Goal: Communication & Community: Share content

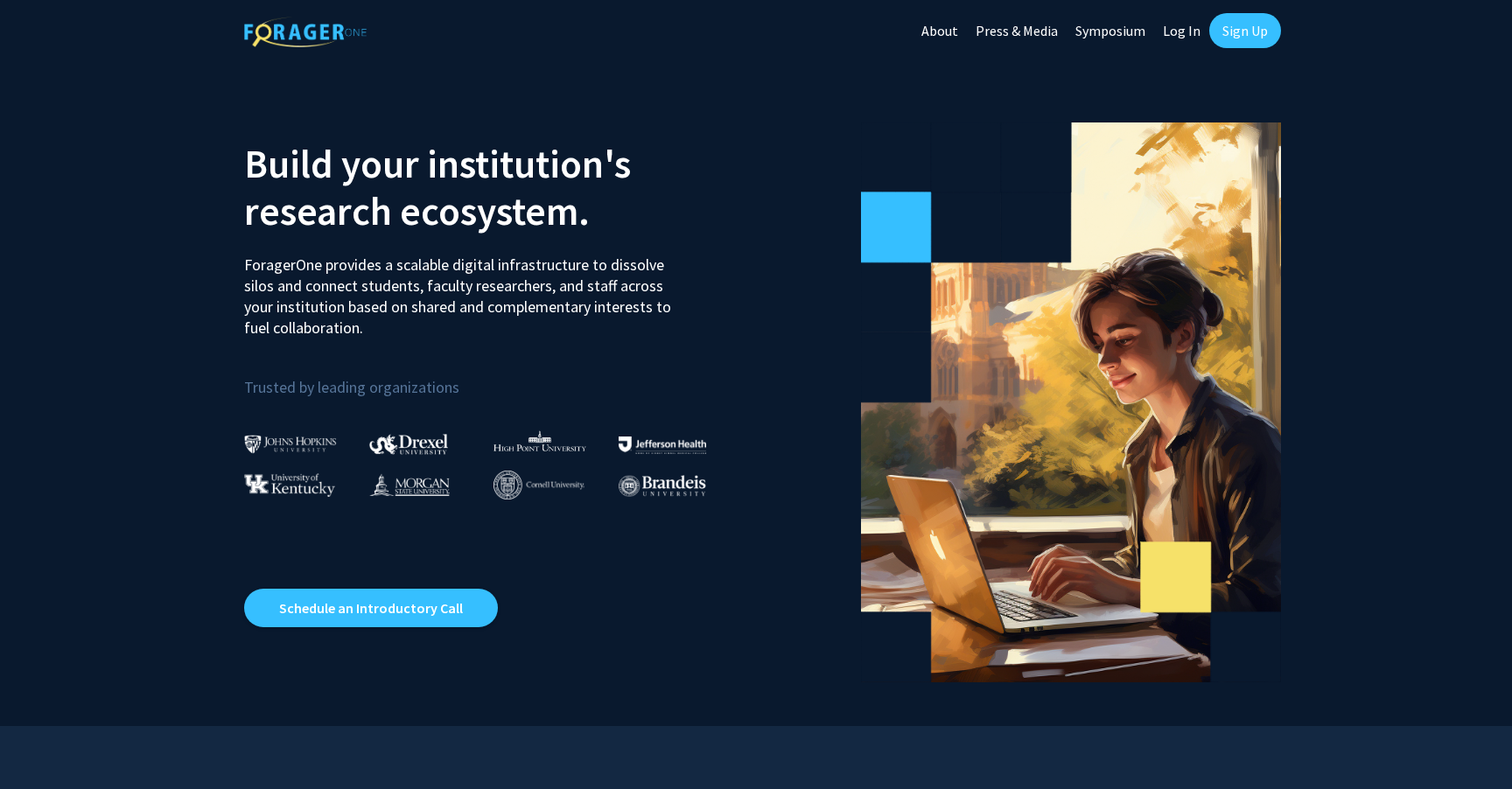
click at [1180, 35] on link "Log In" at bounding box center [1180, 31] width 55 height 62
select select
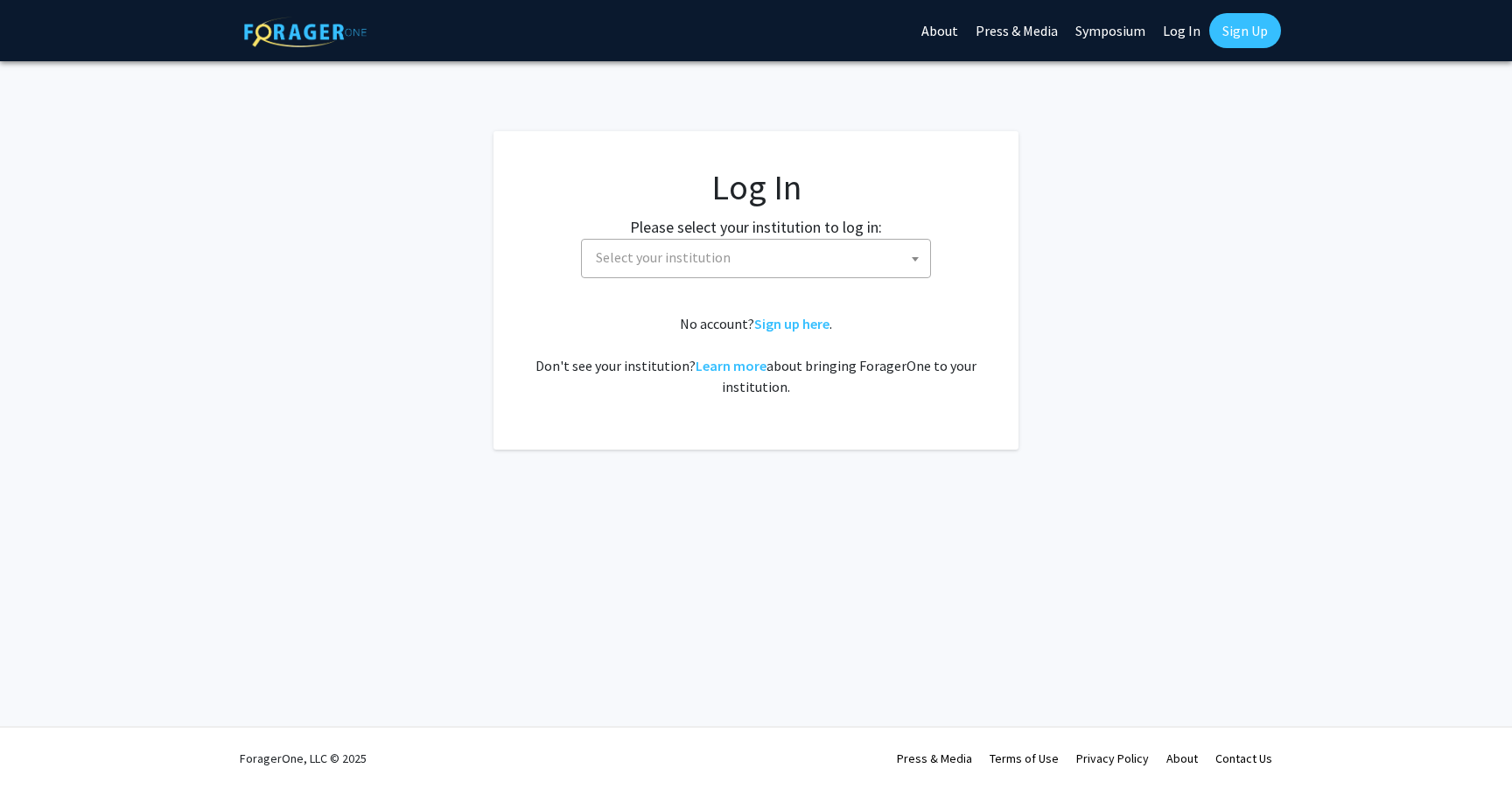
click at [793, 257] on span "Select your institution" at bounding box center [759, 257] width 341 height 36
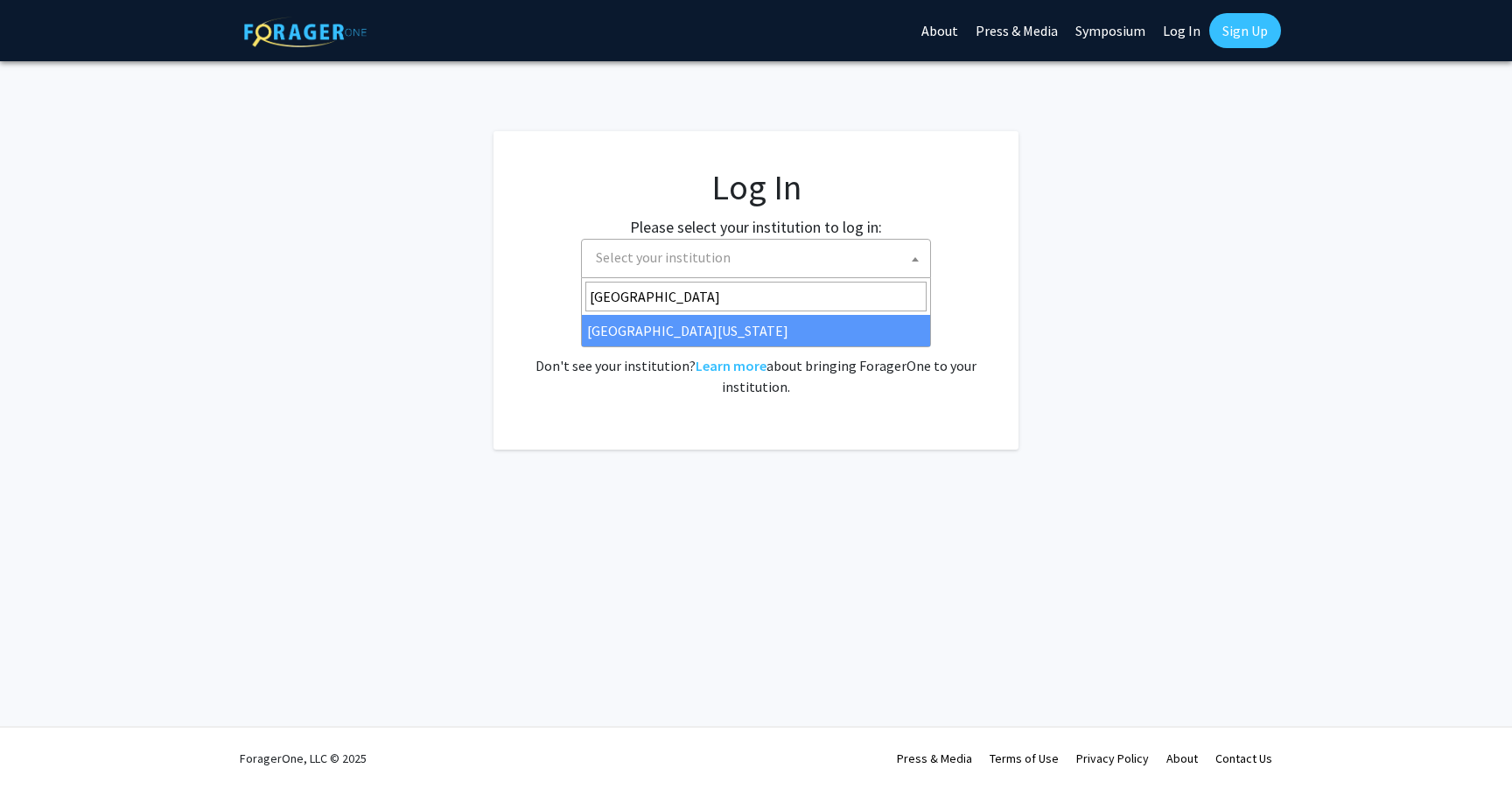
type input "university of ma"
select select "31"
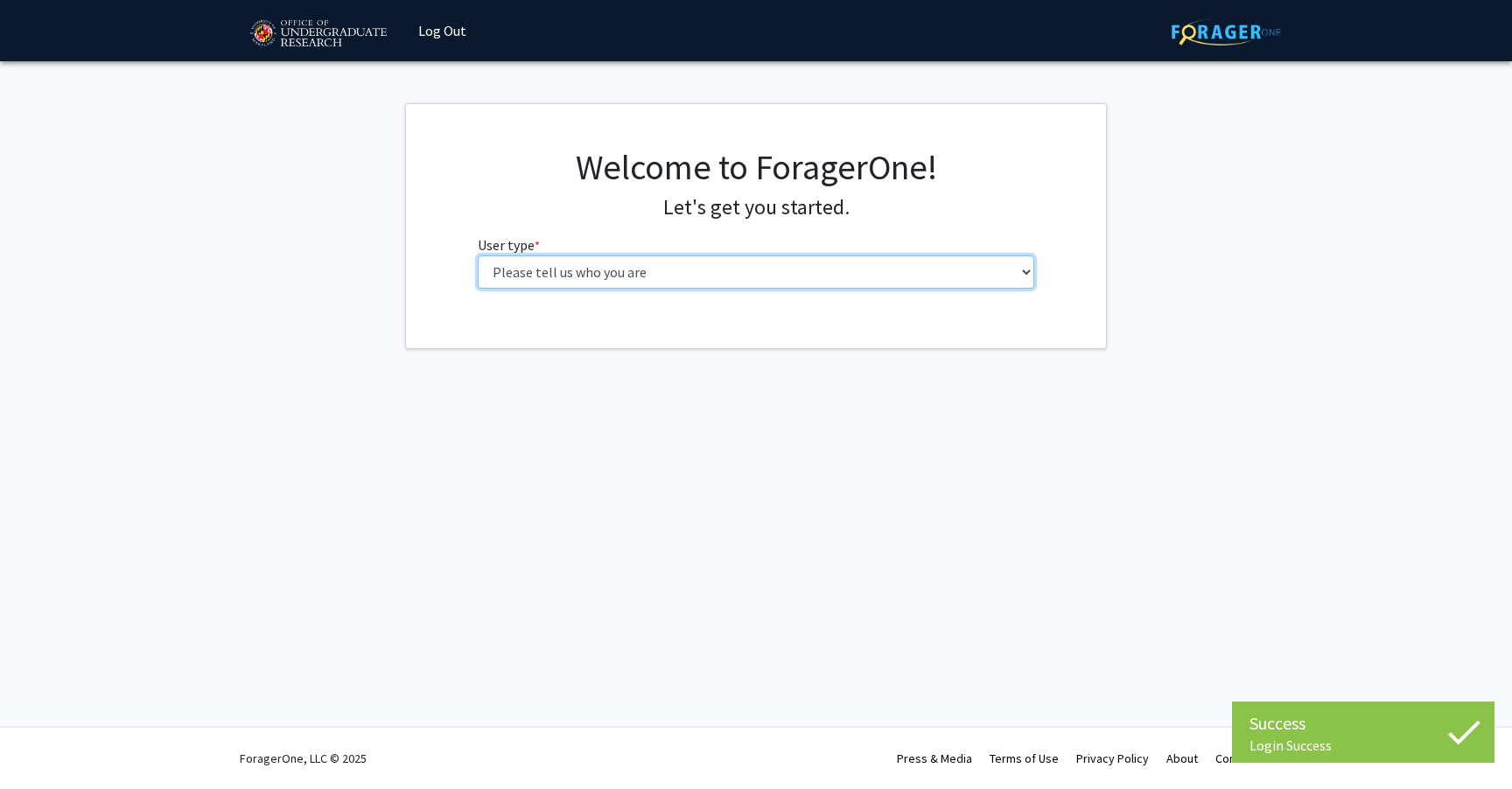
click at [730, 269] on select "Please tell us who you are Undergraduate Student Master's Student Doctoral Cand…" at bounding box center [756, 272] width 557 height 33
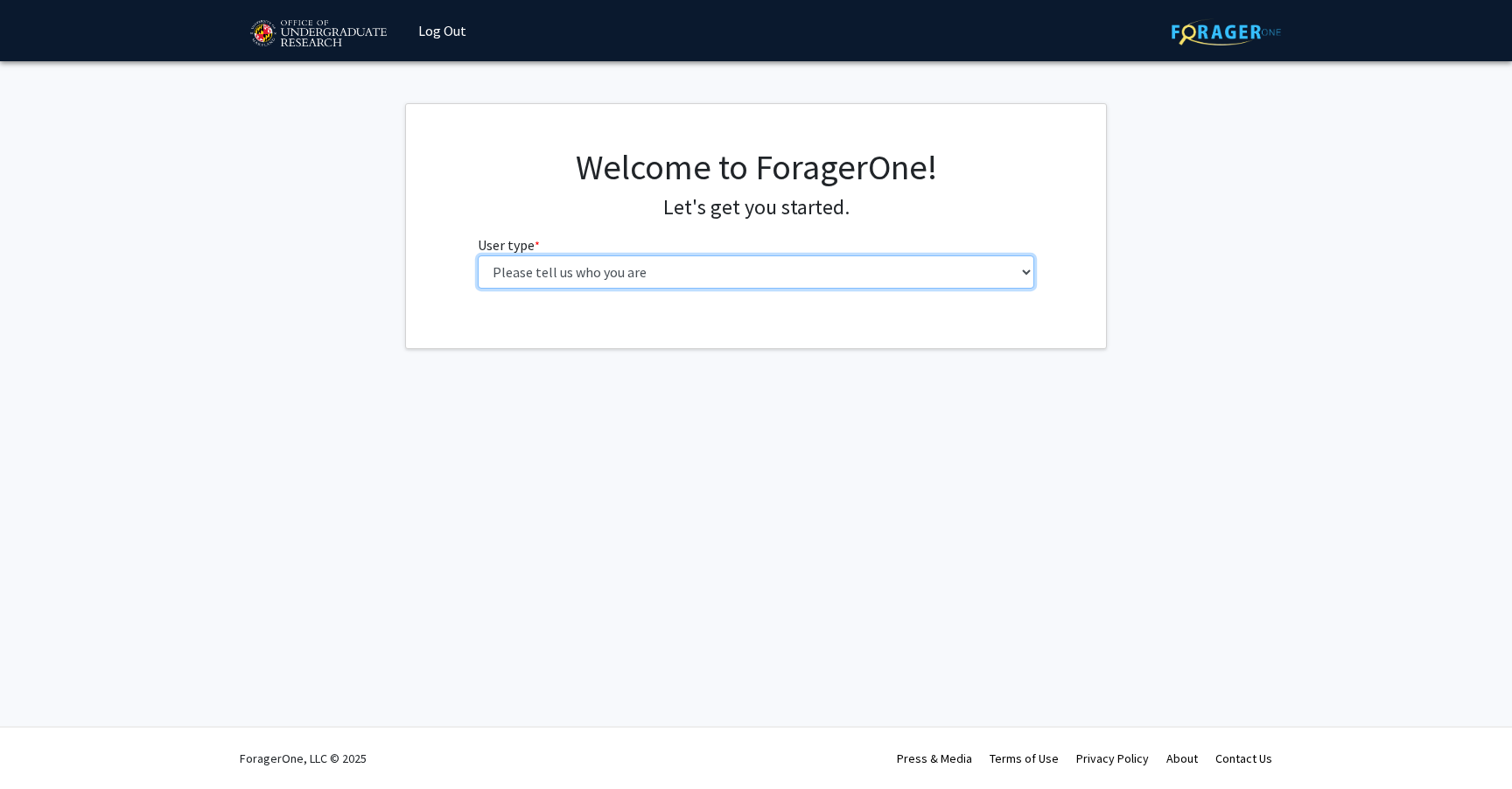
select select "5: faculty"
click at [478, 255] on select "Please tell us who you are Undergraduate Student Master's Student Doctoral Cand…" at bounding box center [756, 272] width 557 height 33
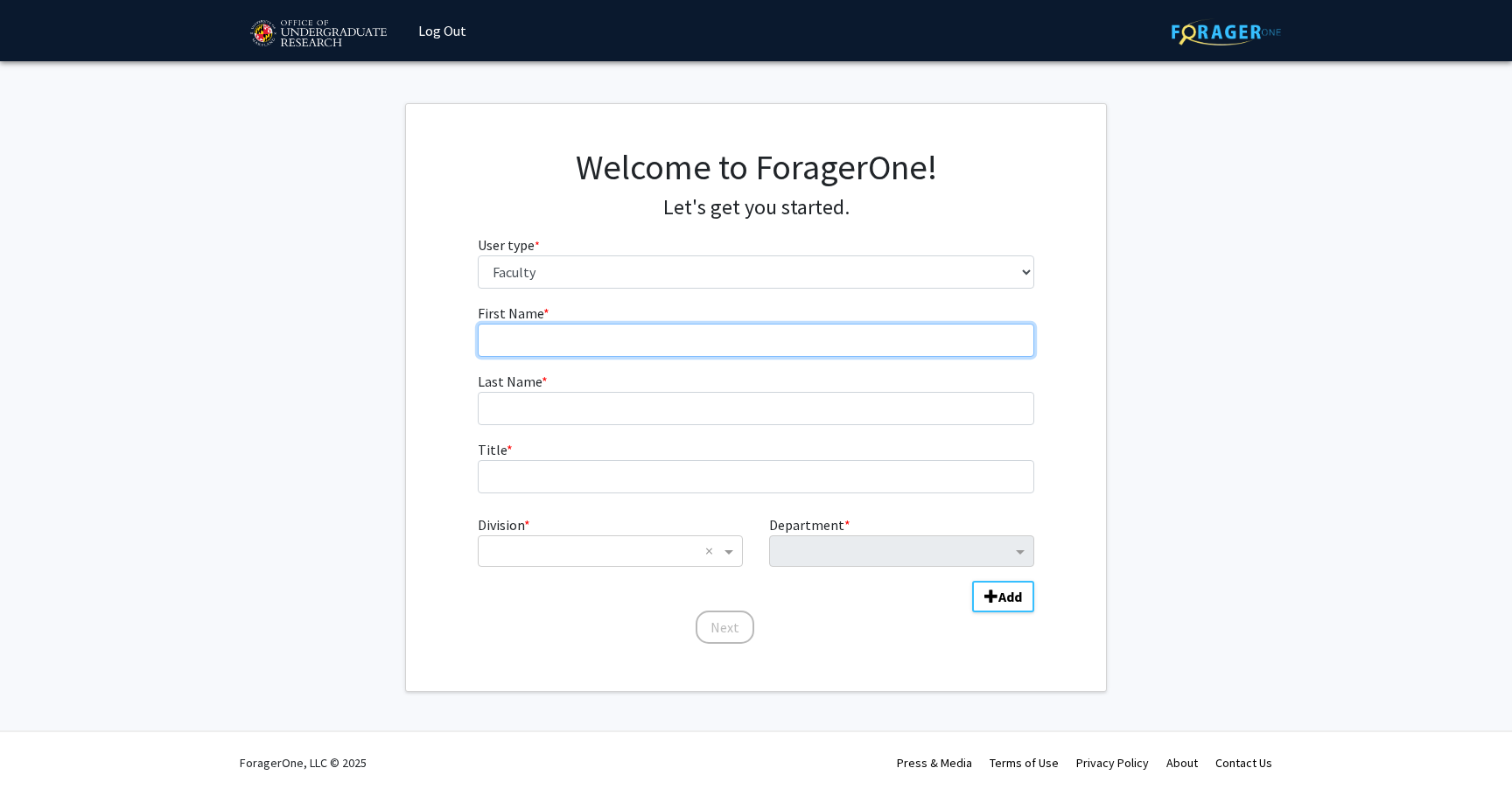
click at [672, 336] on input "First Name * required" at bounding box center [756, 340] width 557 height 33
type input "Chunyan"
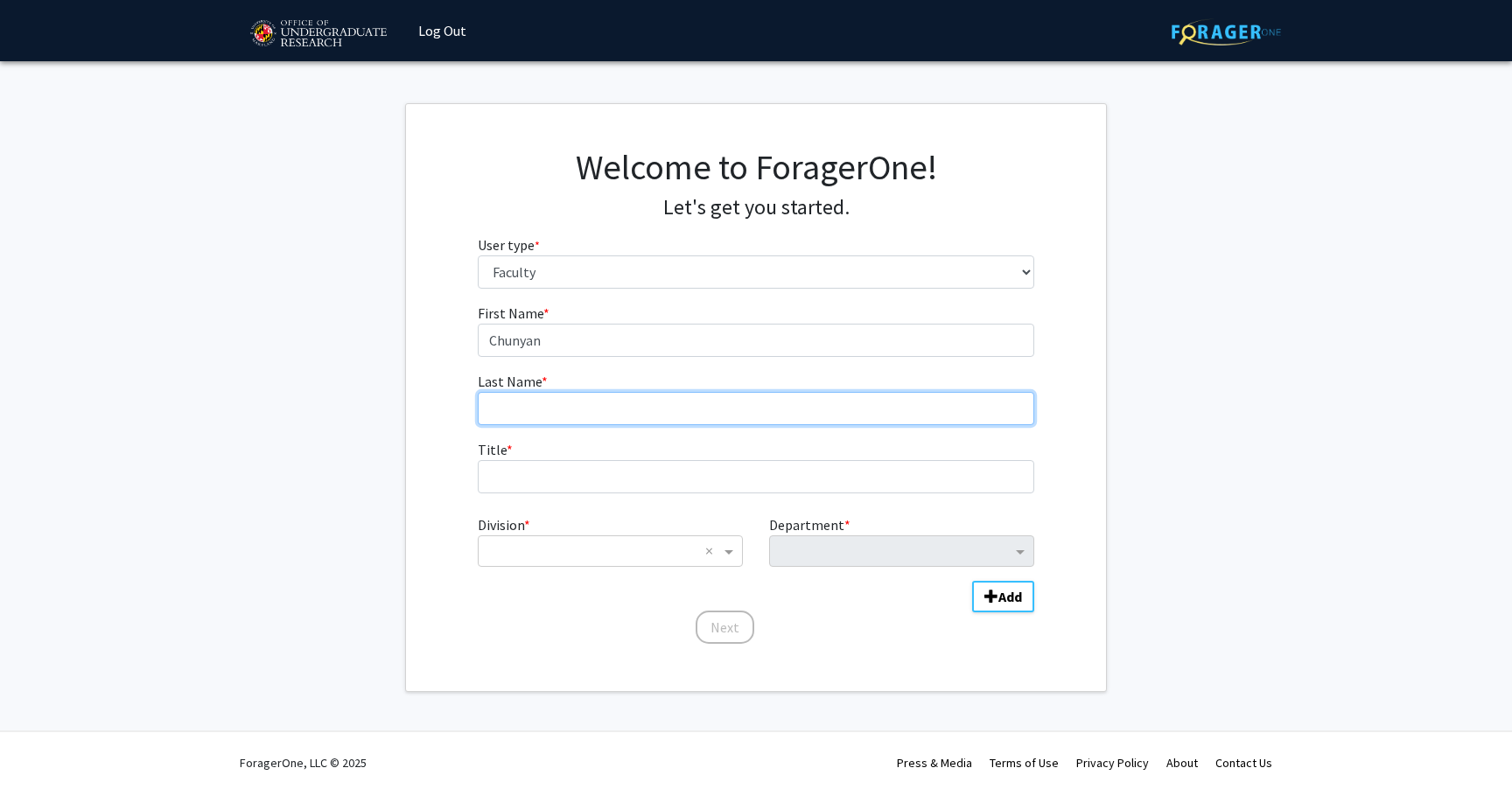
type input "[PERSON_NAME]"
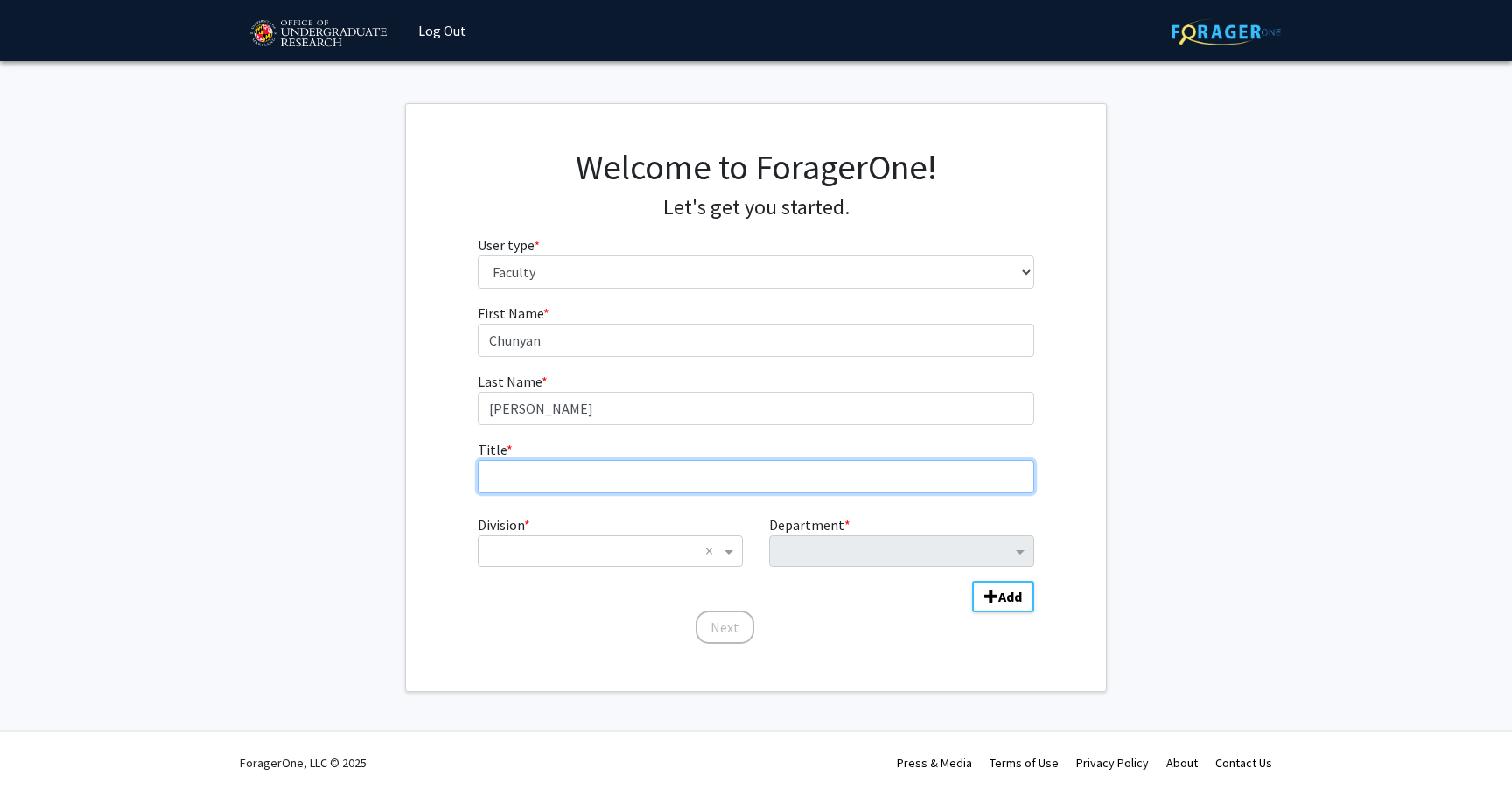
click at [590, 469] on input "Title * required" at bounding box center [756, 476] width 557 height 33
type input "Associate Professor"
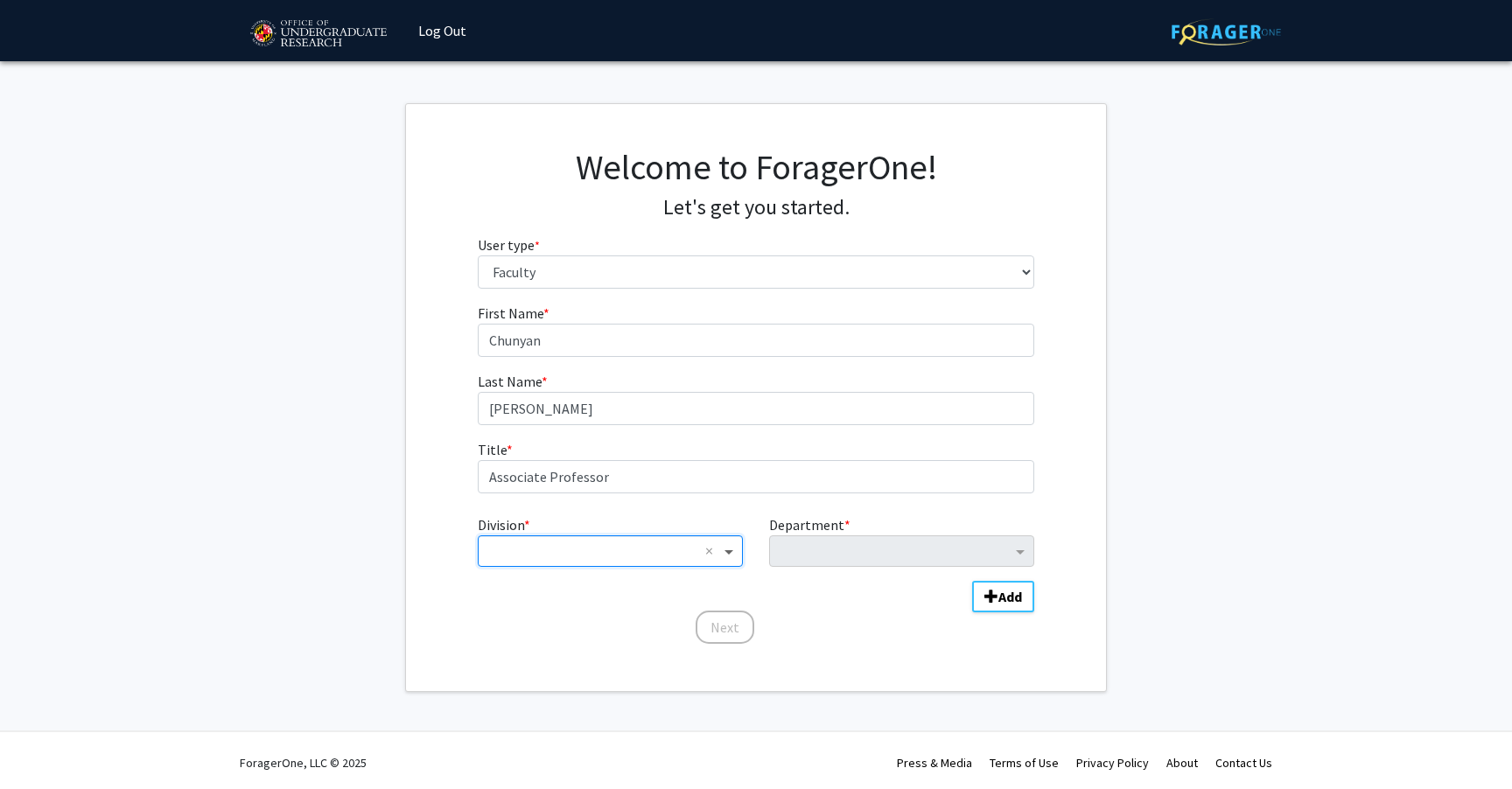
click at [729, 553] on span "Division" at bounding box center [730, 551] width 22 height 21
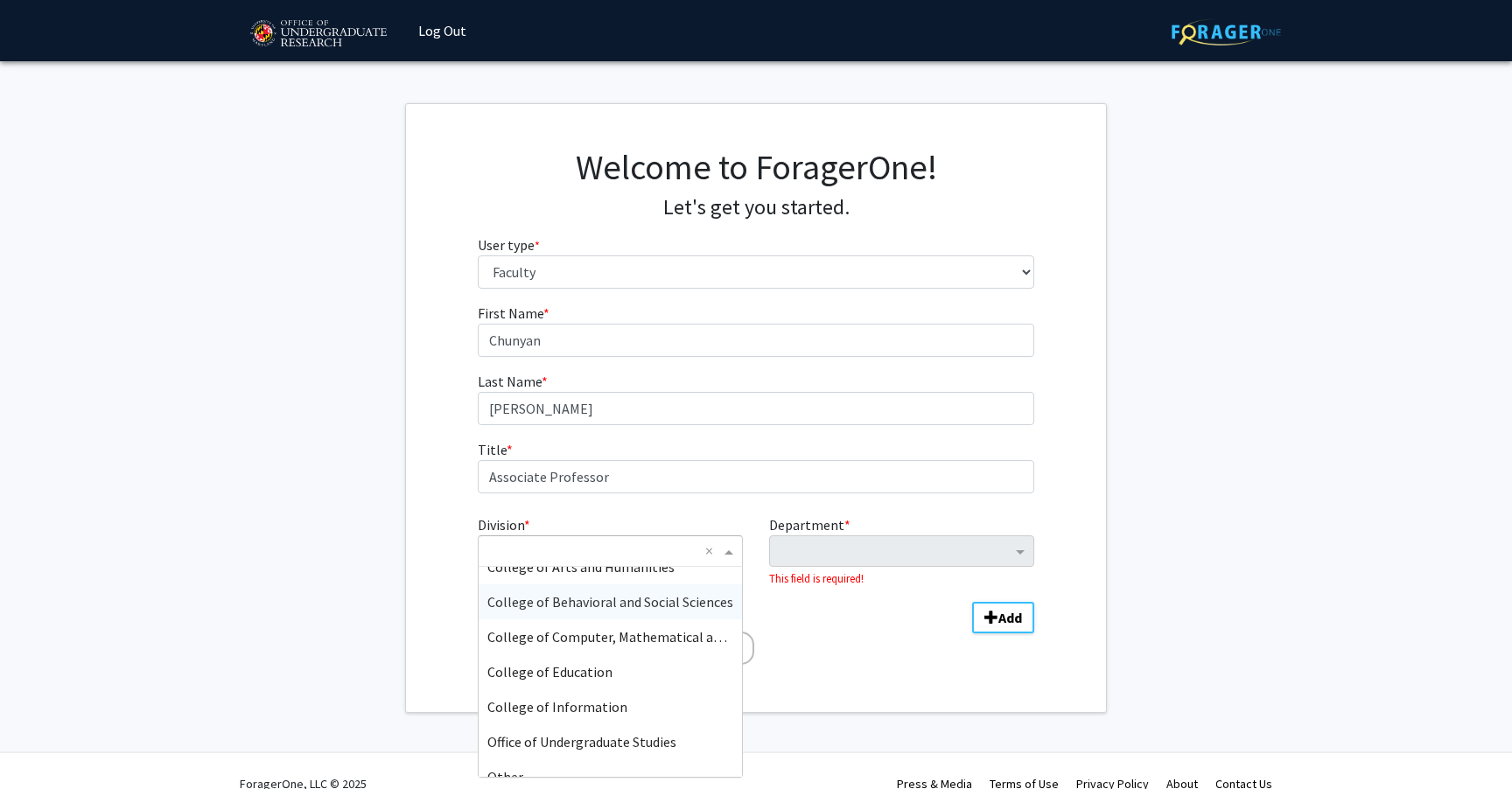
scroll to position [91, 0]
click at [673, 669] on div "College of Education" at bounding box center [610, 668] width 263 height 35
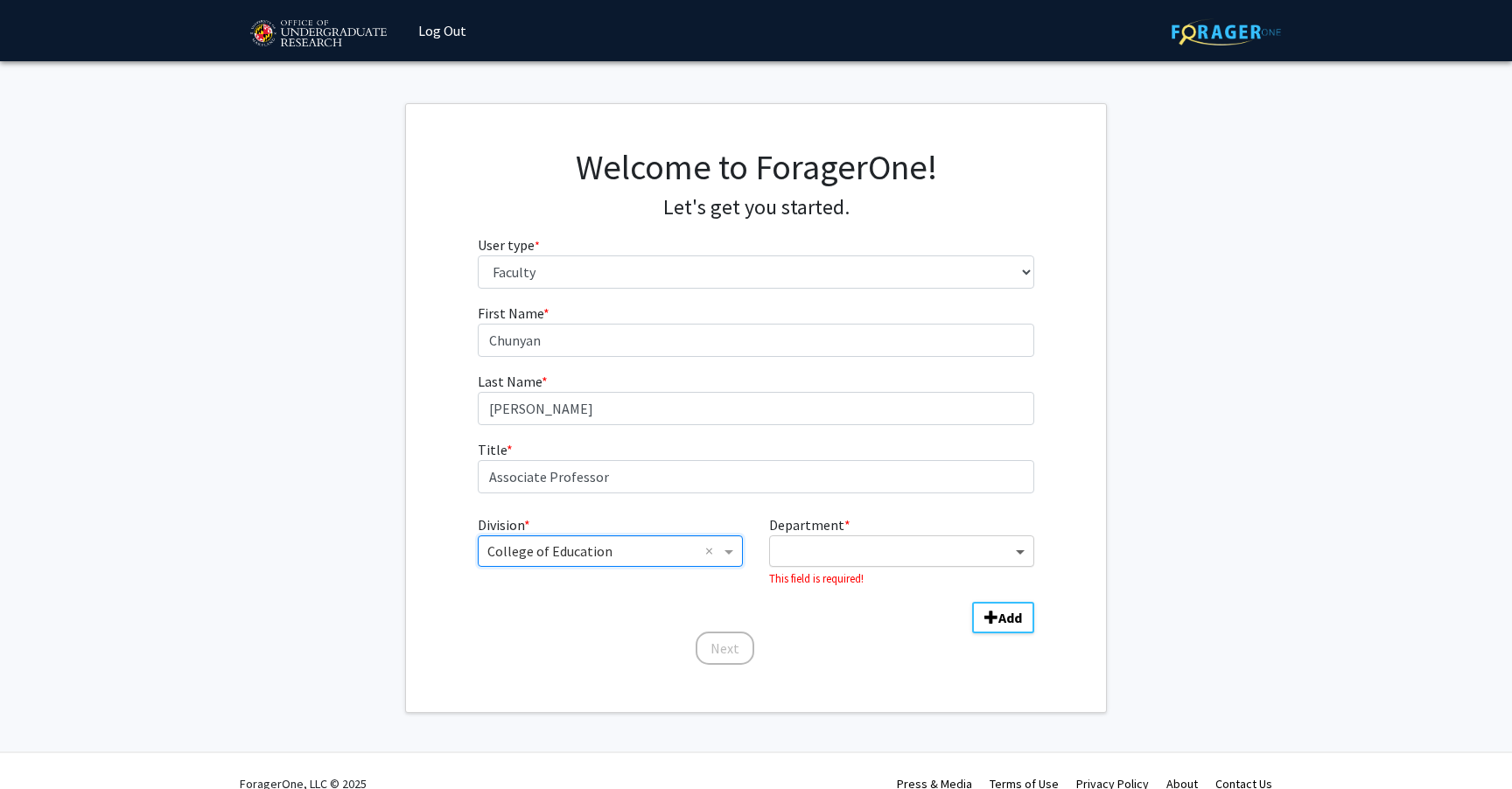
click at [1016, 549] on span "Department" at bounding box center [1021, 551] width 22 height 21
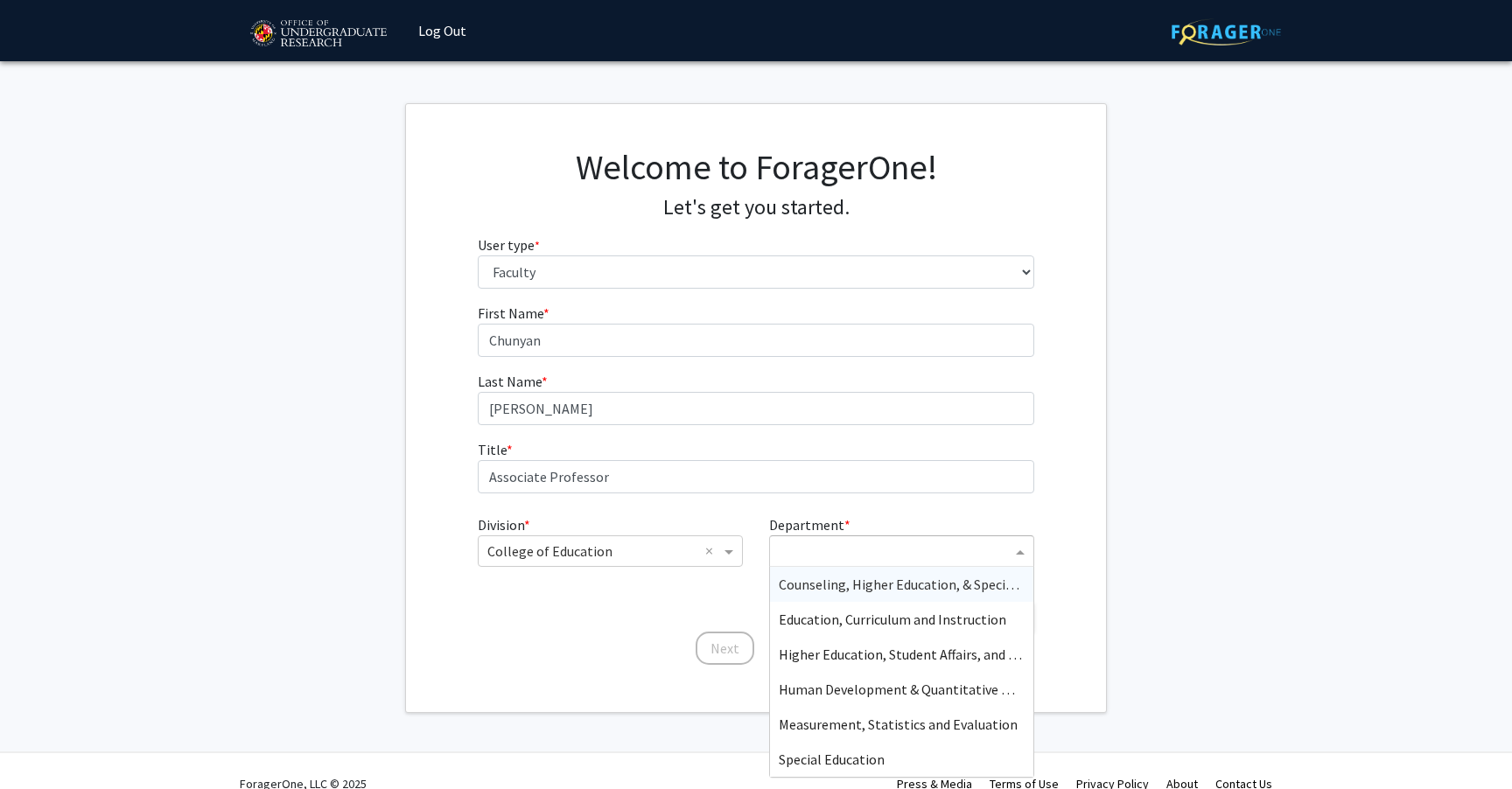
click at [940, 592] on span "Counseling, Higher Education, & Special Education" at bounding box center [929, 584] width 301 height 17
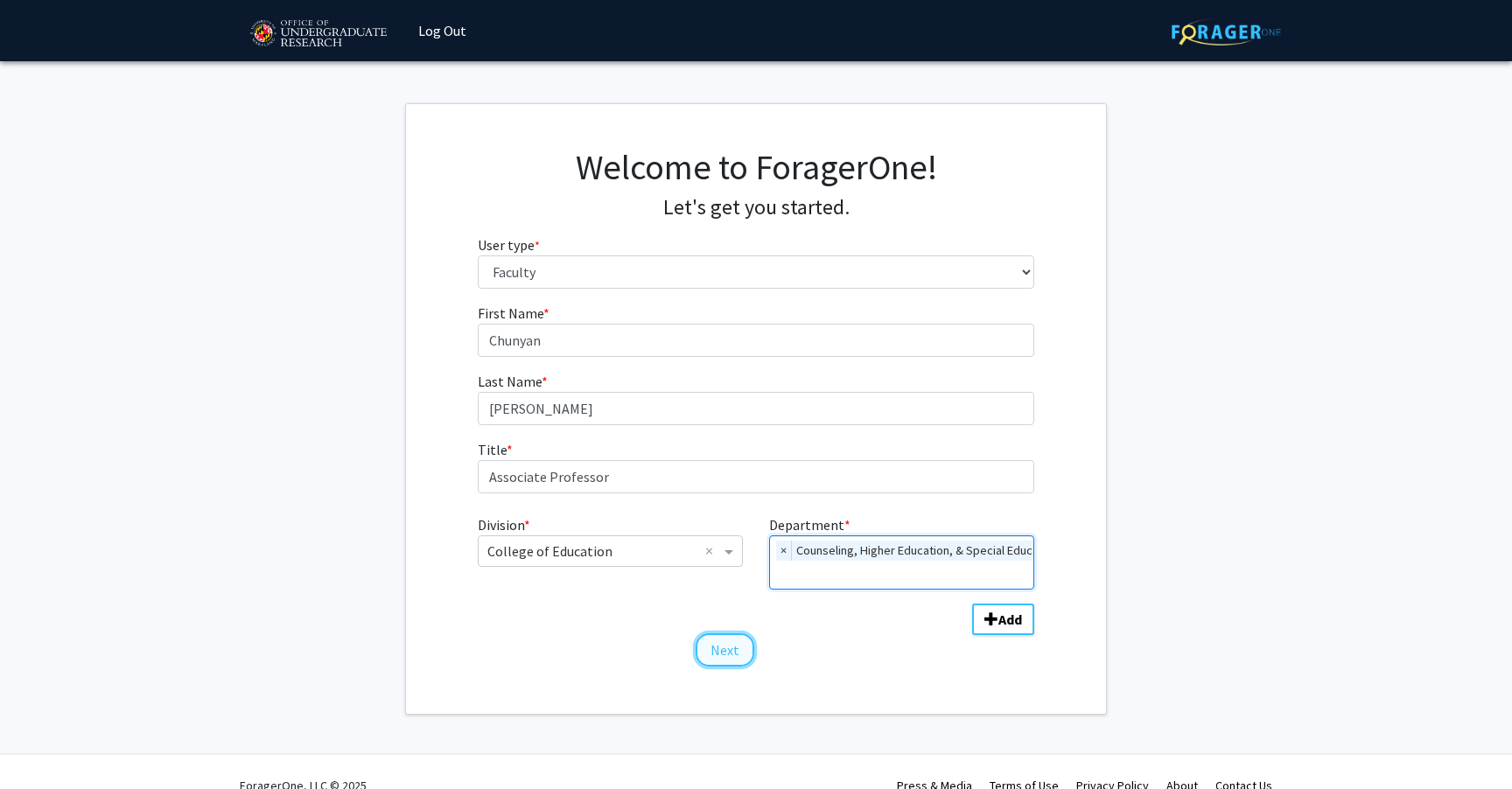
click at [723, 656] on button "Next" at bounding box center [725, 649] width 59 height 33
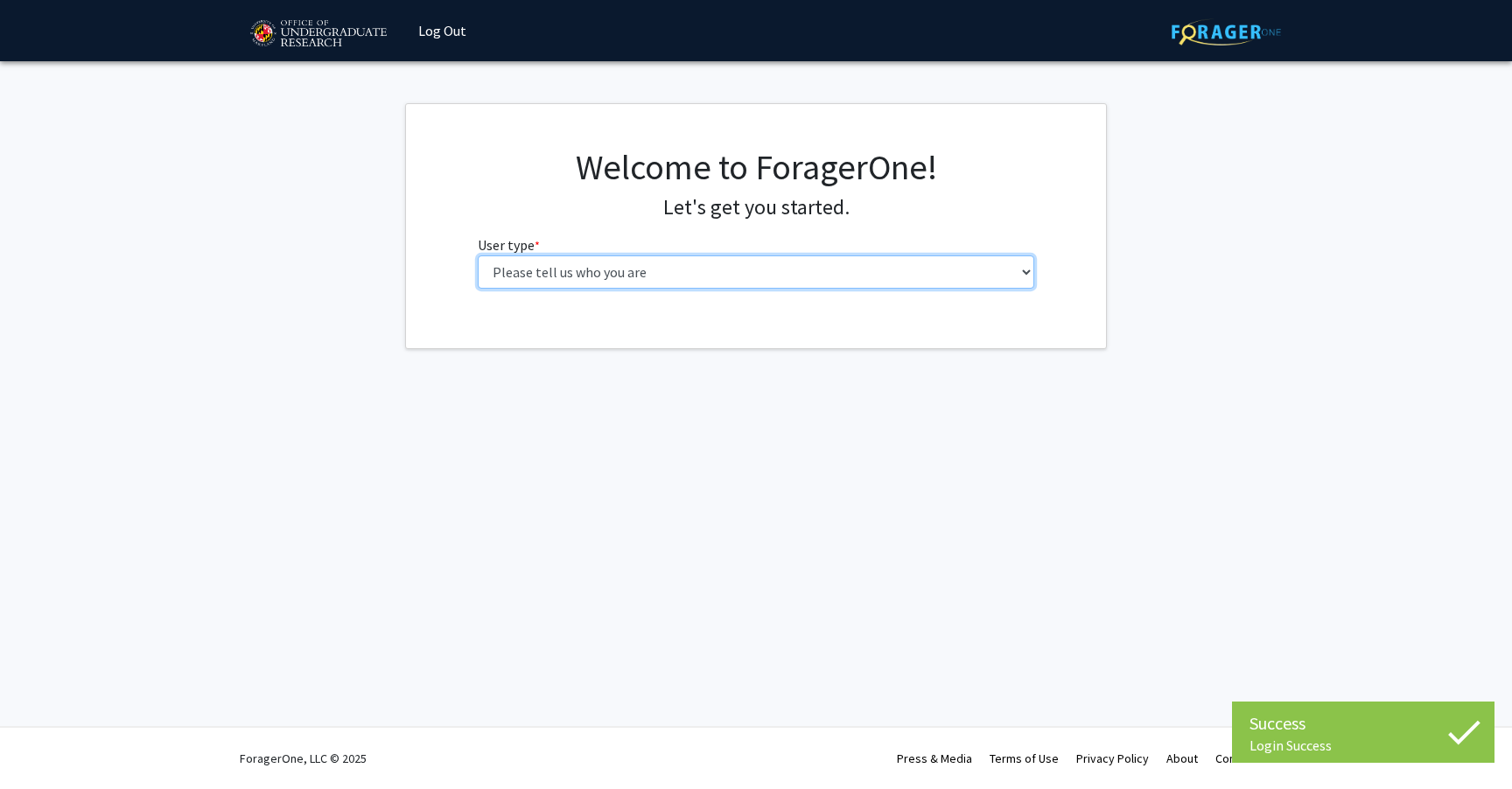
click at [687, 266] on select "Please tell us who you are Undergraduate Student Master's Student Doctoral Cand…" at bounding box center [756, 272] width 557 height 33
select select "5: faculty"
click at [478, 255] on select "Please tell us who you are Undergraduate Student Master's Student Doctoral Cand…" at bounding box center [756, 272] width 557 height 33
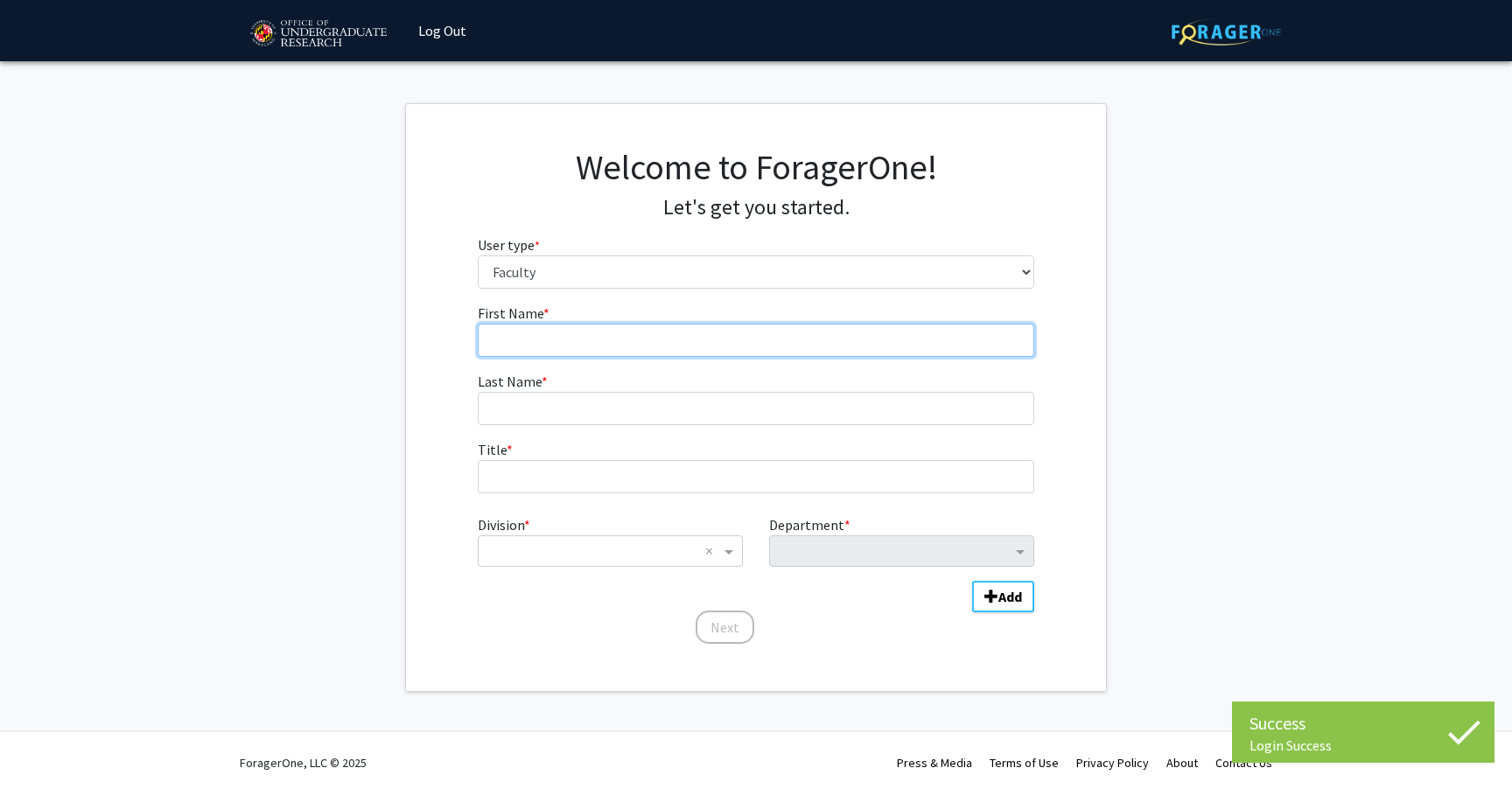
click at [686, 345] on input "First Name * required" at bounding box center [756, 340] width 557 height 33
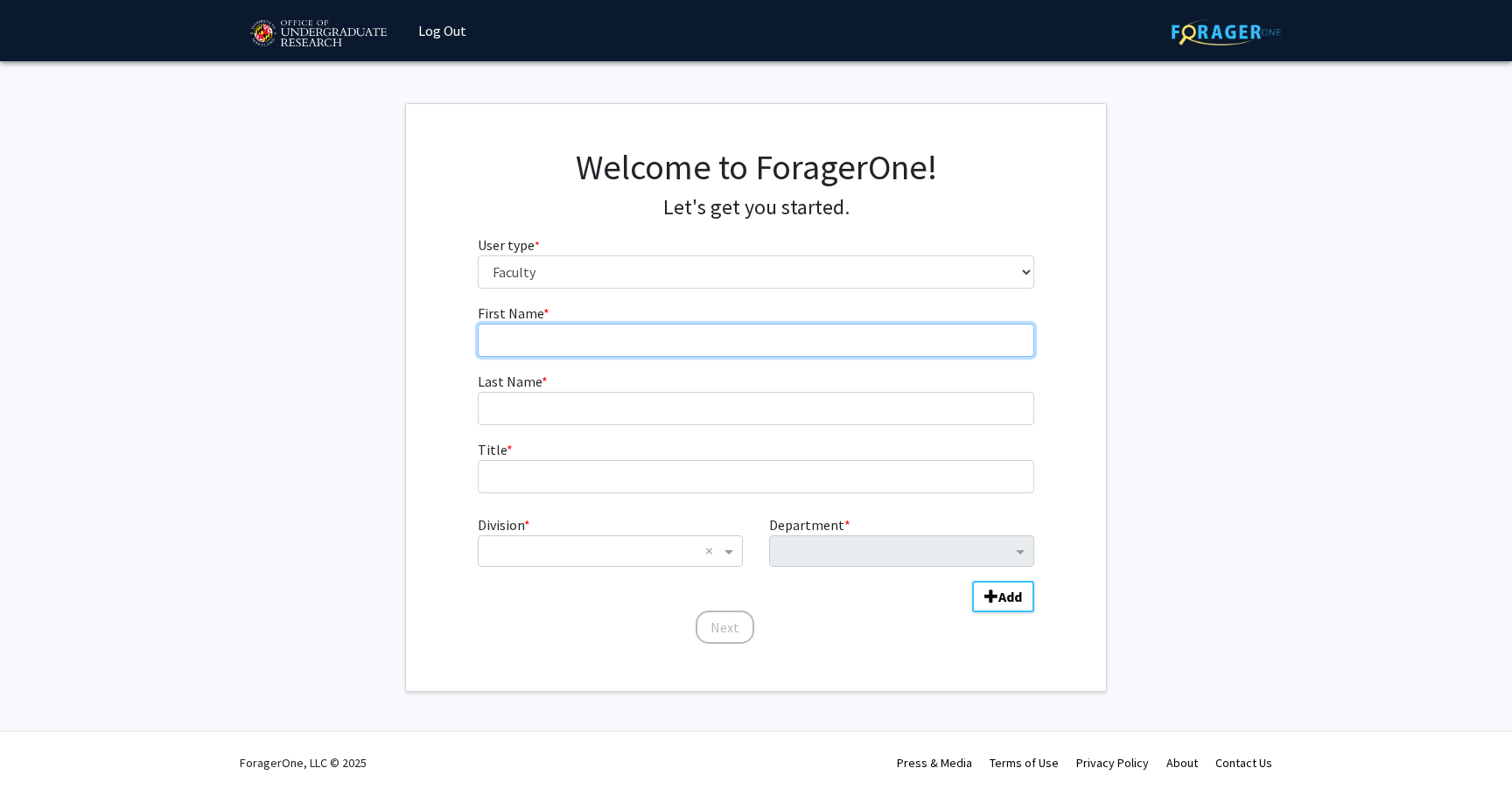
type input "Chunyan"
type input "[PERSON_NAME]"
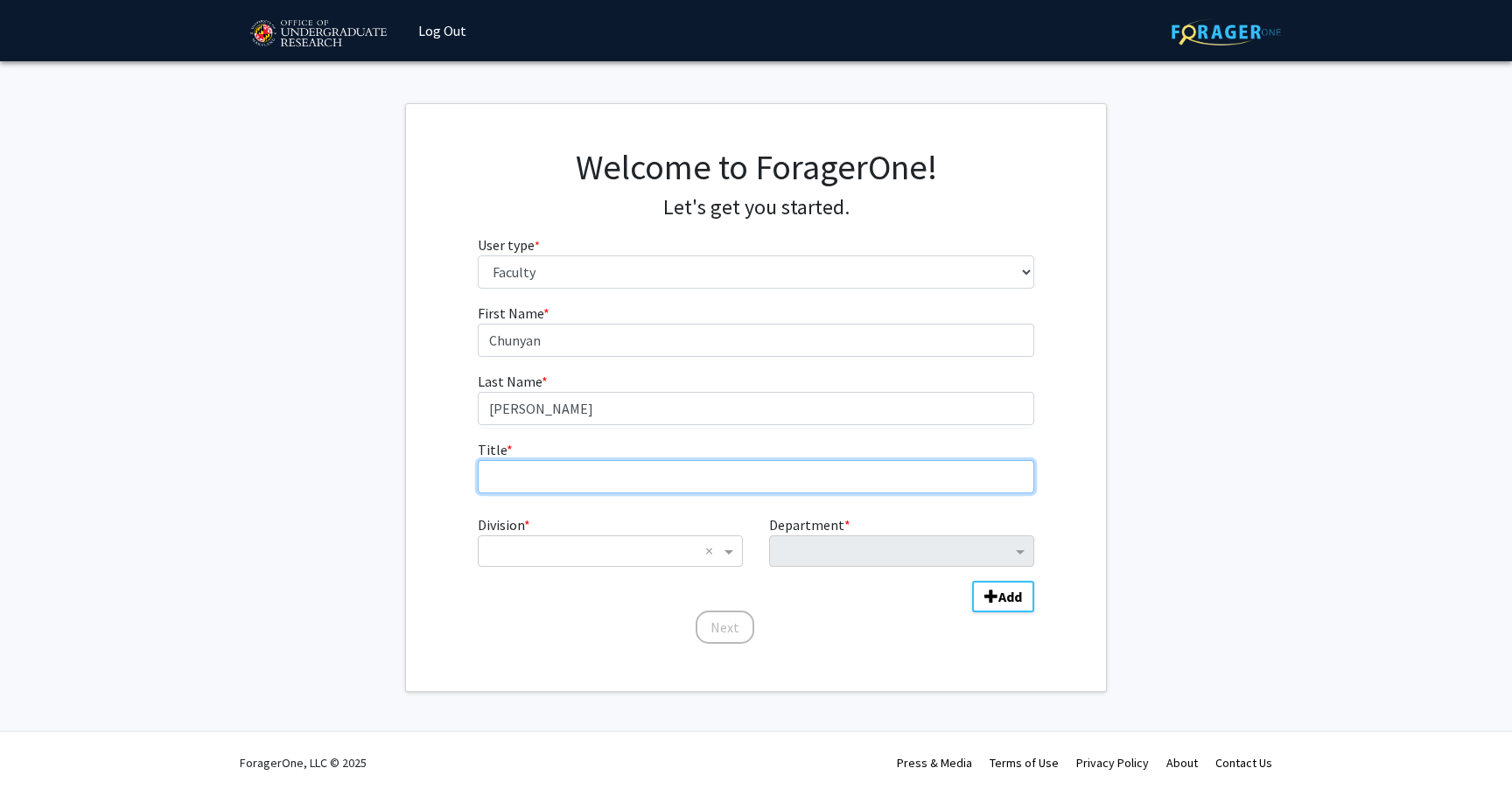
click at [625, 479] on input "Title * required" at bounding box center [756, 476] width 557 height 33
type input "Associate Professor"
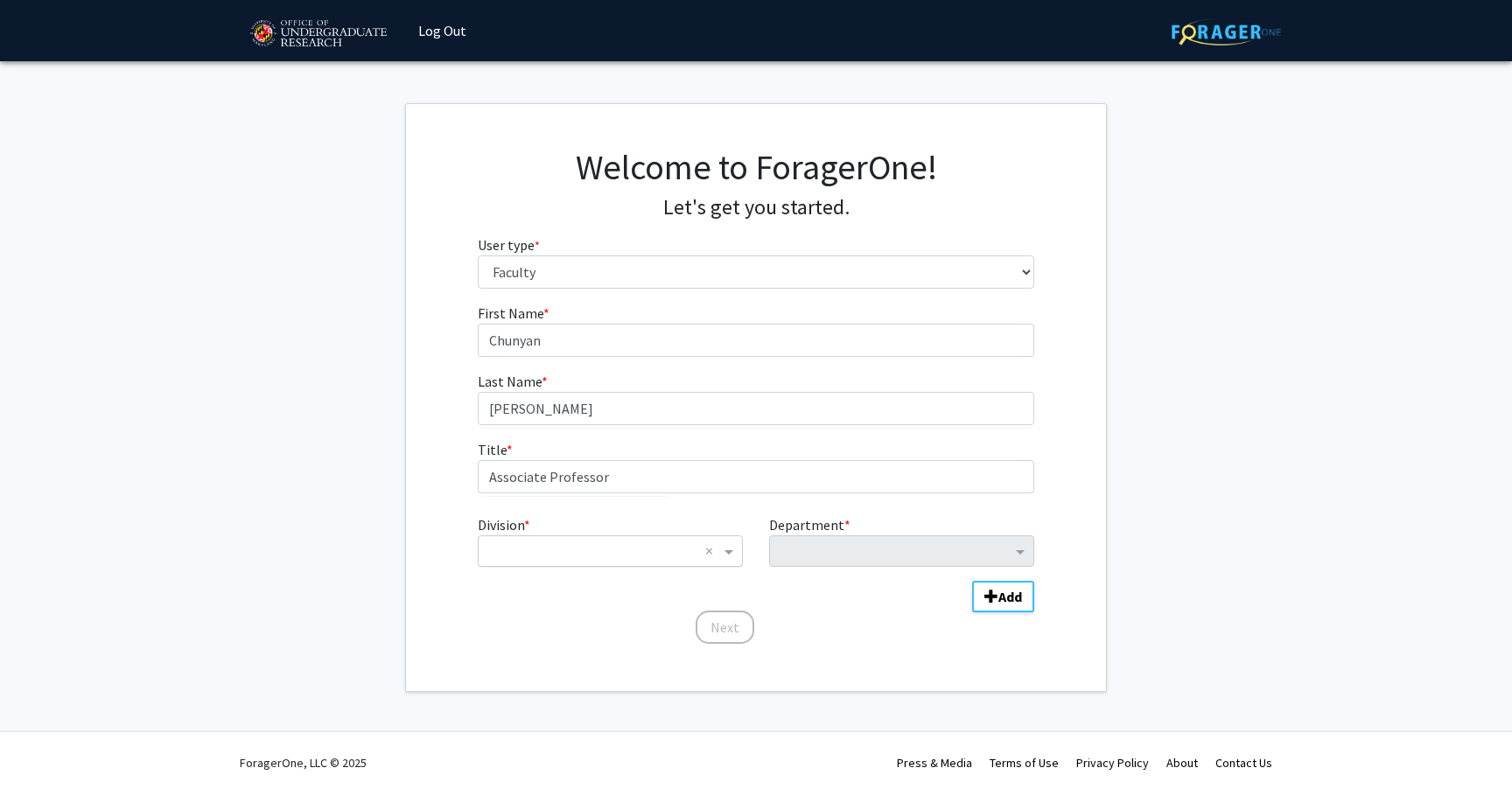
click at [611, 555] on input "Division" at bounding box center [593, 551] width 211 height 21
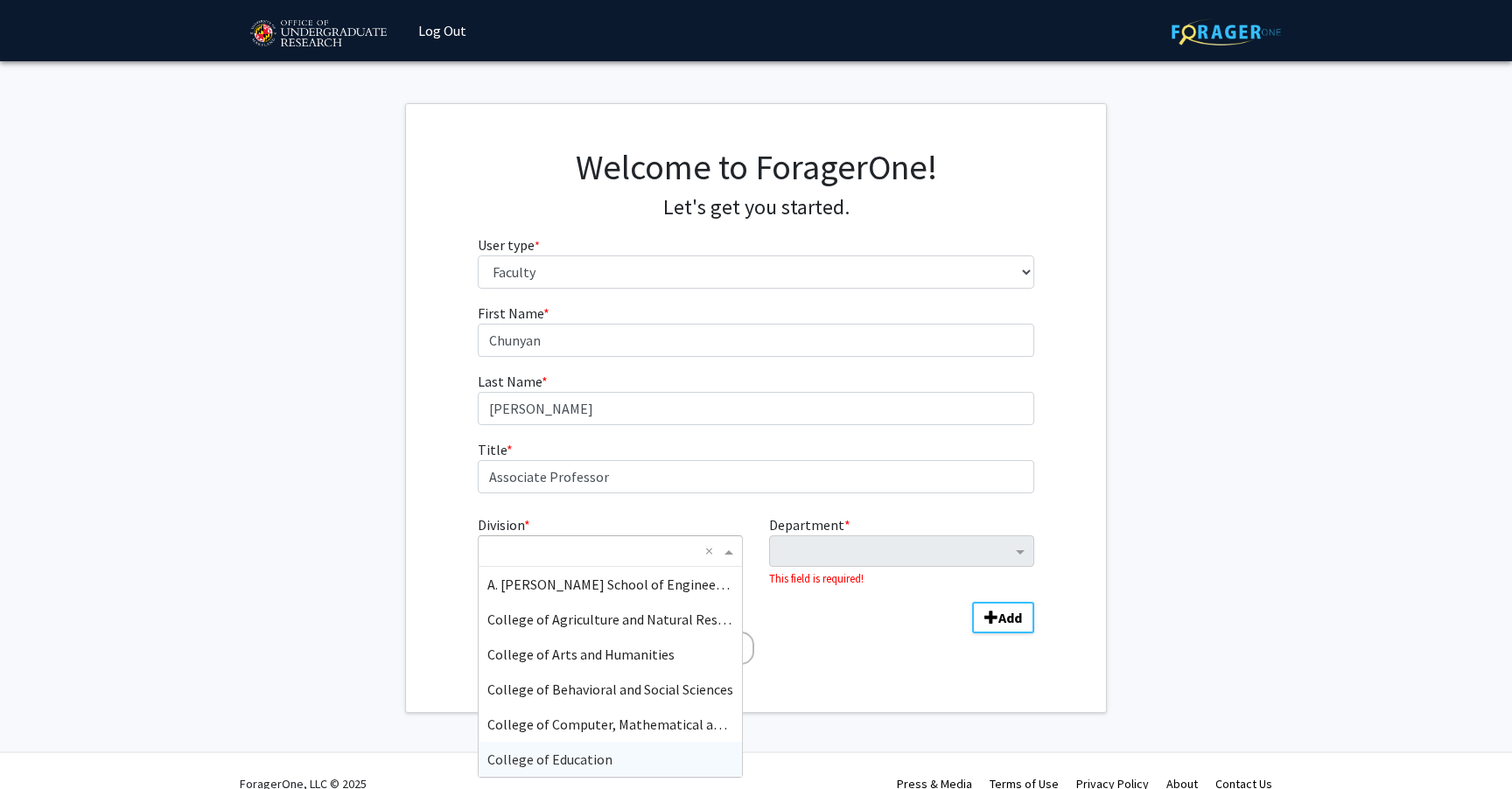
click at [583, 762] on span "College of Education" at bounding box center [550, 759] width 125 height 17
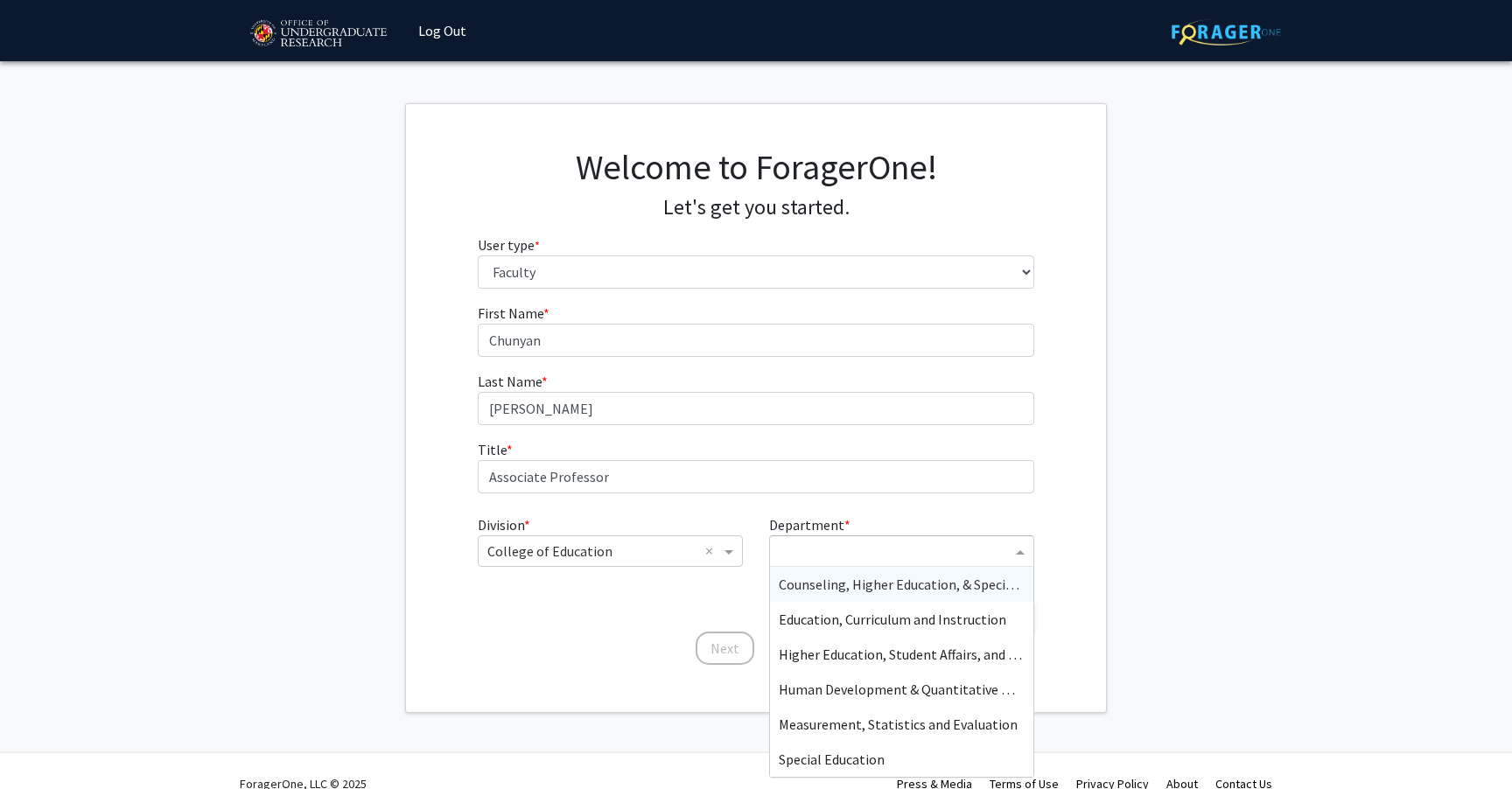
click at [1024, 555] on span "Department" at bounding box center [1021, 551] width 22 height 21
click at [931, 589] on span "Counseling, Higher Education, & Special Education" at bounding box center [929, 584] width 301 height 17
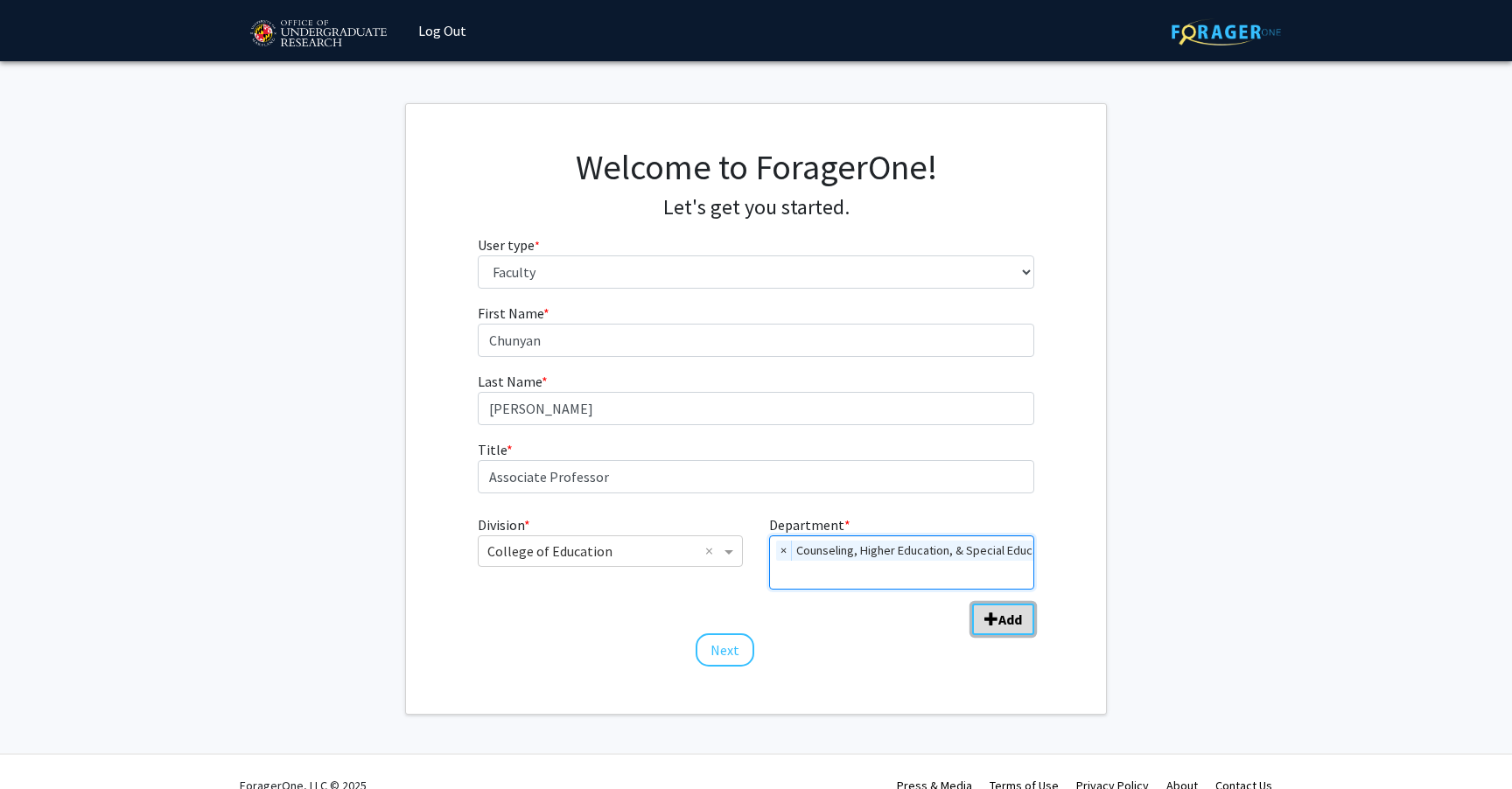
click at [1002, 626] on b "Add" at bounding box center [1010, 619] width 24 height 17
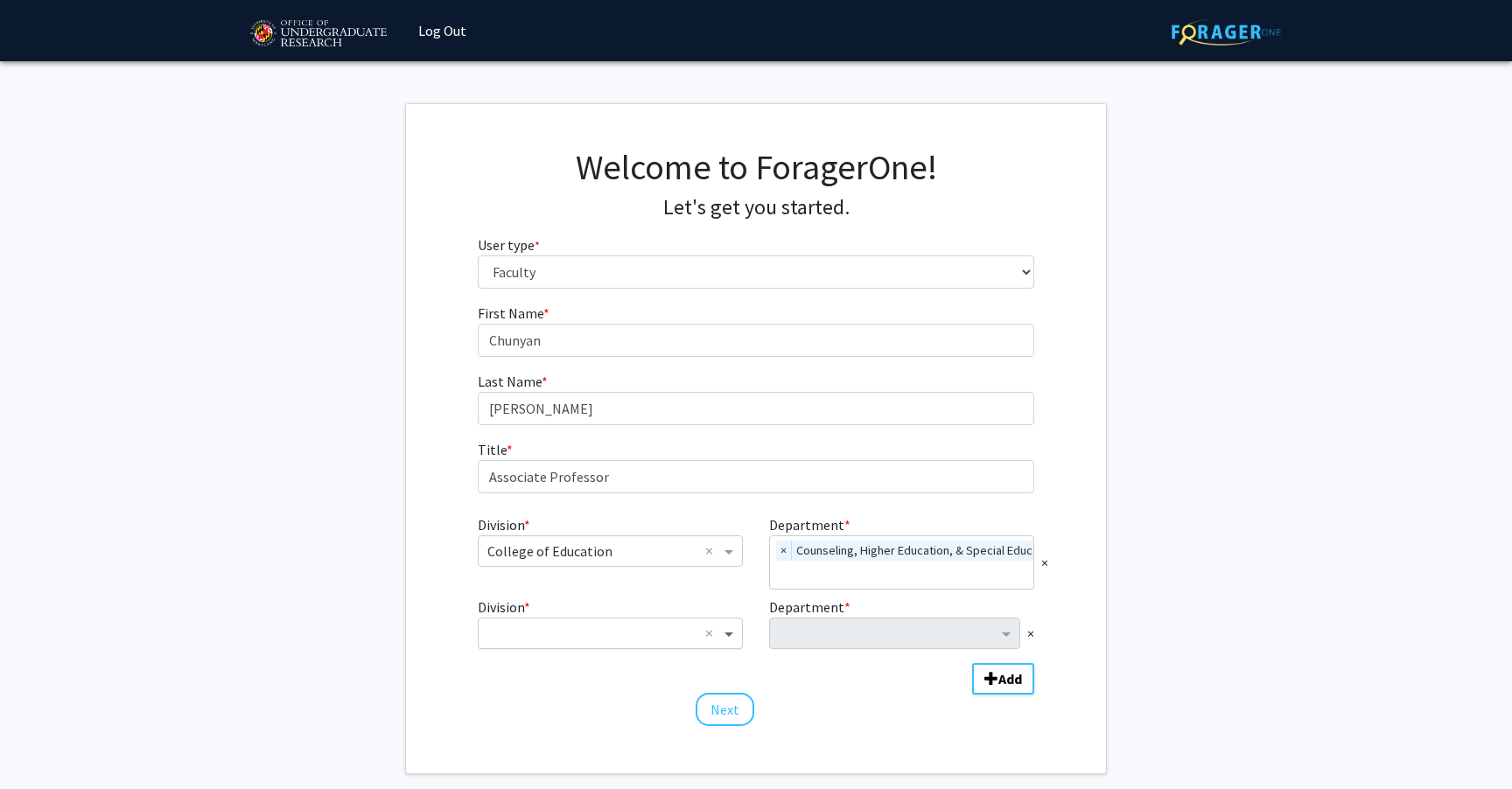
click at [728, 640] on span "Division" at bounding box center [730, 633] width 22 height 21
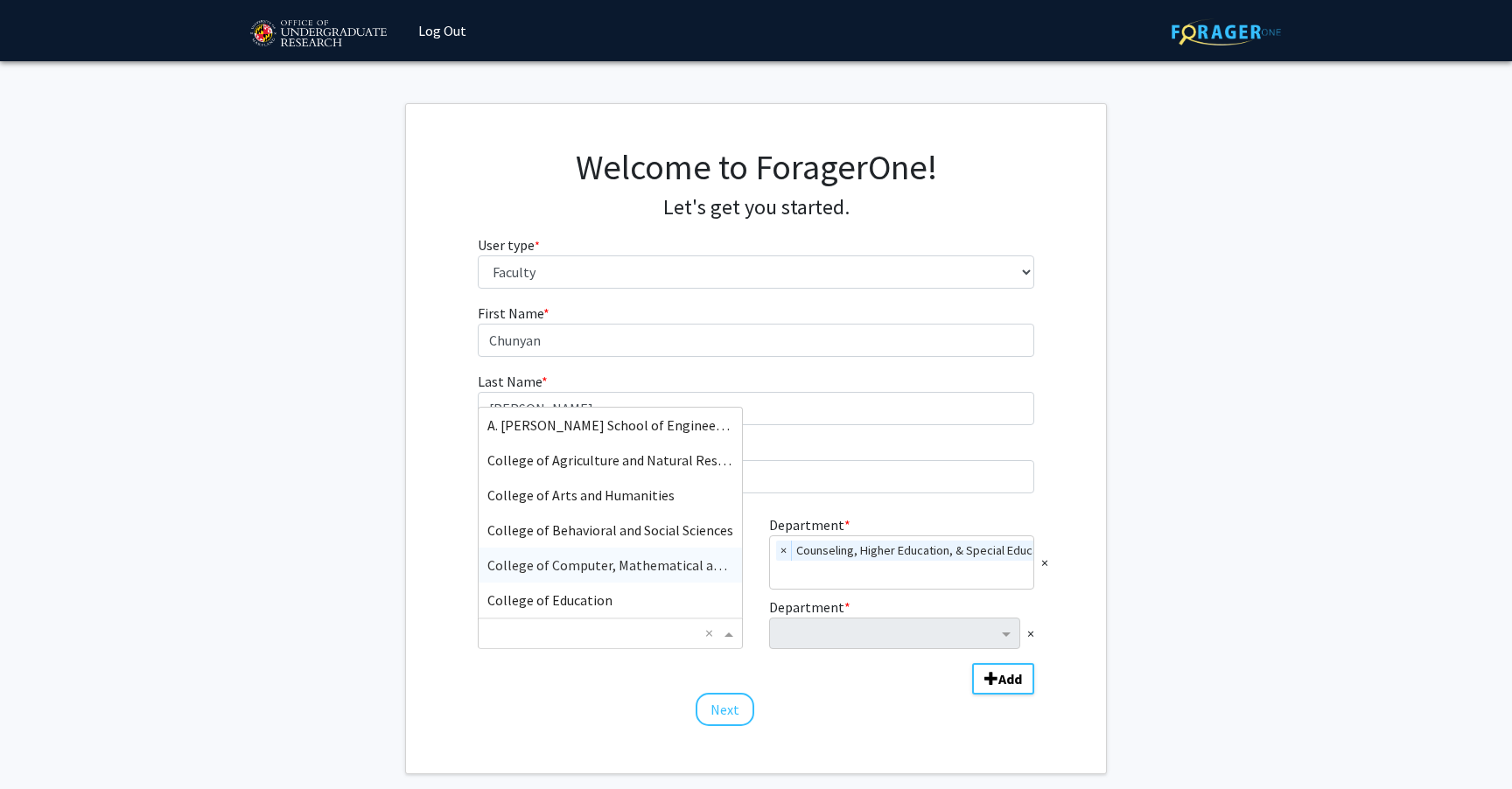
click at [677, 570] on span "College of Computer, Mathematical and Natural Sciences" at bounding box center [659, 565] width 343 height 17
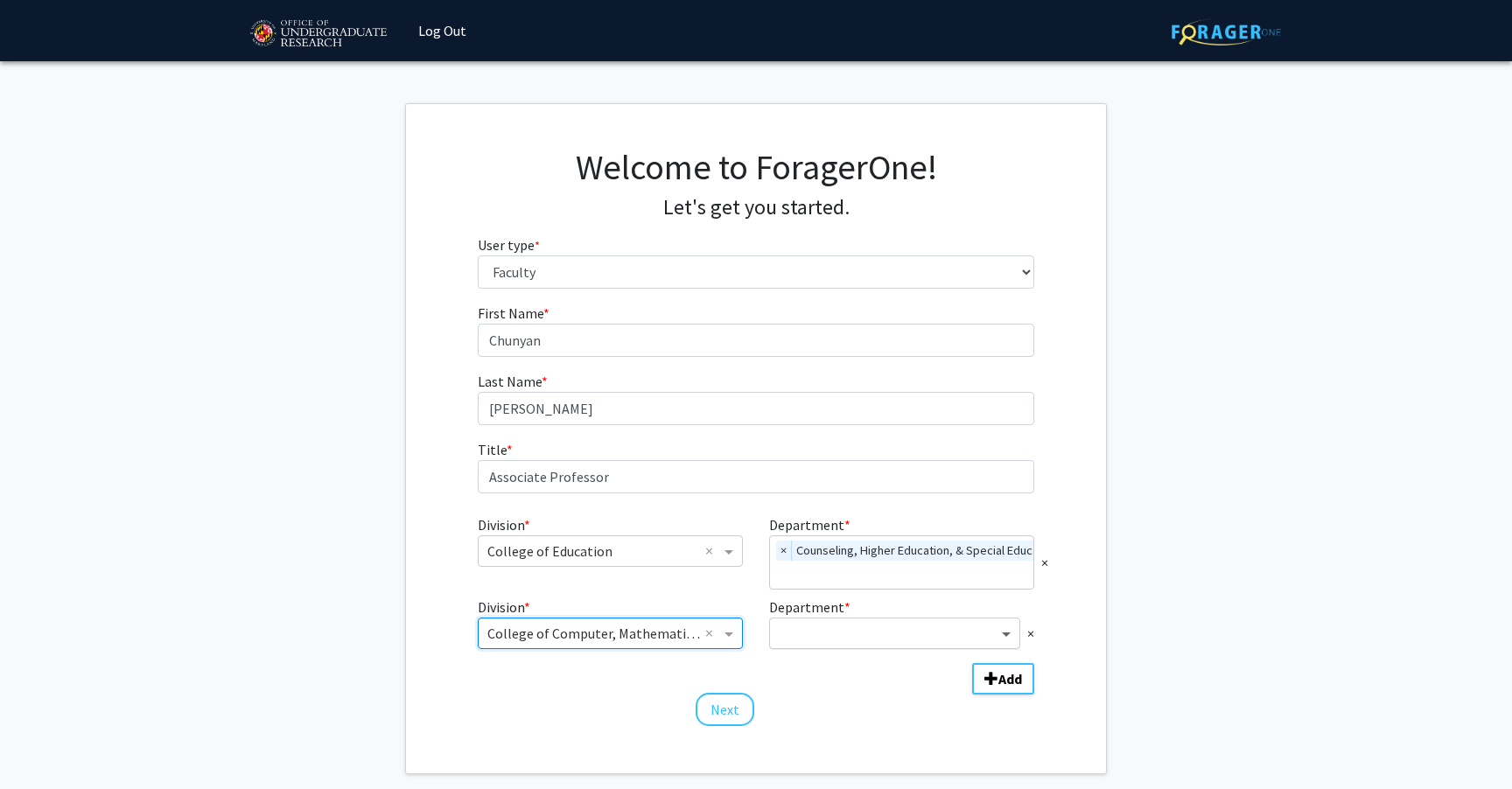
click at [1008, 640] on span "Department" at bounding box center [1008, 633] width 22 height 21
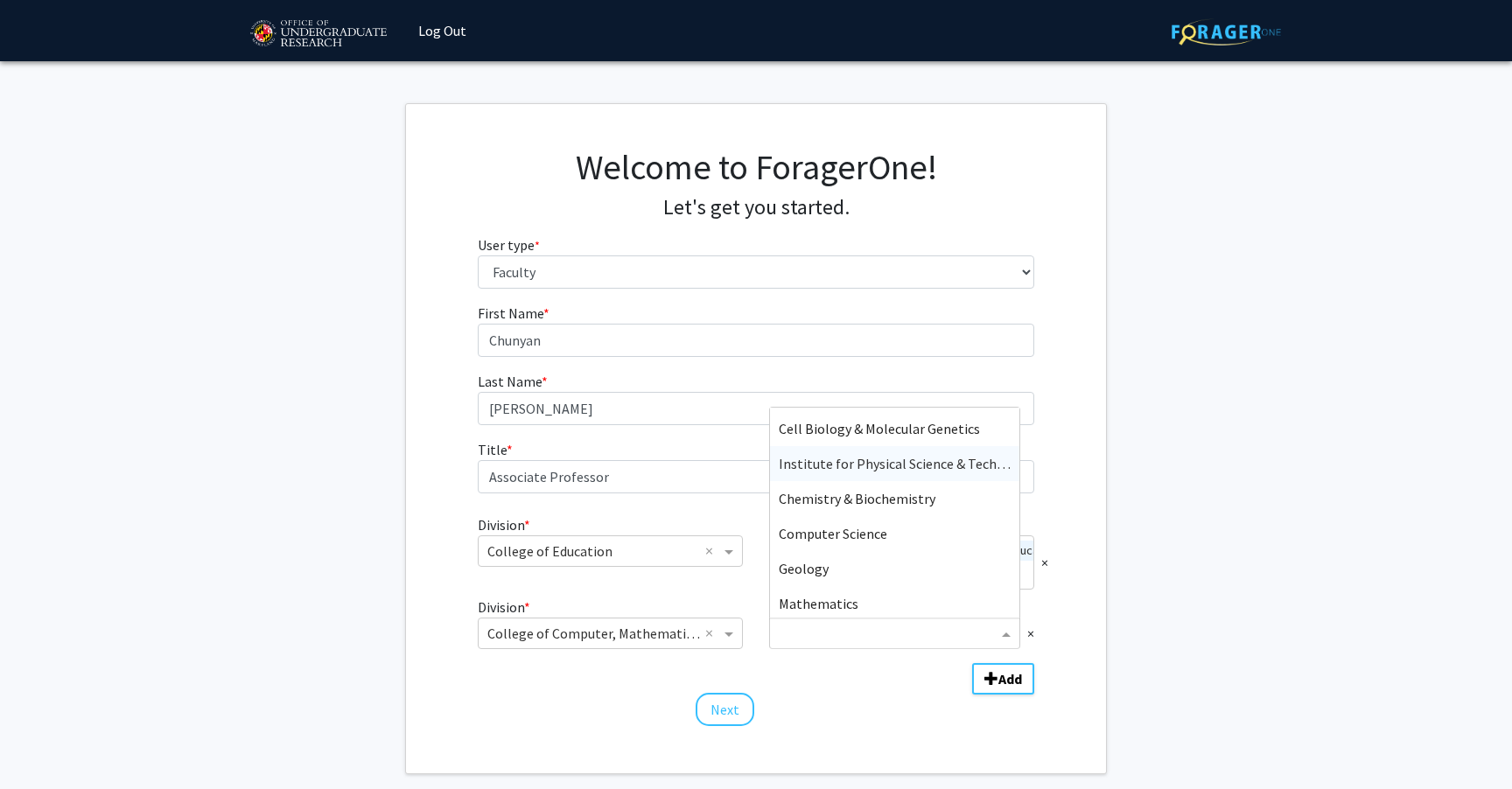
scroll to position [233, 0]
click at [944, 475] on div "Computer Science" at bounding box center [894, 471] width 250 height 35
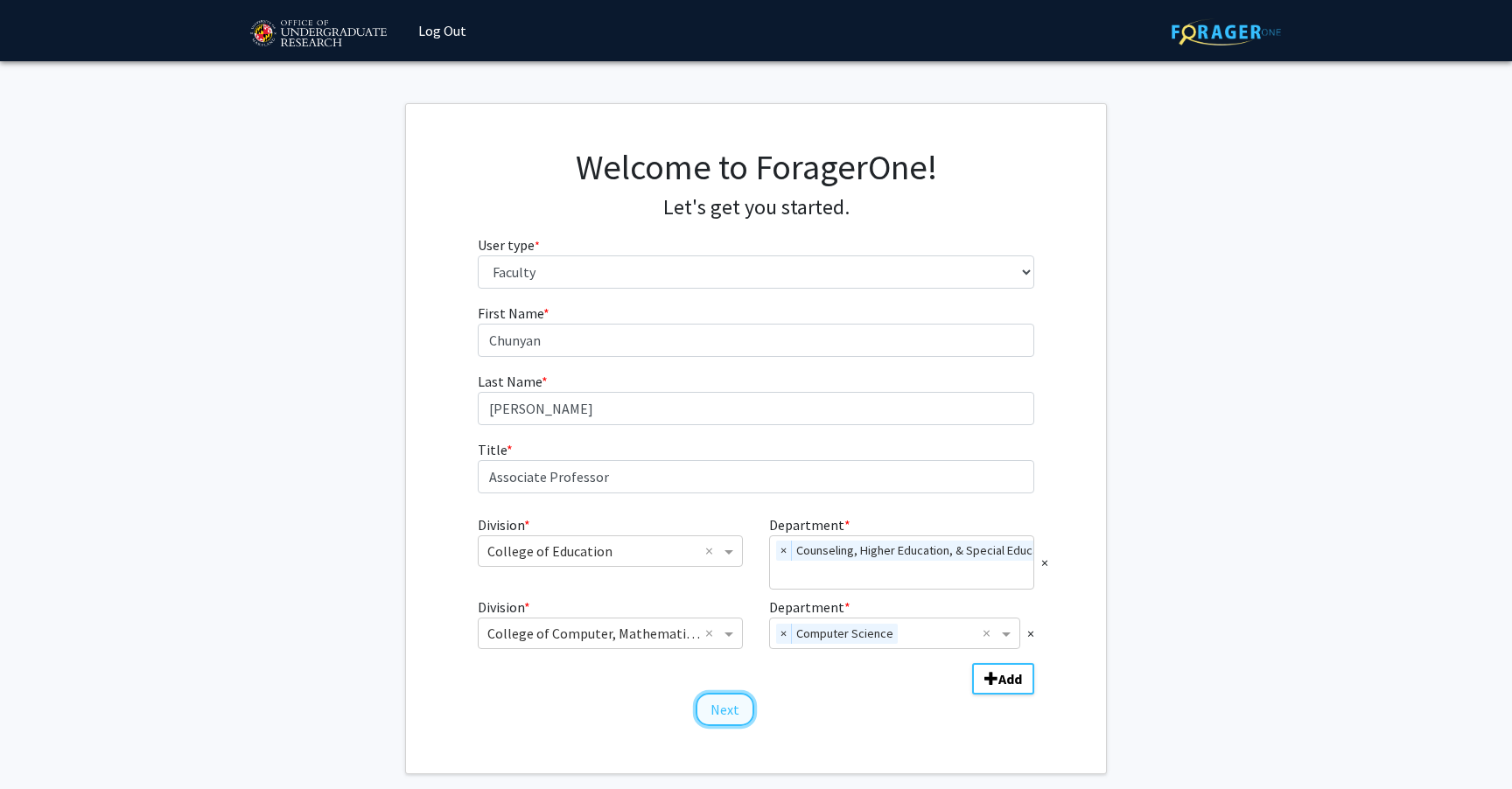
click at [720, 713] on button "Next" at bounding box center [725, 709] width 59 height 33
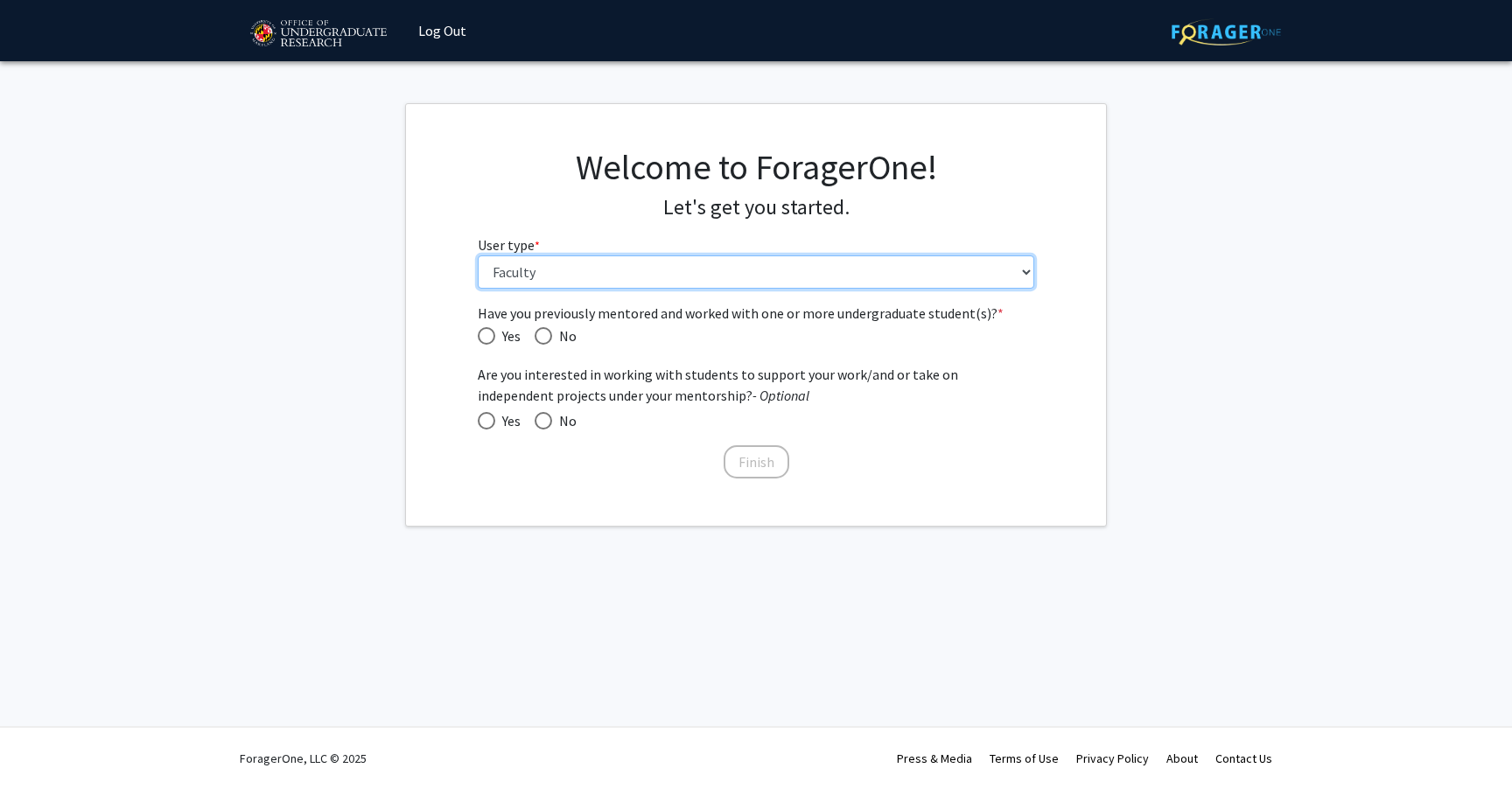
click at [659, 274] on select "Please tell us who you are Undergraduate Student Master's Student Doctoral Cand…" at bounding box center [756, 272] width 557 height 33
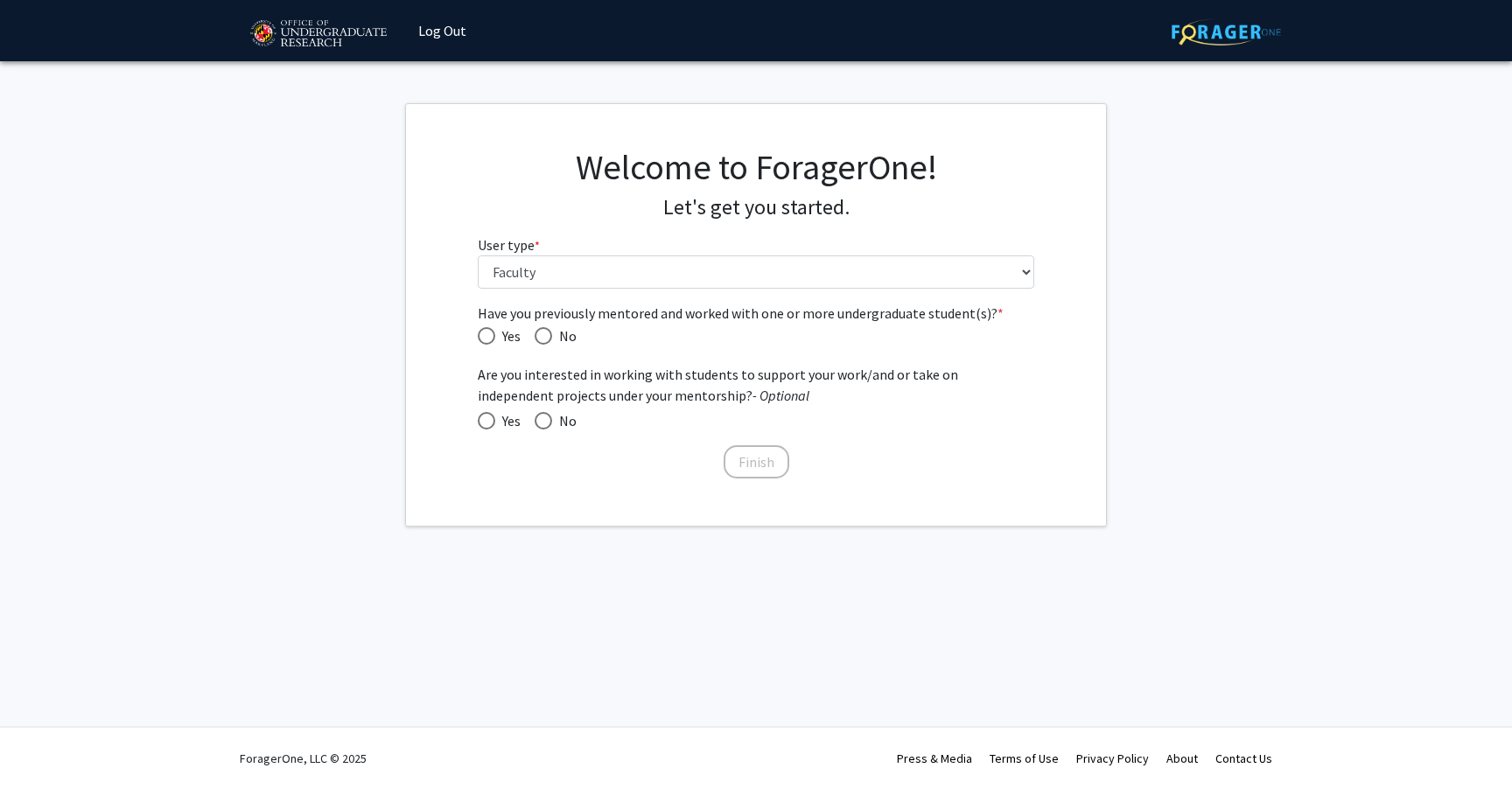
click at [491, 334] on span "Have you previously mentored and worked with one or more undergraduate student(…" at bounding box center [487, 335] width 17 height 17
click at [491, 334] on input "Yes" at bounding box center [487, 335] width 17 height 17
radio input "true"
click at [489, 417] on span at bounding box center [487, 421] width 17 height 17
click at [489, 417] on input "Yes" at bounding box center [487, 421] width 17 height 17
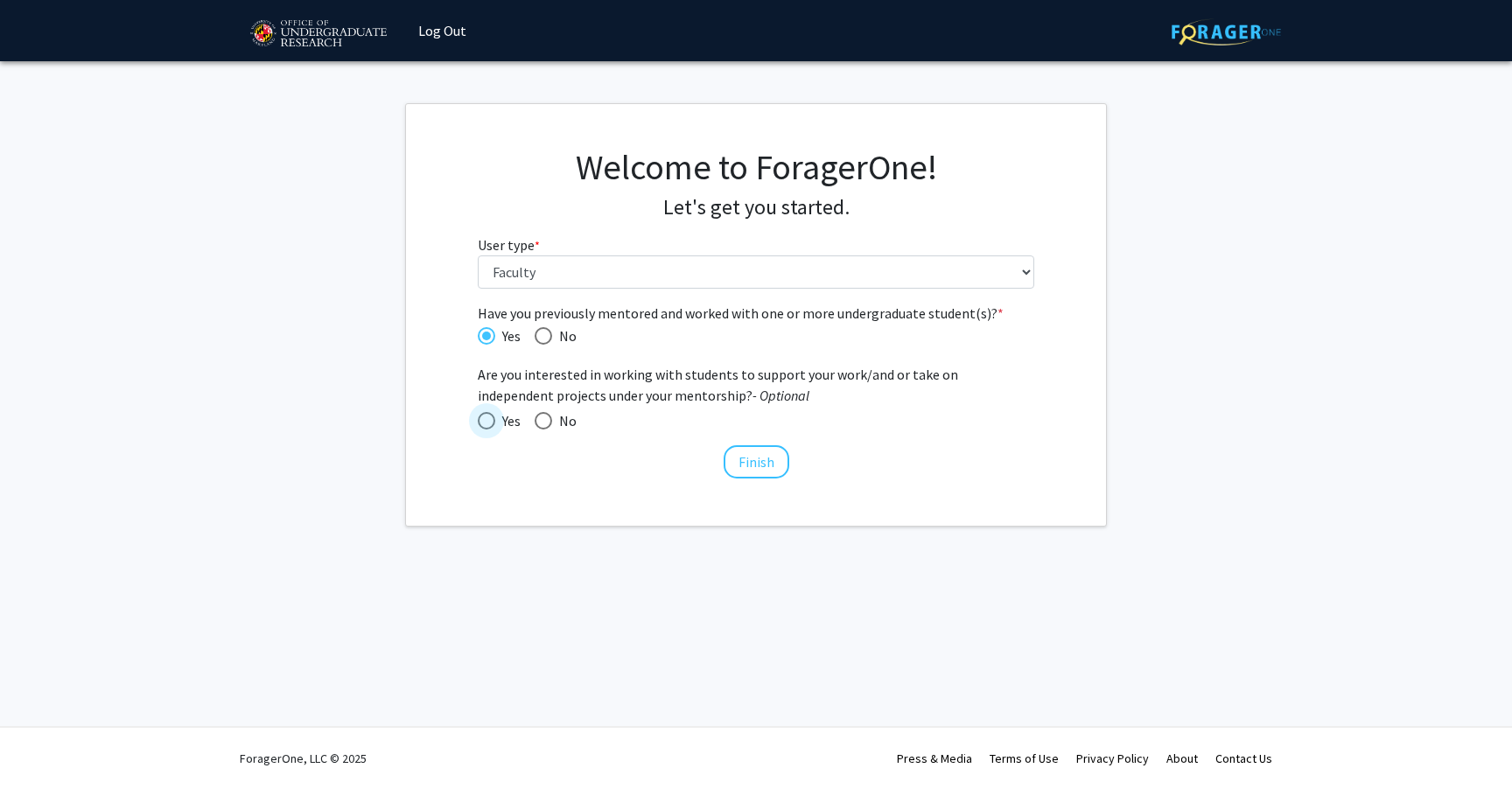
radio input "true"
click at [756, 462] on button "Finish" at bounding box center [756, 461] width 66 height 33
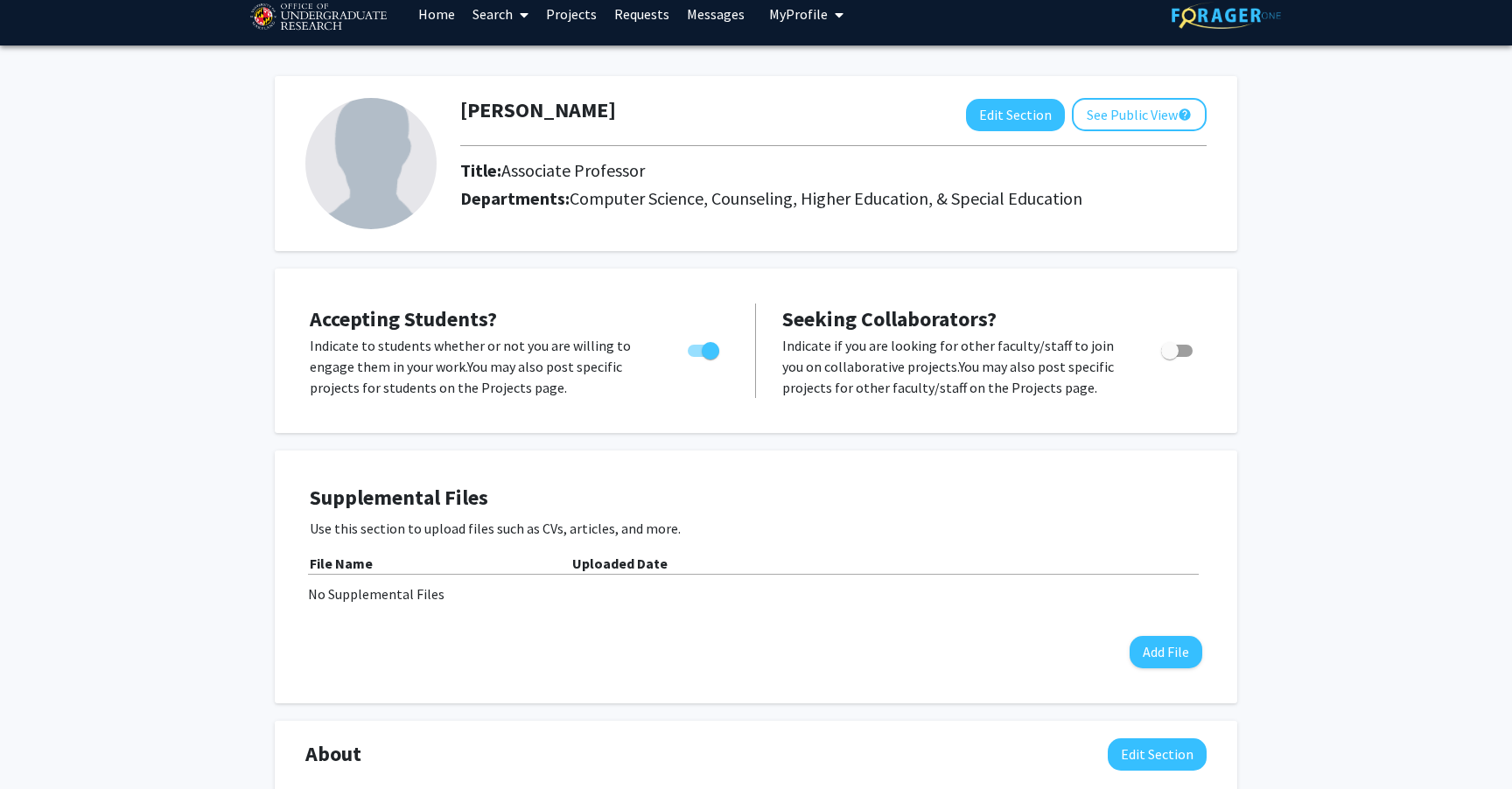
scroll to position [26, 0]
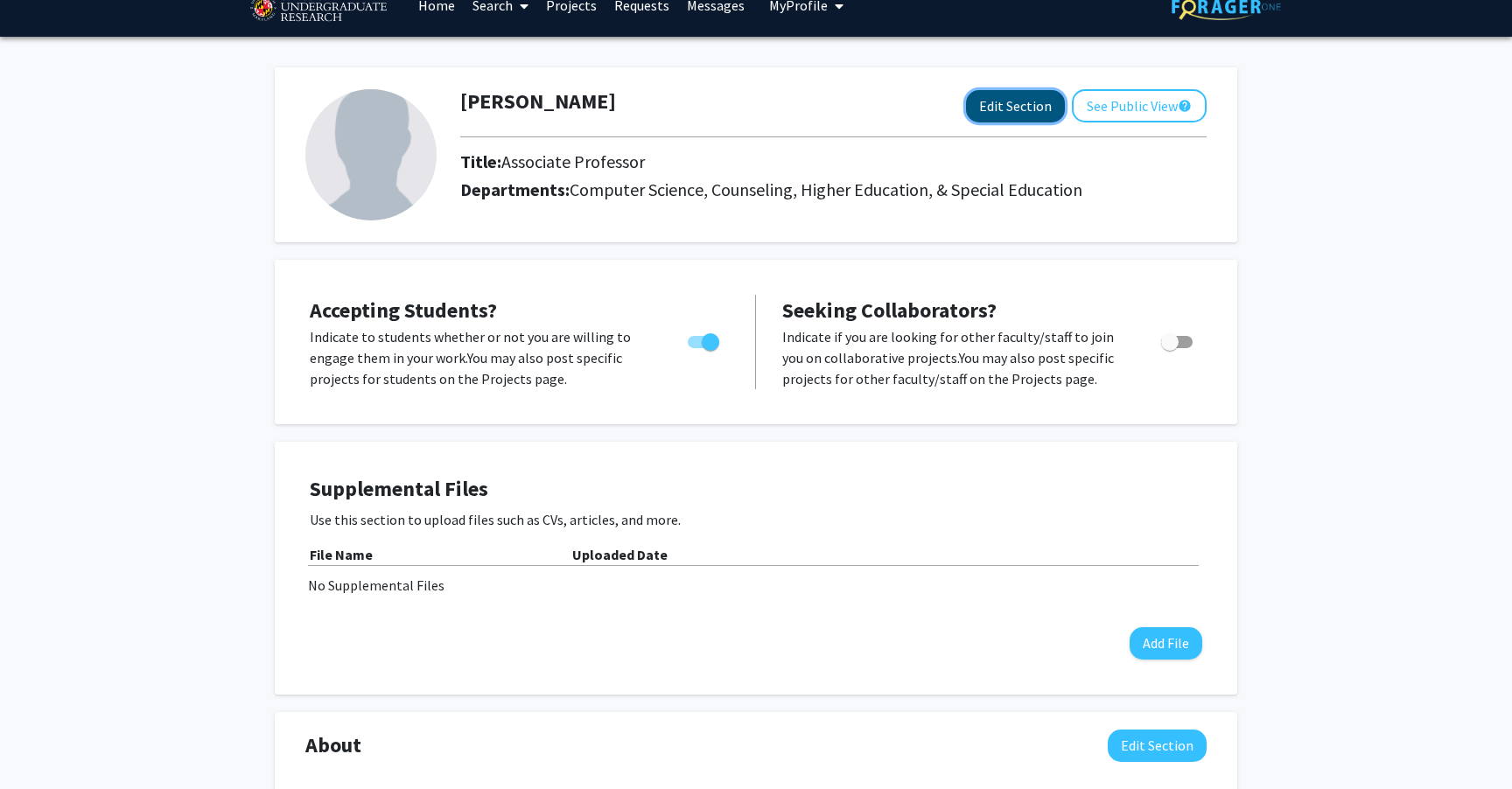
click at [1005, 107] on button "Edit Section" at bounding box center [1015, 106] width 99 height 33
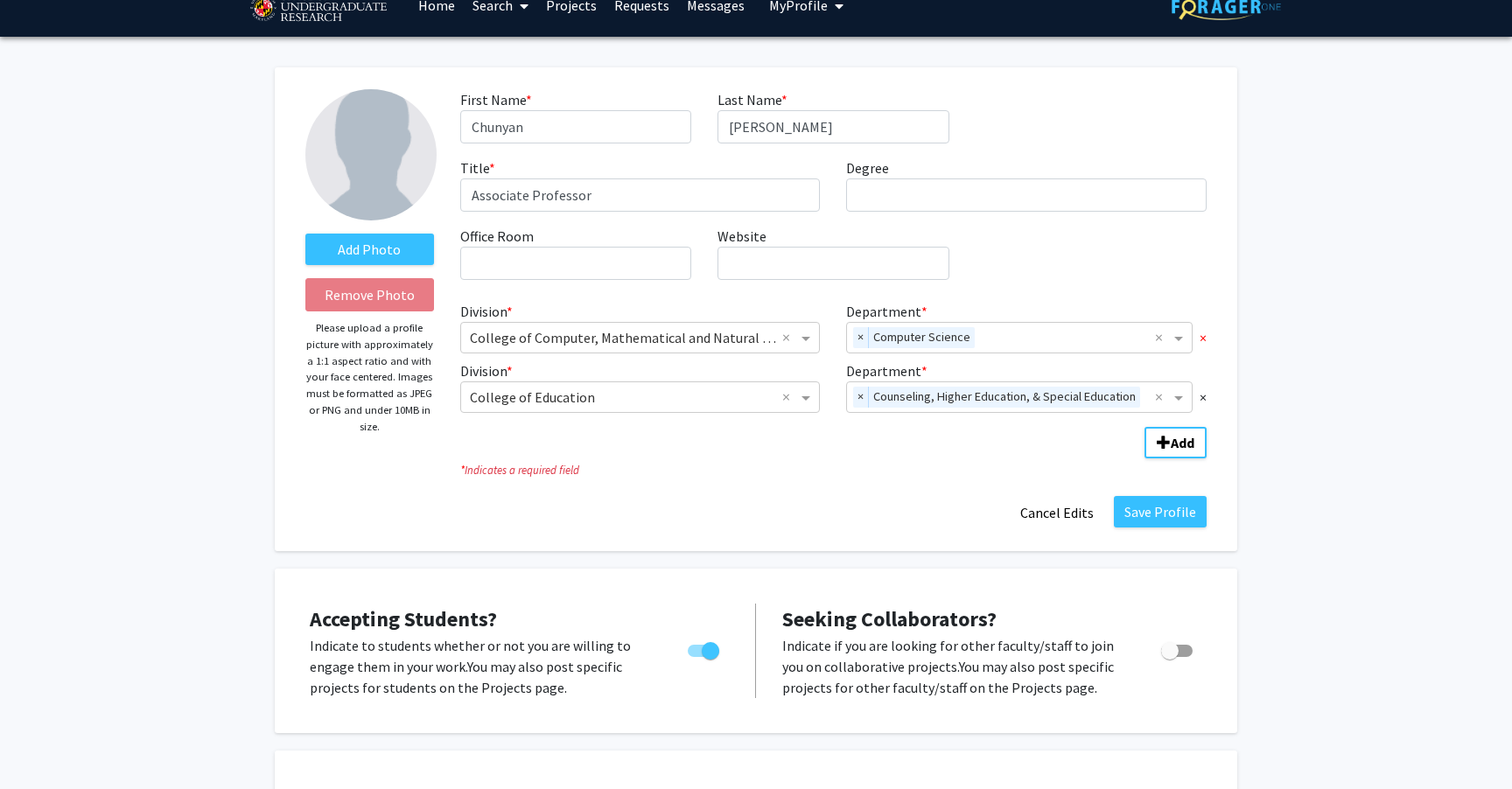
click at [1202, 336] on span "×" at bounding box center [1203, 337] width 7 height 21
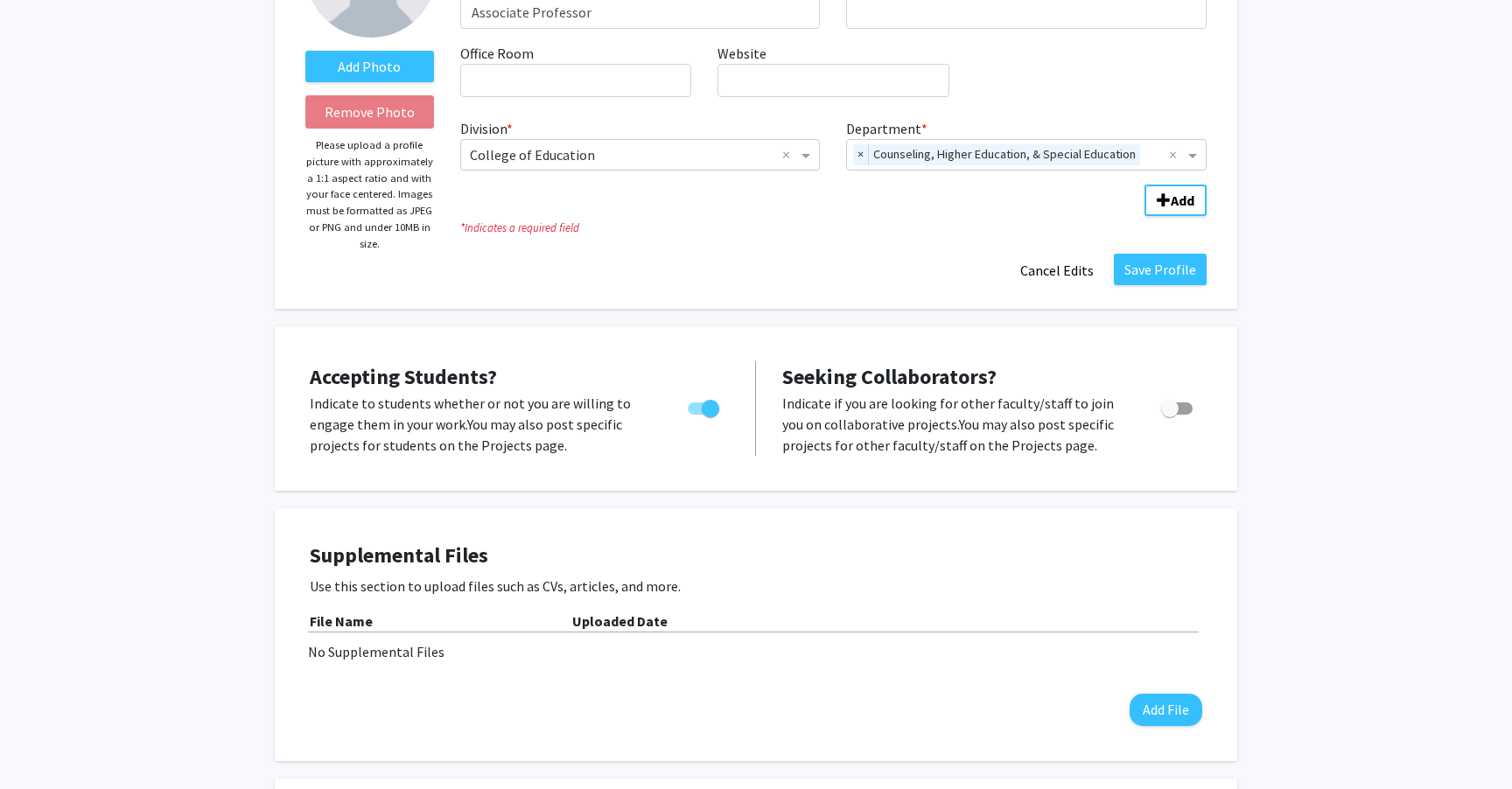
scroll to position [208, 0]
click at [1143, 268] on button "Save Profile" at bounding box center [1160, 270] width 93 height 32
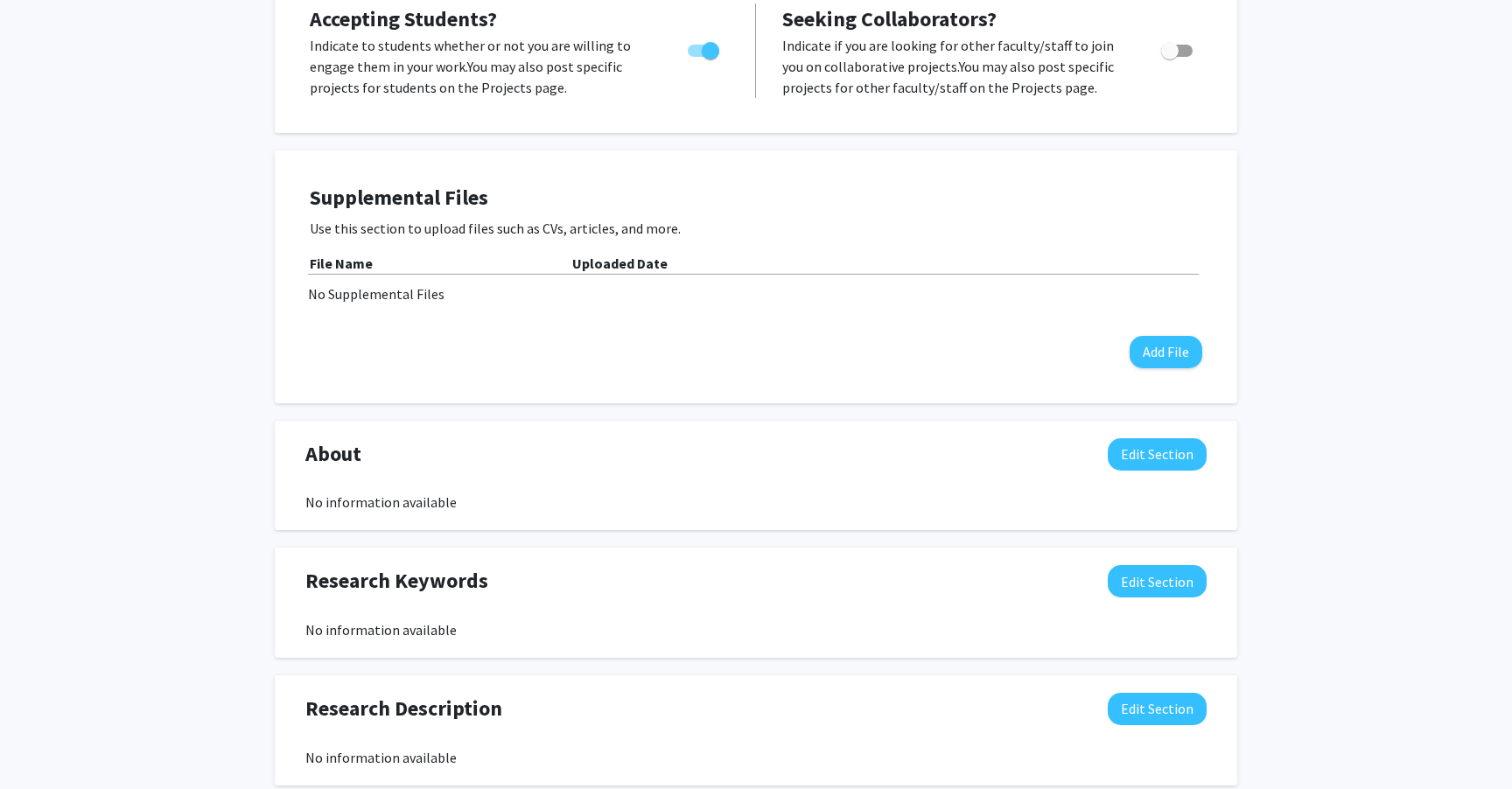
scroll to position [102, 0]
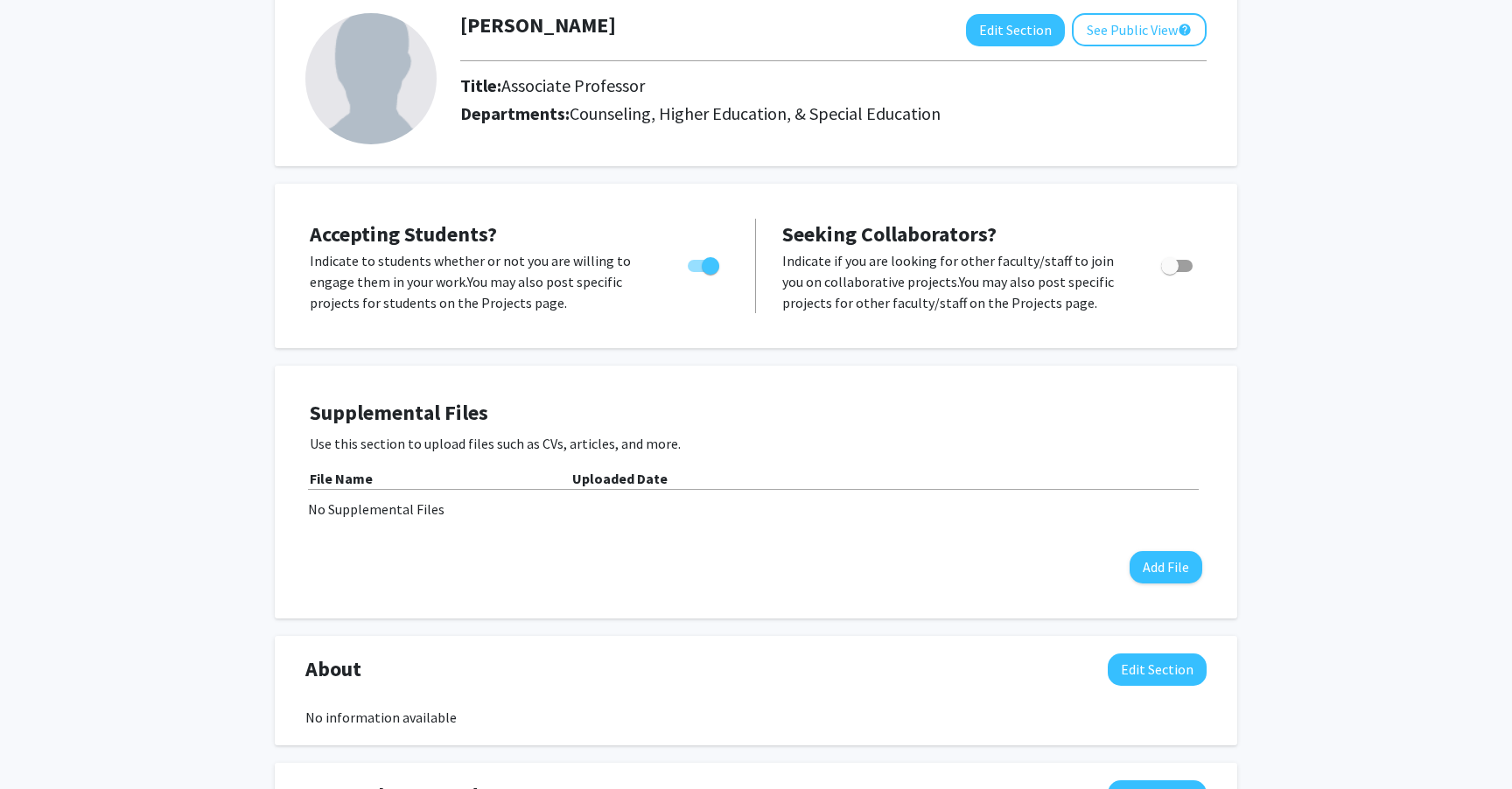
click at [705, 266] on span "Toggle" at bounding box center [710, 266] width 17 height 17
click at [697, 272] on input "Would you like to permit student requests?" at bounding box center [696, 272] width 1 height 1
click at [697, 266] on span "Toggle" at bounding box center [696, 266] width 17 height 17
click at [697, 272] on input "Would you like to permit student requests?" at bounding box center [696, 272] width 1 height 1
checkbox input "true"
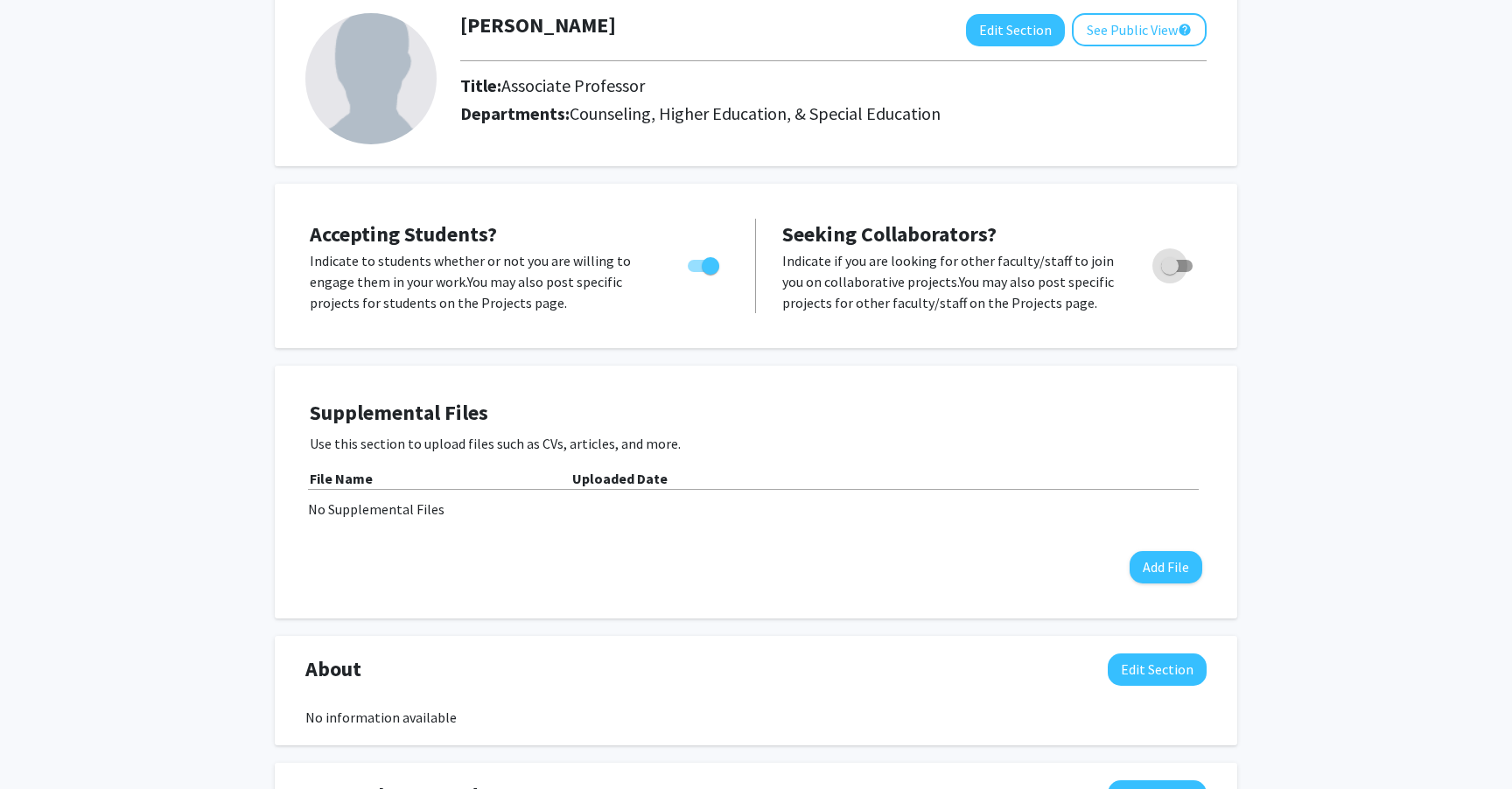
click at [1169, 266] on span "Toggle" at bounding box center [1170, 266] width 17 height 17
click at [1169, 272] on input "Toggle" at bounding box center [1169, 272] width 1 height 1
checkbox input "true"
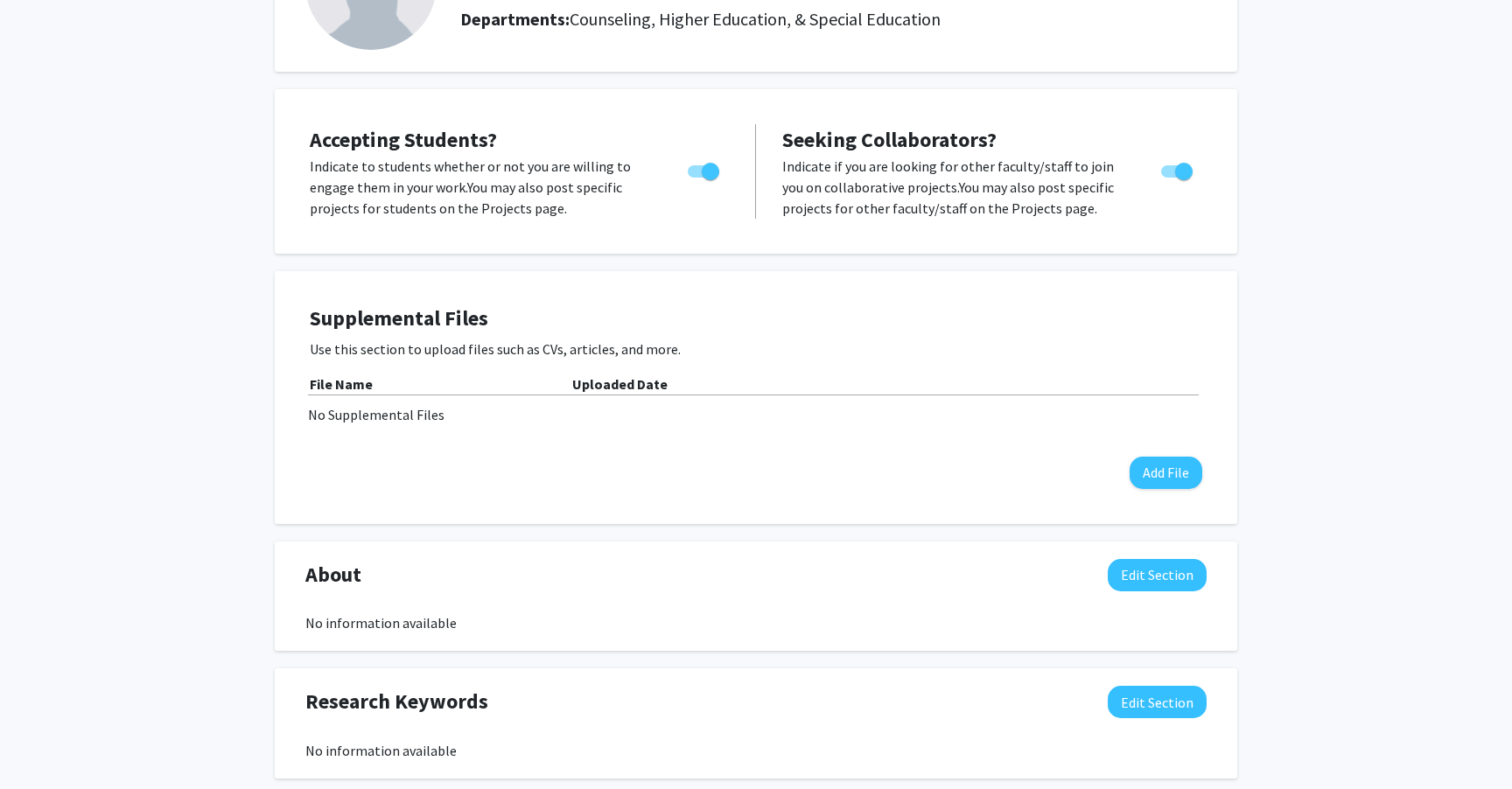
scroll to position [0, 0]
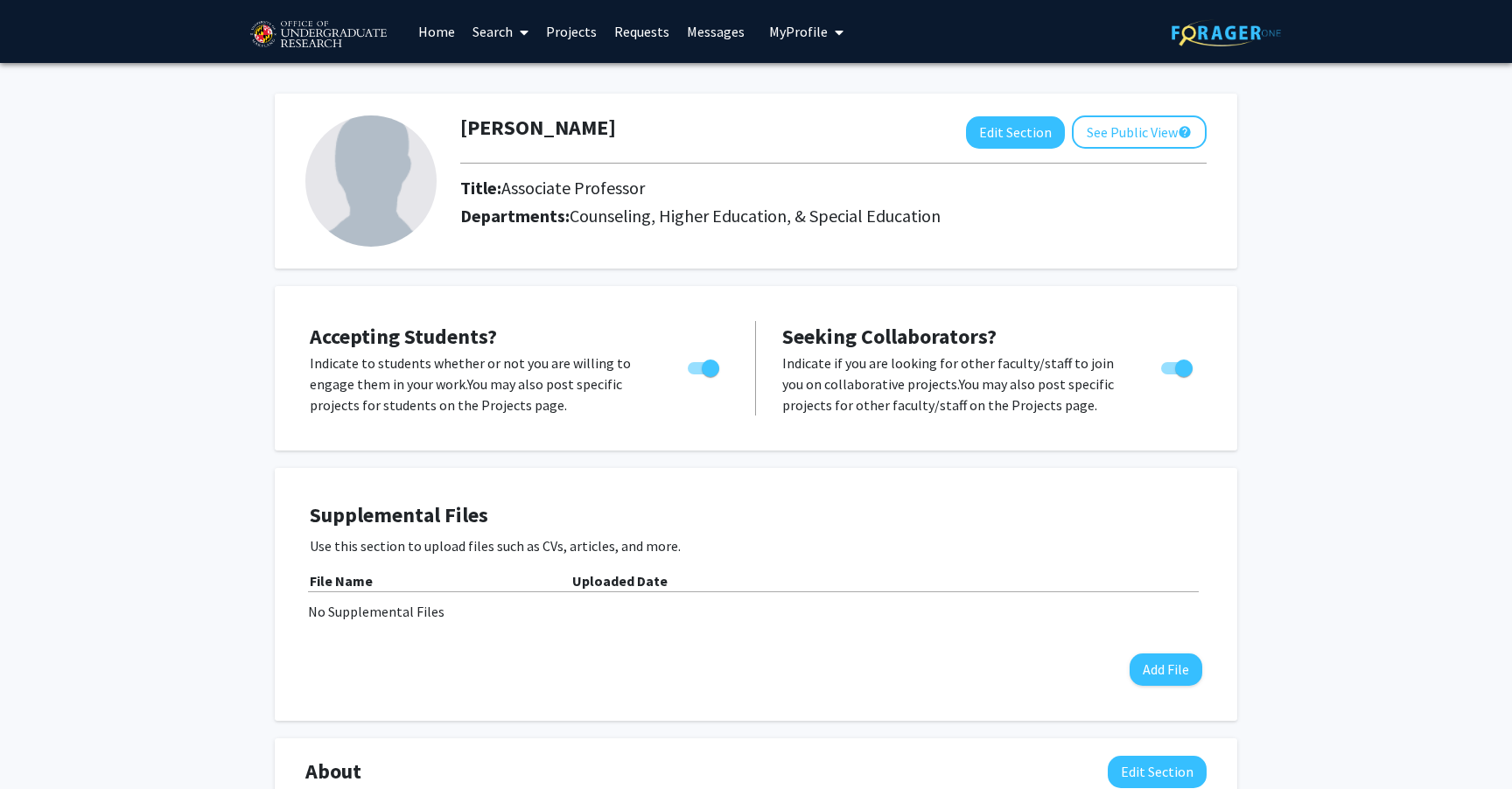
click at [572, 35] on link "Projects" at bounding box center [570, 32] width 68 height 62
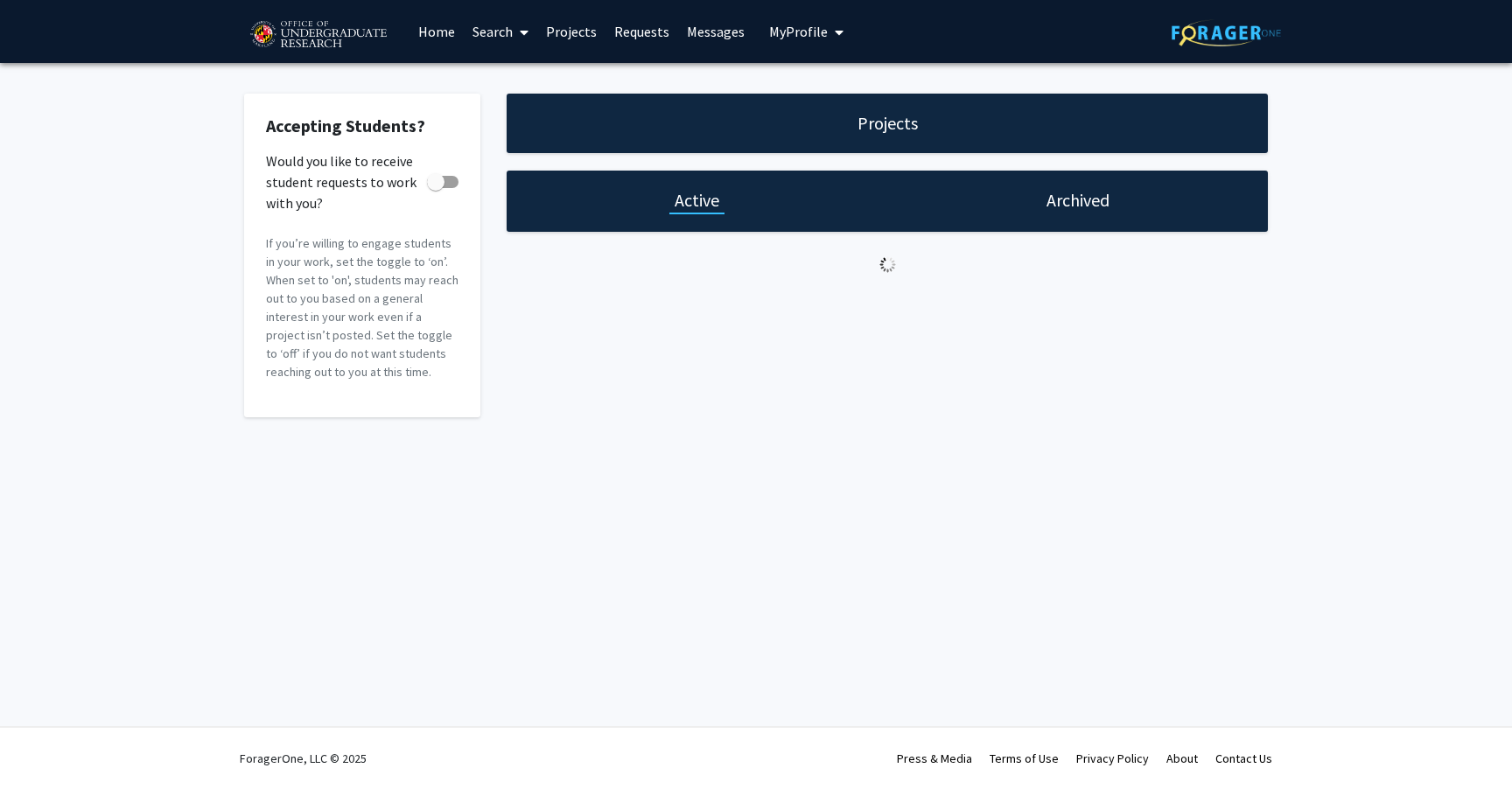
checkbox input "true"
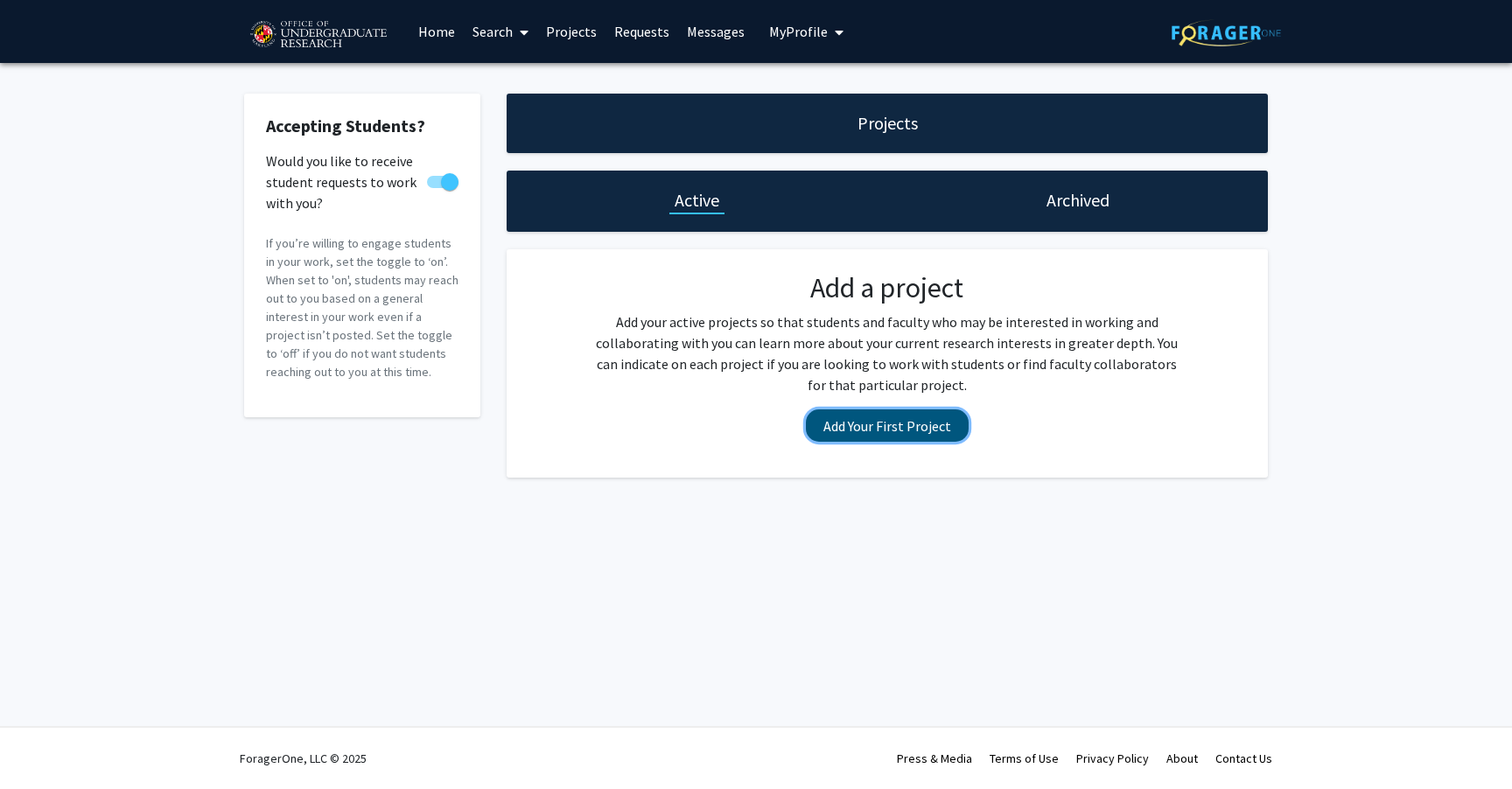
click at [872, 432] on button "Add Your First Project" at bounding box center [887, 426] width 163 height 33
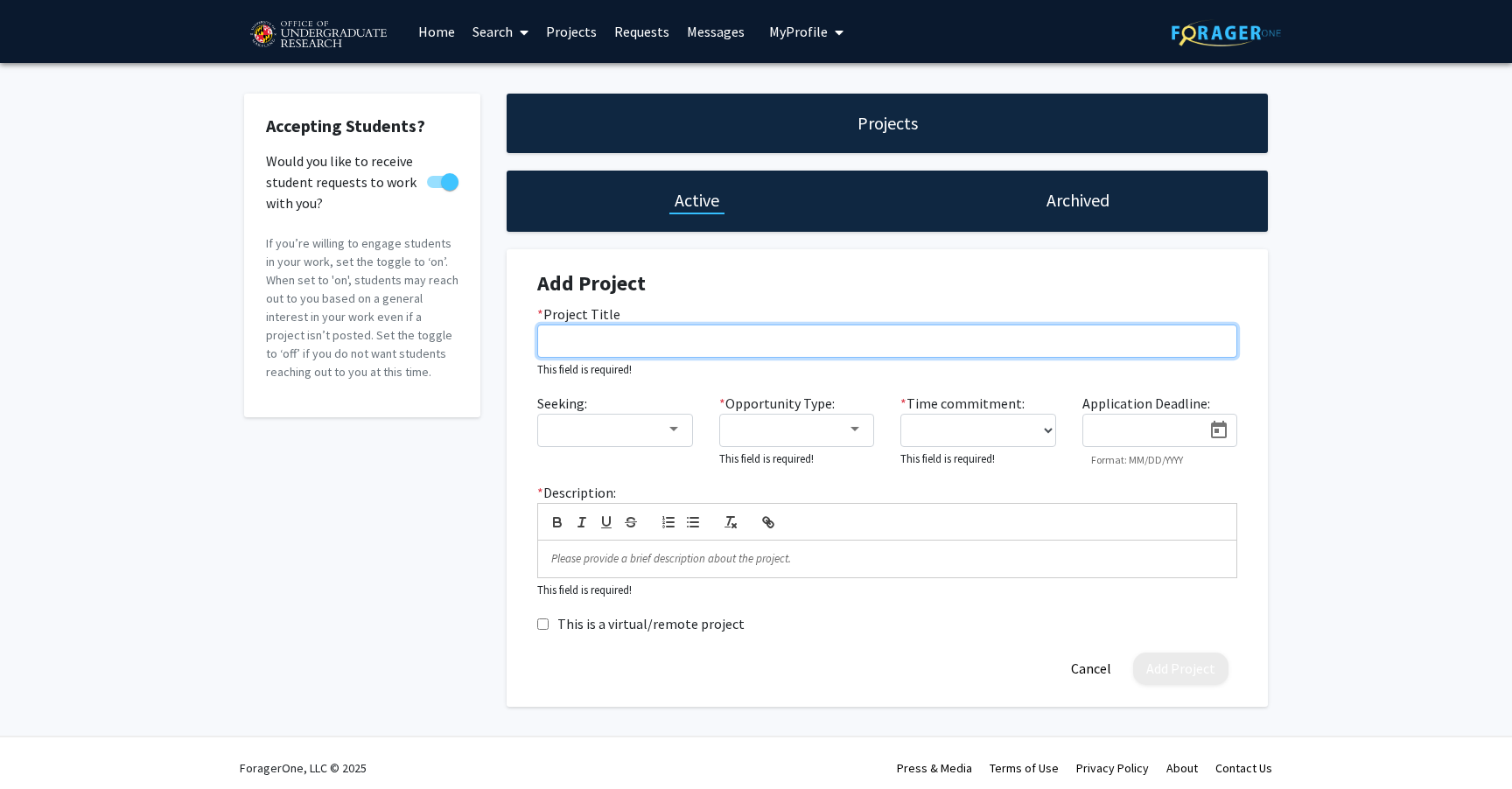
click at [812, 340] on input "* Project Title" at bounding box center [887, 341] width 700 height 33
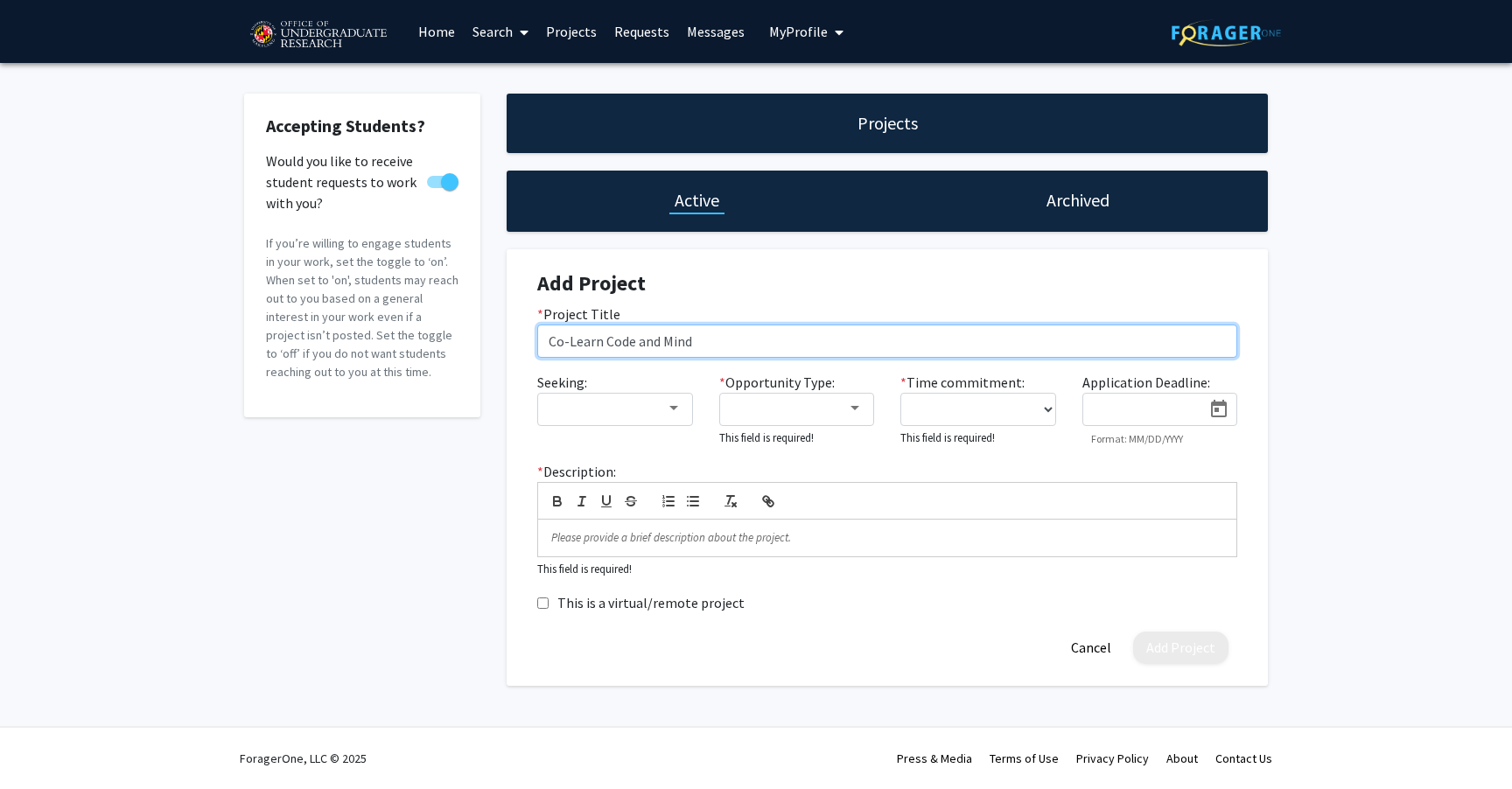
type input "Co-Learn Code and Mind"
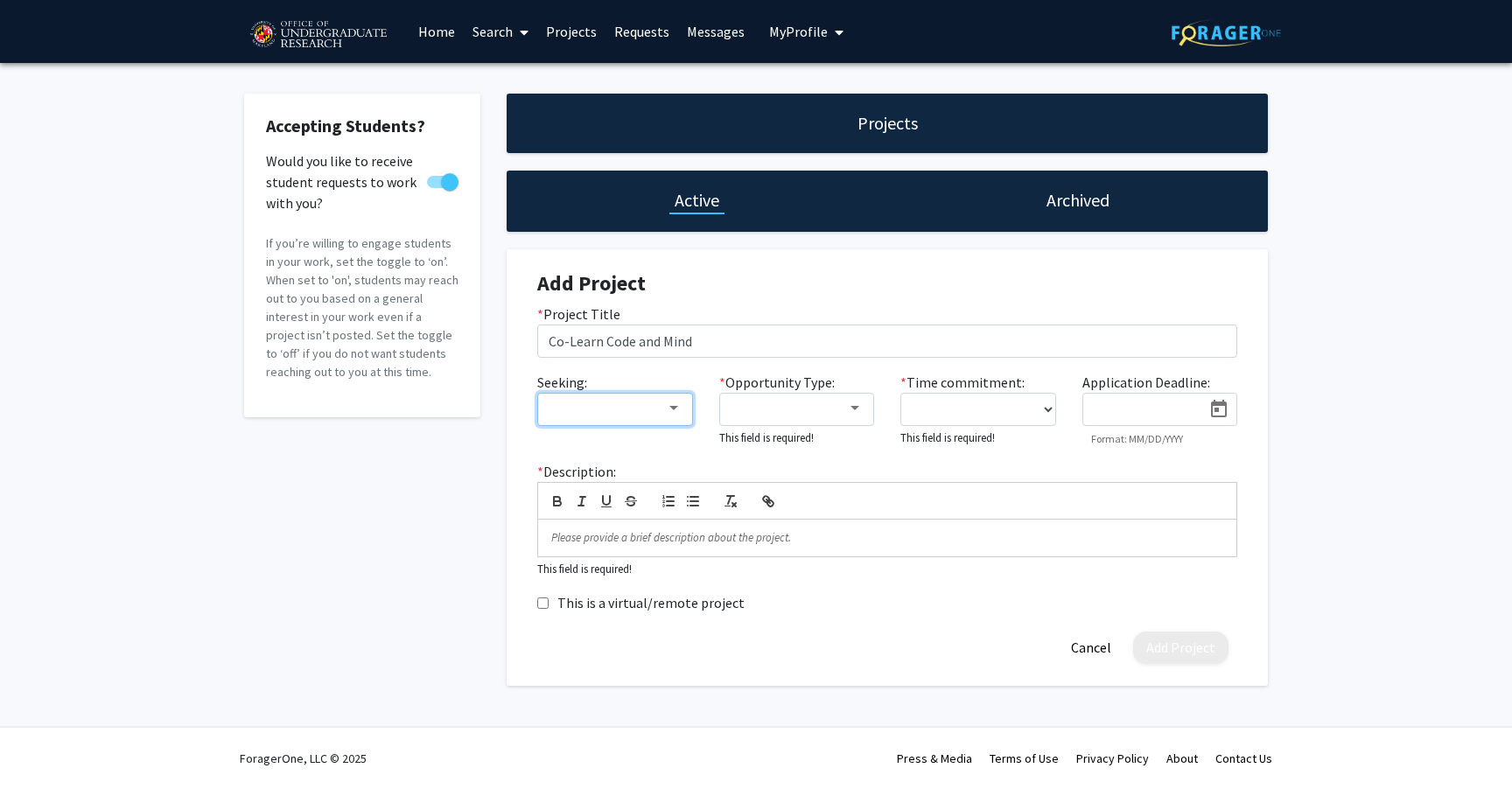
click at [673, 411] on div at bounding box center [674, 408] width 15 height 14
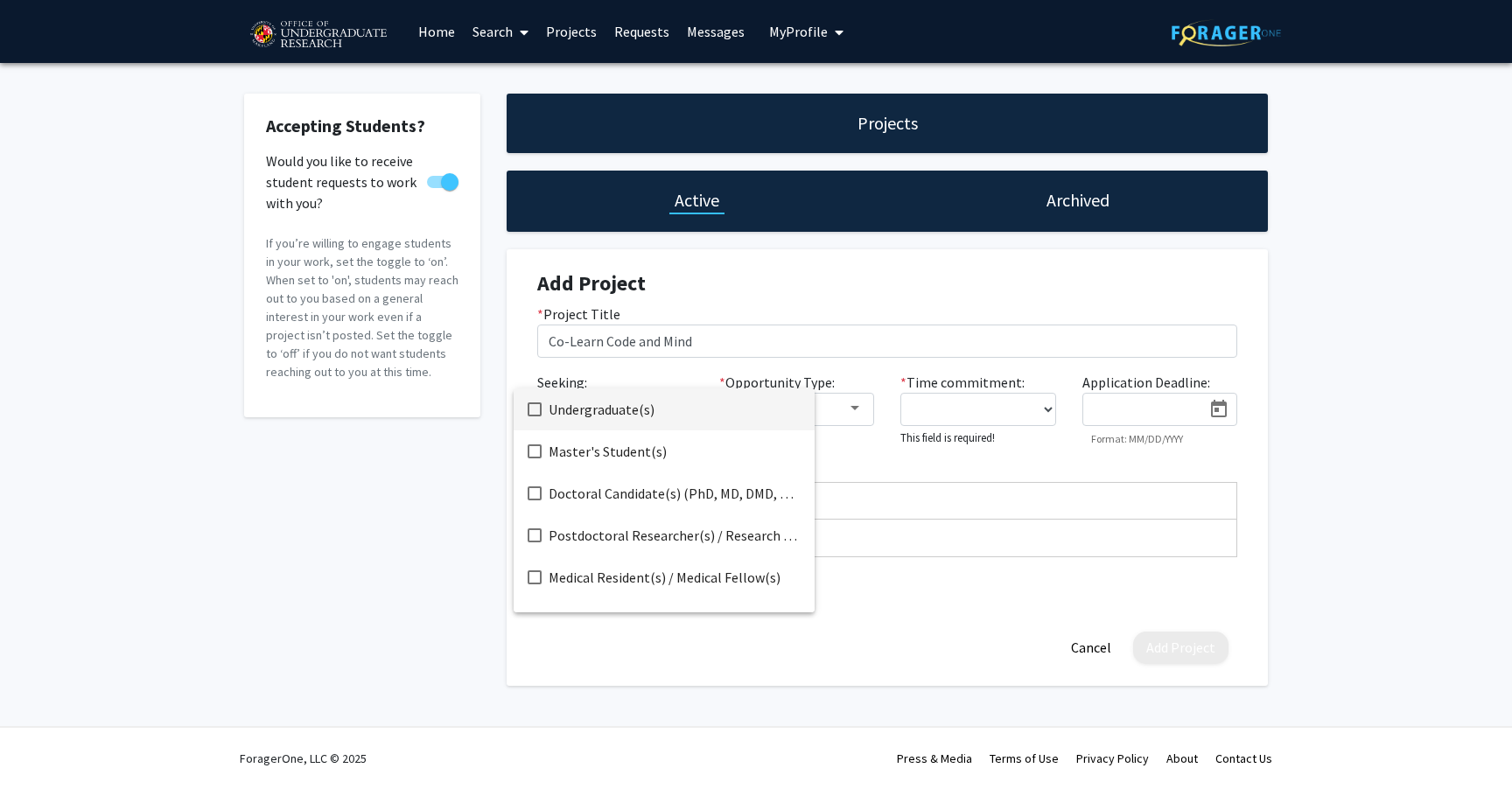
click at [623, 412] on span "Undergraduate(s)" at bounding box center [674, 409] width 252 height 42
click at [623, 440] on span "Master's Student(s)" at bounding box center [674, 452] width 252 height 42
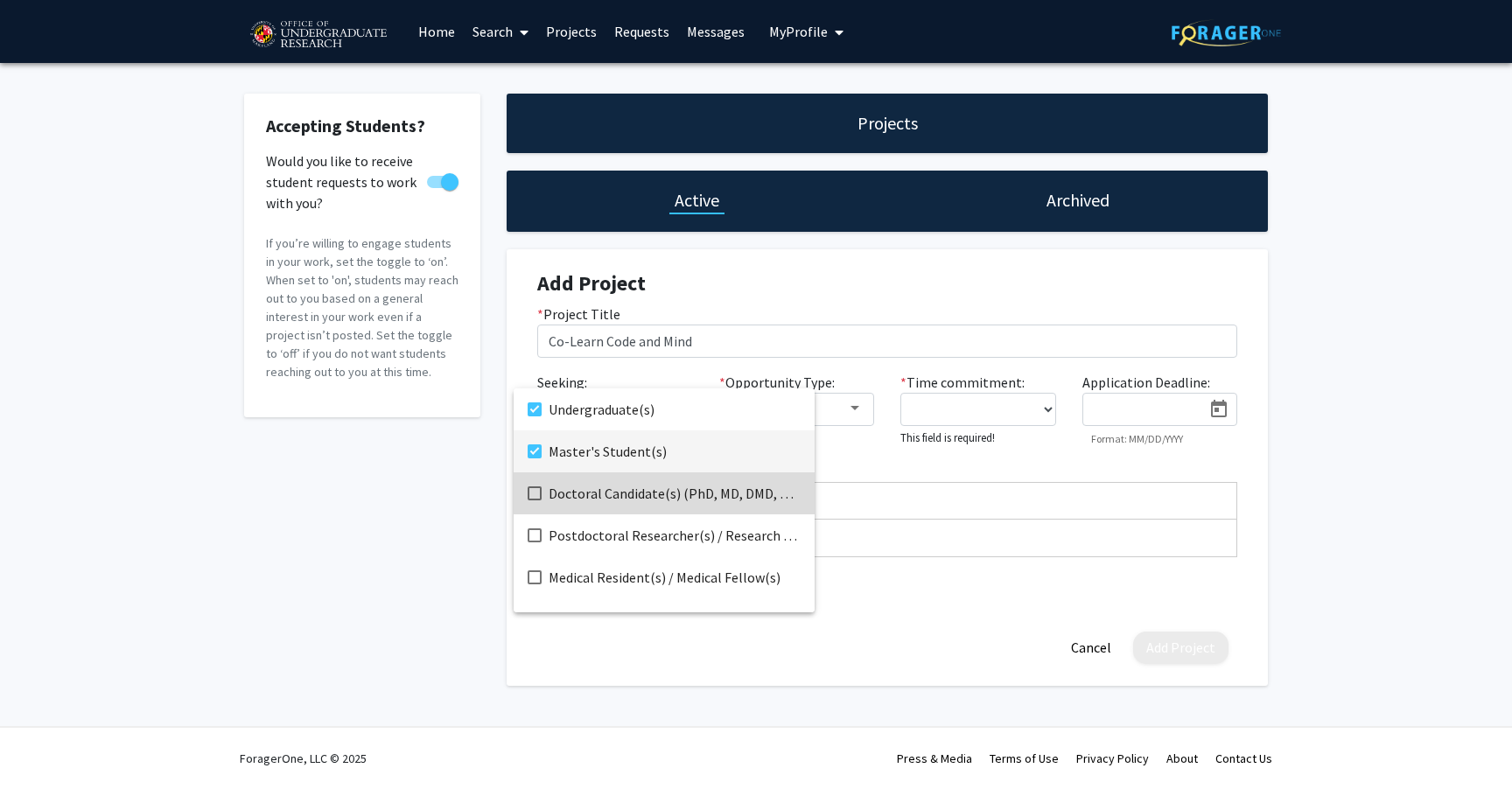
click at [621, 488] on span "Doctoral Candidate(s) (PhD, MD, DMD, PharmD, etc.)" at bounding box center [674, 493] width 252 height 42
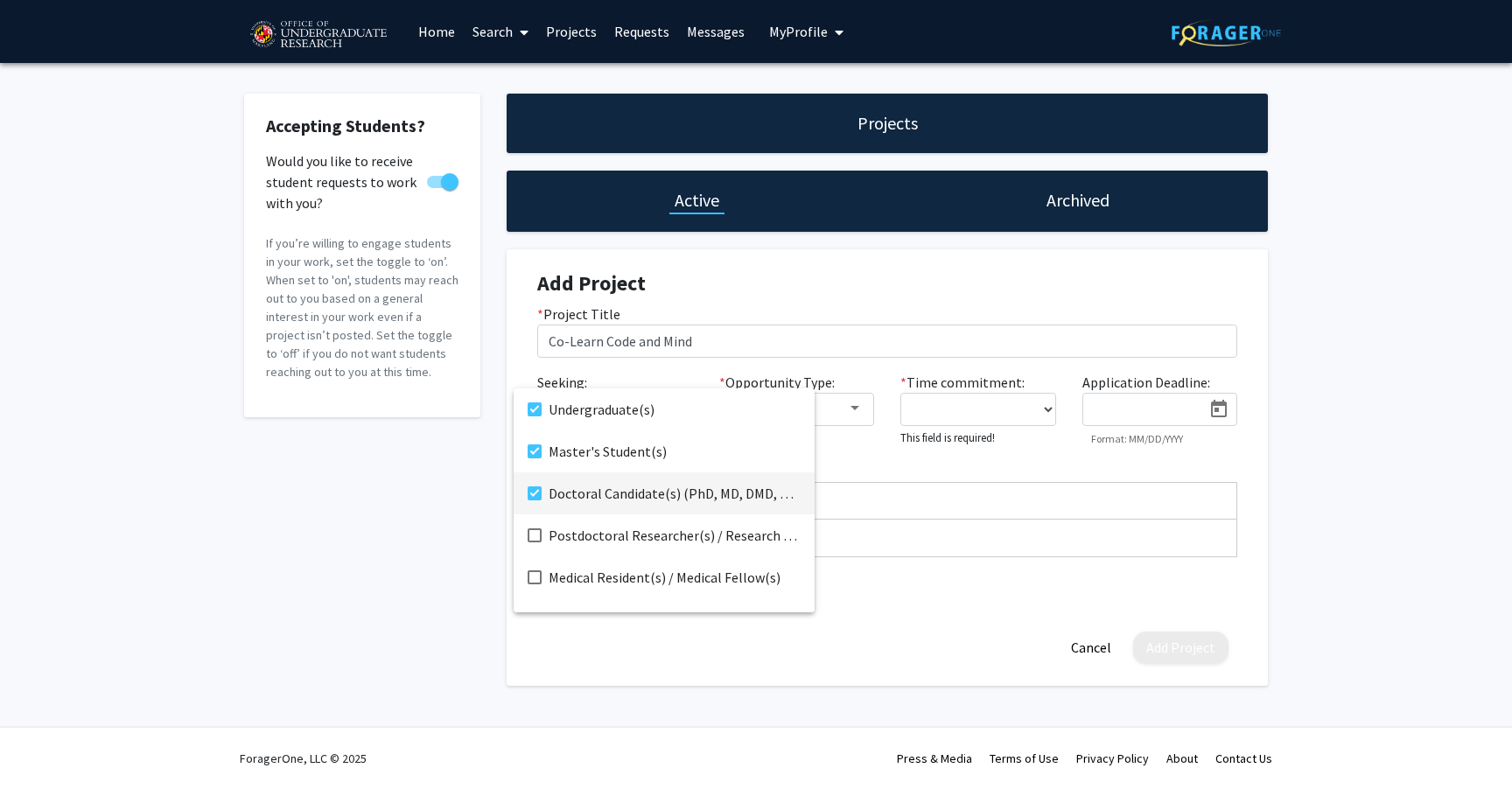
click at [965, 560] on div at bounding box center [756, 394] width 1512 height 789
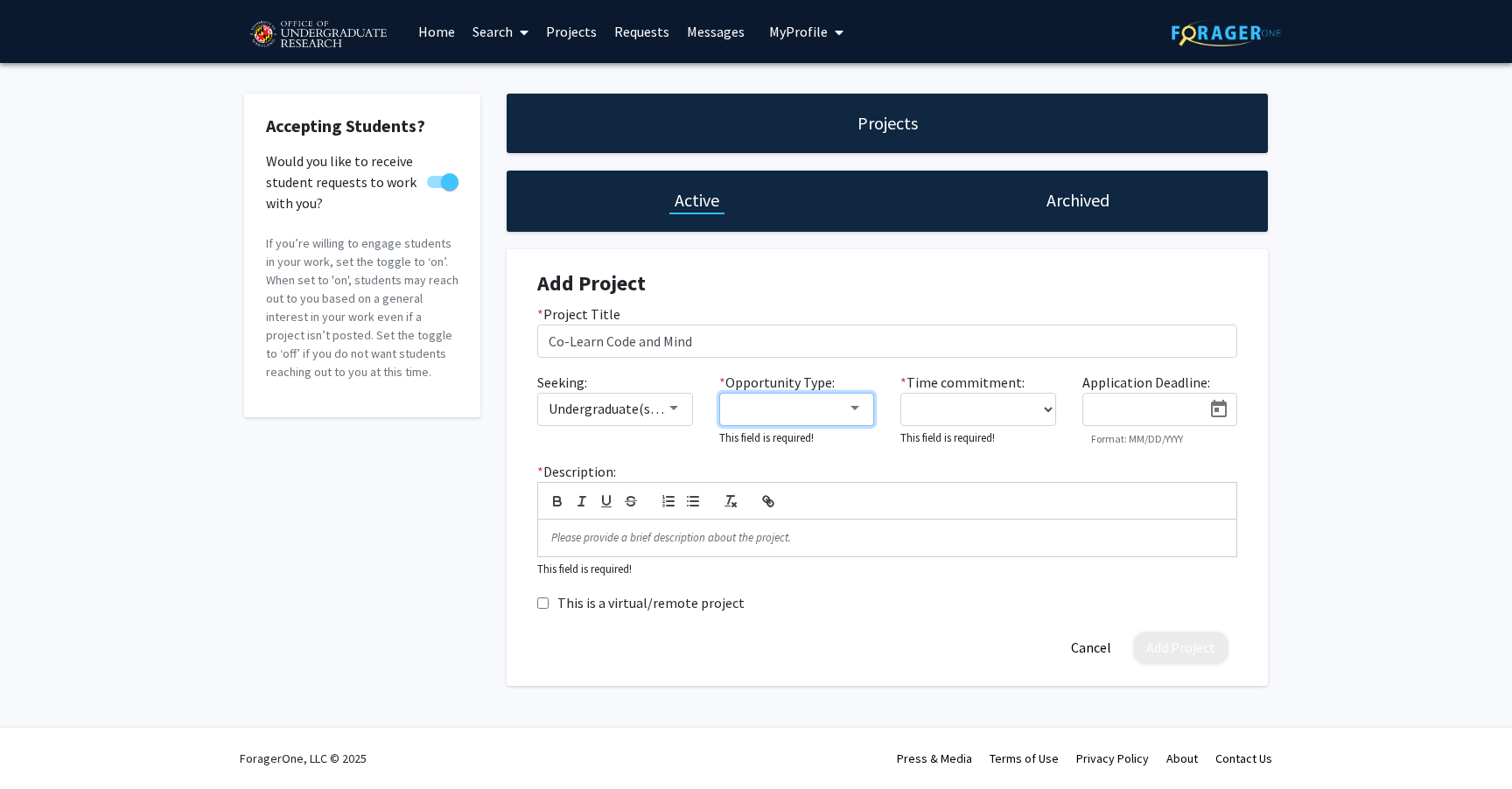
click at [858, 413] on div at bounding box center [855, 408] width 15 height 14
click at [819, 412] on span "Paid" at bounding box center [807, 409] width 152 height 42
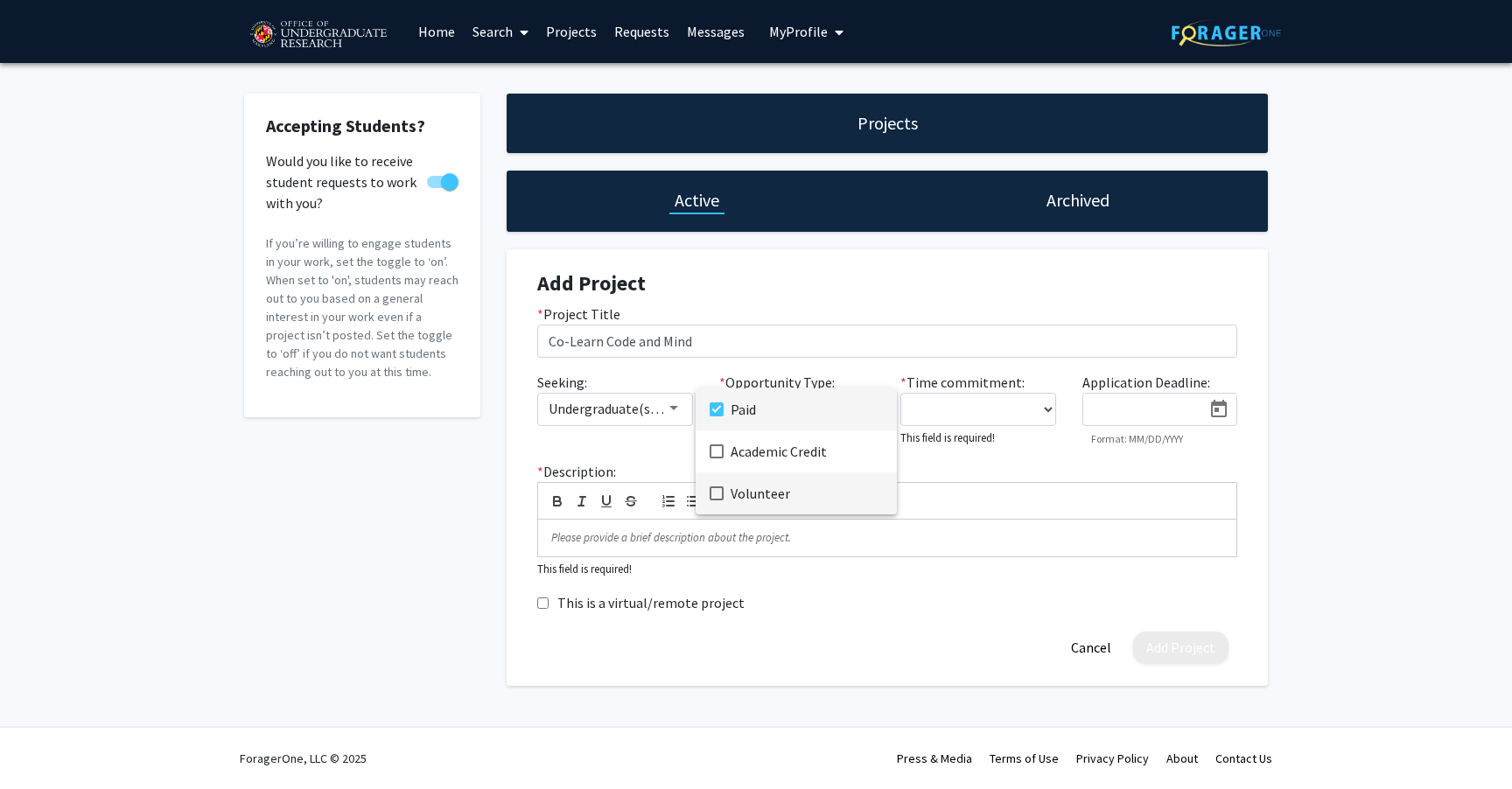
click at [806, 491] on span "Volunteer" at bounding box center [807, 493] width 152 height 42
click at [812, 452] on span "Academic Credit" at bounding box center [807, 452] width 152 height 42
click at [1044, 409] on div at bounding box center [756, 394] width 1512 height 789
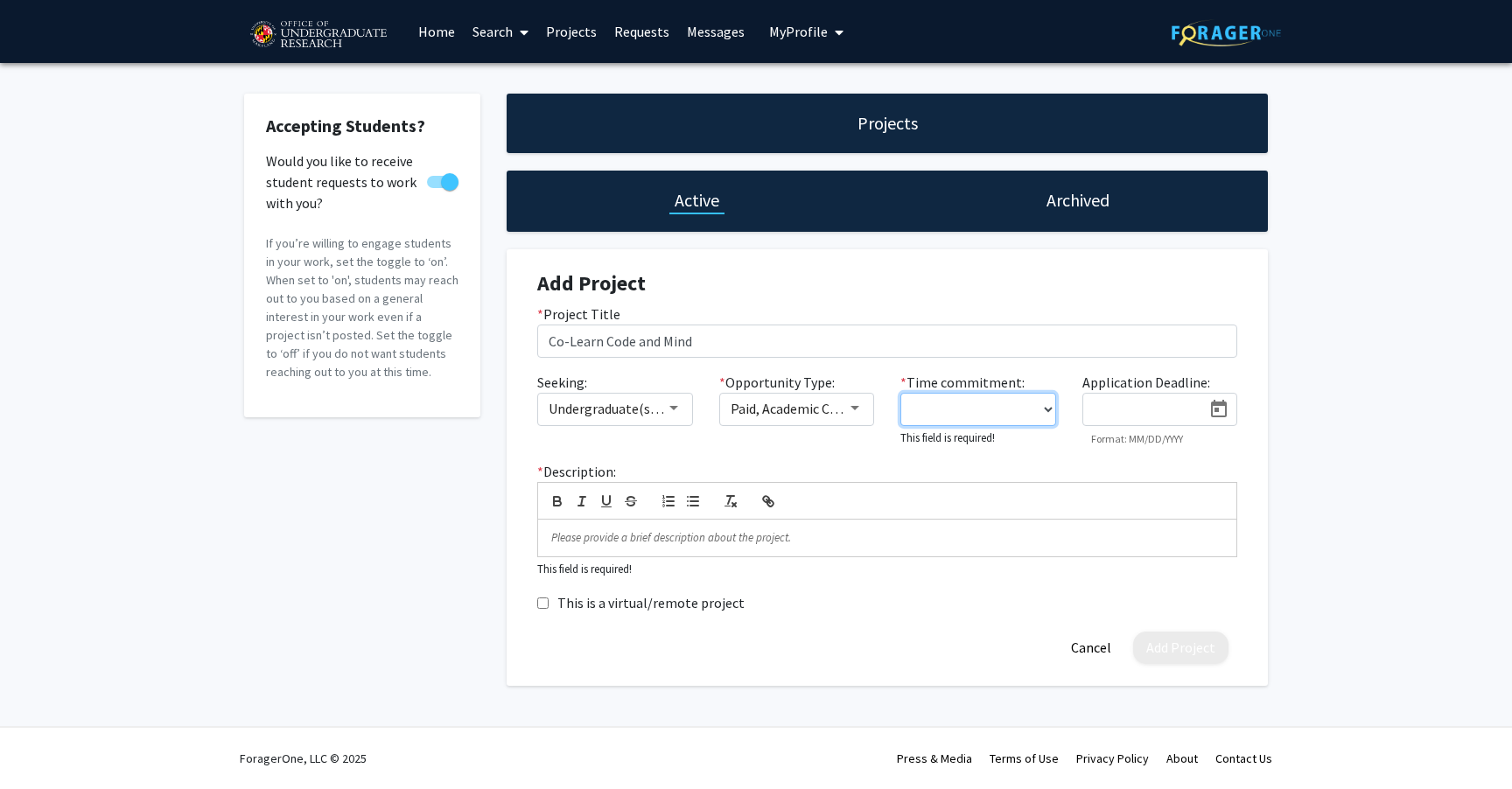
click at [1046, 410] on select "0 - 5 hours/week 5 - 10 hours/week 10 - 15 hours/week 15 - 20 hours/week 20 - 3…" at bounding box center [978, 409] width 156 height 33
click at [900, 393] on select "0 - 5 hours/week 5 - 10 hours/week 10 - 15 hours/week 15 - 20 hours/week 20 - 3…" at bounding box center [978, 409] width 156 height 33
click at [1033, 406] on select "0 - 5 hours/week 5 - 10 hours/week 10 - 15 hours/week 15 - 20 hours/week 20 - 3…" at bounding box center [978, 409] width 156 height 33
click at [900, 393] on select "0 - 5 hours/week 5 - 10 hours/week 10 - 15 hours/week 15 - 20 hours/week 20 - 3…" at bounding box center [978, 409] width 156 height 33
click at [1033, 414] on select "0 - 5 hours/week 5 - 10 hours/week 10 - 15 hours/week 15 - 20 hours/week 20 - 3…" at bounding box center [978, 409] width 156 height 33
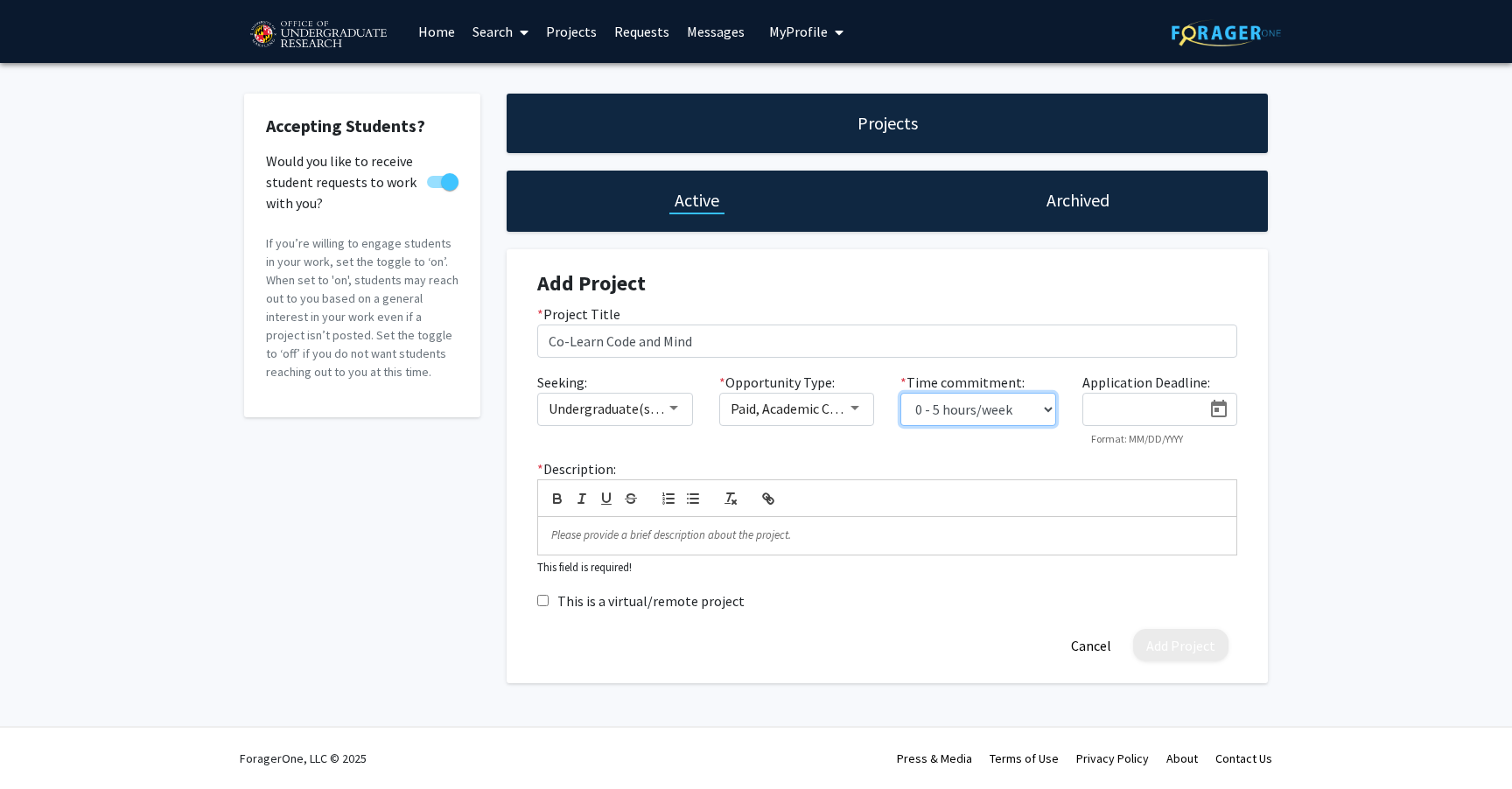
click at [900, 393] on select "0 - 5 hours/week 5 - 10 hours/week 10 - 15 hours/week 15 - 20 hours/week 20 - 3…" at bounding box center [978, 409] width 156 height 33
click at [1039, 412] on select "0 - 5 hours/week 5 - 10 hours/week 10 - 15 hours/week 15 - 20 hours/week 20 - 3…" at bounding box center [978, 409] width 156 height 33
select select "5 - 10"
click at [900, 393] on select "0 - 5 hours/week 5 - 10 hours/week 10 - 15 hours/week 15 - 20 hours/week 20 - 3…" at bounding box center [978, 409] width 156 height 33
click at [1218, 408] on icon "Open calendar" at bounding box center [1219, 409] width 21 height 21
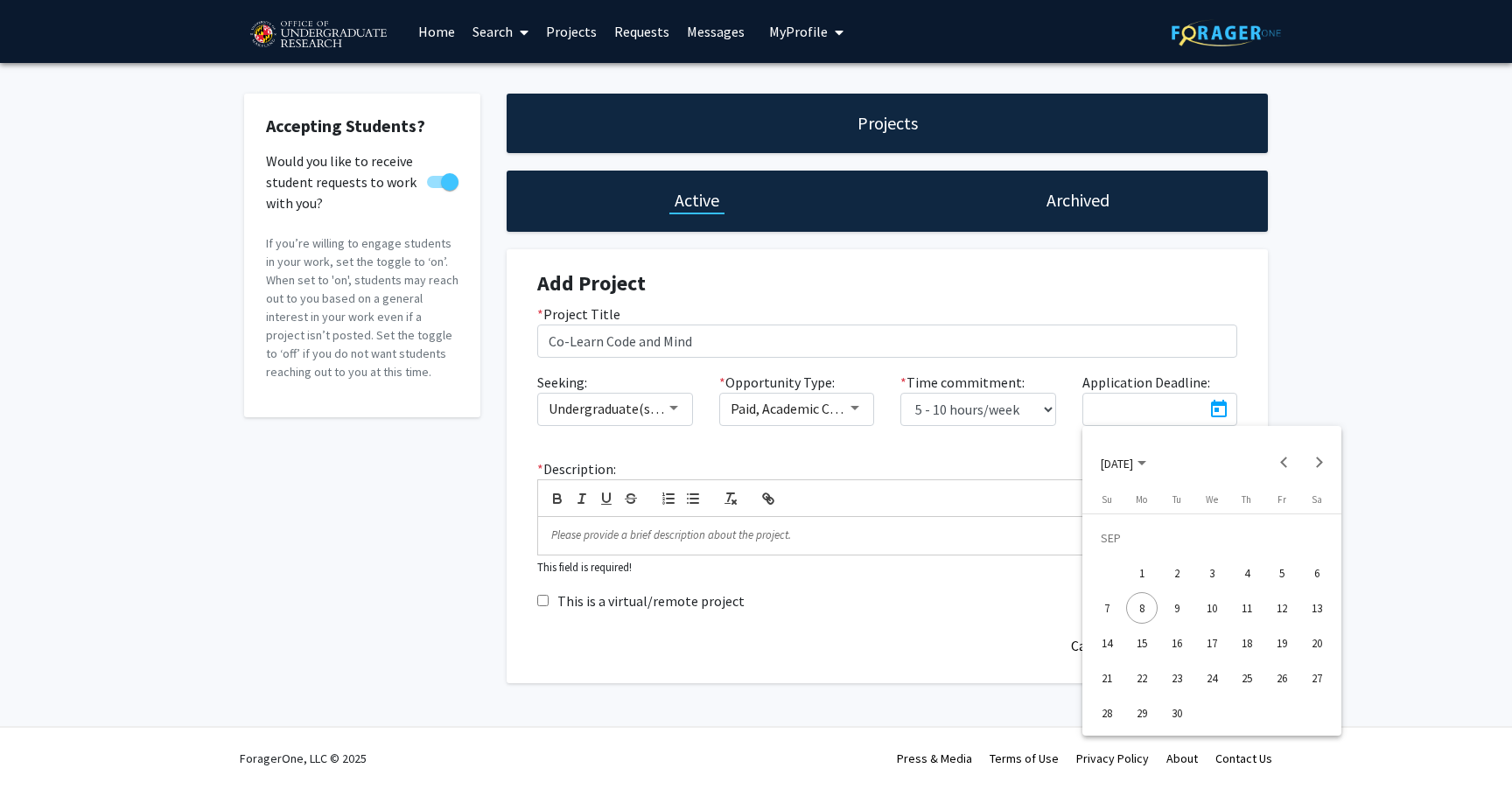
click at [1179, 716] on div "30" at bounding box center [1177, 712] width 32 height 32
type input "[DATE]"
click at [787, 536] on p at bounding box center [887, 535] width 672 height 15
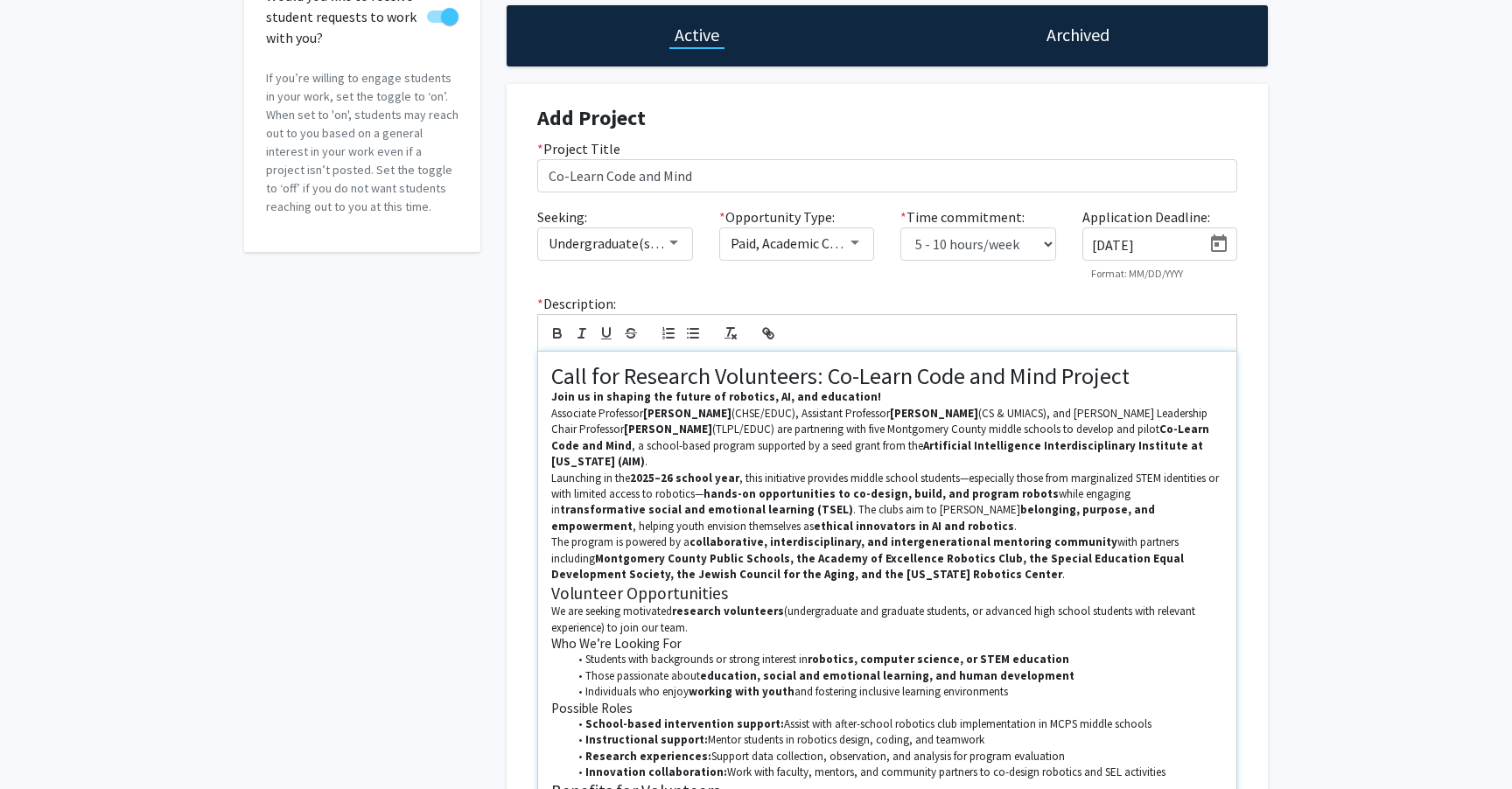
scroll to position [209, 0]
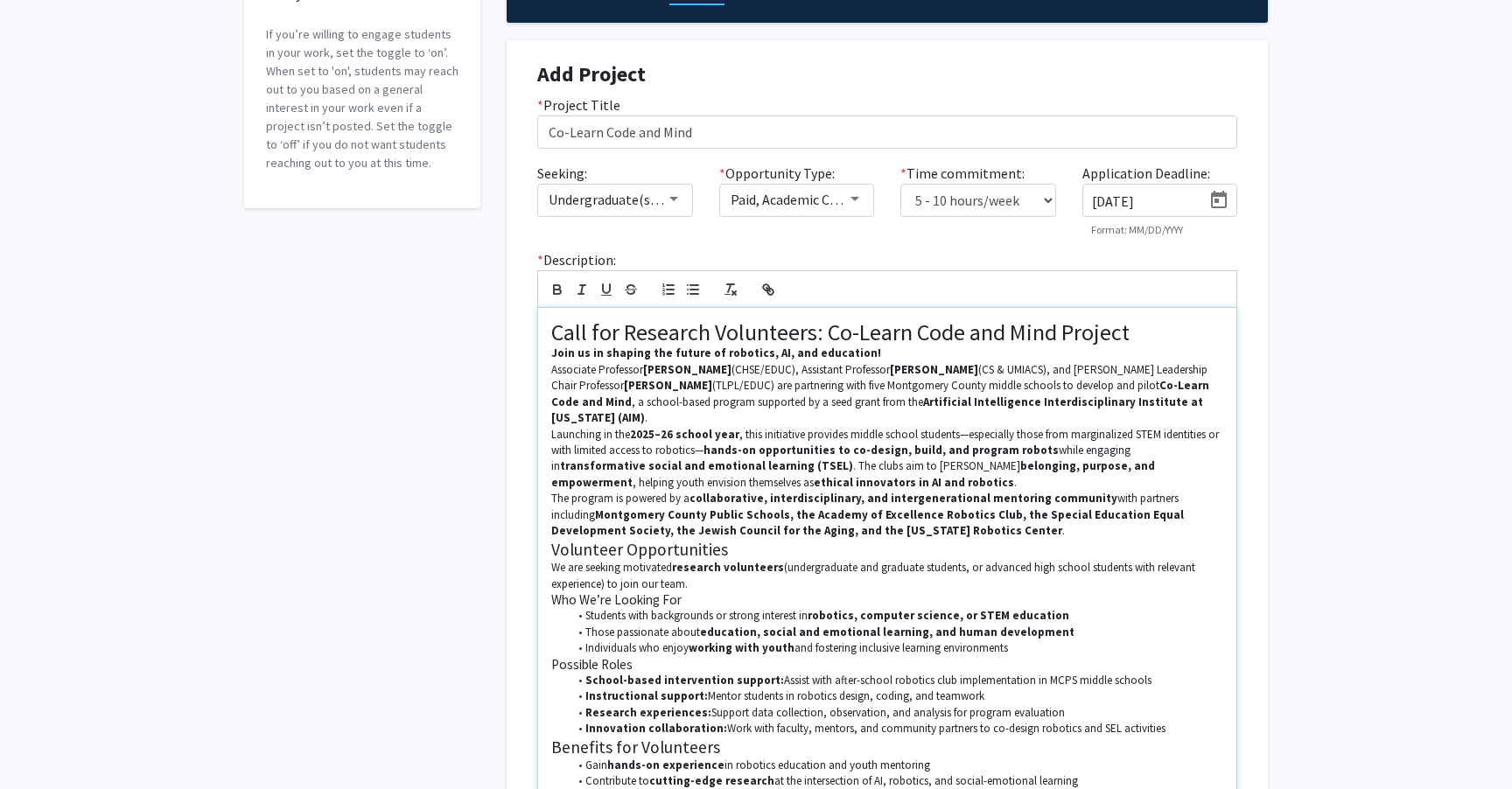
click at [881, 512] on p "The program is powered by a collaborative, interdisciplinary, and intergenerati…" at bounding box center [887, 514] width 672 height 48
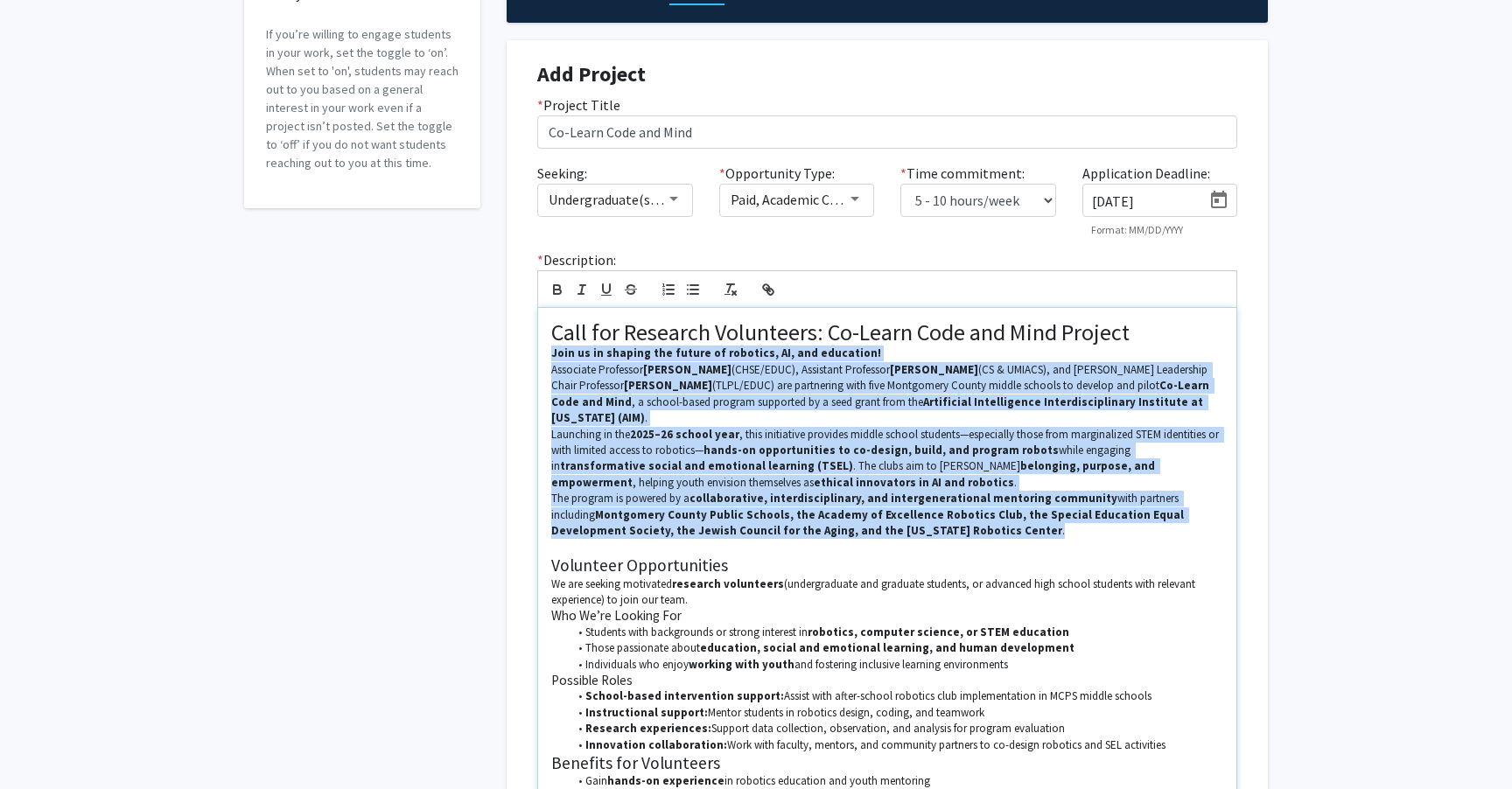
drag, startPoint x: 888, startPoint y: 519, endPoint x: 544, endPoint y: 356, distance: 380.7
click at [544, 356] on div "Call for Research Volunteers: Co-Learn Code and Mind Project Join us in shaping…" at bounding box center [887, 594] width 698 height 573
click at [858, 351] on p "Join us in shaping the future of robotics, AI, and education!" at bounding box center [887, 354] width 672 height 15
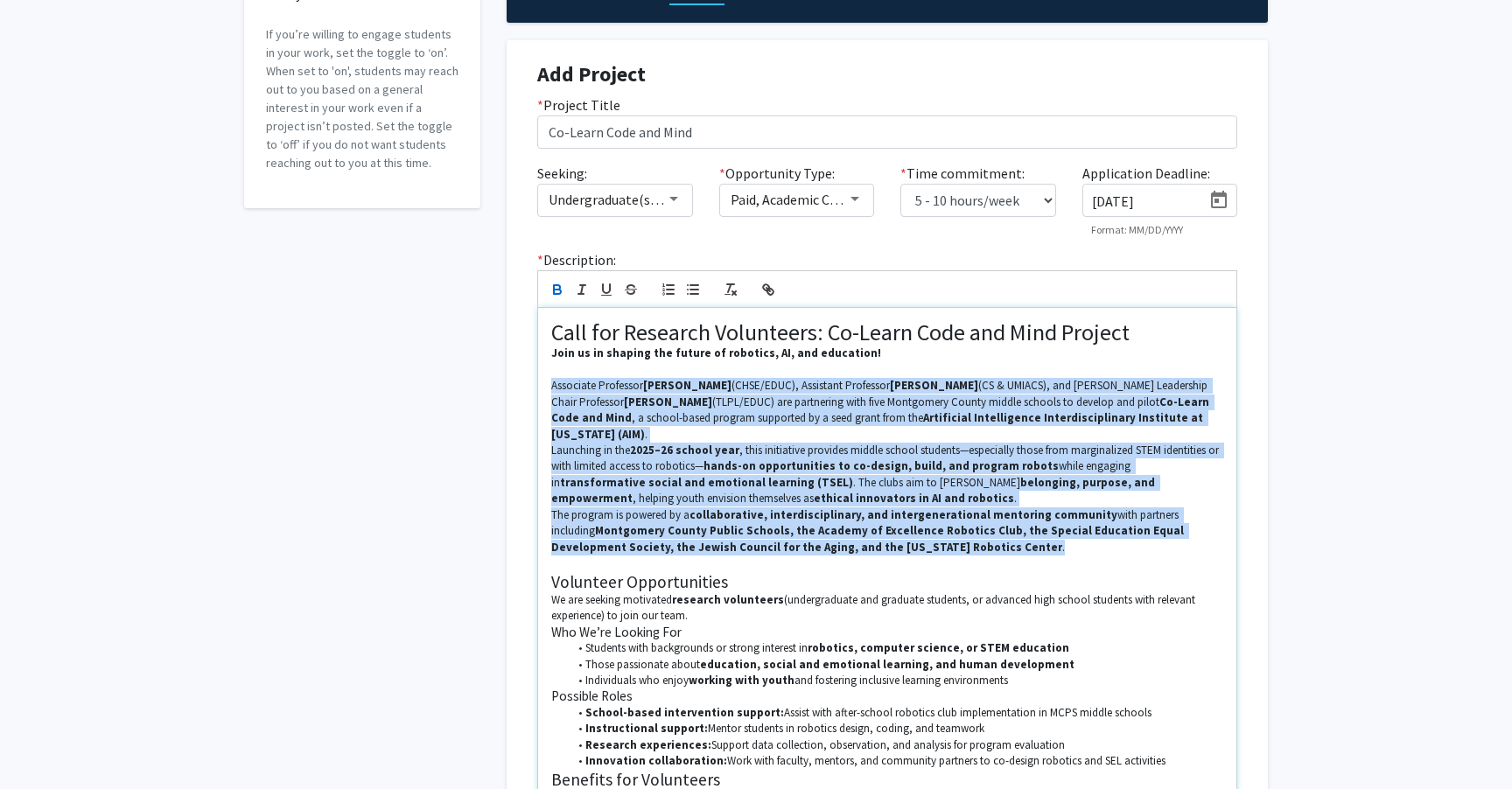
drag, startPoint x: 882, startPoint y: 539, endPoint x: 545, endPoint y: 384, distance: 370.9
click at [545, 384] on div "Call for Research Volunteers: Co-Learn Code and Mind Project Join us in shaping…" at bounding box center [887, 603] width 698 height 590
click at [554, 294] on icon "button" at bounding box center [557, 291] width 7 height 5
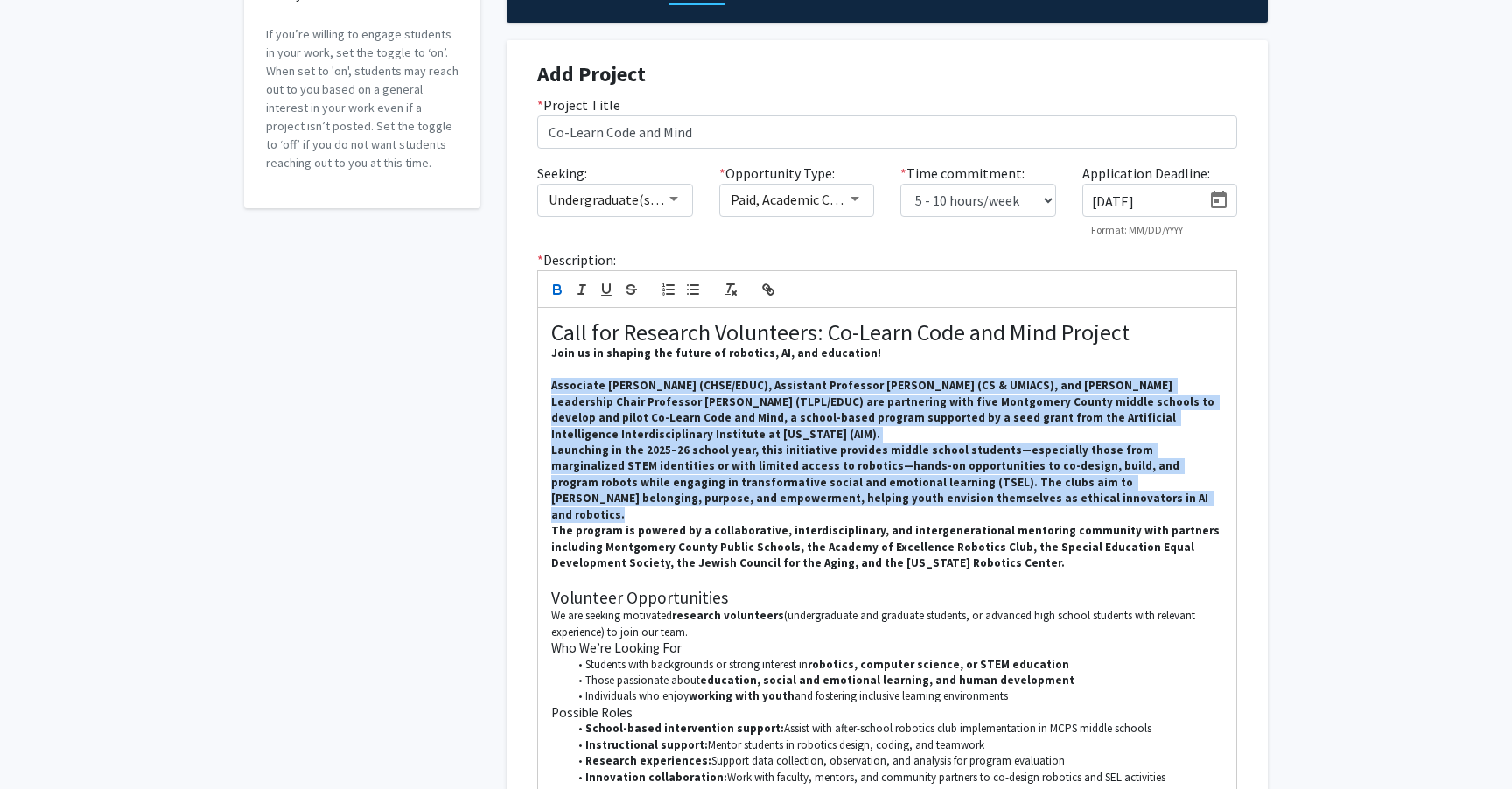
click at [554, 294] on icon "button" at bounding box center [557, 291] width 7 height 5
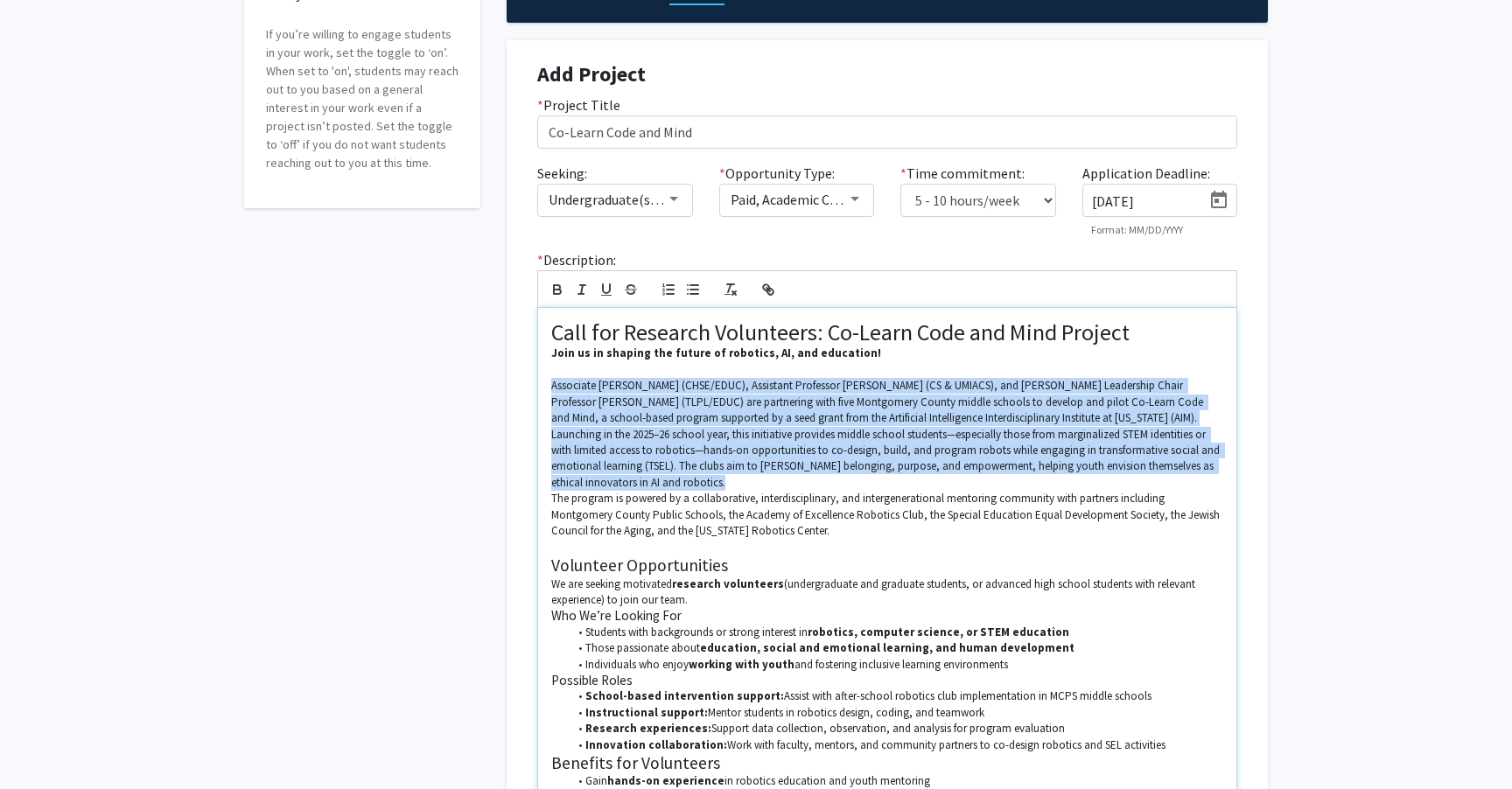
click at [697, 487] on p "Launching in the 2025–26 school year, this initiative provides middle school st…" at bounding box center [887, 459] width 672 height 65
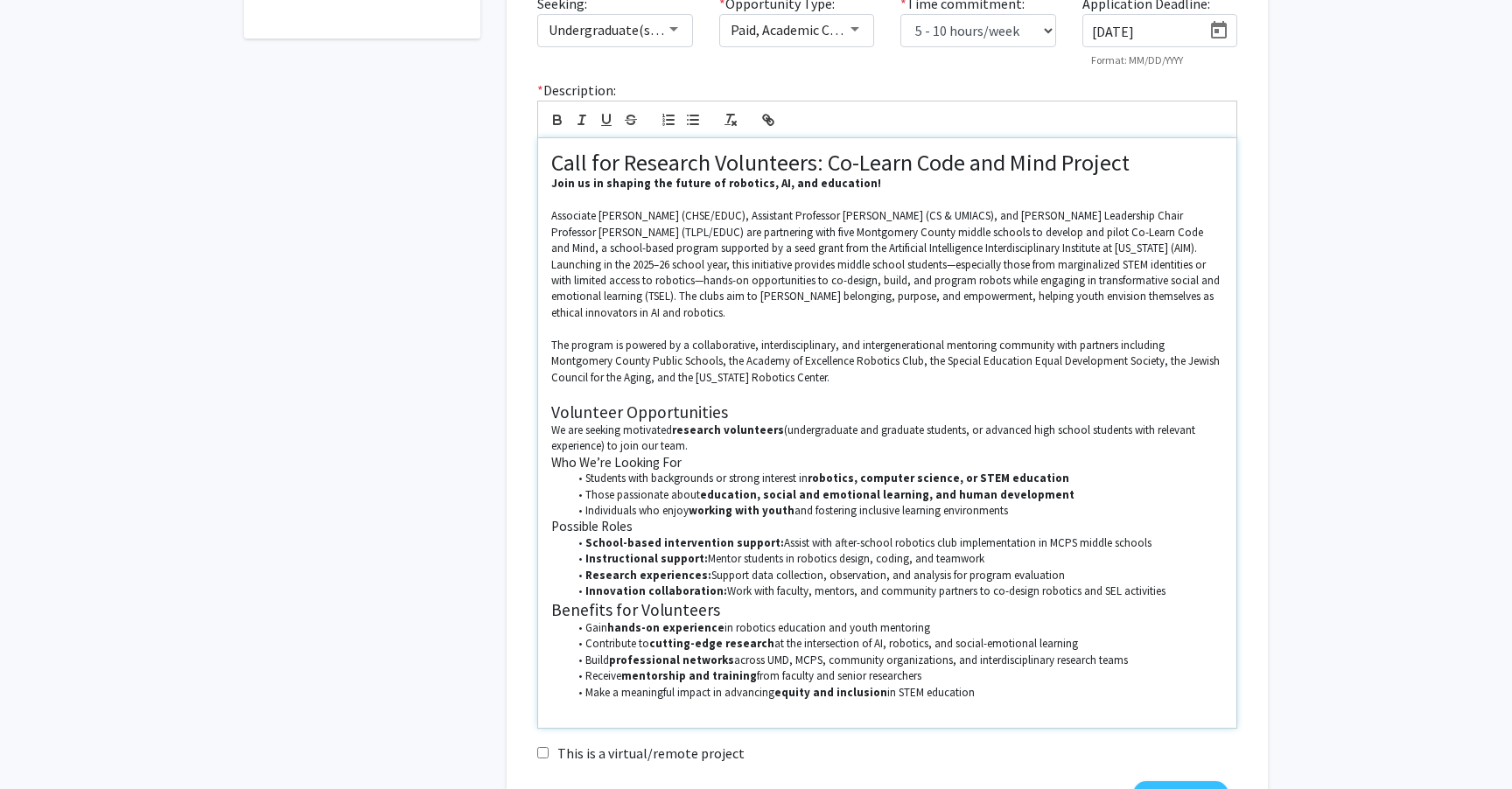
scroll to position [393, 0]
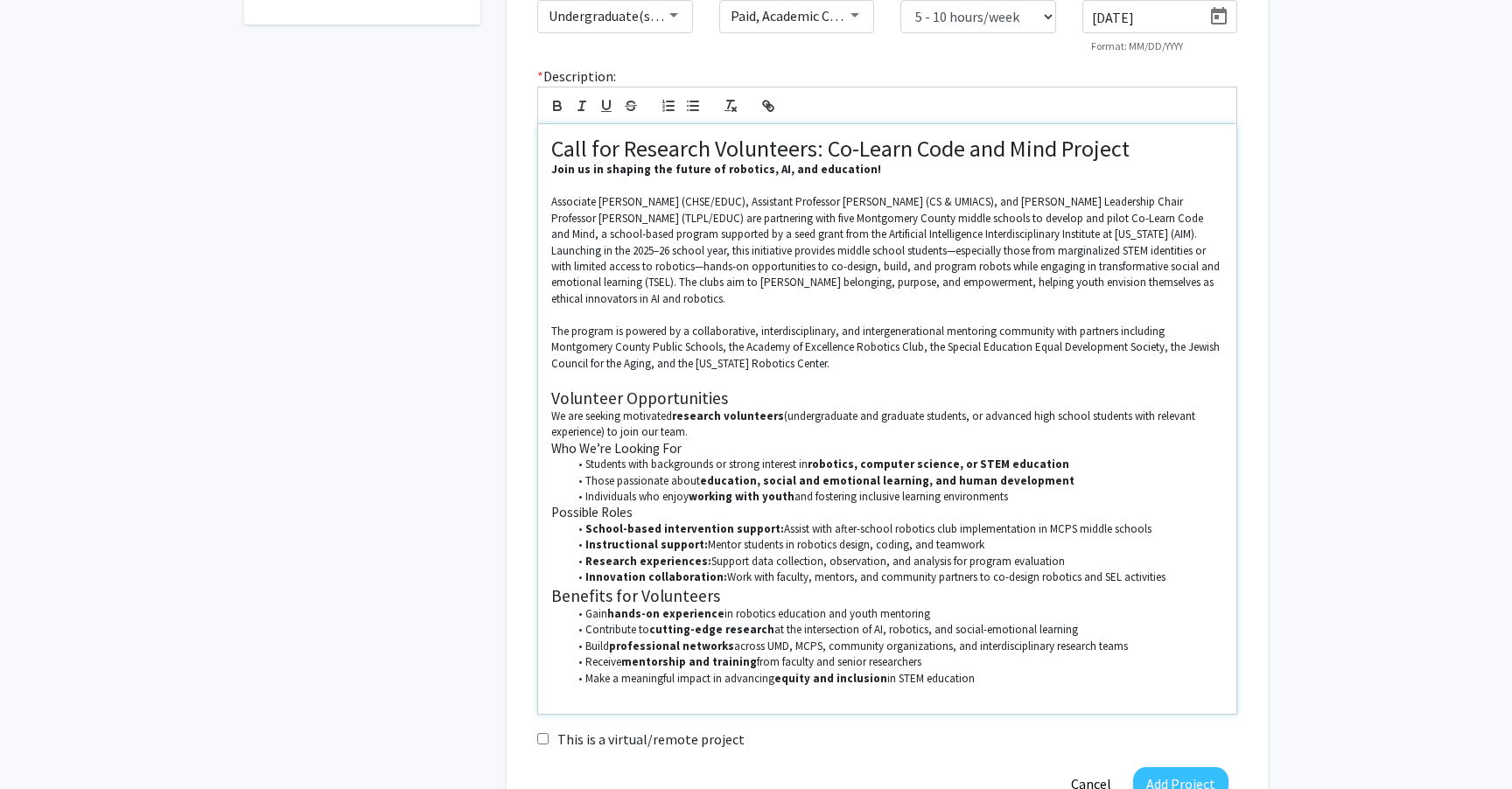
click at [1170, 580] on li "Innovation collaboration: Work with faculty, mentors, and community partners to…" at bounding box center [896, 577] width 655 height 15
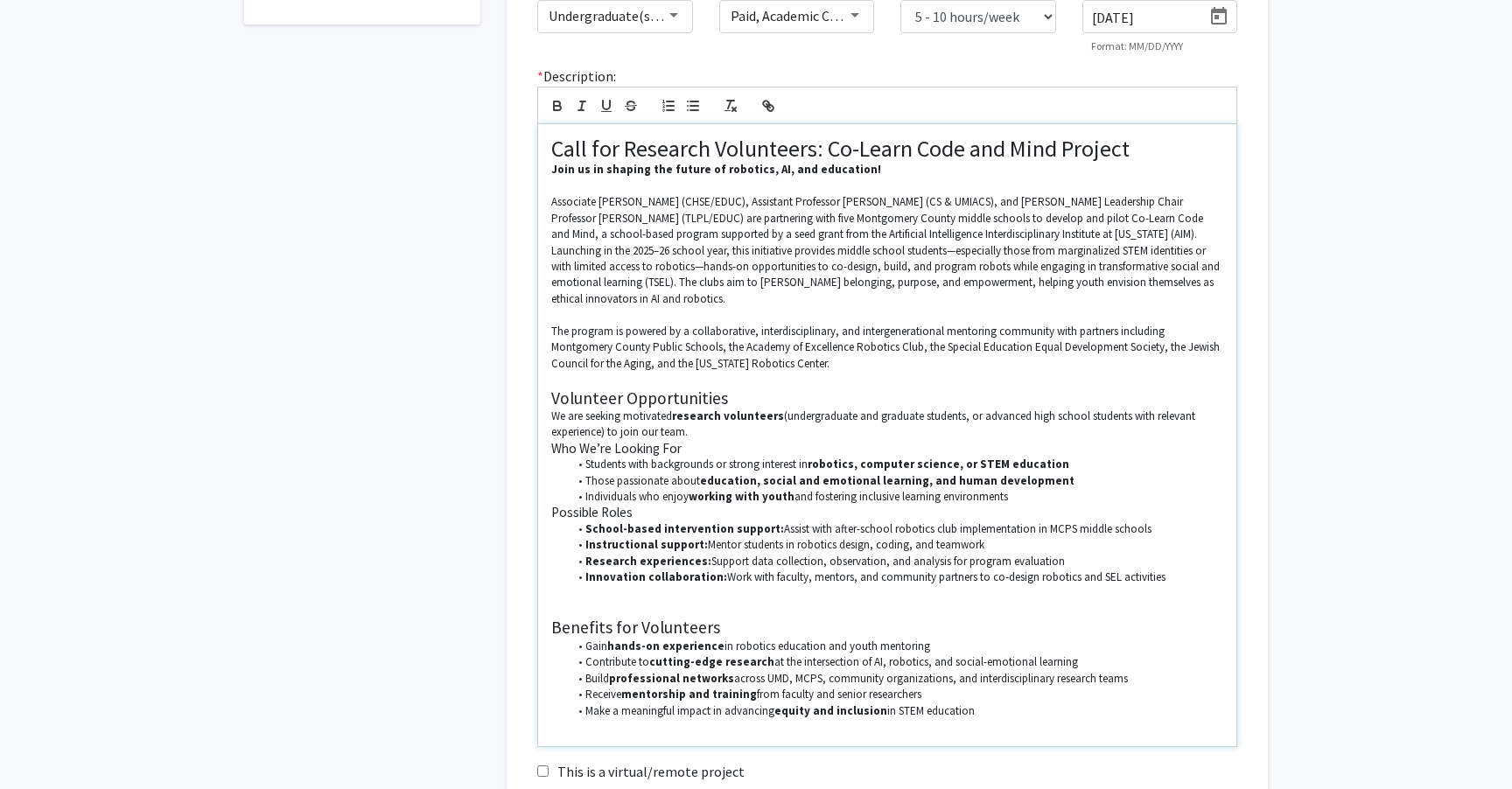
click at [1047, 495] on li "Individuals who enjoy working with youth and fostering inclusive learning envir…" at bounding box center [896, 496] width 655 height 15
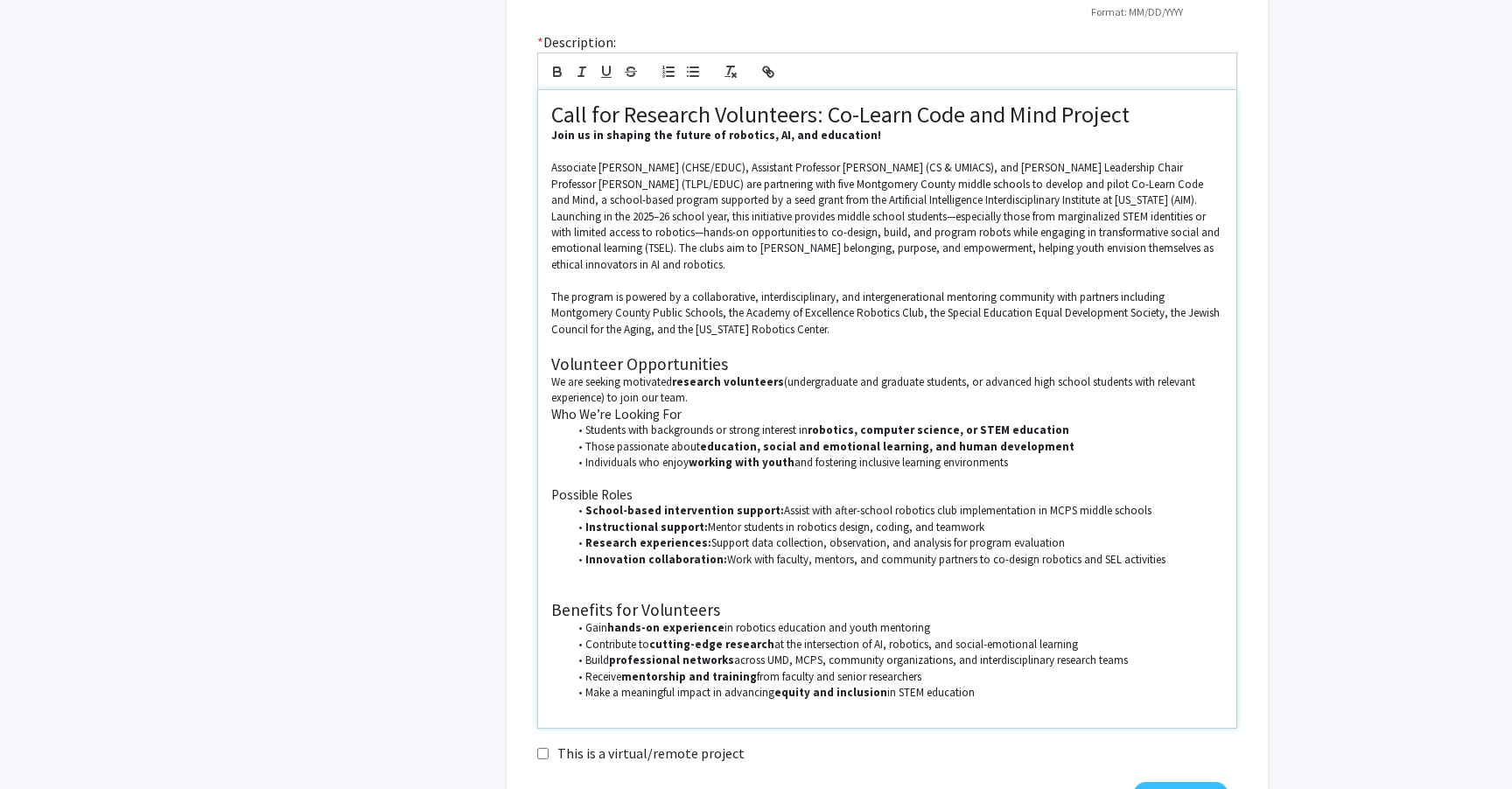
scroll to position [426, 0]
click at [551, 136] on strong "Join us in shaping the future of robotics, AI, and education!" at bounding box center [716, 135] width 330 height 14
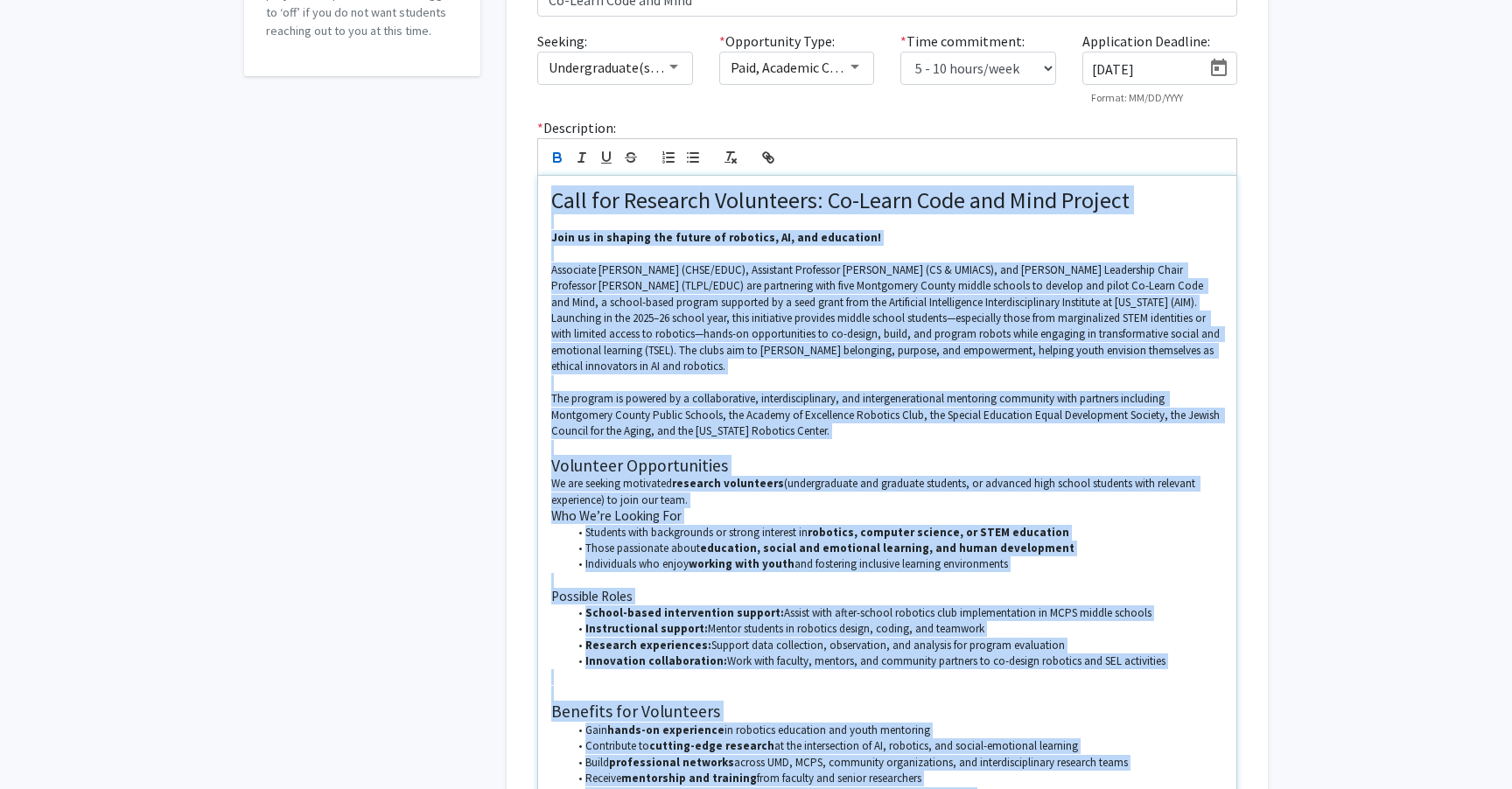
scroll to position [228, 0]
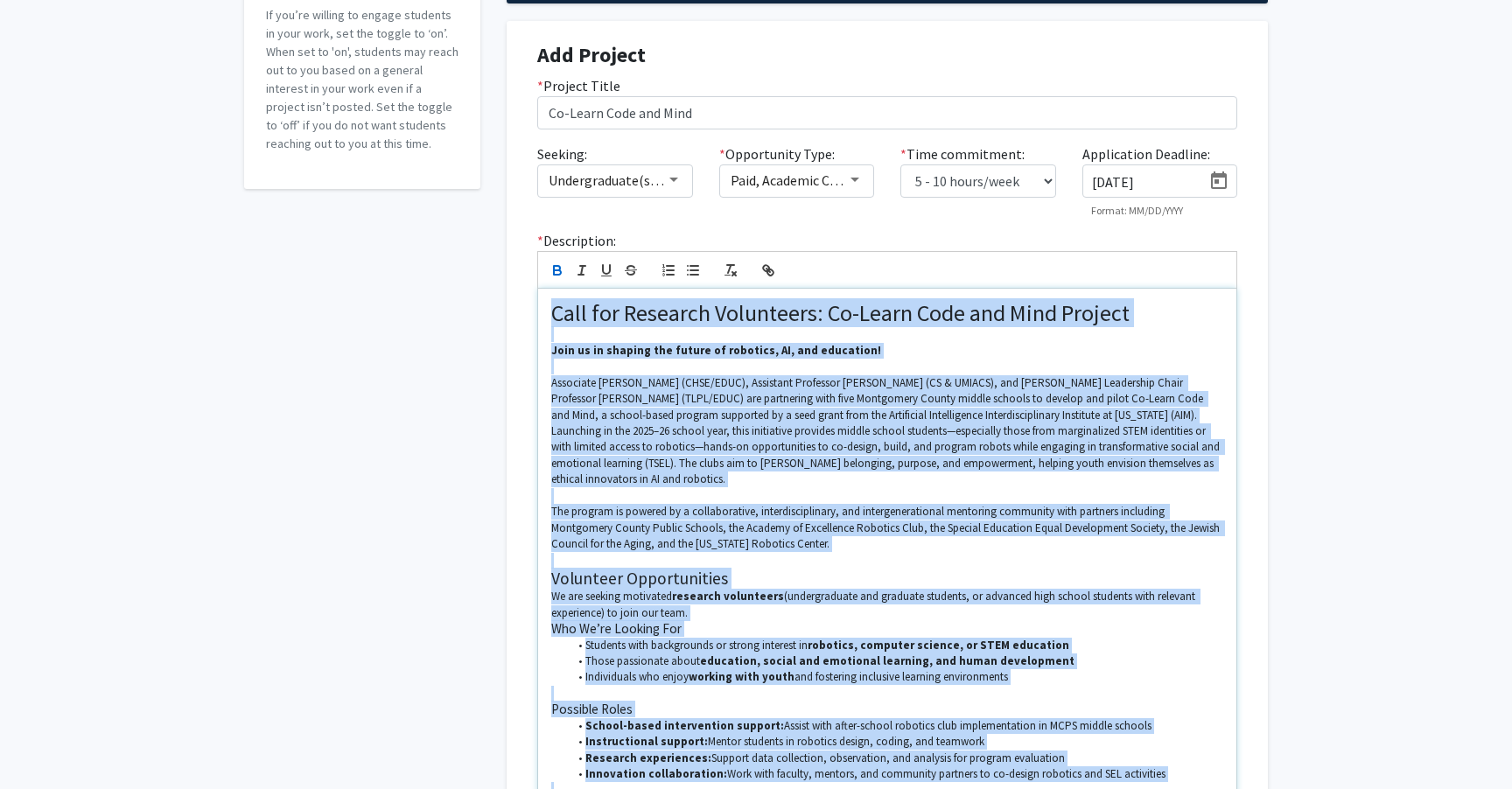
drag, startPoint x: 974, startPoint y: 621, endPoint x: 447, endPoint y: 268, distance: 634.3
click at [447, 268] on div "Accepting Students? Would you like to receive student requests to work with you…" at bounding box center [756, 458] width 1049 height 1185
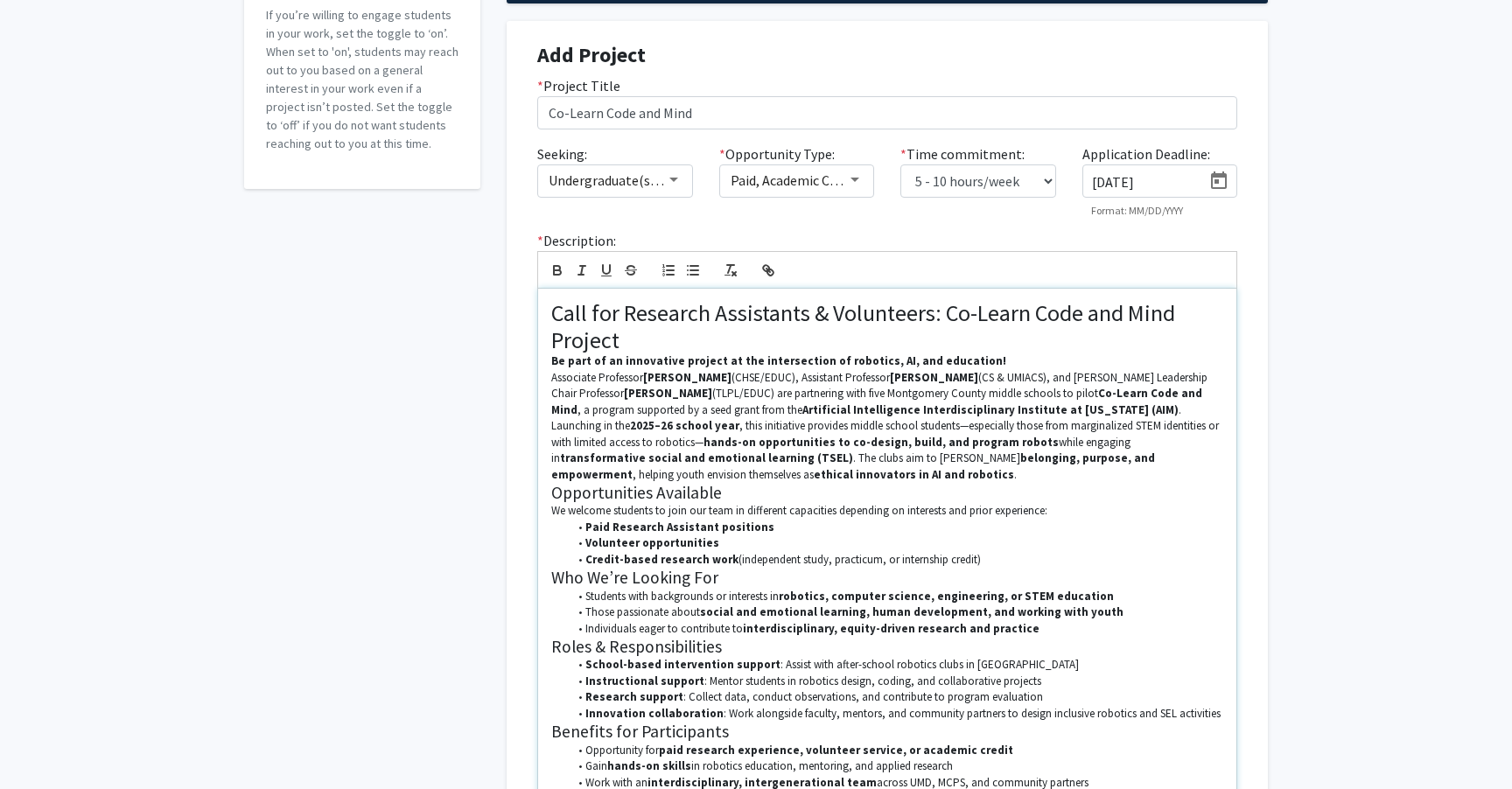
click at [871, 333] on h1 "Call for Research Assistants & Volunteers: Co-Learn Code and Mind Project" at bounding box center [887, 326] width 672 height 54
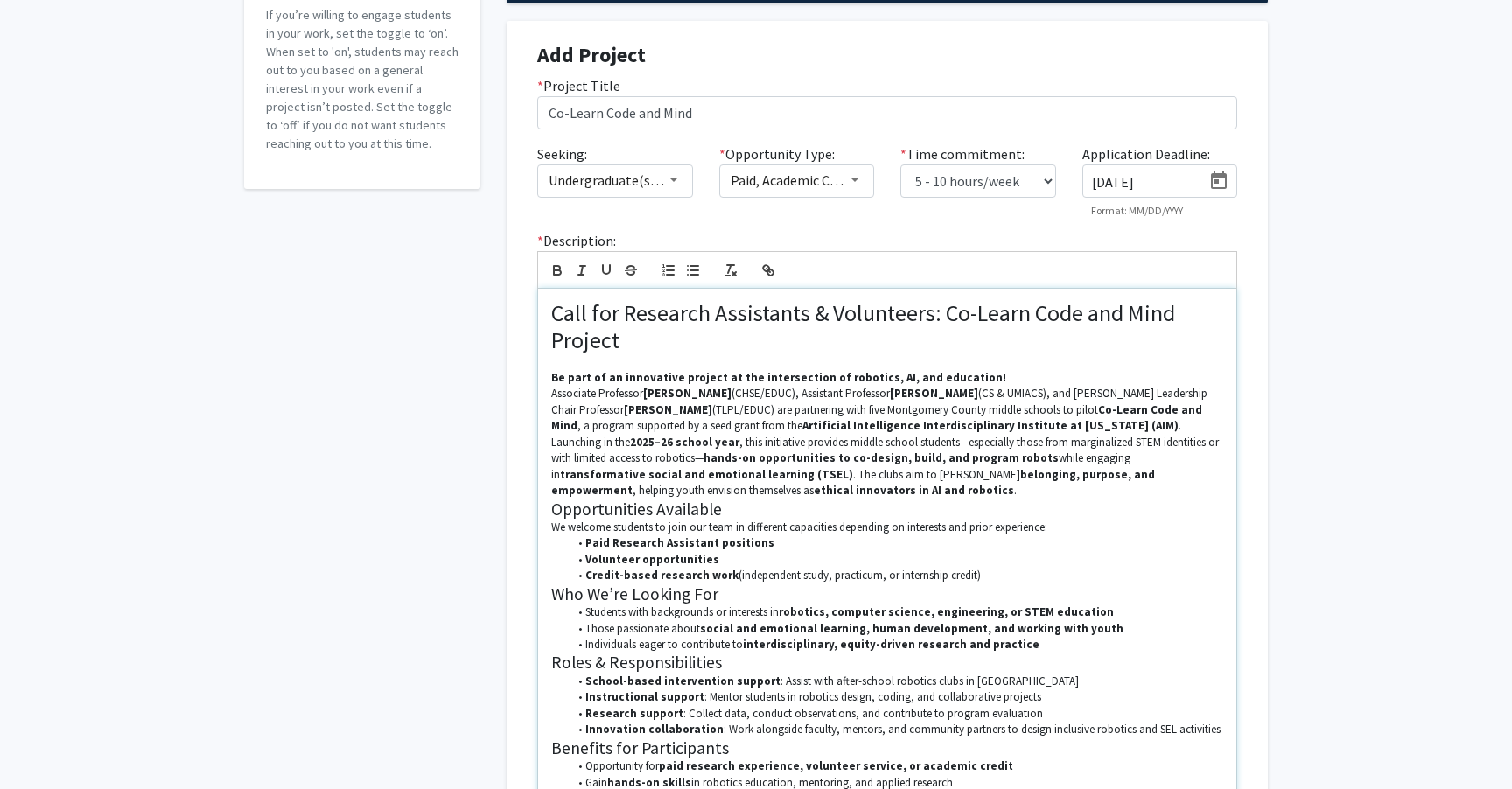
click at [751, 492] on p "Launching in the 2025–26 school year , this initiative provides middle school s…" at bounding box center [887, 466] width 672 height 65
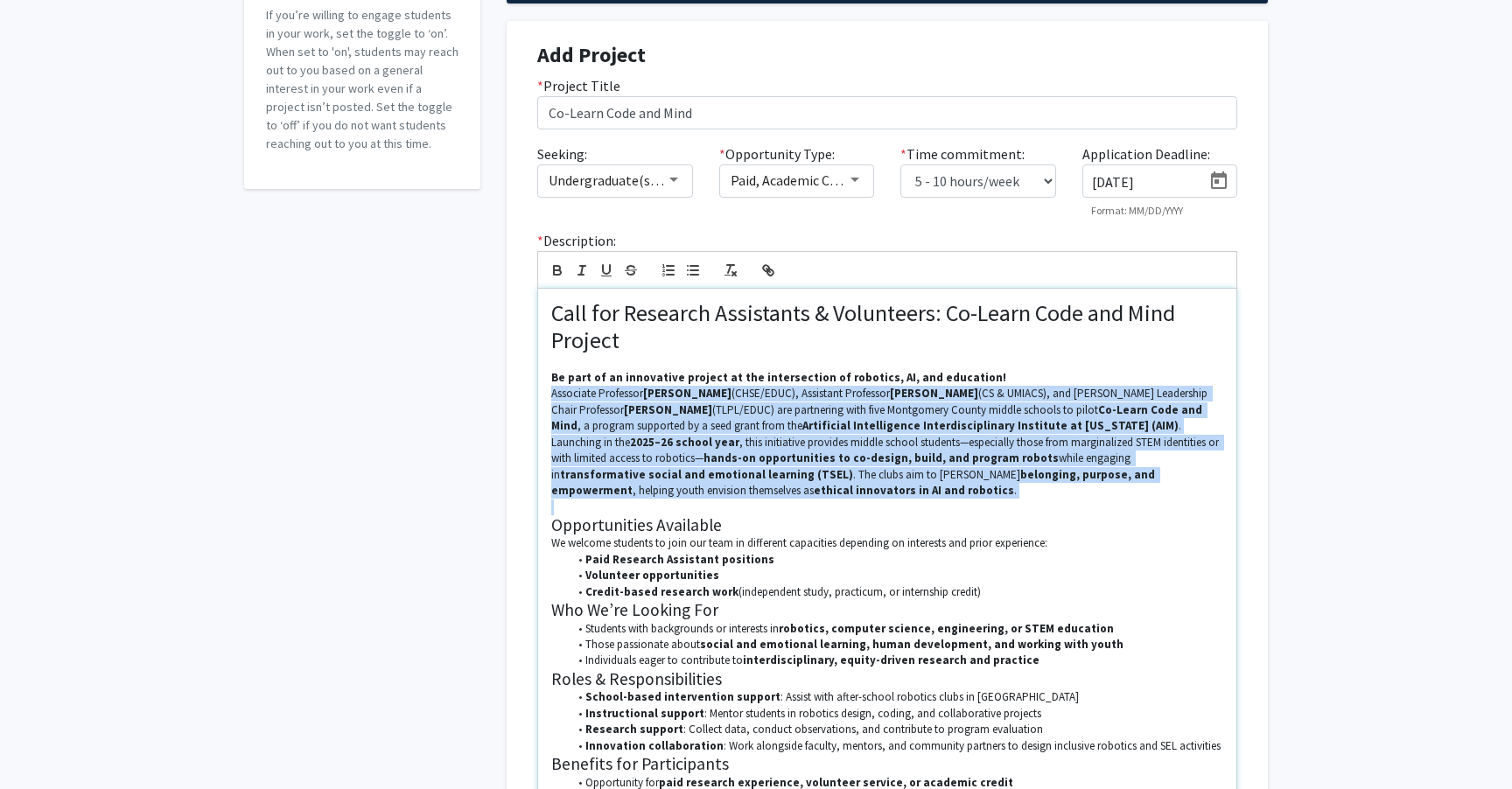
drag, startPoint x: 755, startPoint y: 499, endPoint x: 544, endPoint y: 395, distance: 235.2
click at [544, 395] on div "Call for Research Assistants & Volunteers: Co-Learn Code and Mind Project Be pa…" at bounding box center [887, 601] width 698 height 625
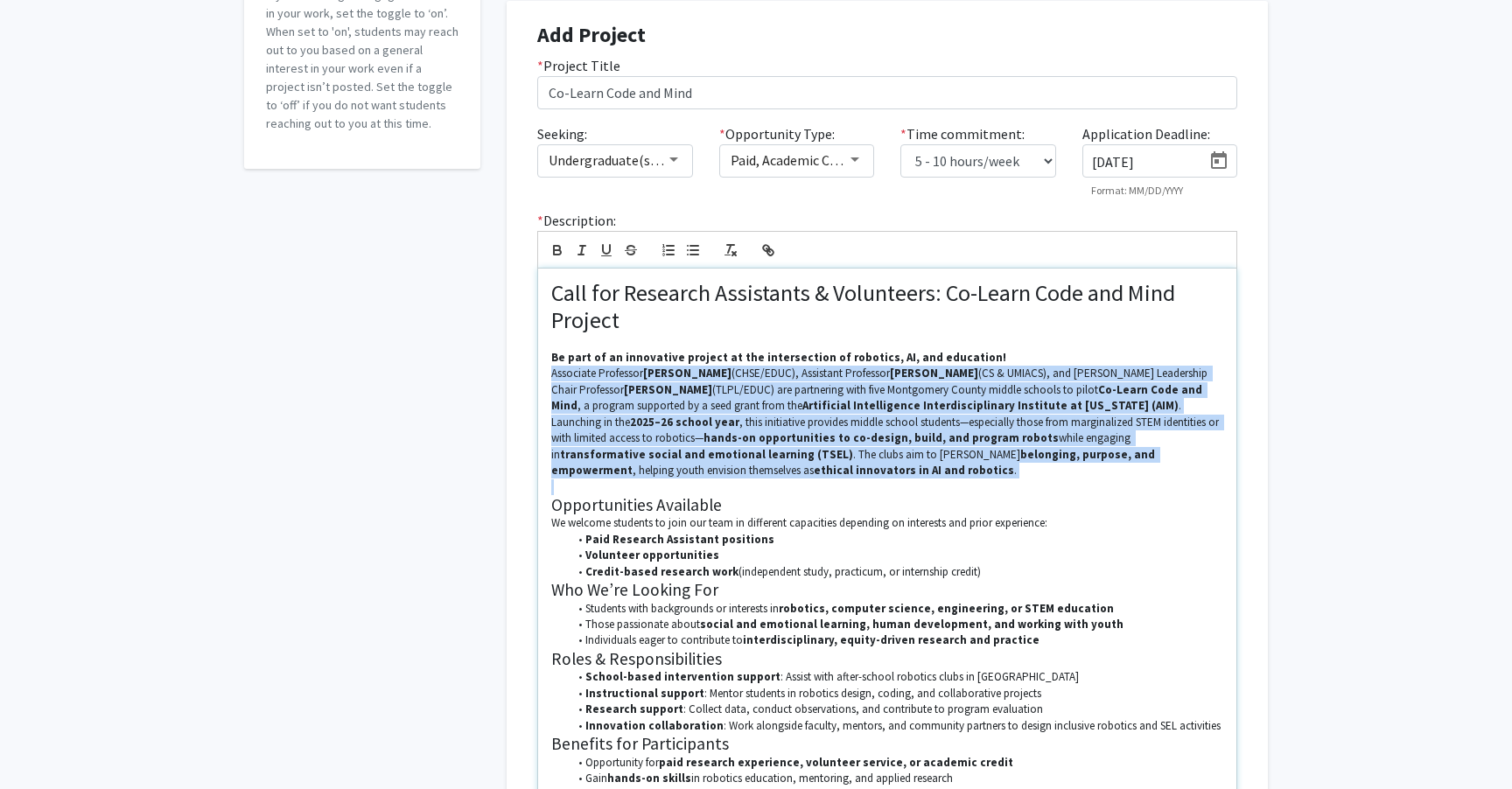
scroll to position [204, 0]
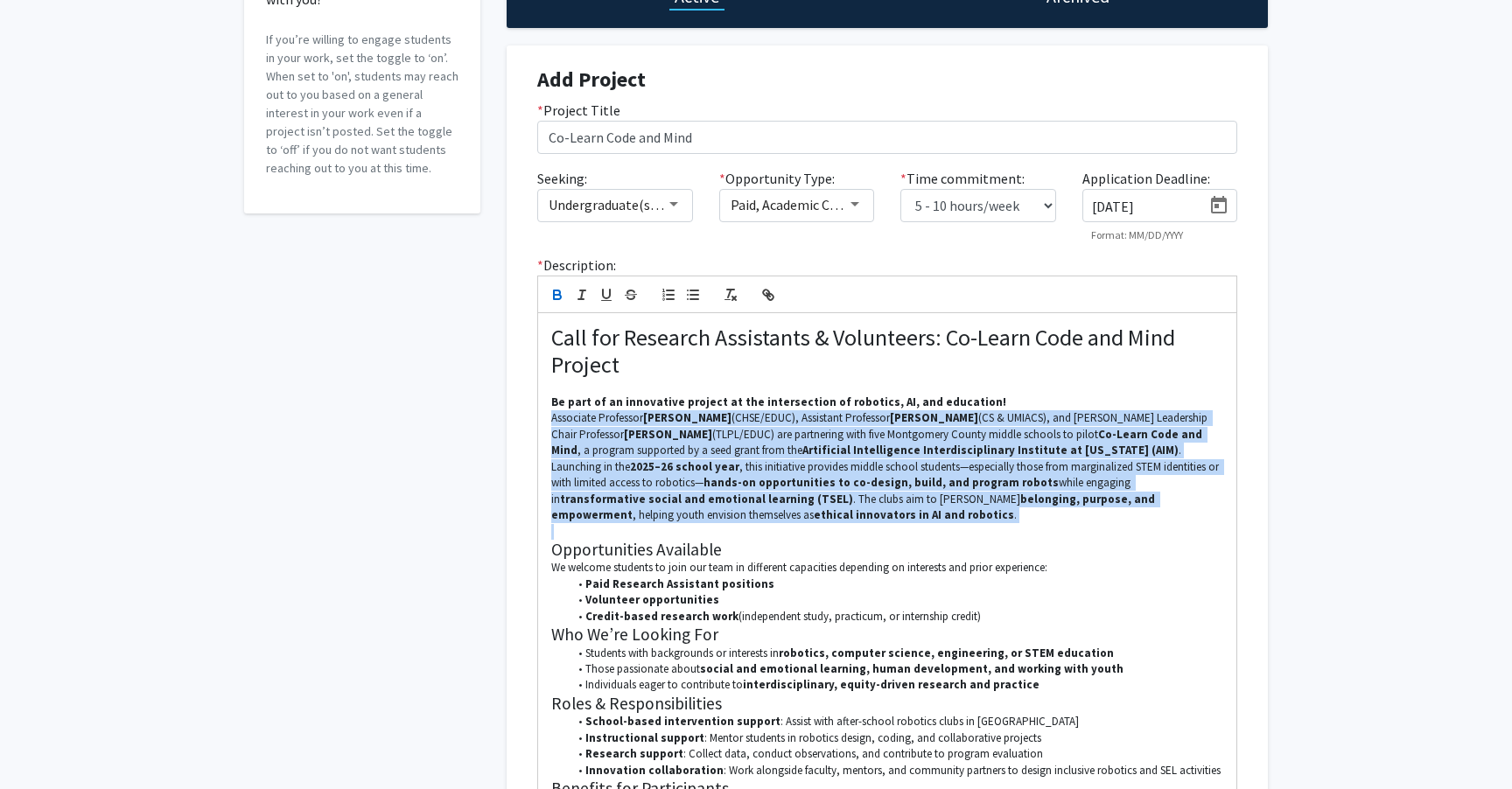
click at [554, 299] on icon "button" at bounding box center [557, 297] width 7 height 5
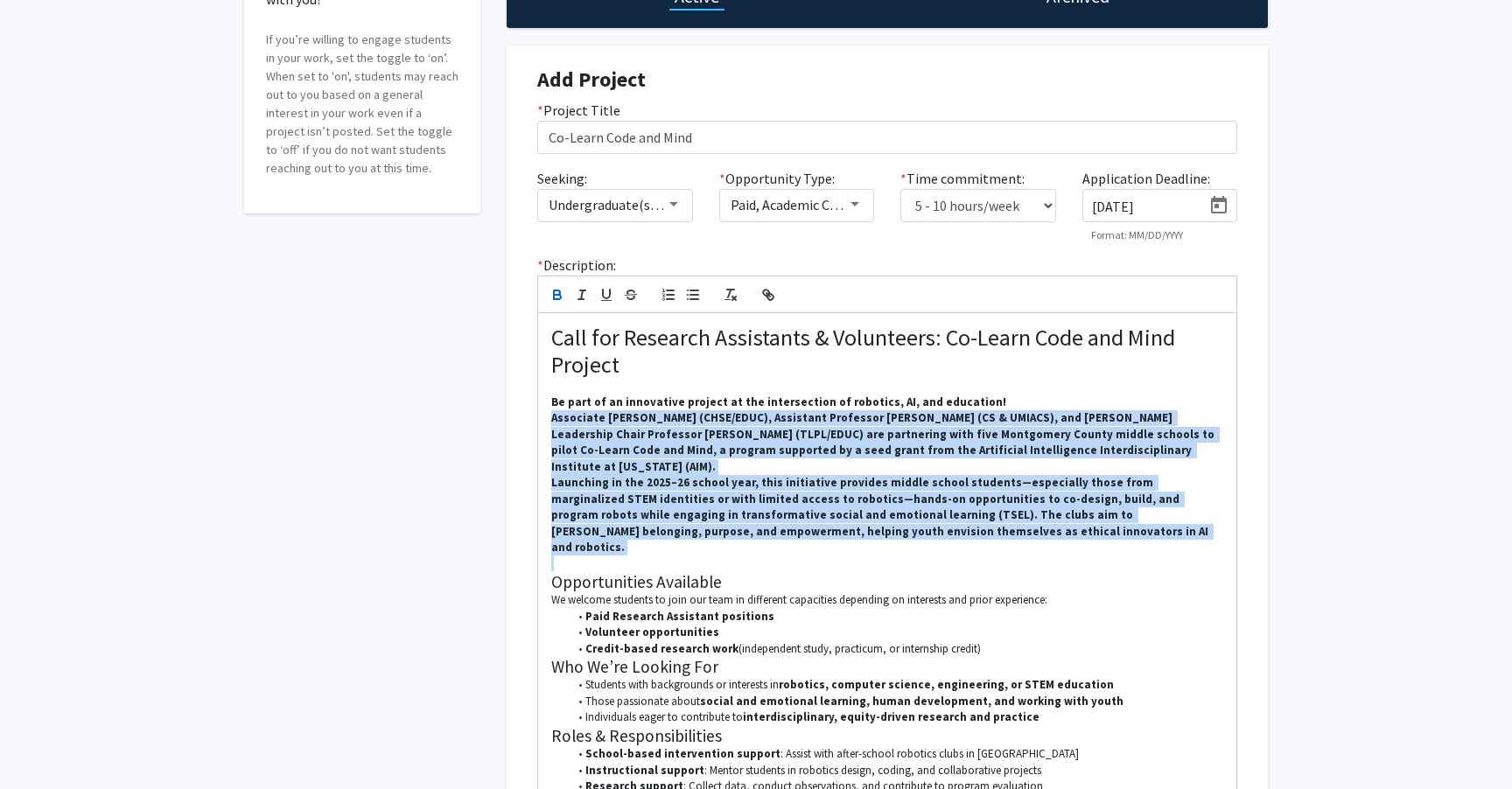
click at [554, 299] on icon "button" at bounding box center [557, 297] width 7 height 5
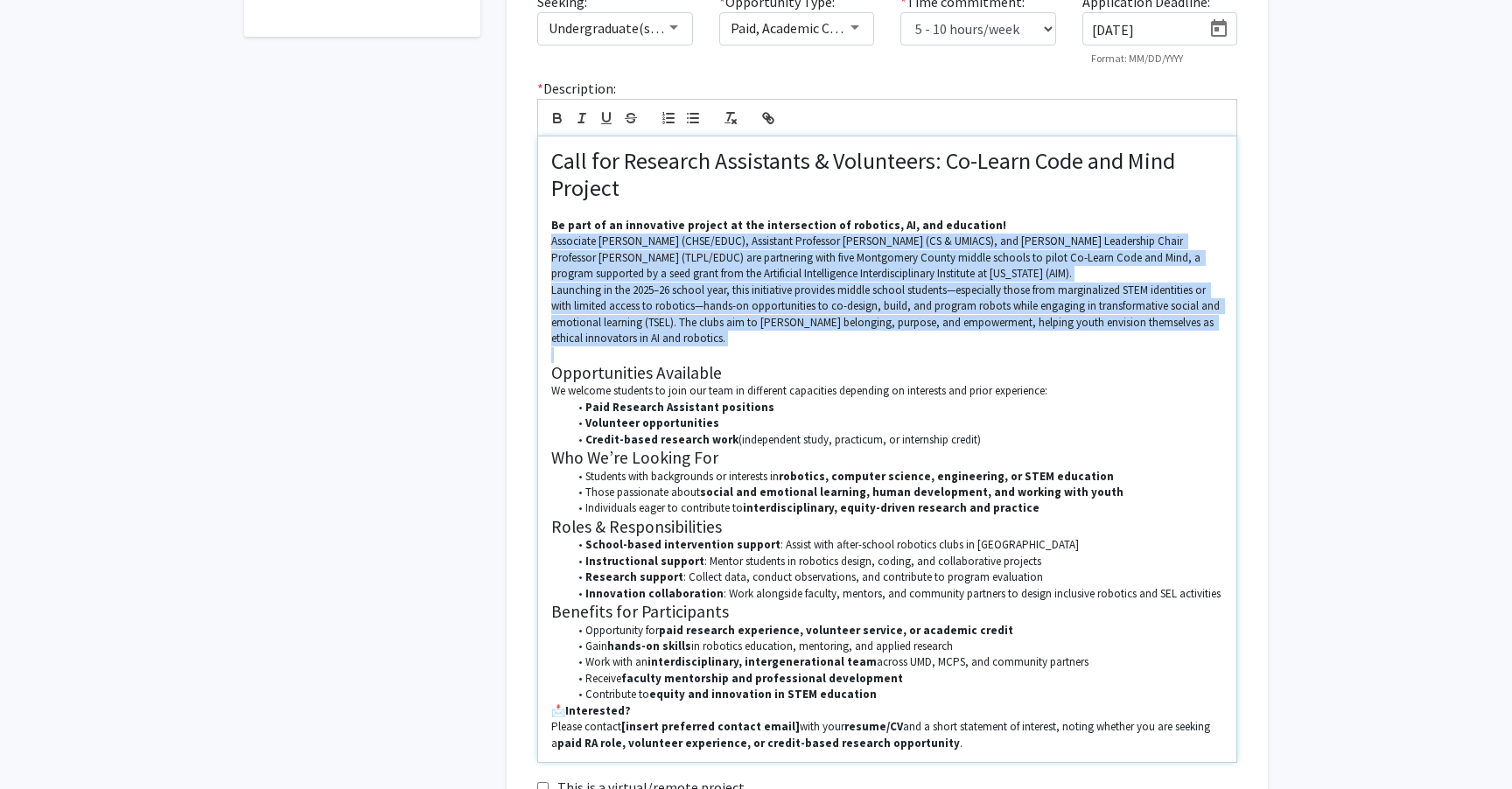
scroll to position [444, 0]
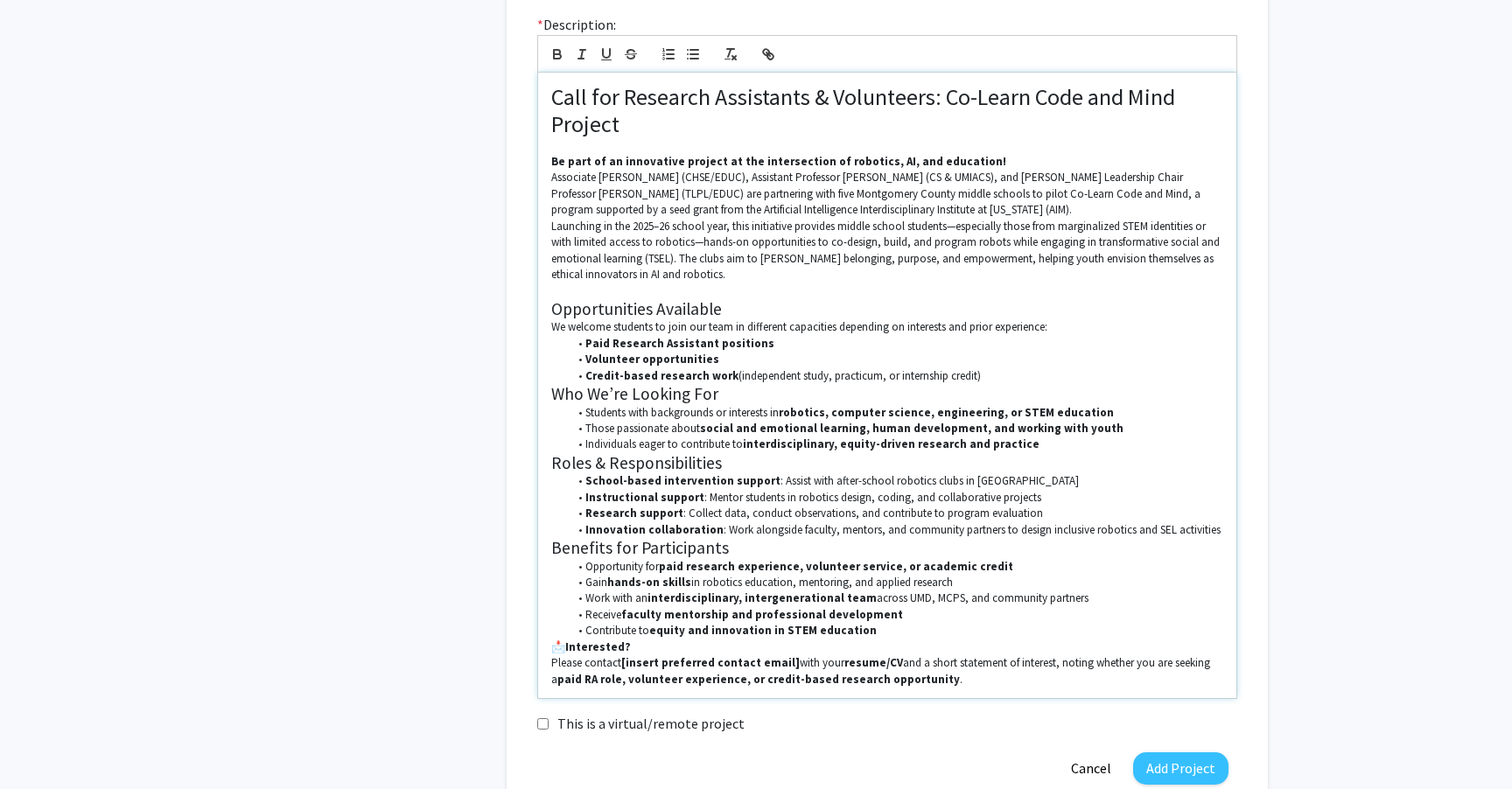
click at [994, 380] on li "Credit-based research work (independent study, practicum, or internship credit)" at bounding box center [896, 376] width 655 height 15
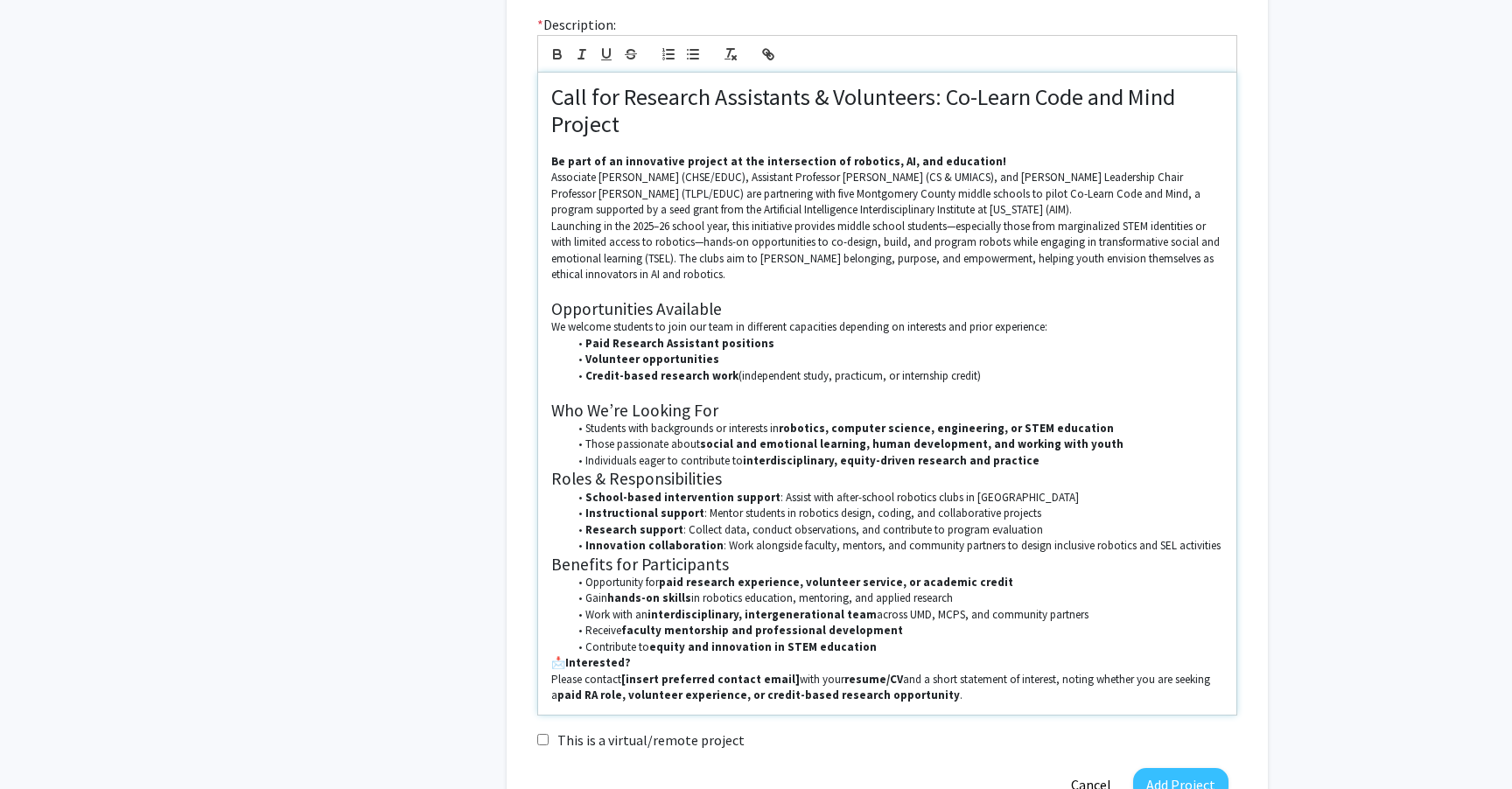
drag, startPoint x: 984, startPoint y: 383, endPoint x: 577, endPoint y: 346, distance: 408.7
click at [577, 346] on ul "Paid Research Assistant positions Volunteer opportunities Credit-based research…" at bounding box center [887, 360] width 672 height 48
click at [555, 63] on button "button" at bounding box center [557, 54] width 24 height 21
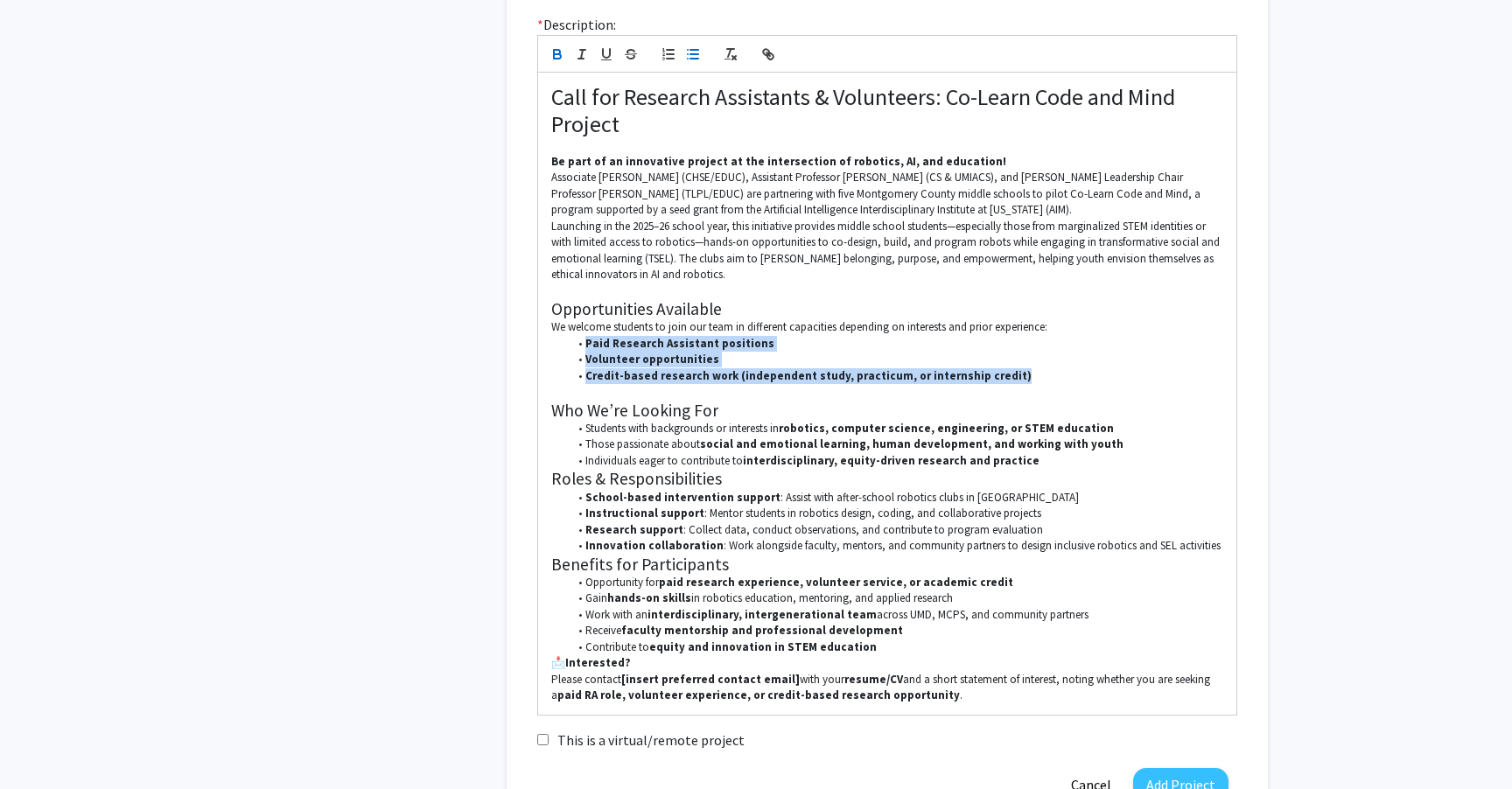
click at [555, 56] on icon "button" at bounding box center [557, 54] width 15 height 15
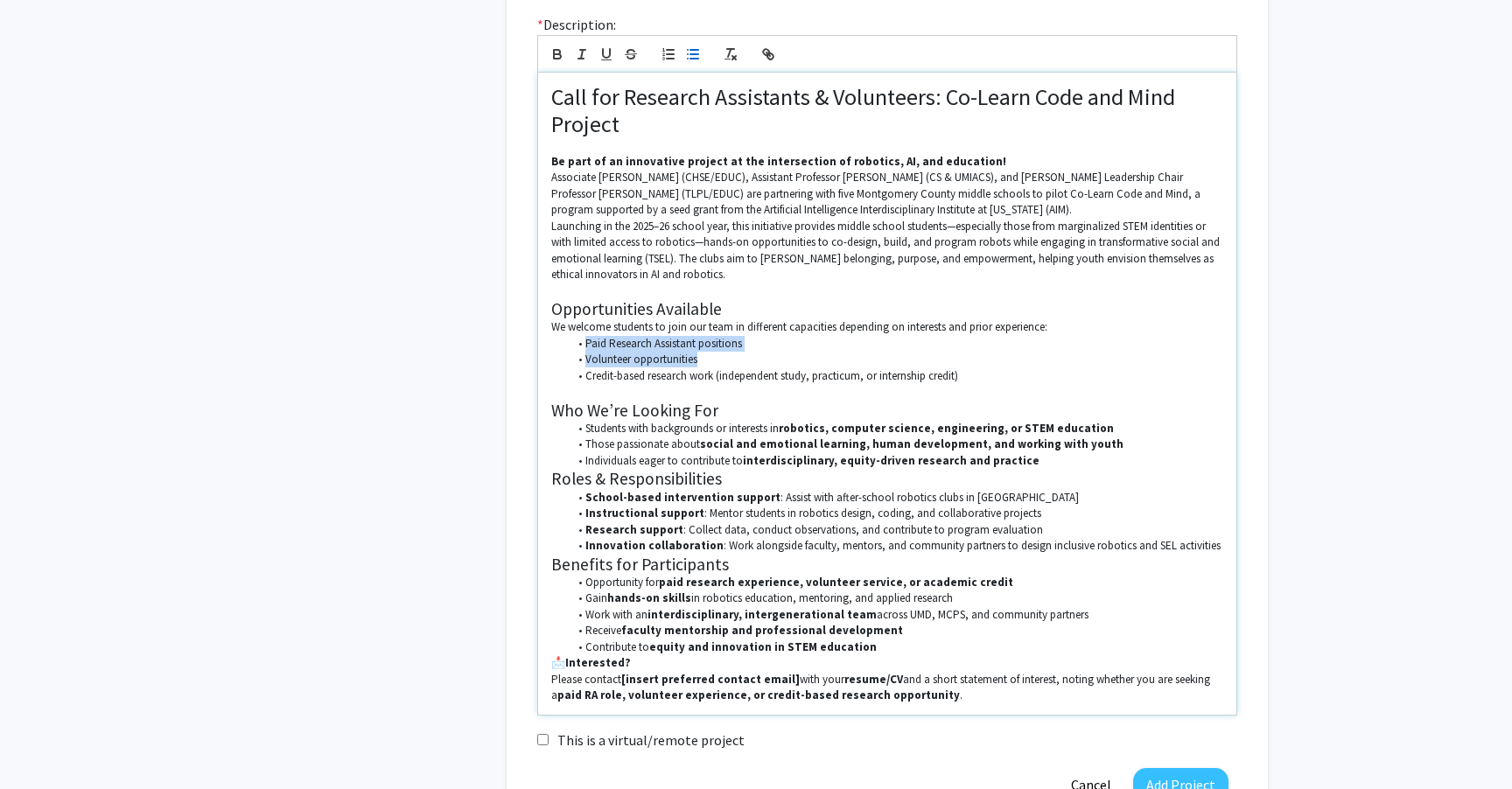
scroll to position [570, 0]
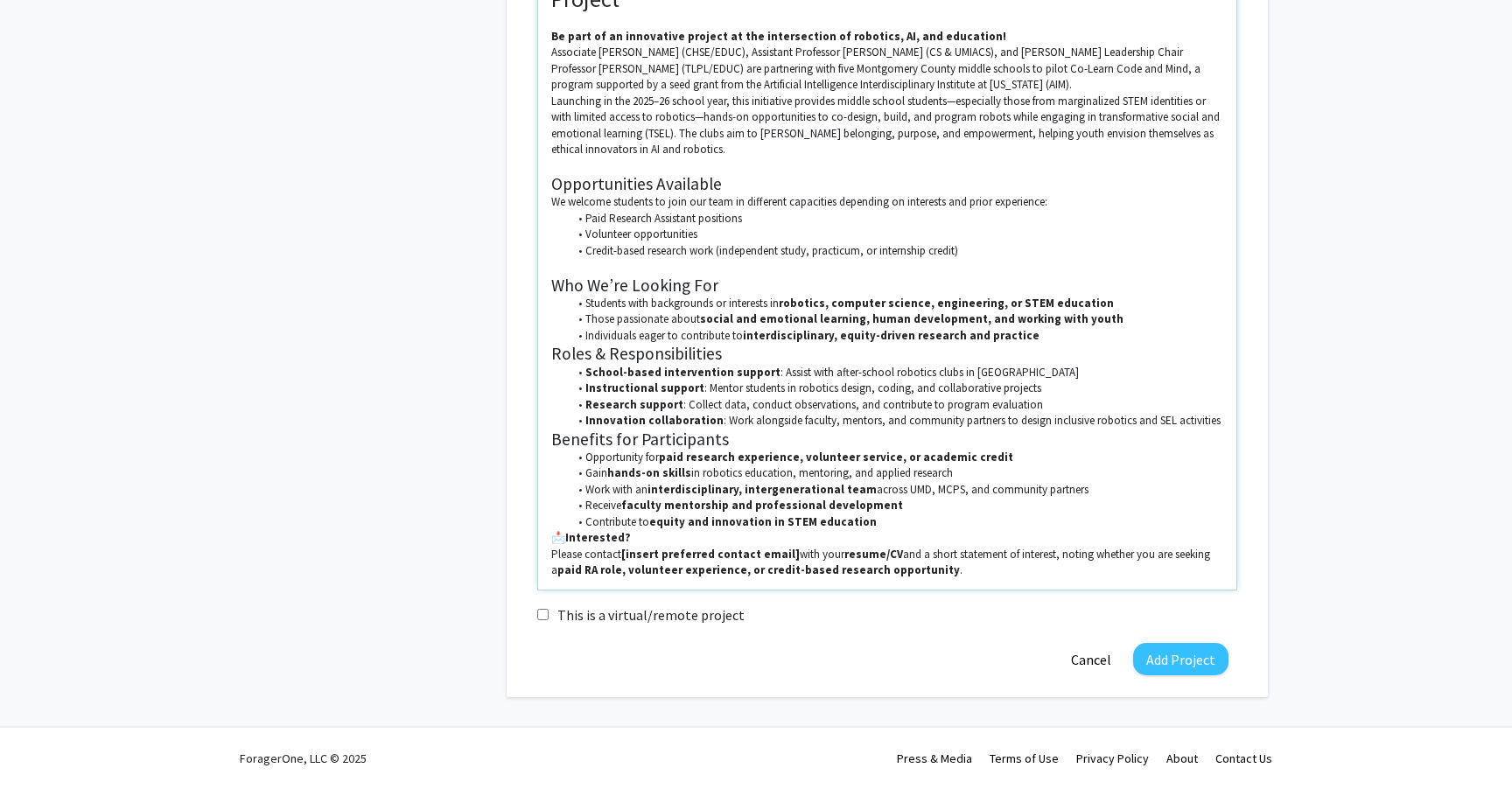
click at [1020, 333] on li "Individuals eager to contribute to interdisciplinary, equity-driven research an…" at bounding box center [896, 335] width 655 height 15
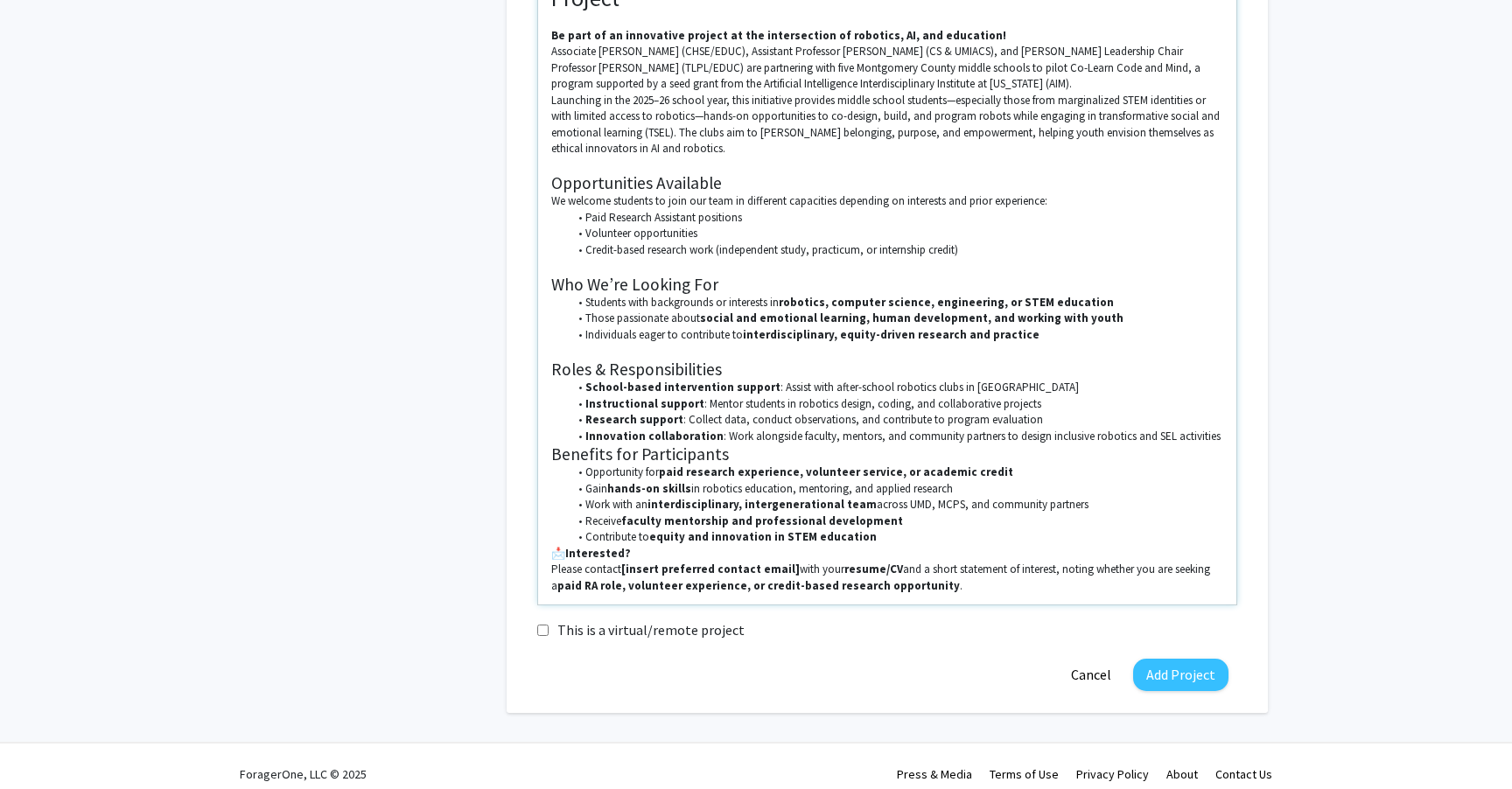
click at [1209, 432] on li "Innovation collaboration : Work alongside faculty, mentors, and community partn…" at bounding box center [896, 436] width 655 height 15
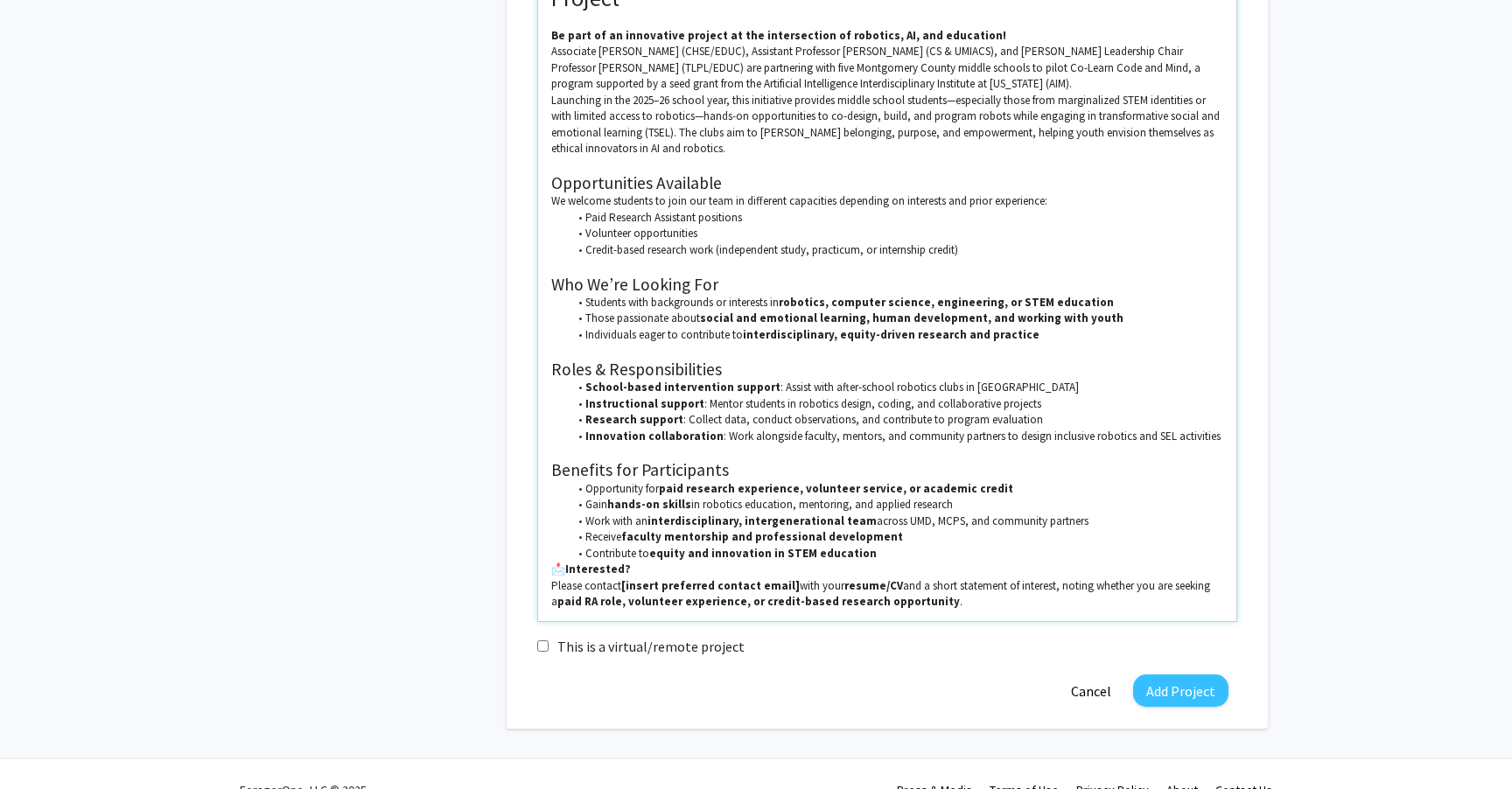
click at [878, 559] on li "Contribute to equity and innovation in STEM education" at bounding box center [896, 553] width 655 height 15
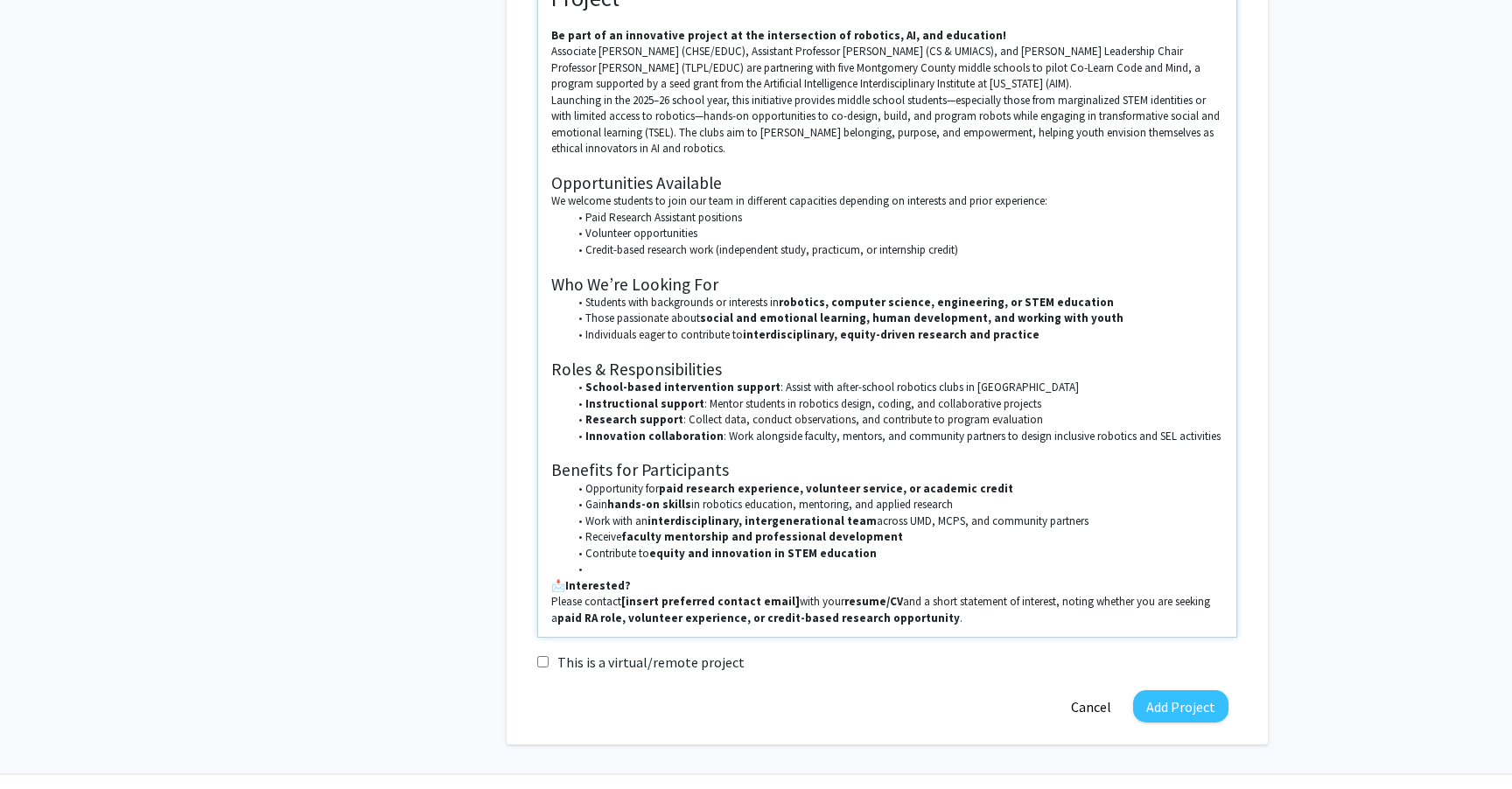
click at [565, 590] on strong "Interested?" at bounding box center [597, 585] width 66 height 14
drag, startPoint x: 783, startPoint y: 601, endPoint x: 624, endPoint y: 604, distance: 159.0
click at [624, 604] on p "Please contact [insert preferred contact email] with your resume/CV and a short…" at bounding box center [887, 610] width 672 height 33
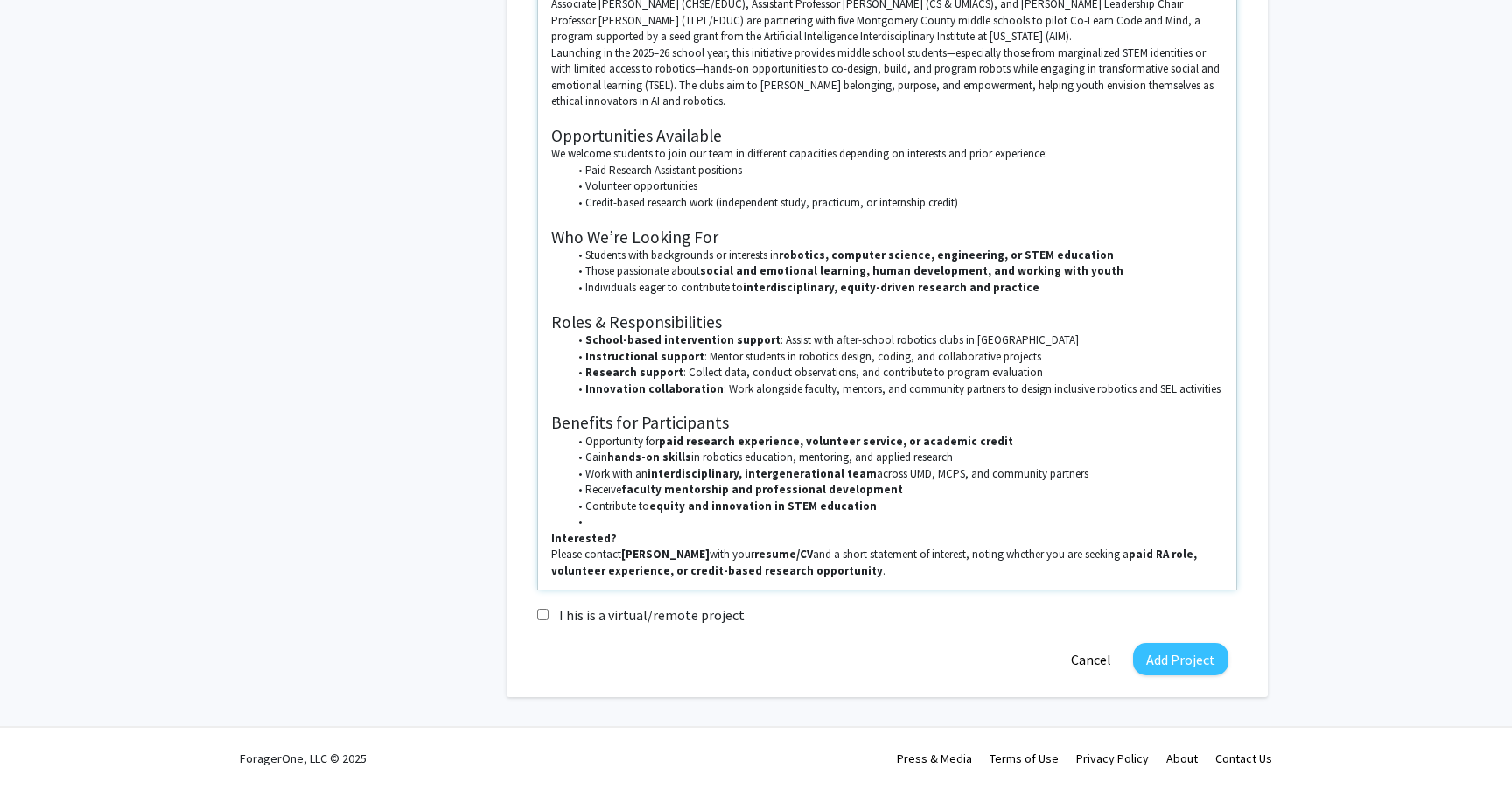
click at [902, 571] on p "Please contact [PERSON_NAME] with your resume/CV and a short statement of inter…" at bounding box center [887, 563] width 672 height 33
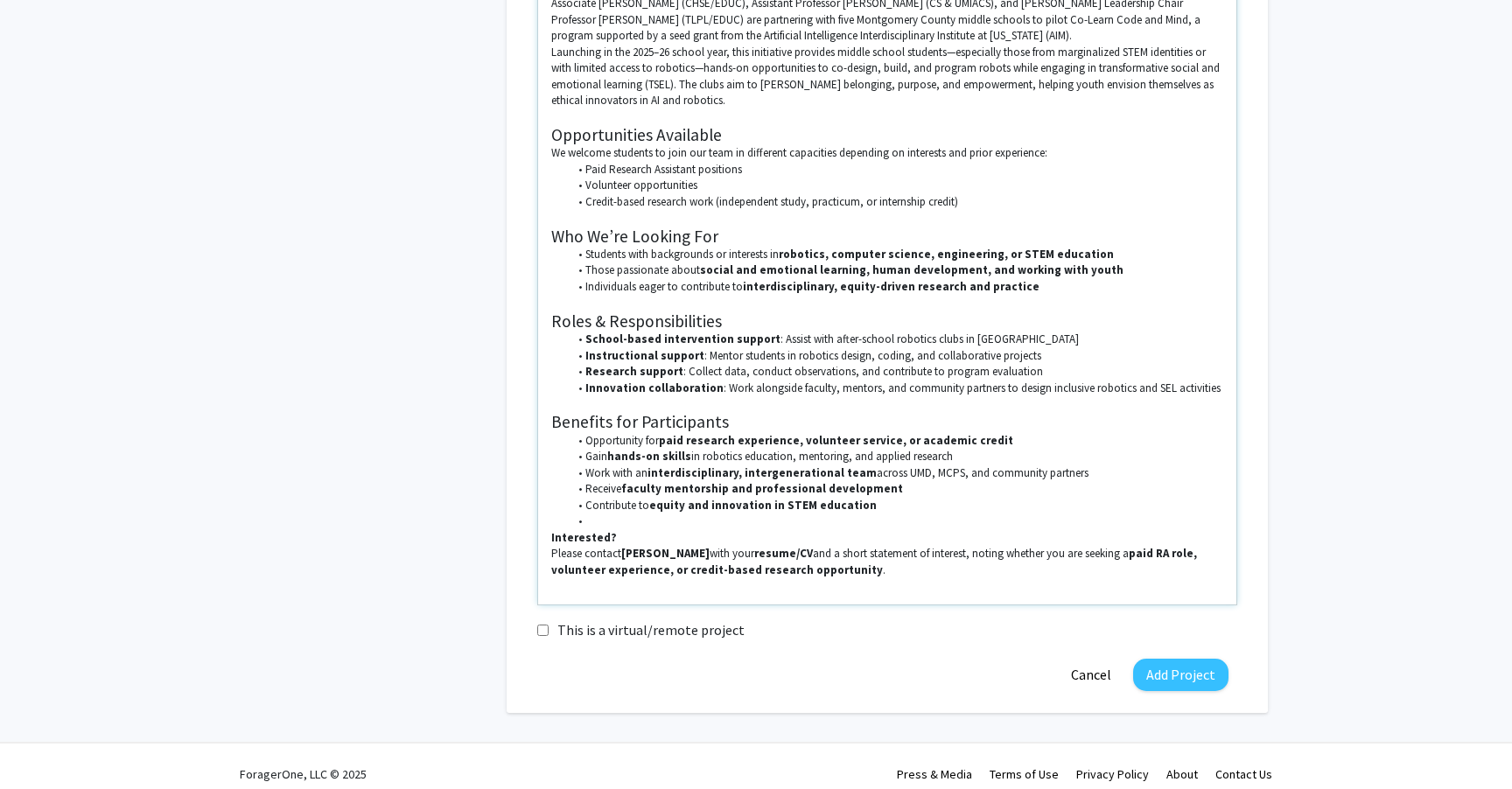
click at [881, 512] on li "Contribute to equity and innovation in STEM education" at bounding box center [896, 506] width 655 height 15
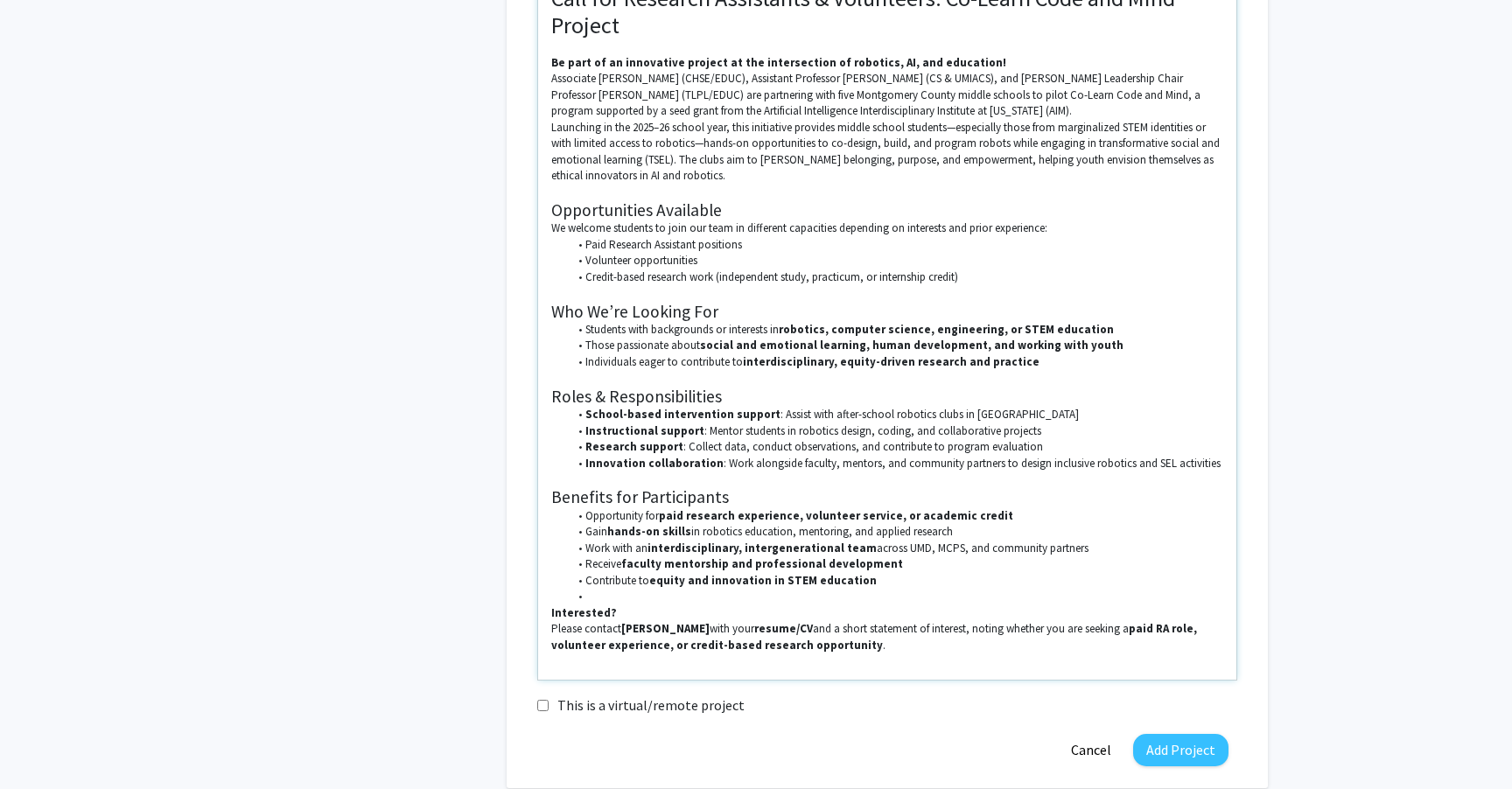
scroll to position [548, 0]
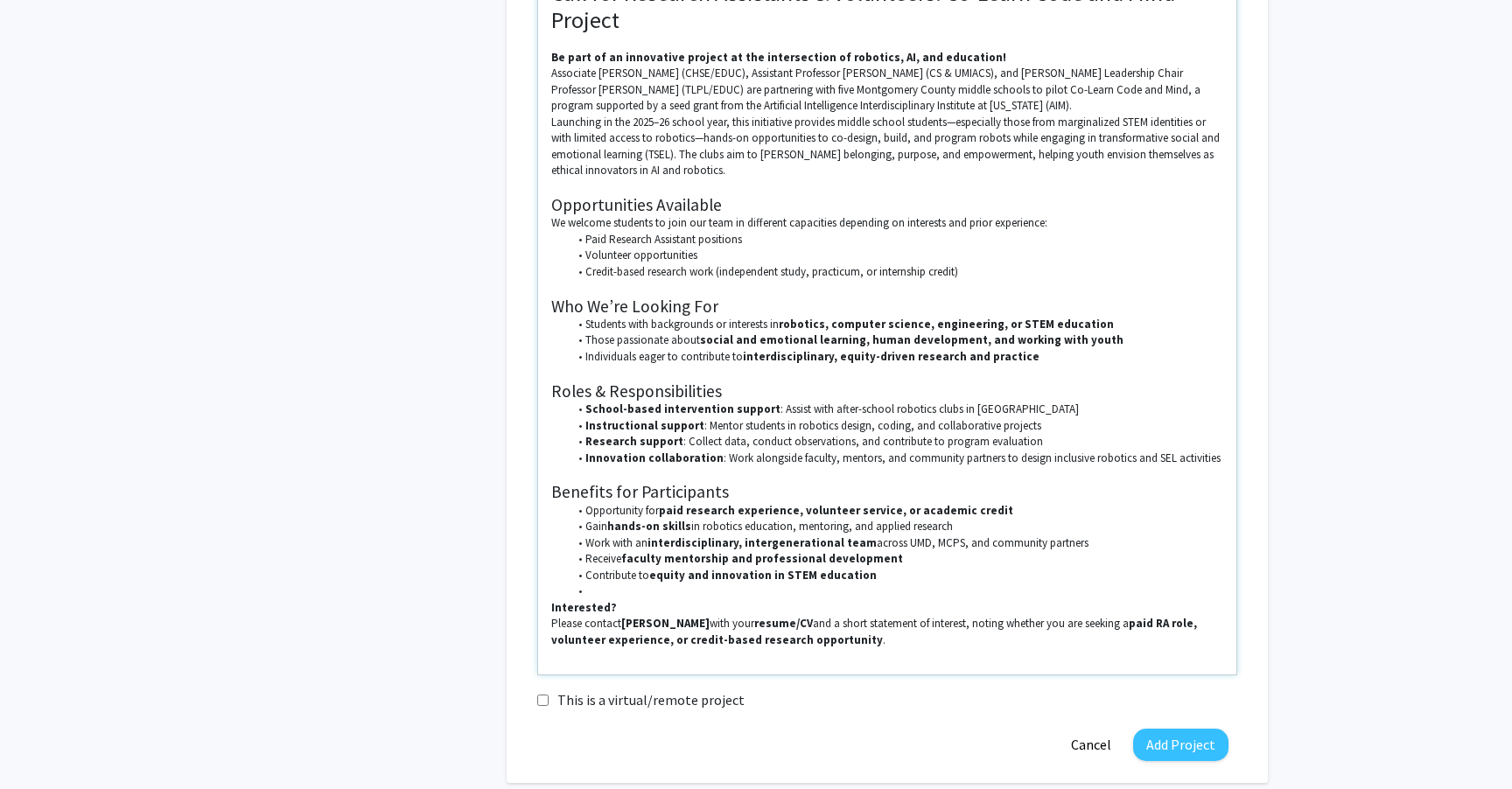
click at [1017, 108] on p "Associate [PERSON_NAME] (CHSE/EDUC), Assistant Professor [PERSON_NAME] (CS & UM…" at bounding box center [887, 90] width 672 height 48
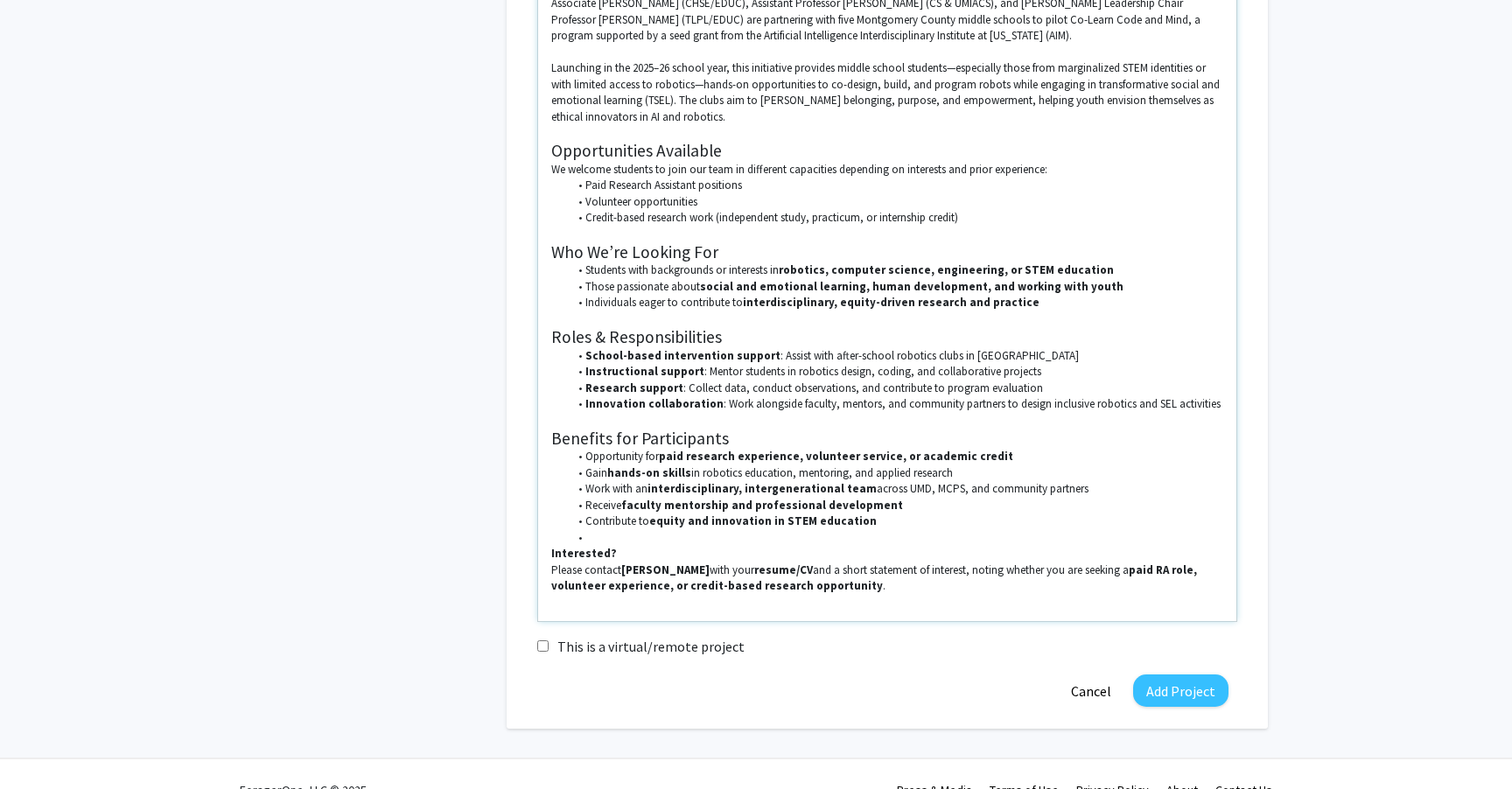
scroll to position [650, 0]
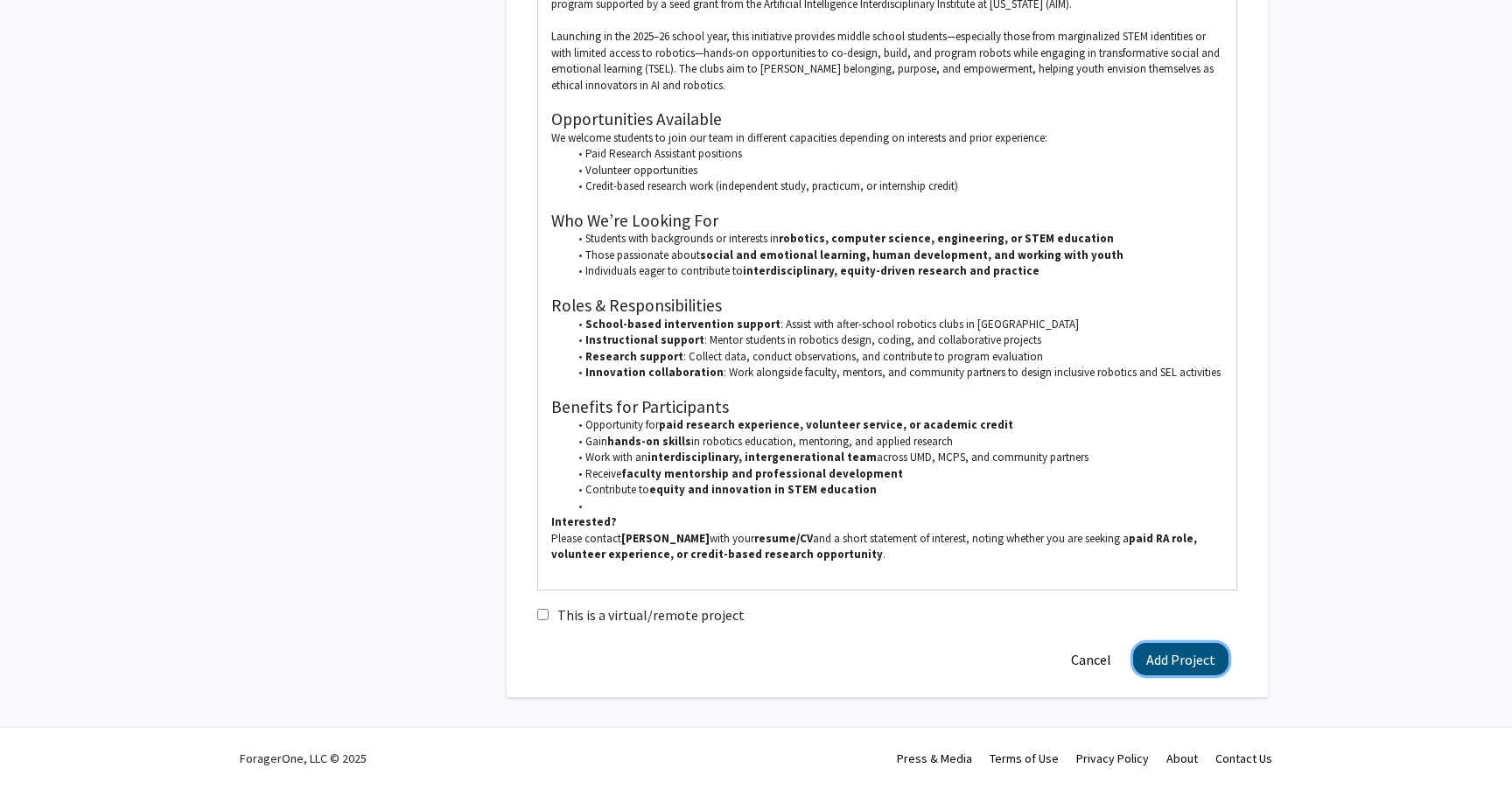
click at [1180, 661] on button "Add Project" at bounding box center [1180, 659] width 95 height 33
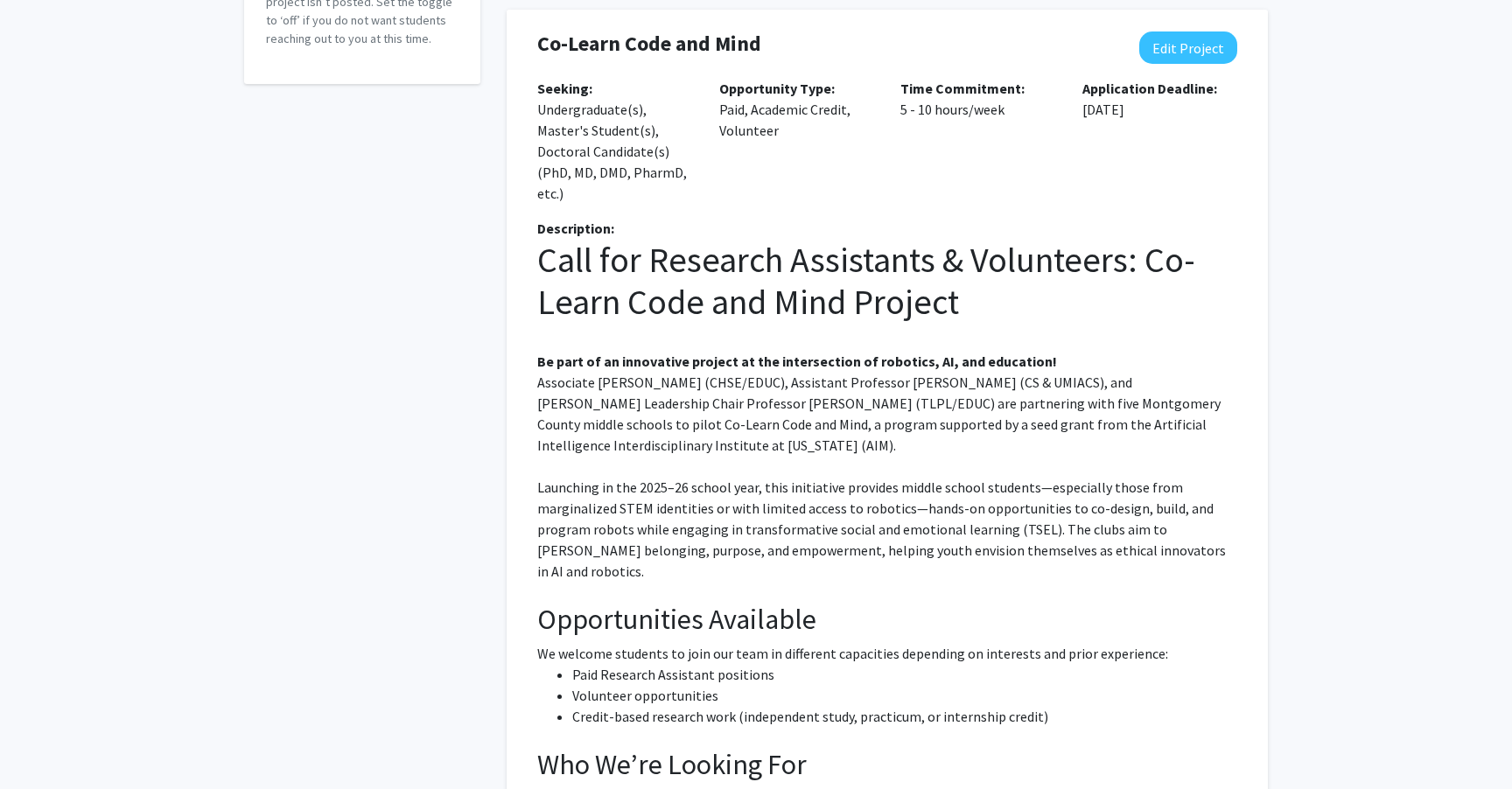
scroll to position [109, 0]
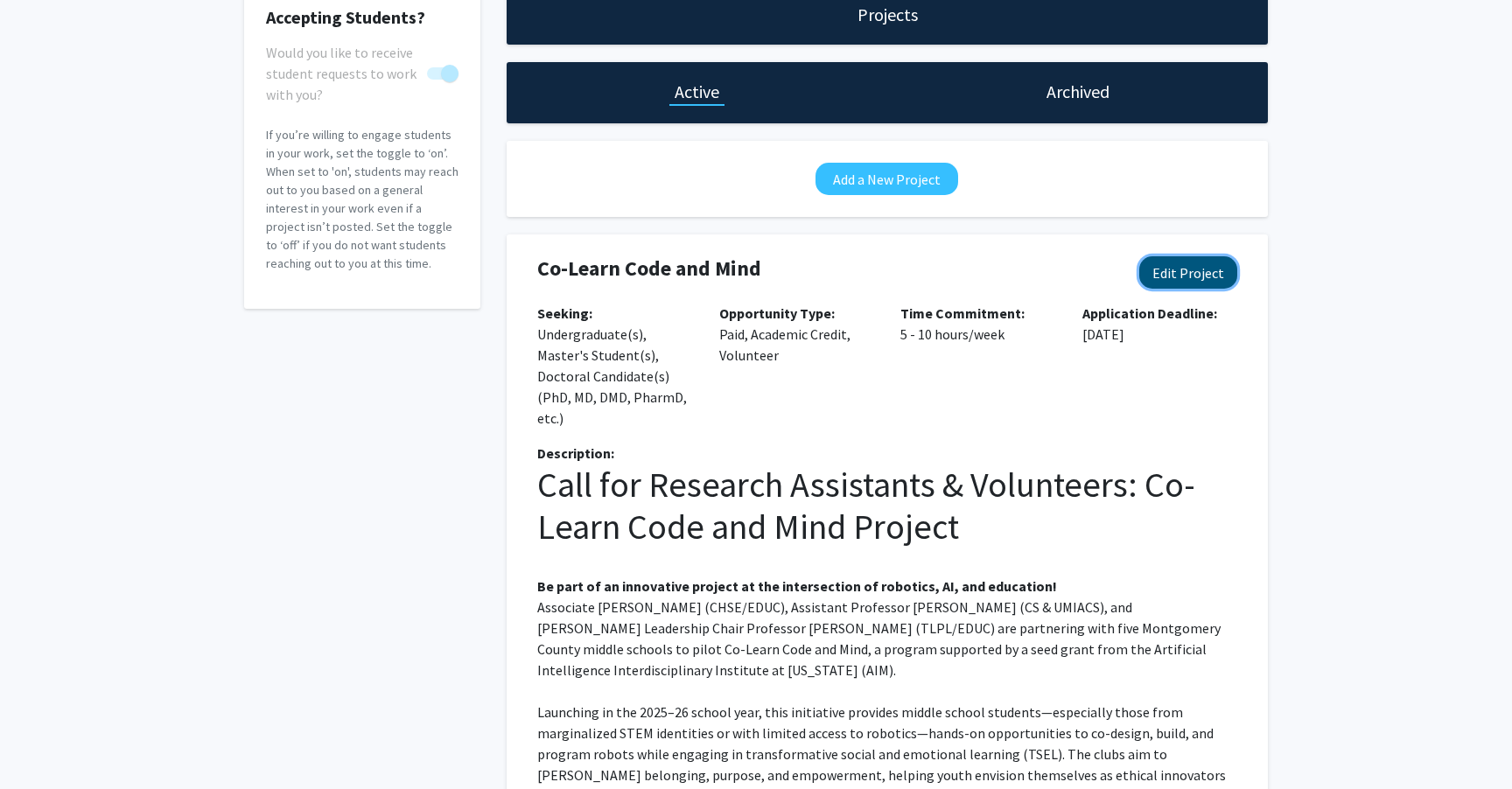
click at [1200, 272] on button "Edit Project" at bounding box center [1188, 273] width 98 height 33
select select "5 - 10"
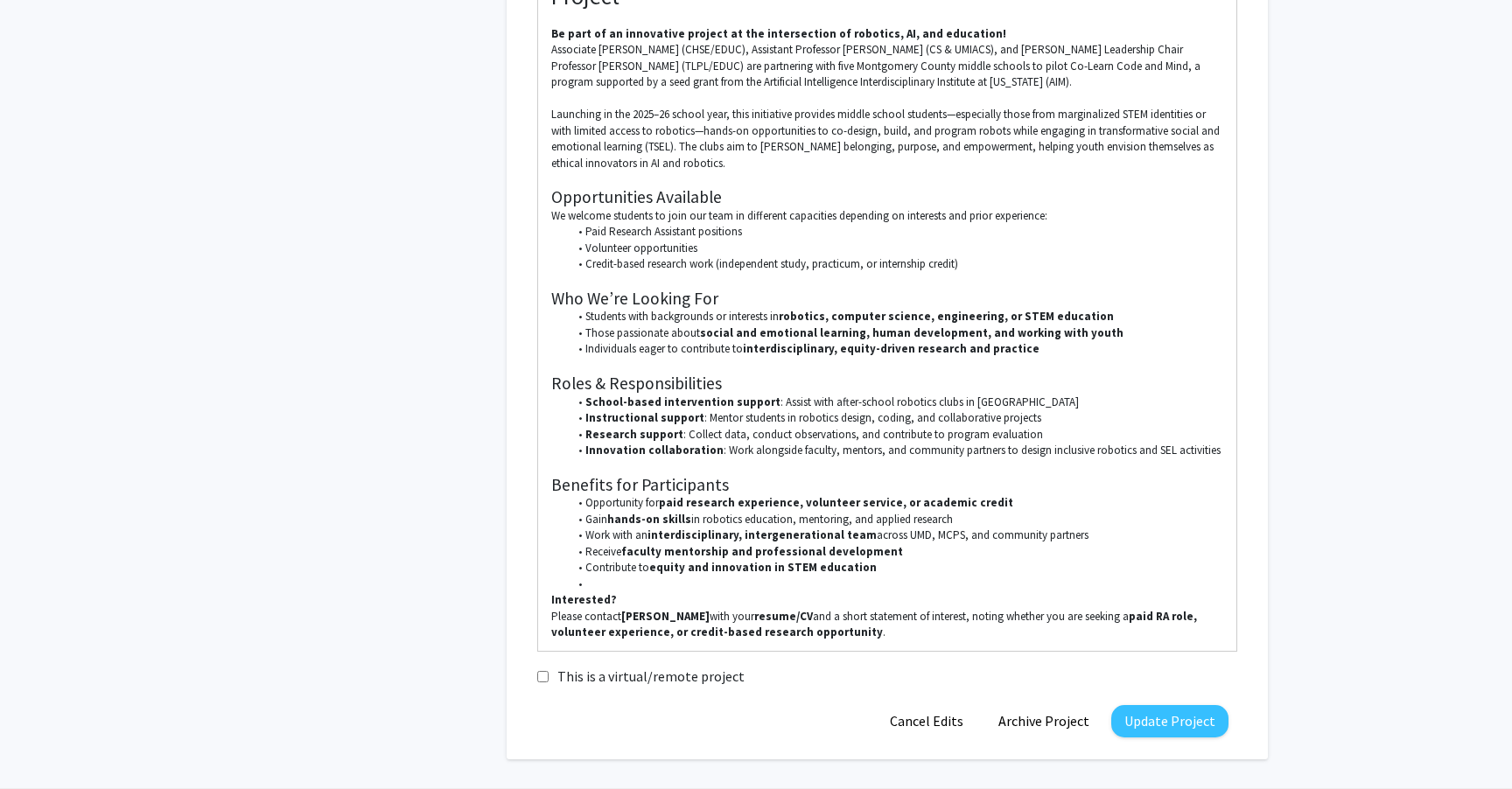
scroll to position [728, 0]
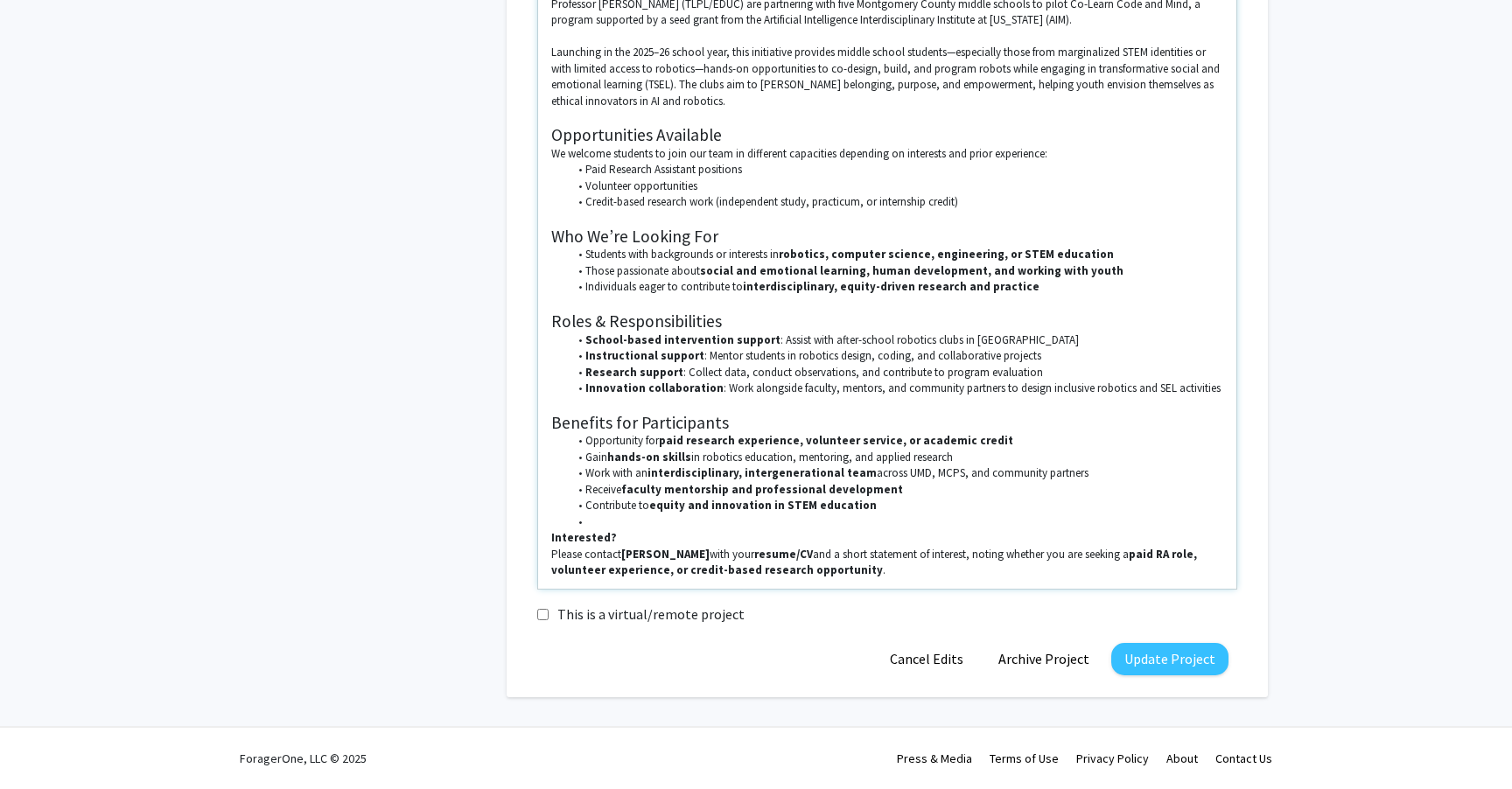
click at [650, 517] on li at bounding box center [896, 522] width 655 height 15
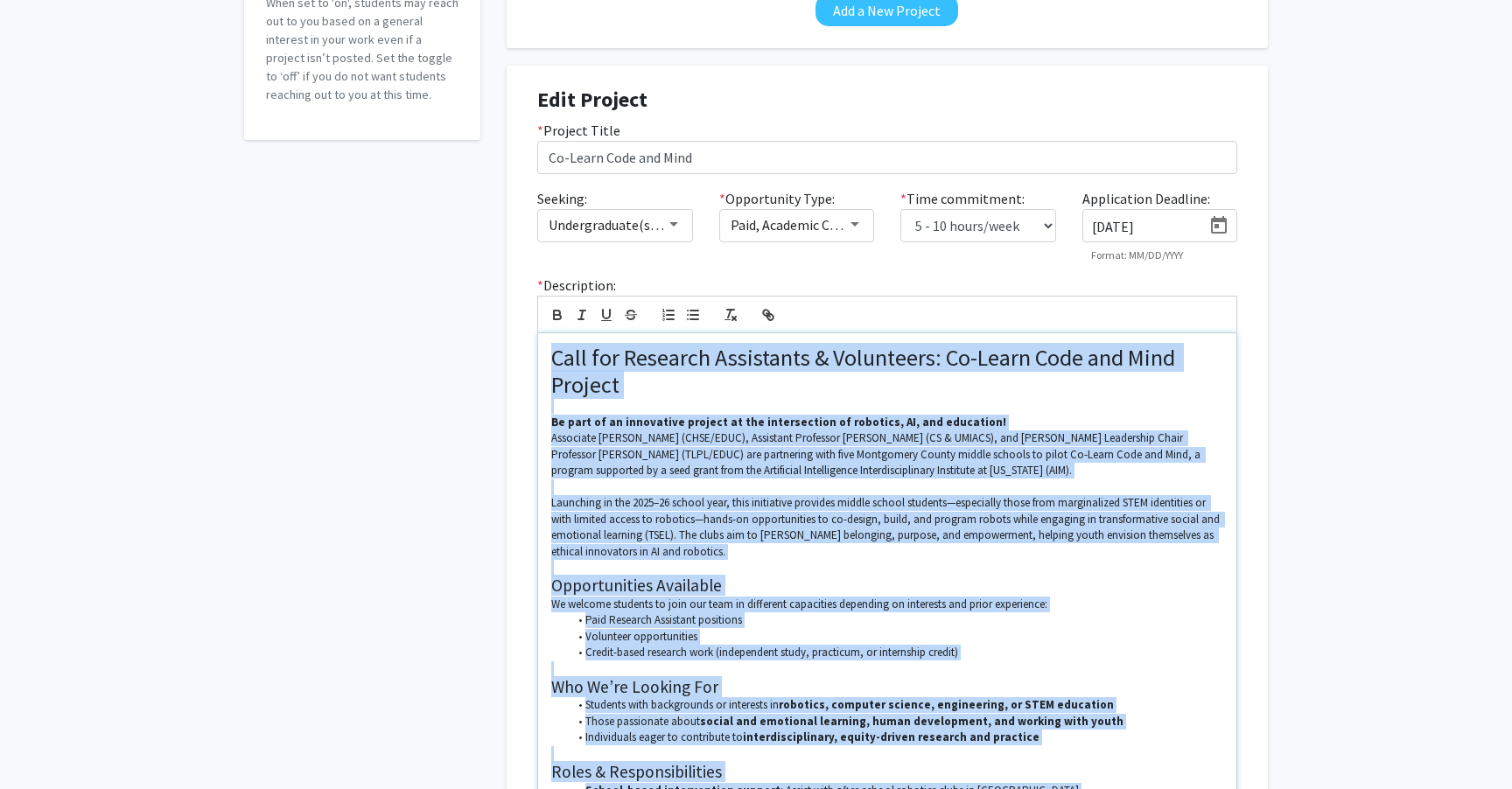
scroll to position [0, 0]
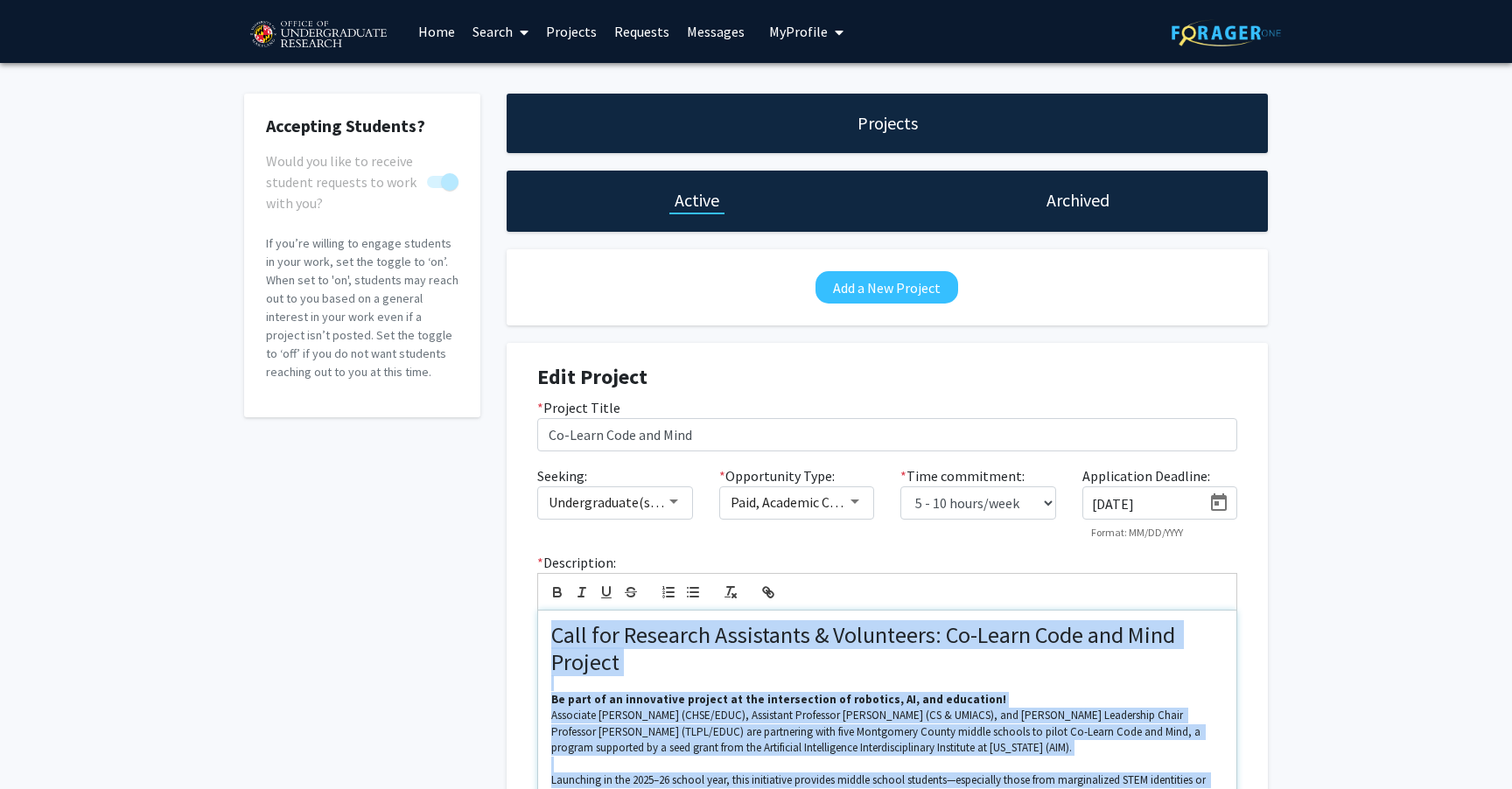
drag, startPoint x: 878, startPoint y: 571, endPoint x: 498, endPoint y: 514, distance: 384.3
click at [498, 514] on div "Projects Active Archived Add a New Project Edit Project * Project Title Co-Lear…" at bounding box center [887, 759] width 787 height 1331
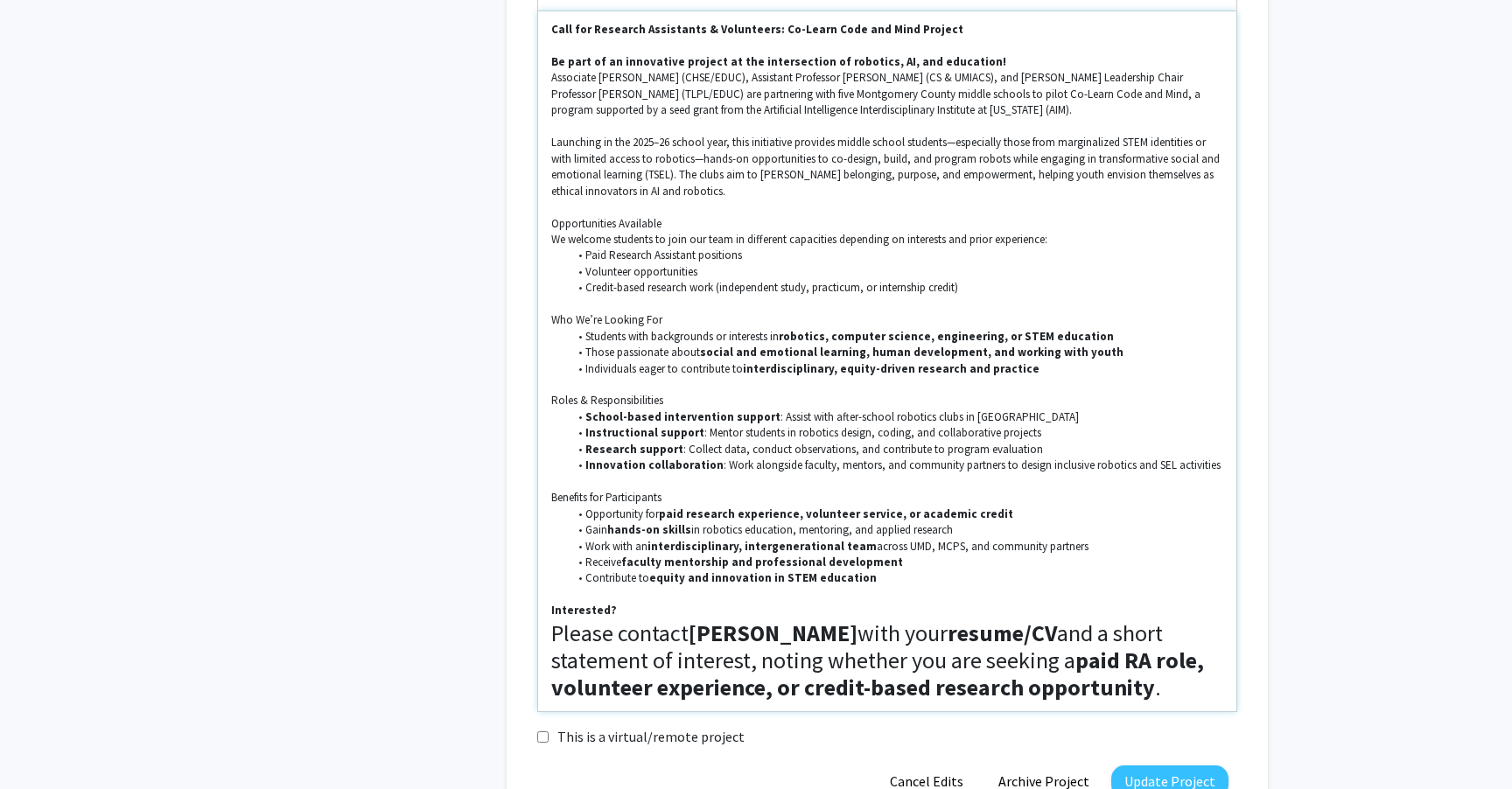
scroll to position [711, 0]
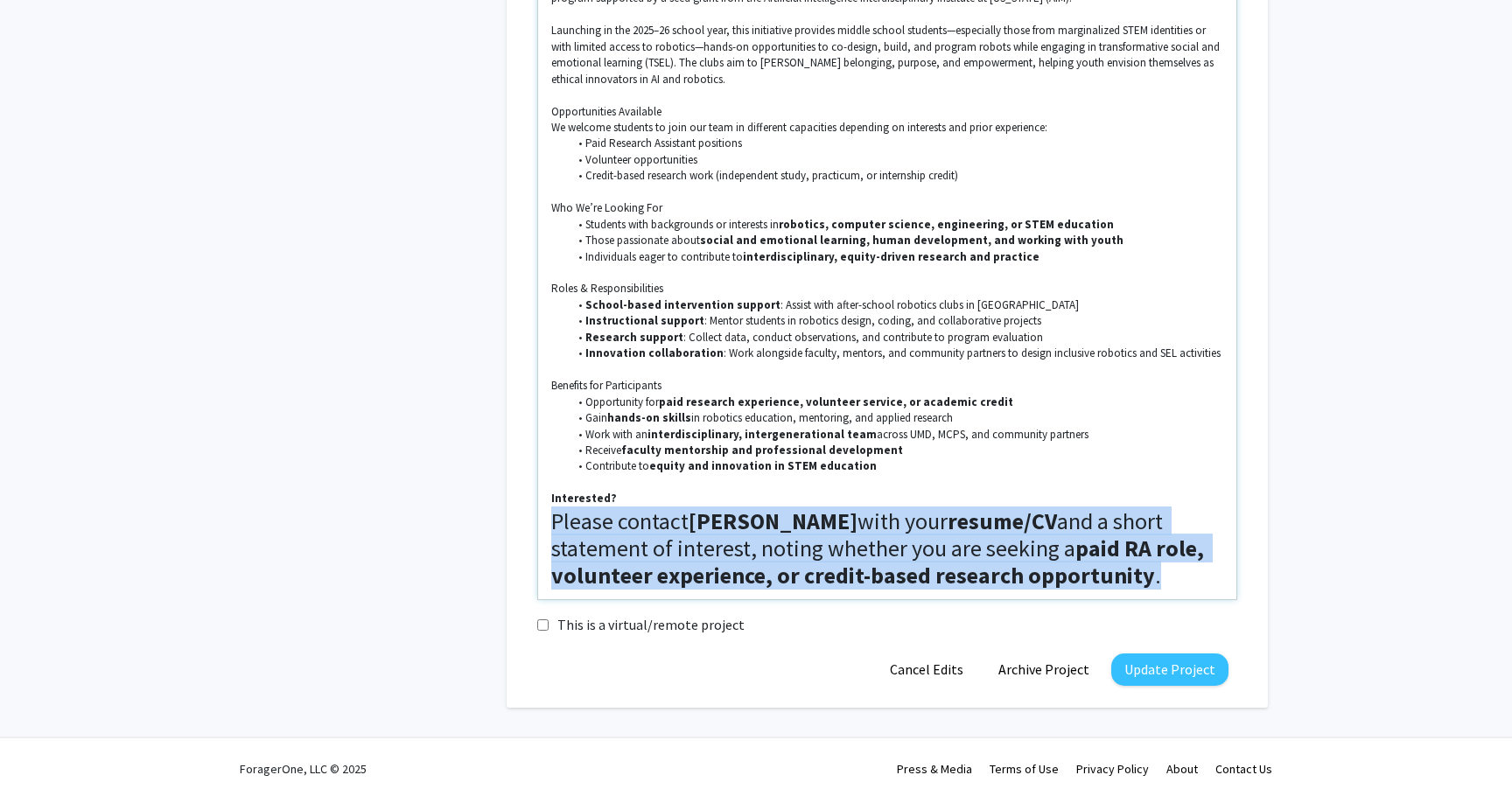
drag, startPoint x: 1176, startPoint y: 582, endPoint x: 539, endPoint y: 518, distance: 640.2
click at [539, 518] on div "Call for Research Assistants & Volunteers: Co-Learn Code and Mind Project Be pa…" at bounding box center [887, 250] width 698 height 699
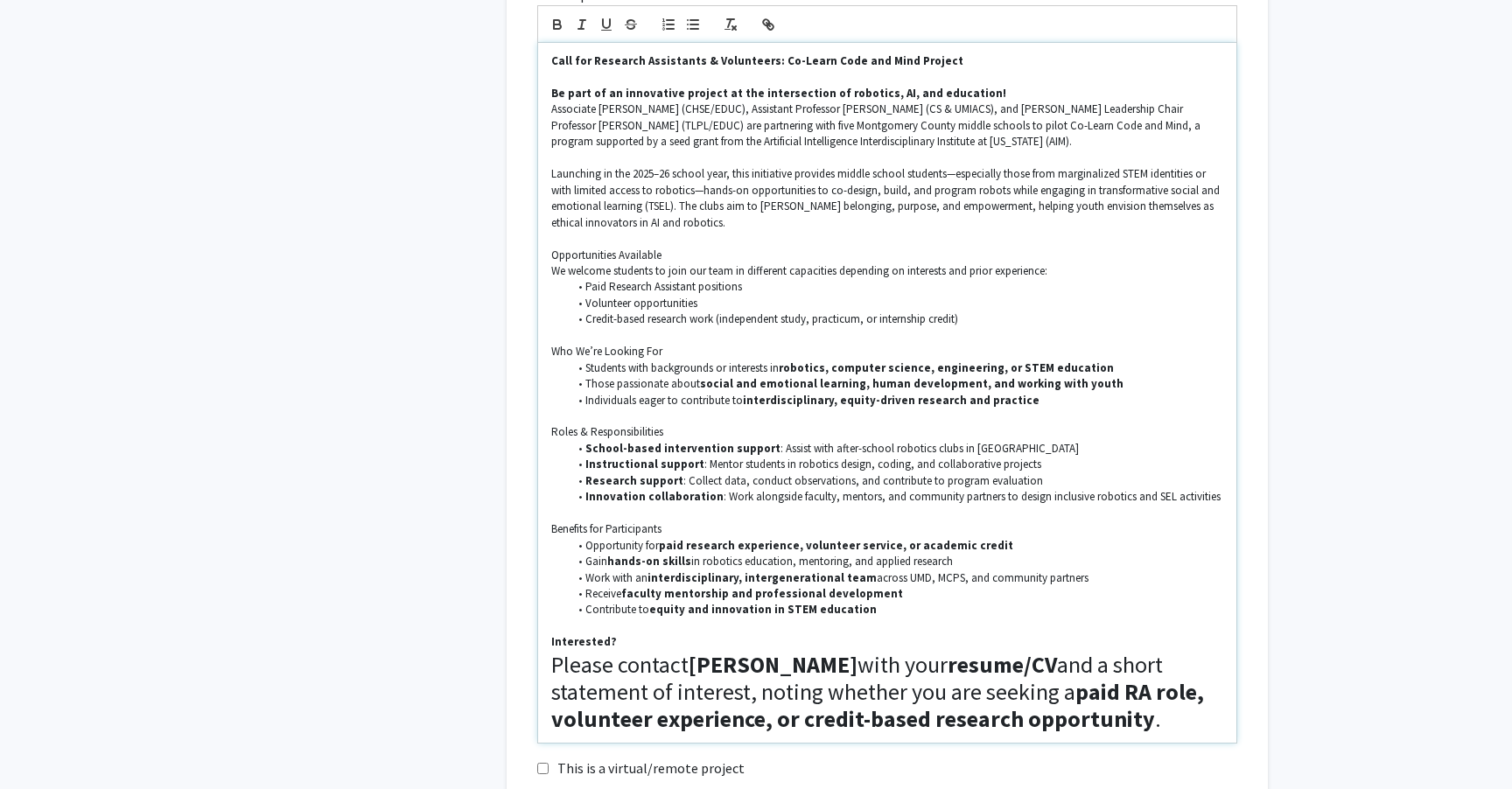
scroll to position [723, 0]
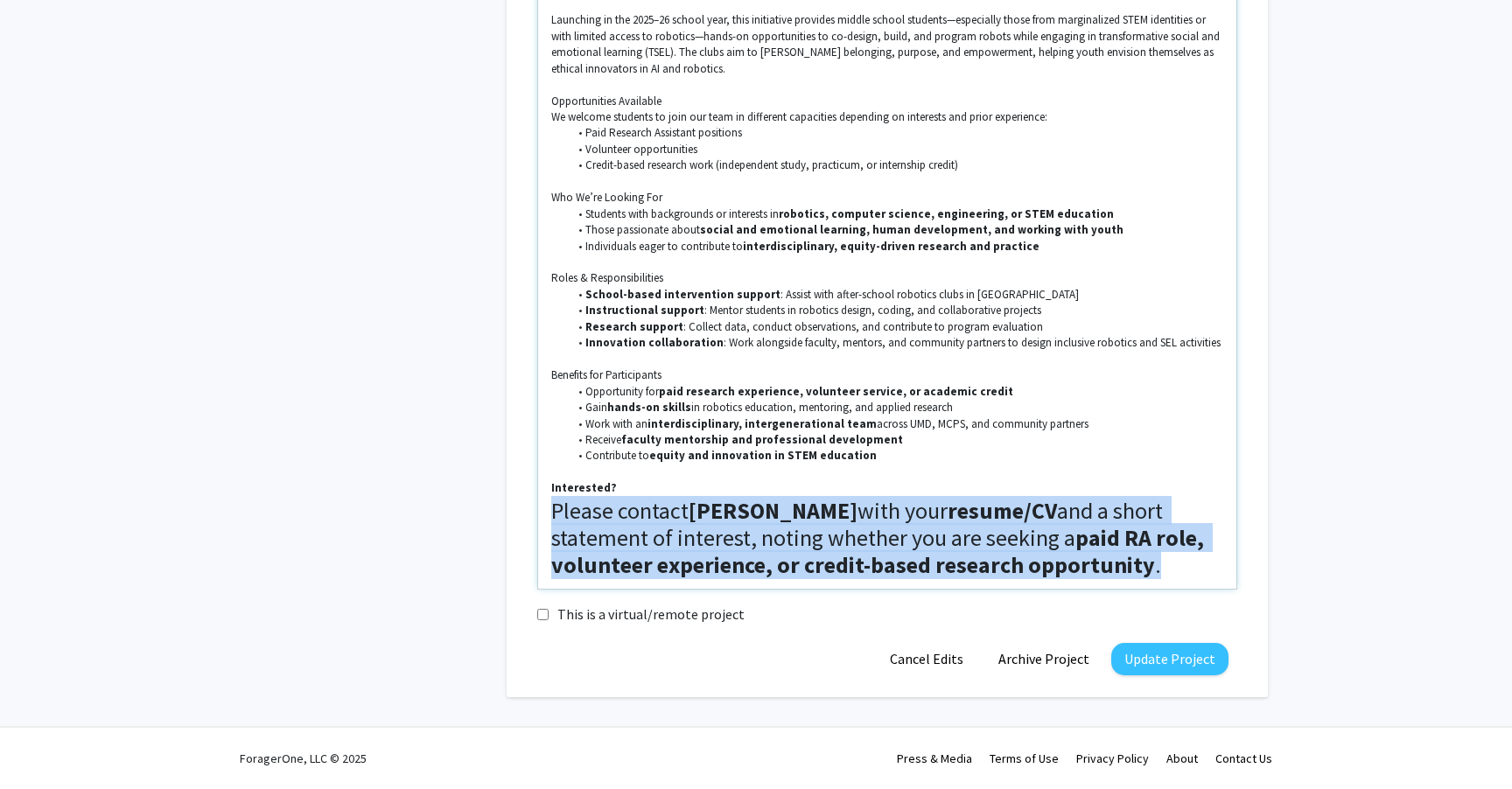
drag, startPoint x: 1152, startPoint y: 565, endPoint x: 516, endPoint y: 507, distance: 638.6
click at [516, 507] on div "Edit Project * Project Title Co-Learn Code and Mind Seeking: Undergraduate(s), …" at bounding box center [888, 159] width 761 height 1076
click at [549, 504] on div "Call for Research Assistants & Volunteers: Co-Learn Code and Mind Project Be pa…" at bounding box center [887, 239] width 698 height 699
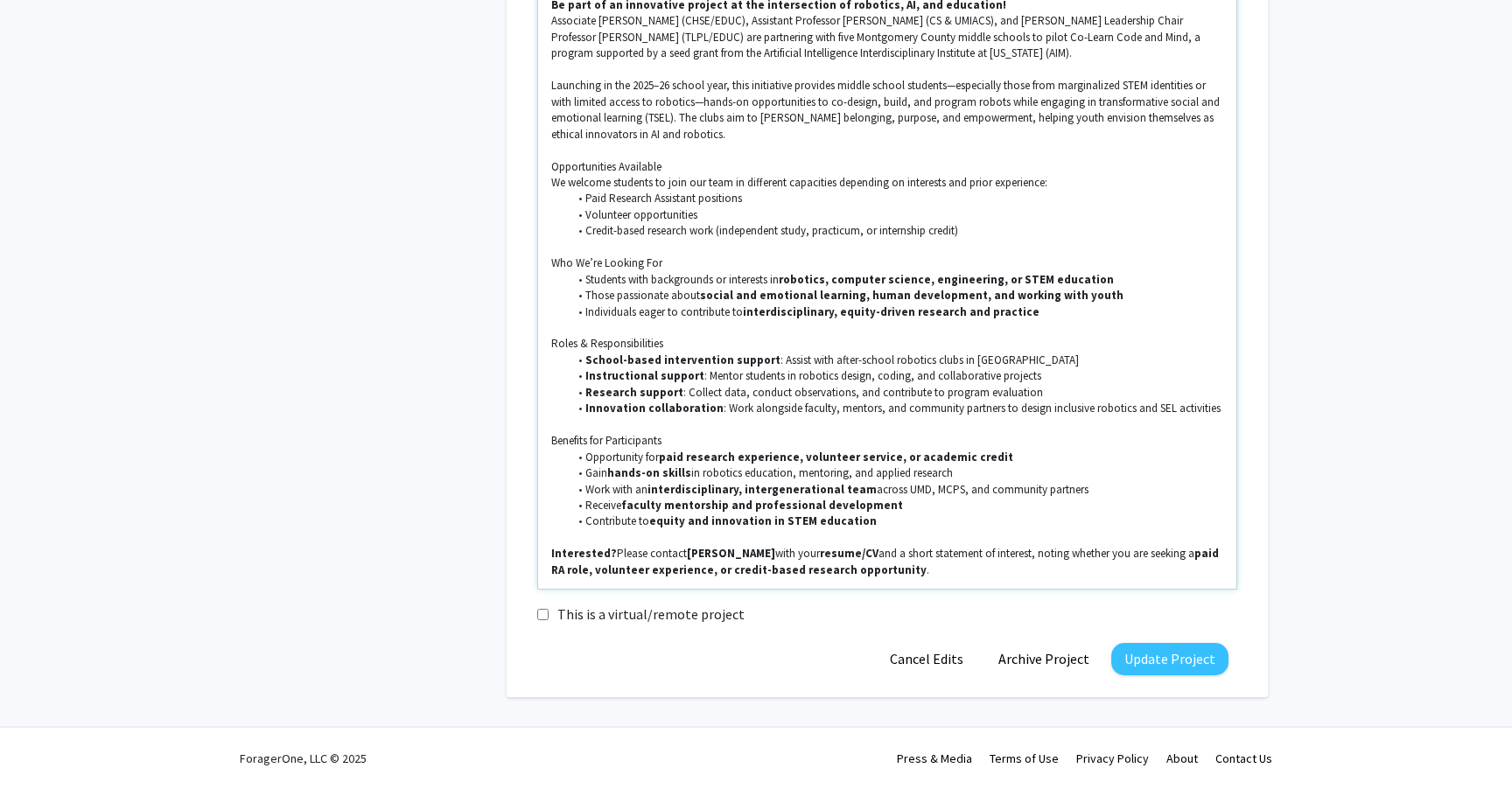
scroll to position [672, 0]
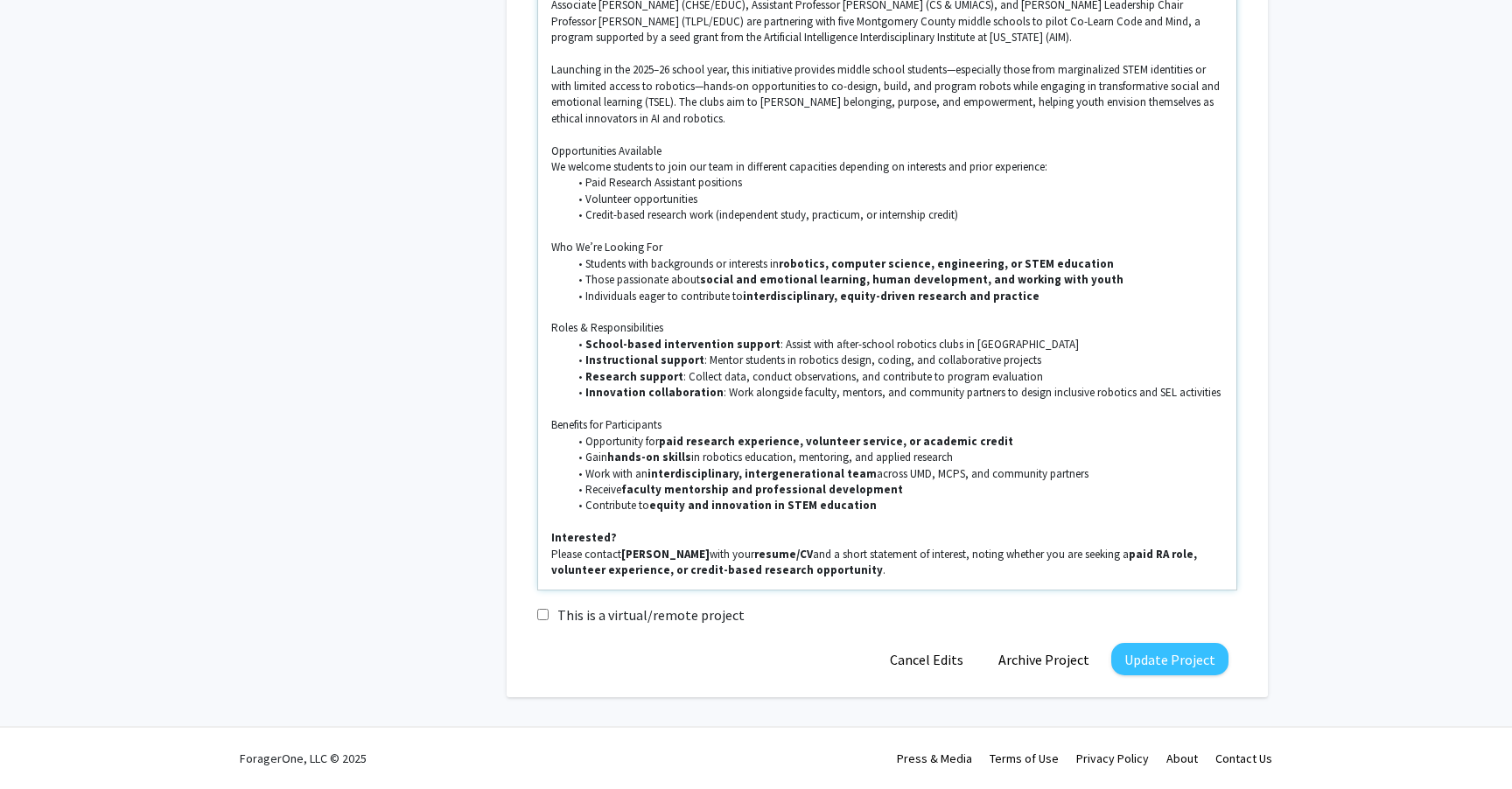
click at [1084, 279] on li "Those passionate about social and emotional learning, human development, and wo…" at bounding box center [896, 279] width 655 height 15
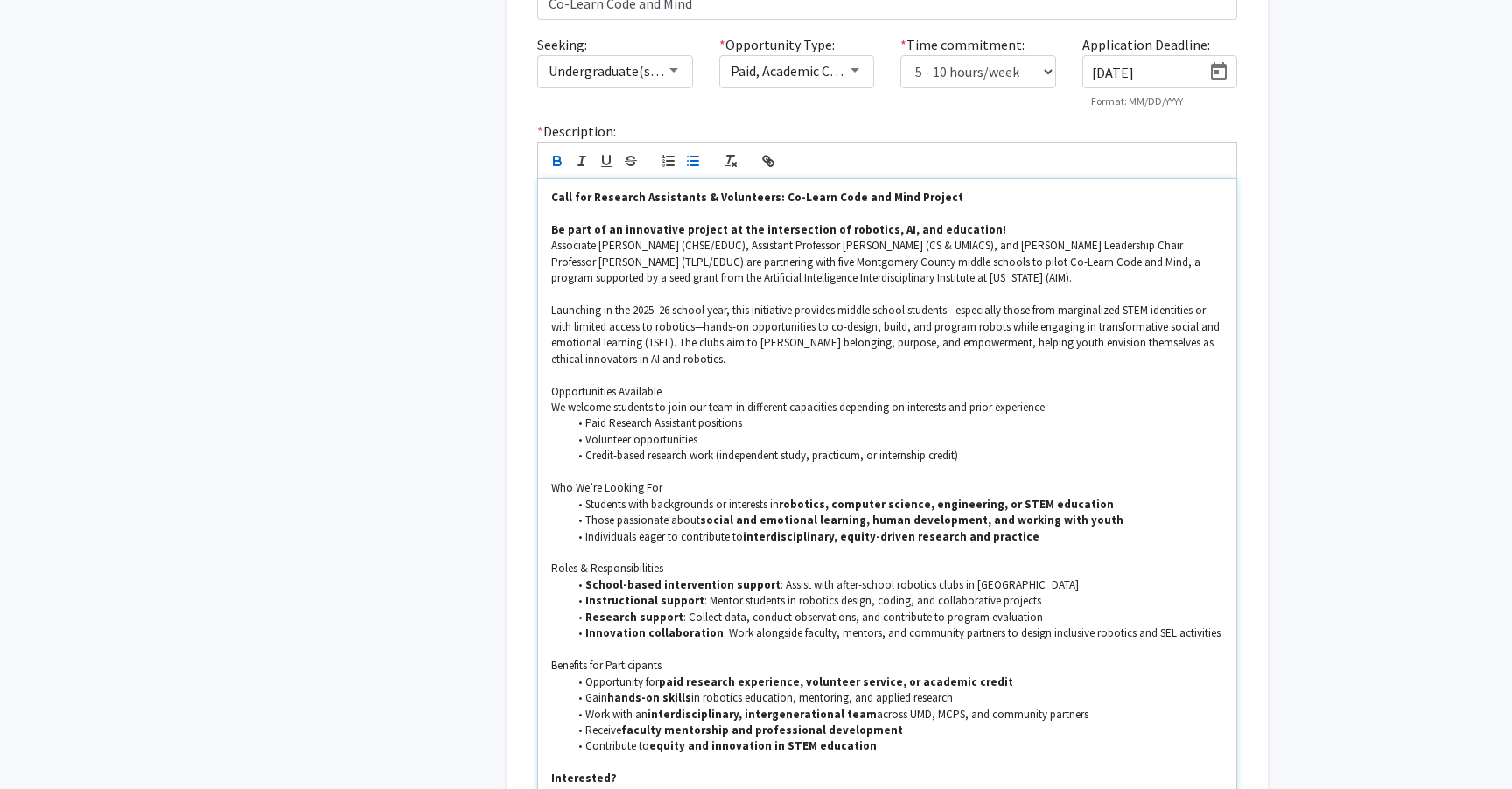
scroll to position [442, 0]
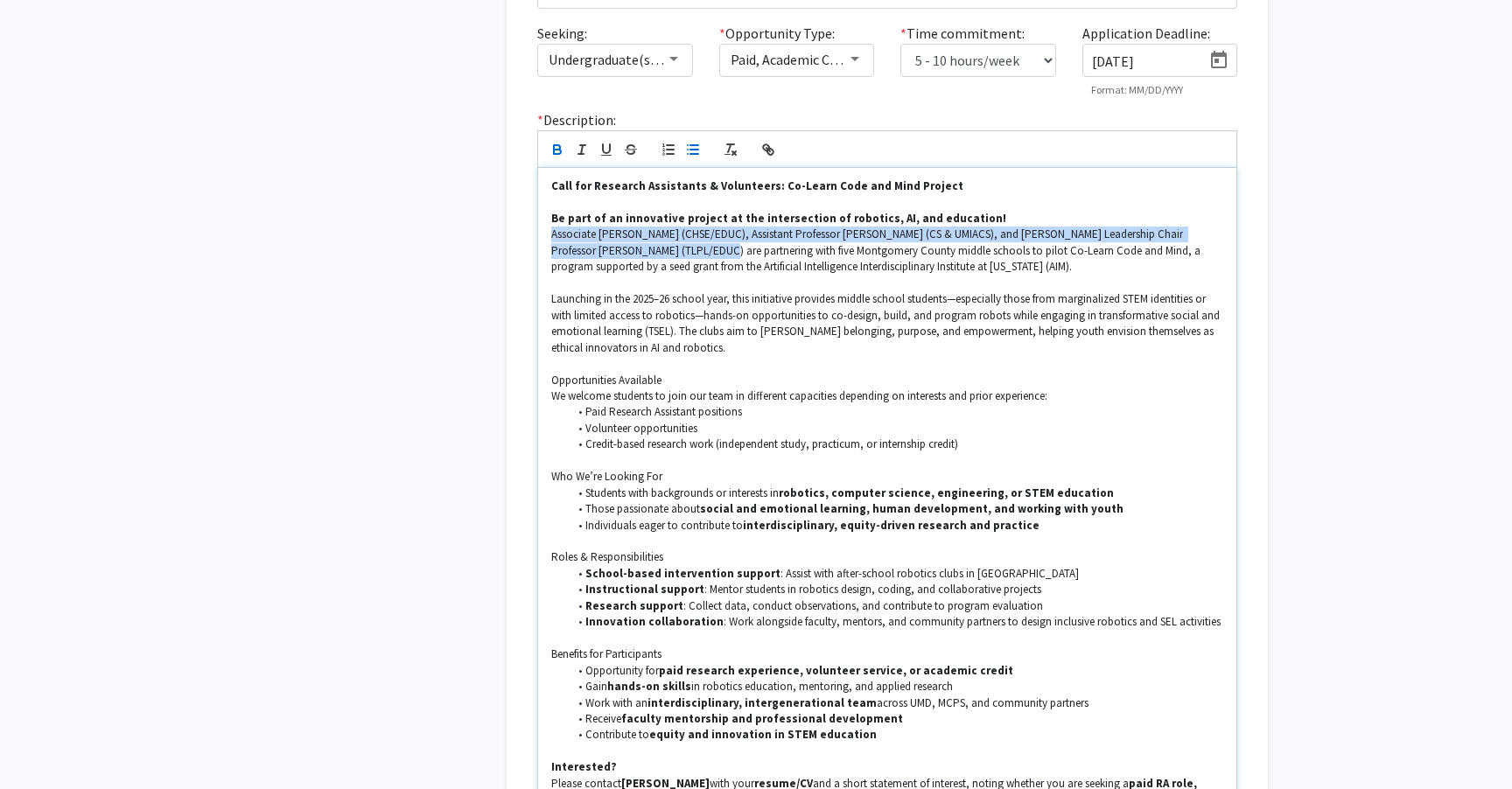
drag, startPoint x: 676, startPoint y: 251, endPoint x: 539, endPoint y: 234, distance: 138.1
click at [539, 234] on div "Call for Research Assistants & Volunteers: Co-Learn Code and Mind Project Be pa…" at bounding box center [887, 492] width 698 height 650
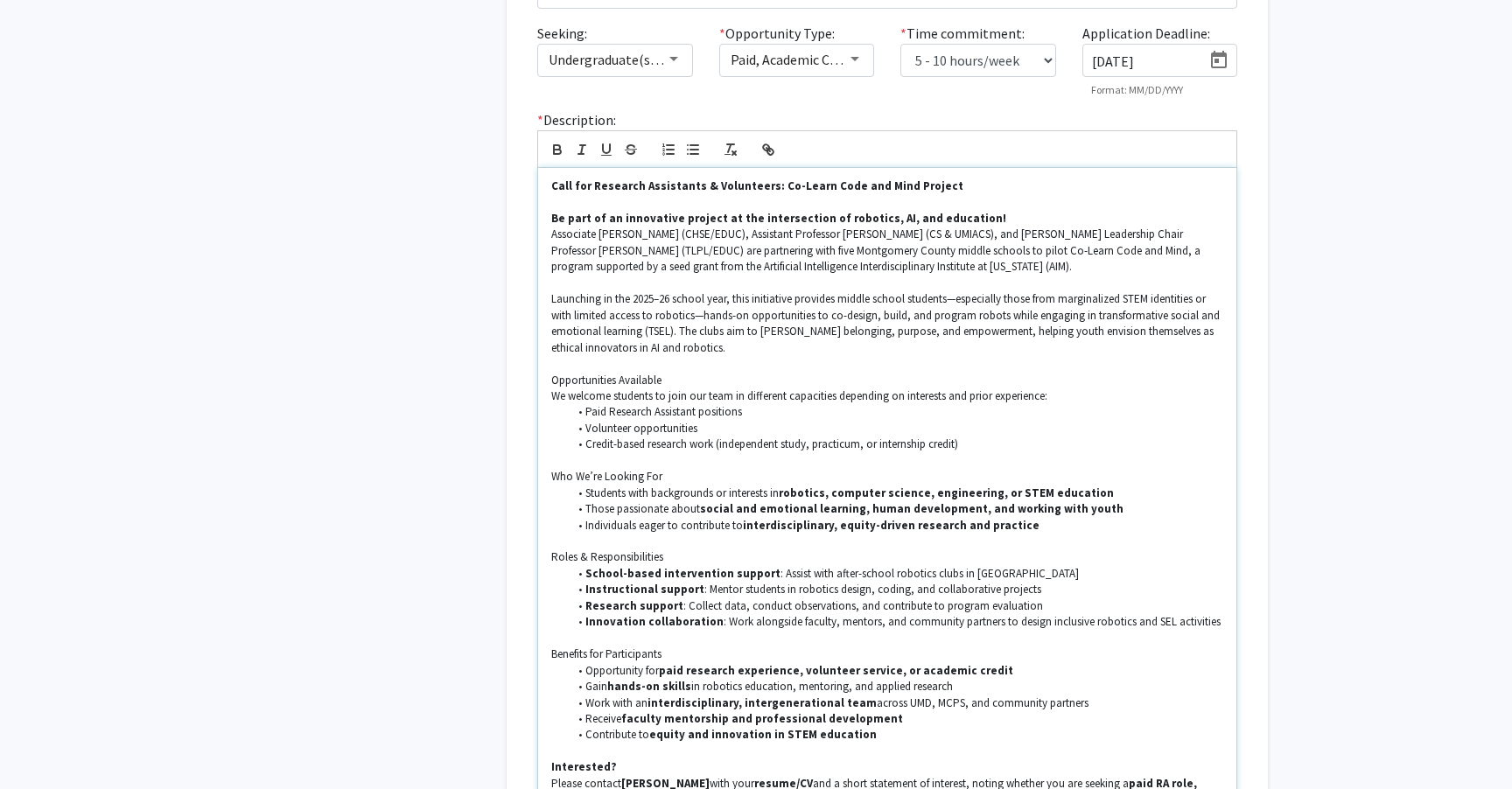
click at [1038, 245] on span "Associate [PERSON_NAME] (CHSE/EDUC), Assistant Professor [PERSON_NAME] (CS & UM…" at bounding box center [877, 250] width 651 height 47
drag, startPoint x: 1010, startPoint y: 237, endPoint x: 674, endPoint y: 249, distance: 336.2
click at [674, 248] on span "Associate [PERSON_NAME] (CHSE/EDUC), Assistant Professor [PERSON_NAME] (CS & UM…" at bounding box center [877, 250] width 651 height 47
click at [783, 234] on span "Associate [PERSON_NAME] (CHSE/EDUC), Assistant Professor [PERSON_NAME] (CS & UM…" at bounding box center [887, 250] width 671 height 47
click at [646, 236] on span "Associate [PERSON_NAME] (CHSE/EDUC), Assistant Professor [PERSON_NAME] (CS & UM…" at bounding box center [887, 250] width 671 height 47
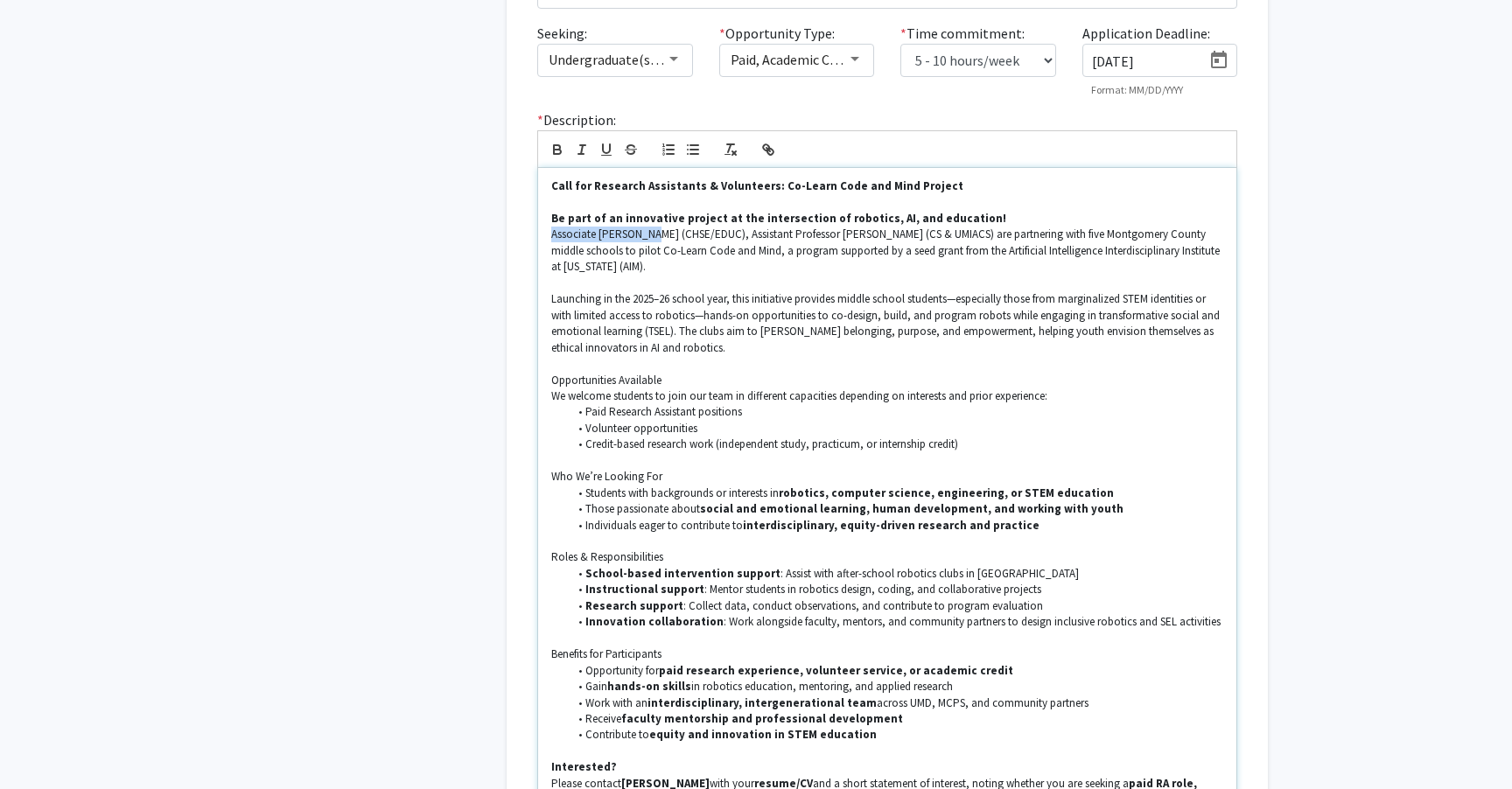
drag, startPoint x: 646, startPoint y: 236, endPoint x: 545, endPoint y: 234, distance: 101.0
click at [545, 234] on div "Call for Research Assistants & Volunteers: Co-Learn Code and Mind Project Be pa…" at bounding box center [887, 492] width 698 height 650
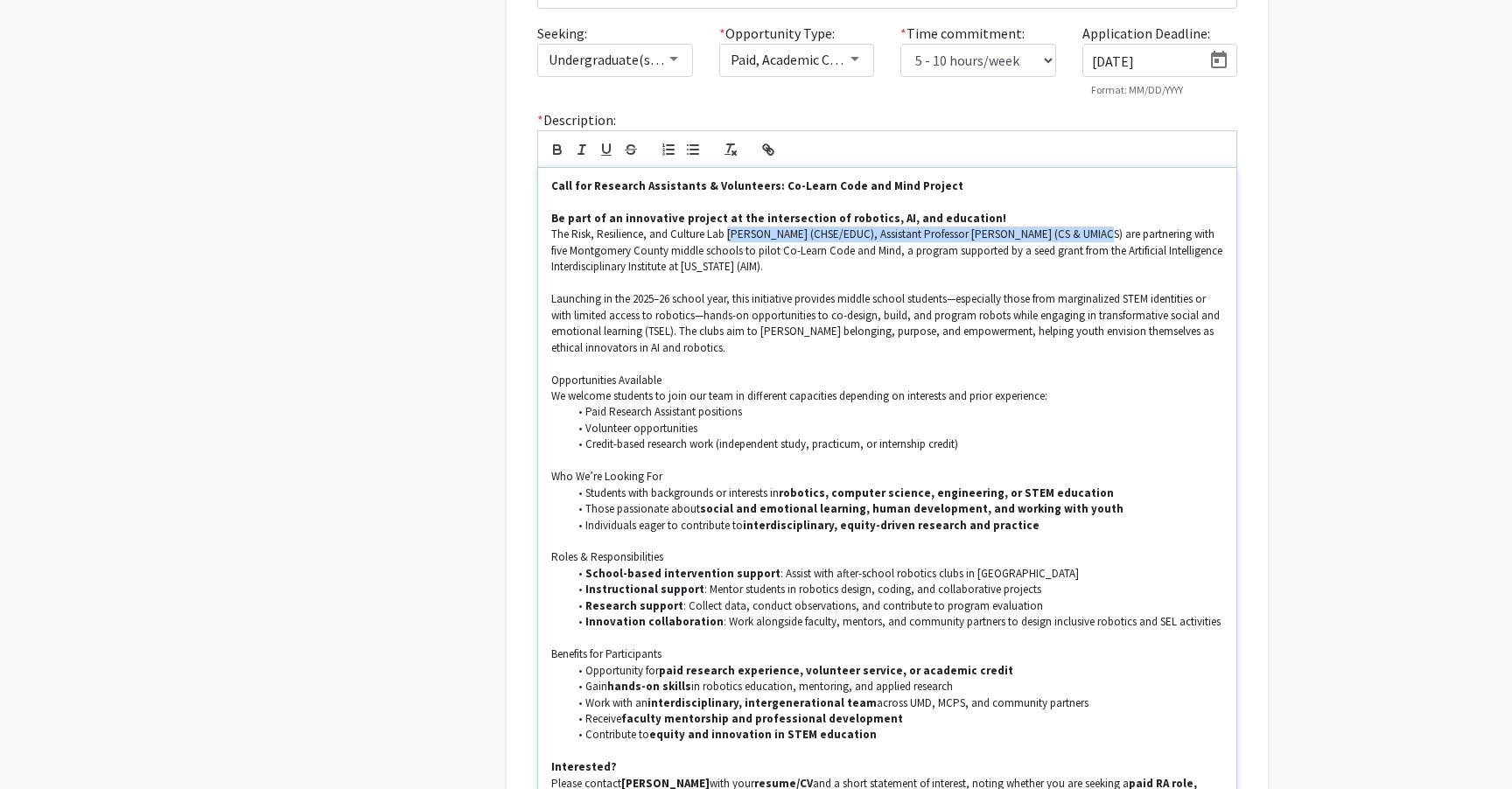
drag, startPoint x: 727, startPoint y: 237, endPoint x: 1093, endPoint y: 237, distance: 366.0
click at [1093, 237] on span "The Risk, Resilience, and Culture Lab [PERSON_NAME] (CHSE/EDUC), Assistant Prof…" at bounding box center [888, 250] width 674 height 47
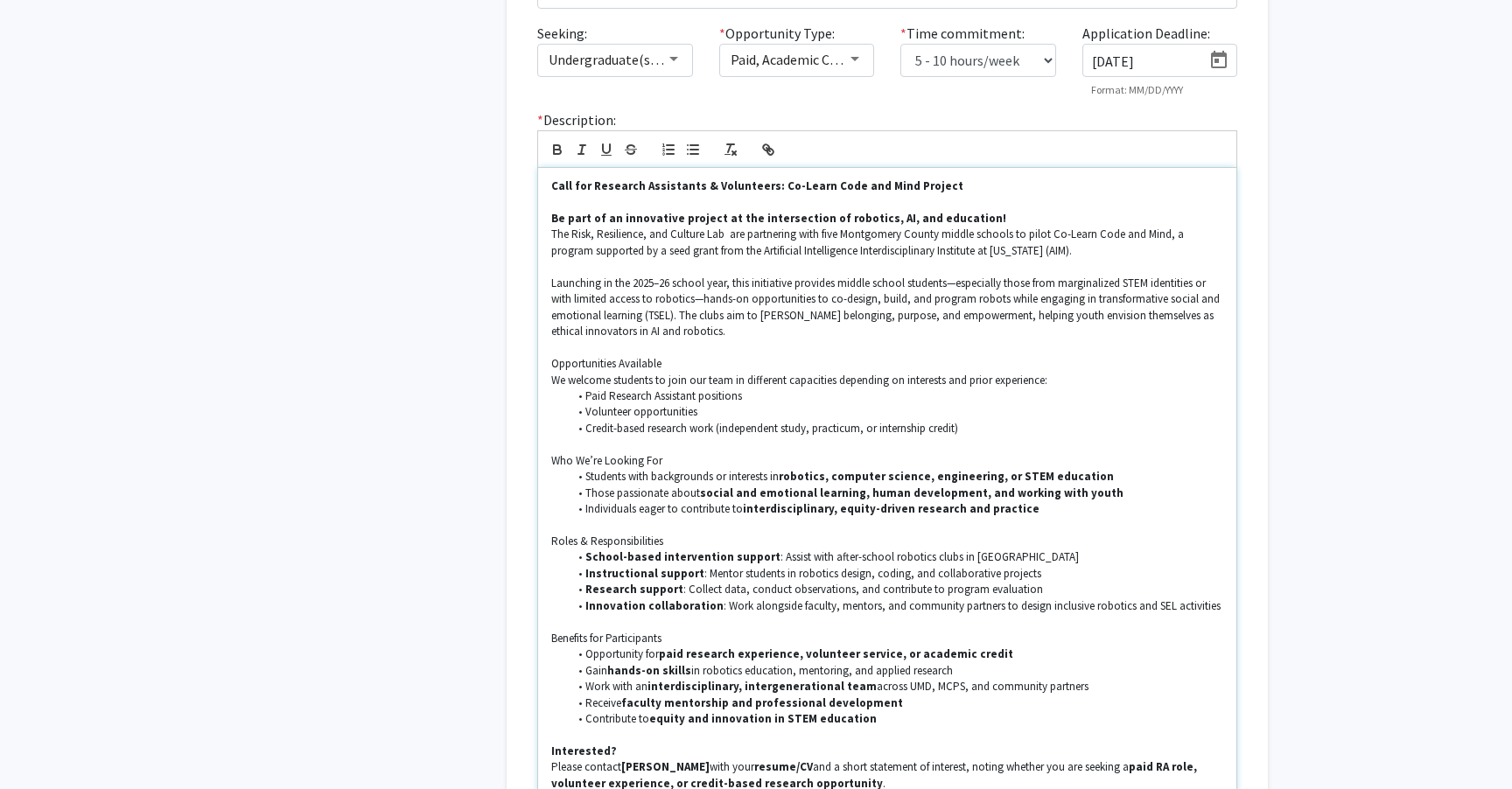
click at [816, 237] on span "The Risk, Resilience, and Culture Lab are partnering with five Montgomery Count…" at bounding box center [868, 242] width 635 height 31
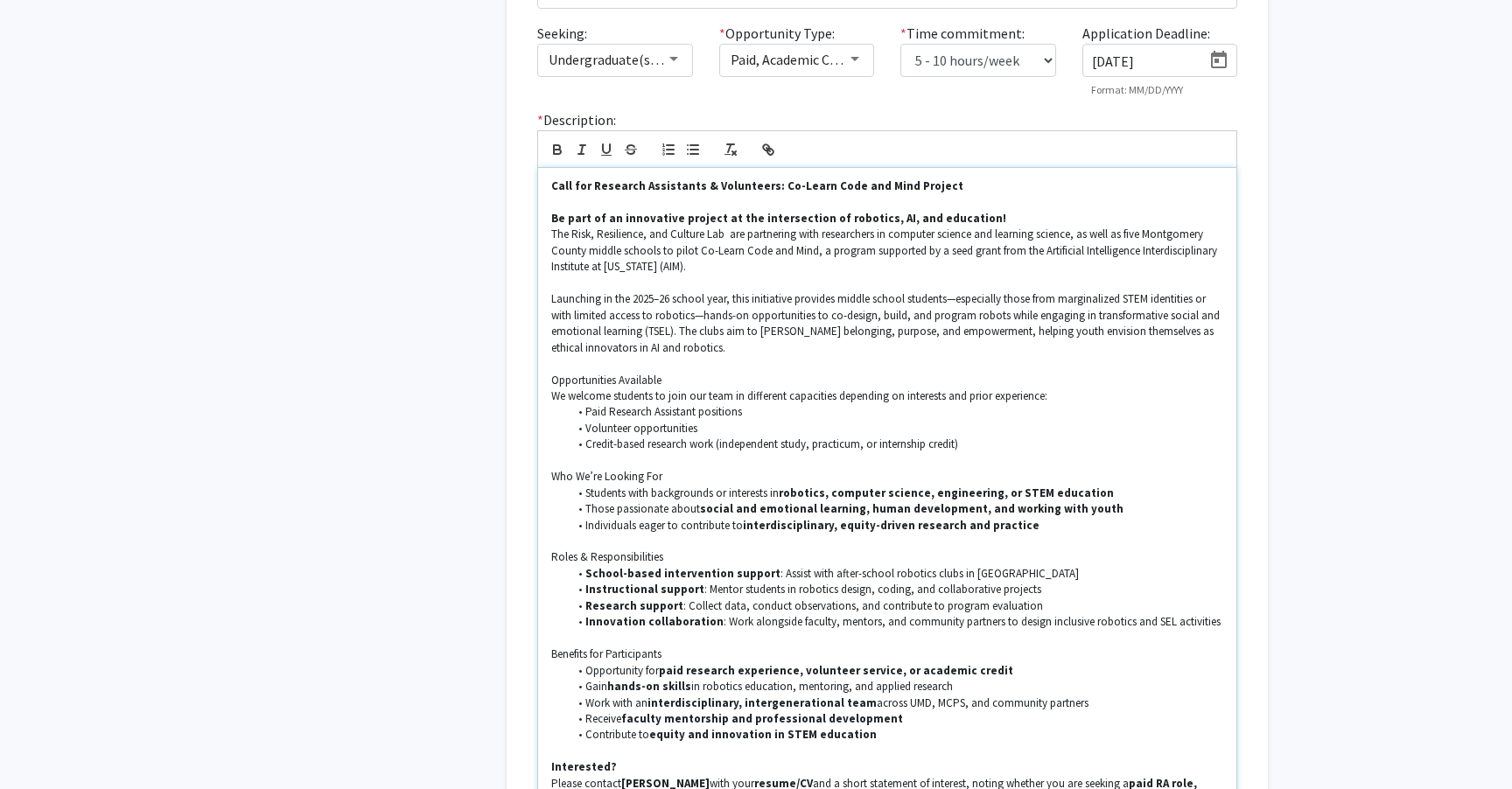
click at [730, 237] on span "The Risk, Resilience, and Culture Lab are partnering with researchers in comput…" at bounding box center [886, 250] width 669 height 47
drag, startPoint x: 724, startPoint y: 236, endPoint x: 570, endPoint y: 237, distance: 154.0
click at [570, 237] on span "The Risk, Resilience, and Culture Lab are partnering with researchers in comput…" at bounding box center [886, 250] width 669 height 47
click at [773, 146] on icon "button" at bounding box center [768, 149] width 15 height 15
paste input "[URL][DOMAIN_NAME]"
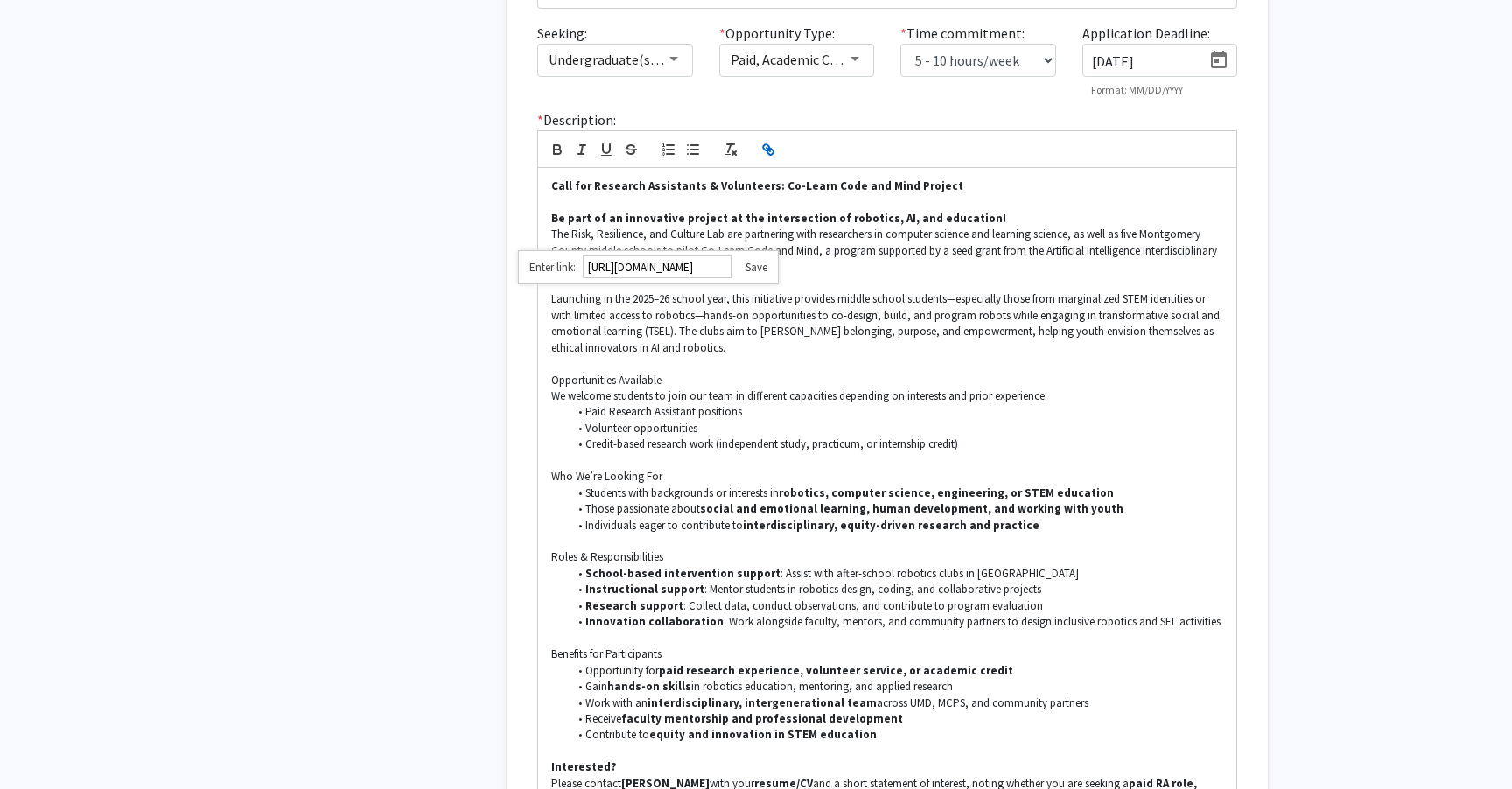
scroll to position [0, 46]
type input "[URL][DOMAIN_NAME]"
click at [757, 268] on link at bounding box center [749, 267] width 36 height 14
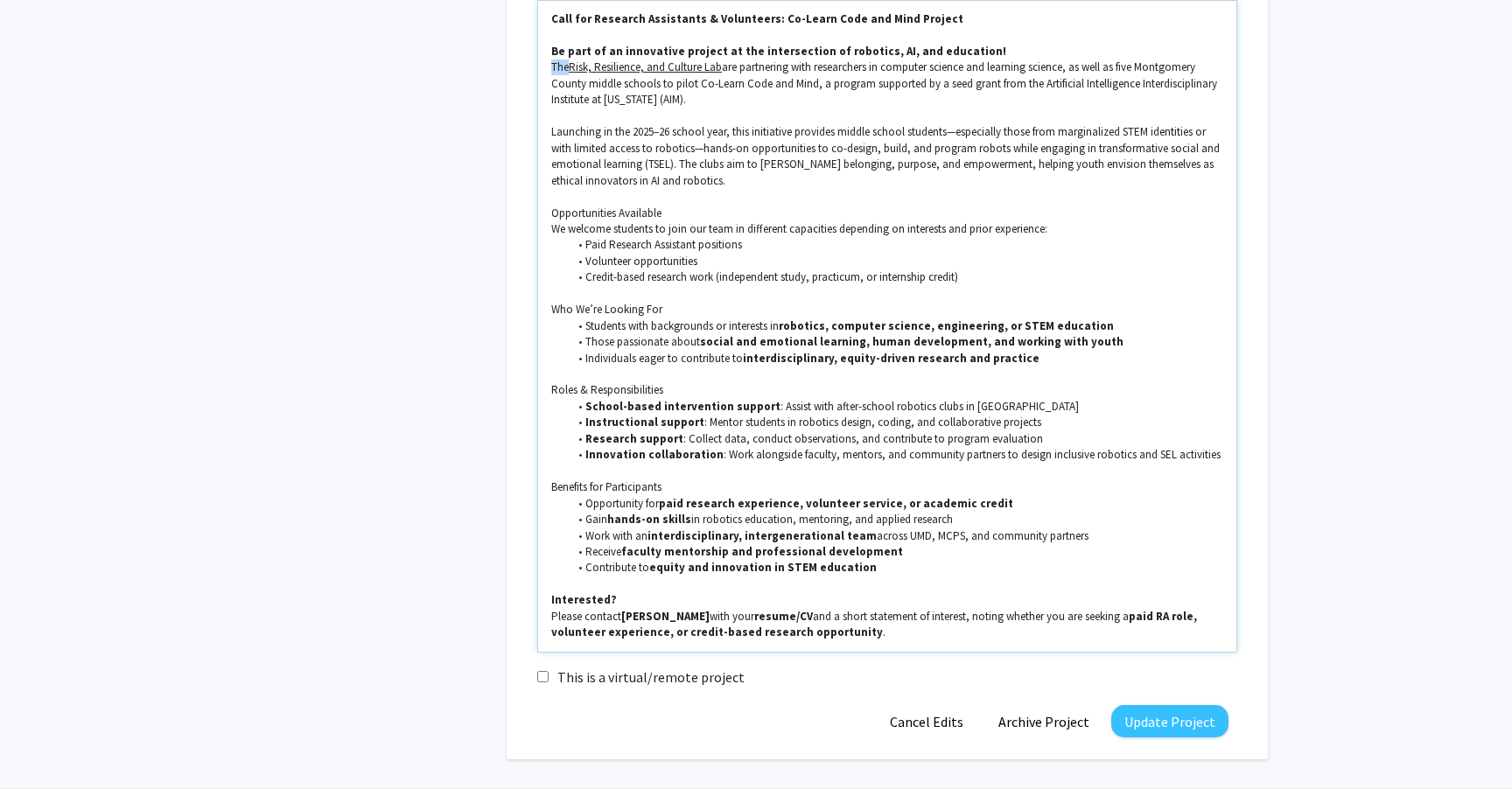
scroll to position [672, 0]
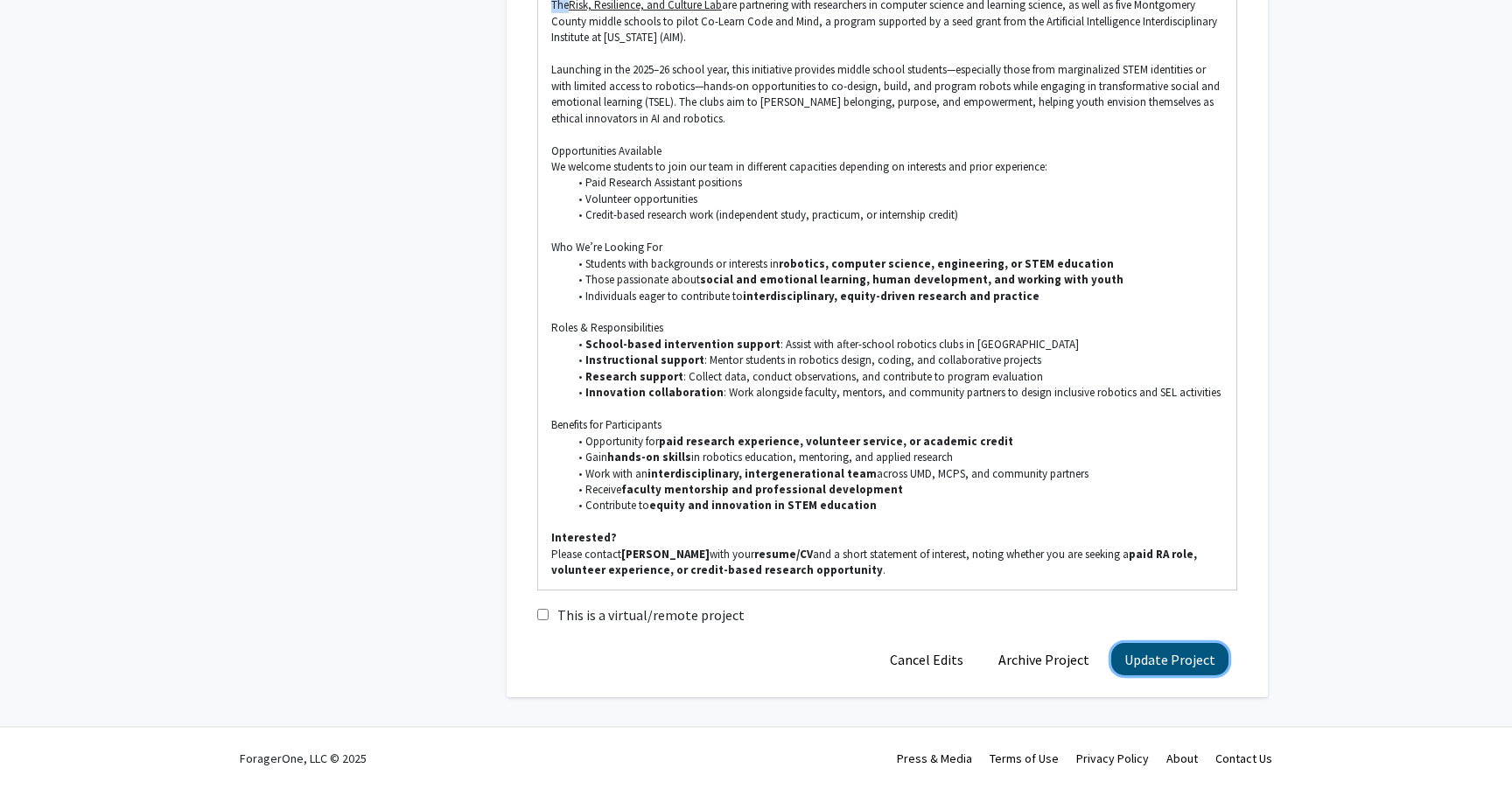
click at [1160, 660] on button "Update Project" at bounding box center [1170, 659] width 118 height 33
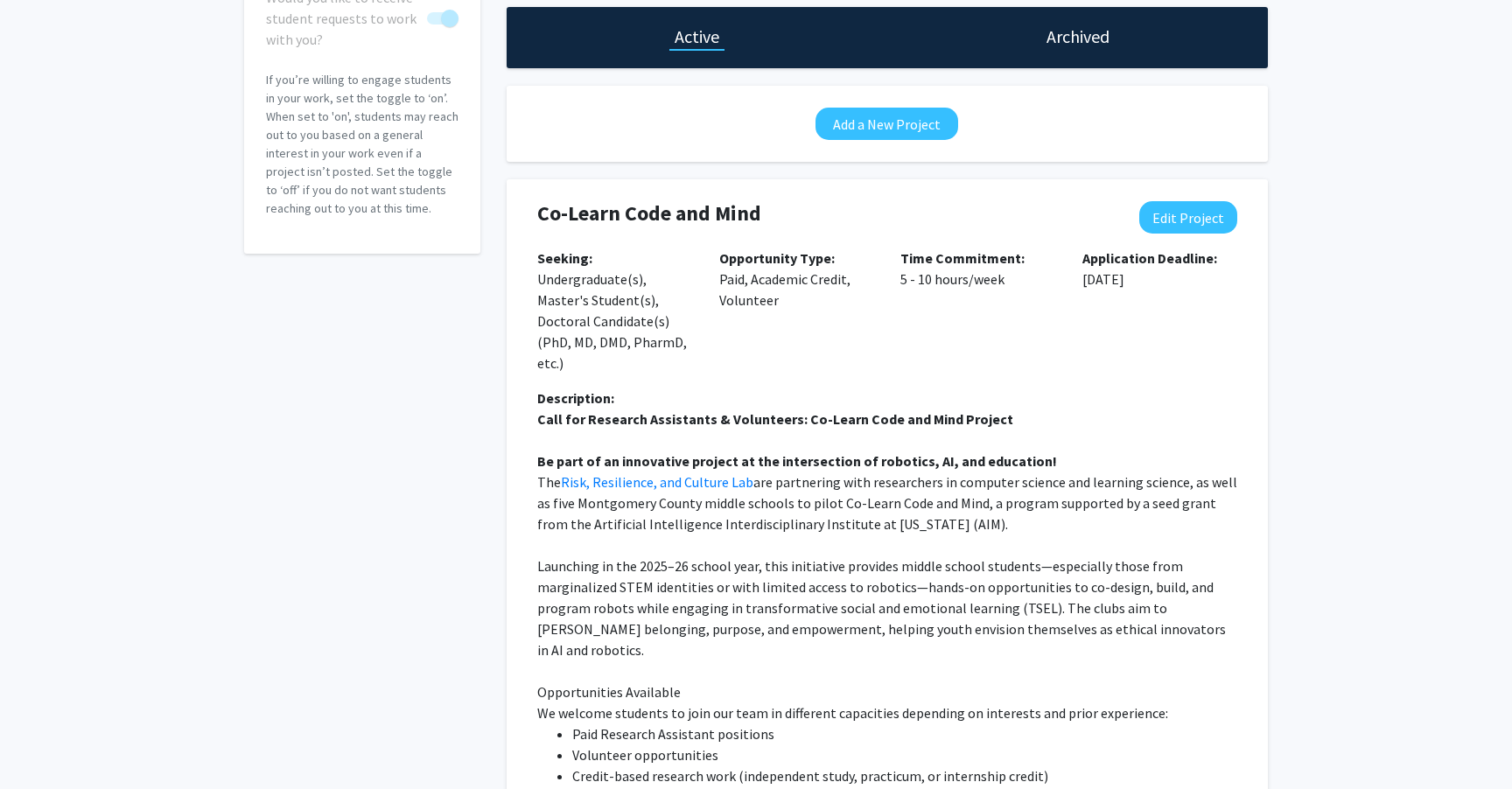
scroll to position [0, 0]
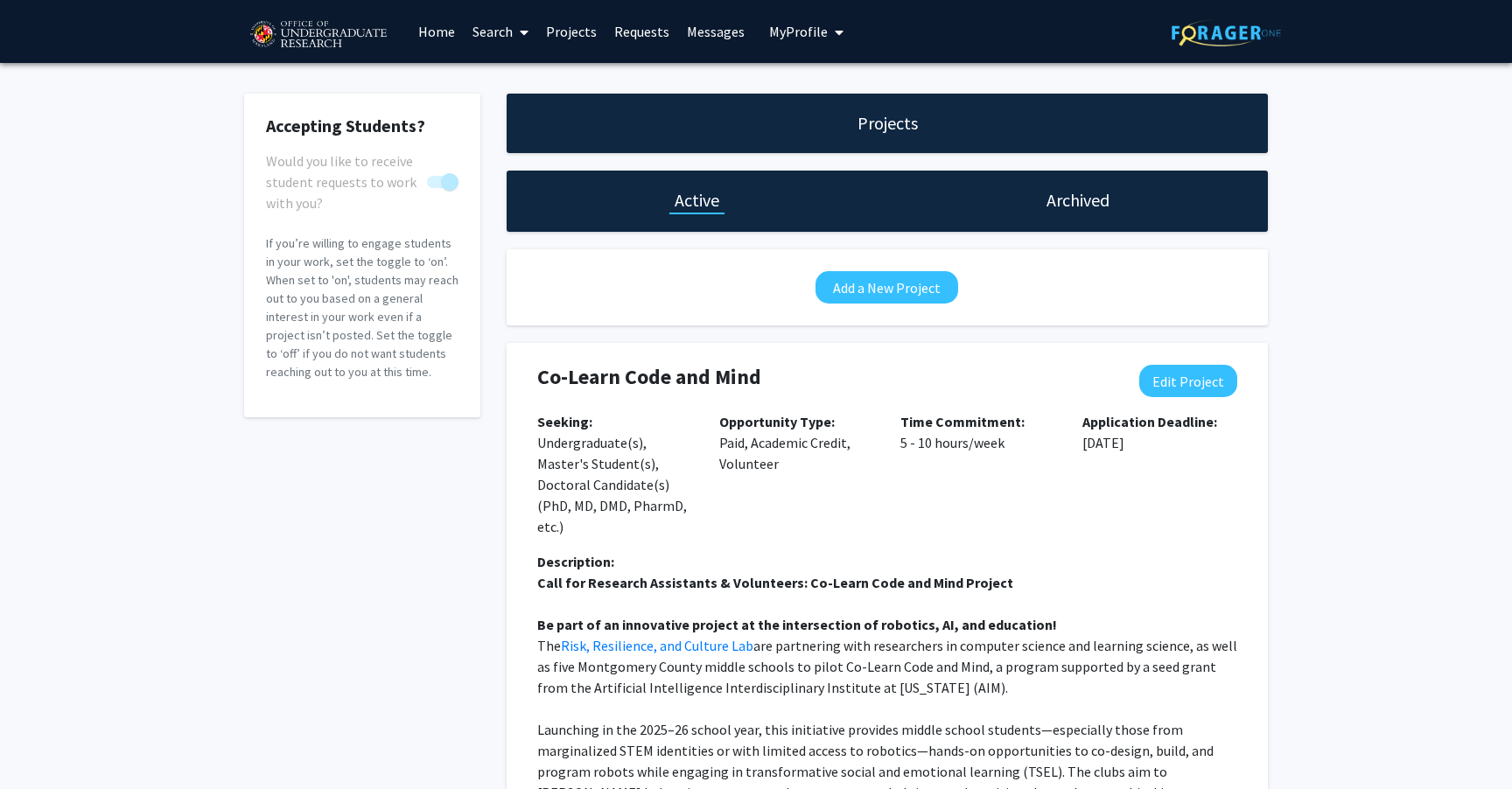
click at [1080, 380] on h4 "Co-Learn Code and Mind" at bounding box center [823, 378] width 573 height 25
click at [1170, 379] on button "Edit Project" at bounding box center [1188, 381] width 98 height 33
select select "5 - 10"
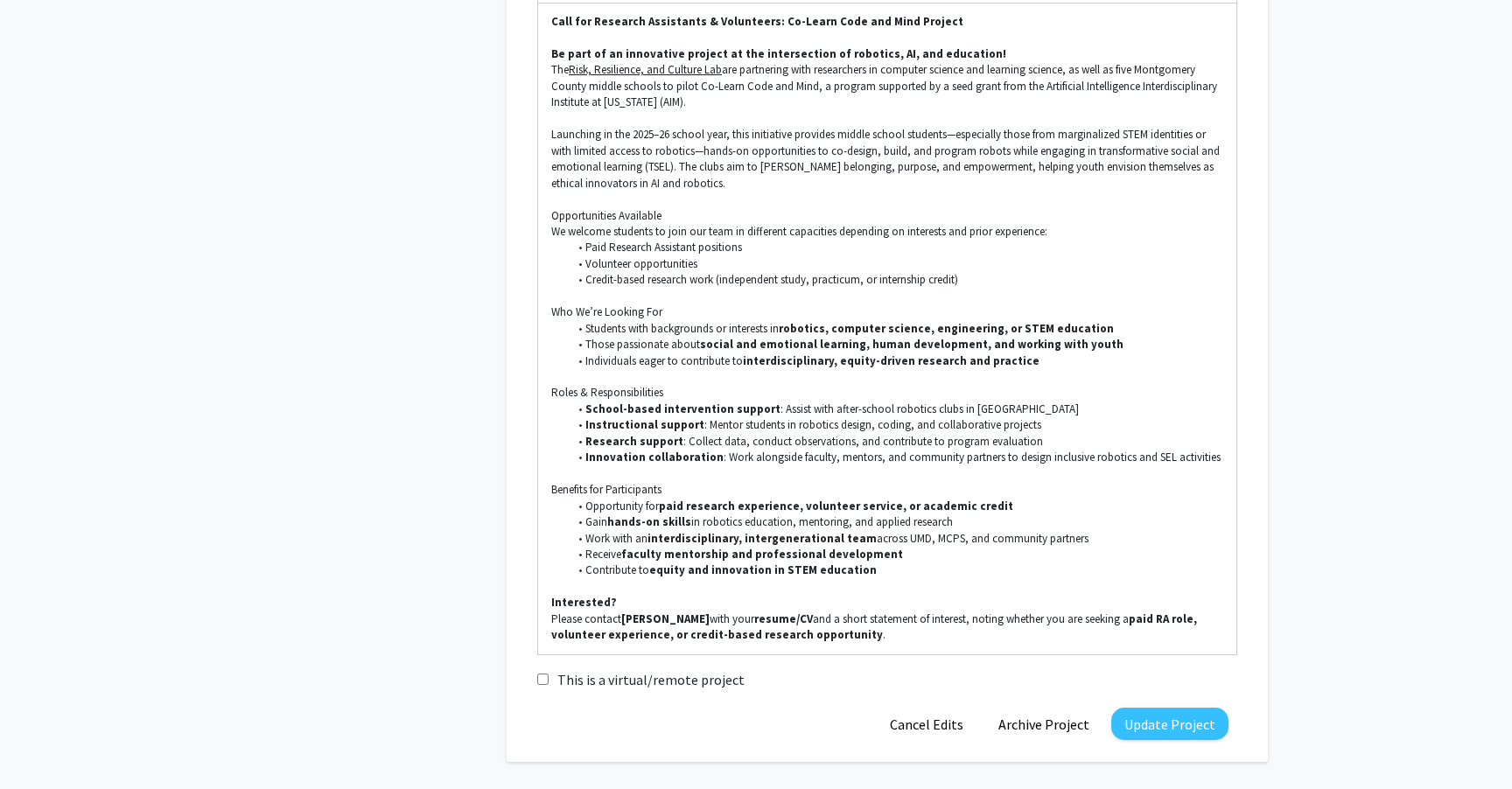
scroll to position [672, 0]
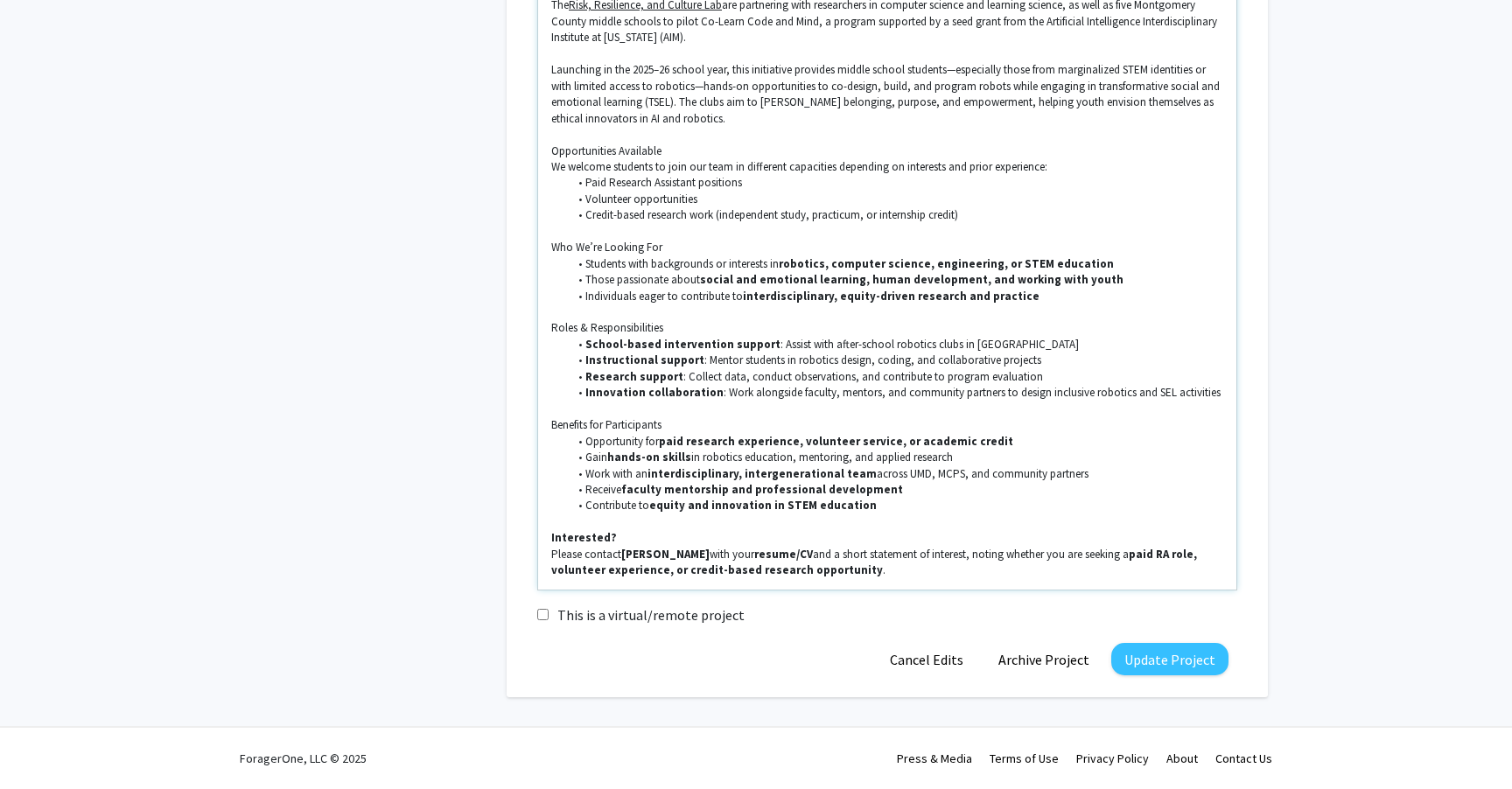
click at [709, 555] on strong "[PERSON_NAME]" at bounding box center [665, 553] width 89 height 14
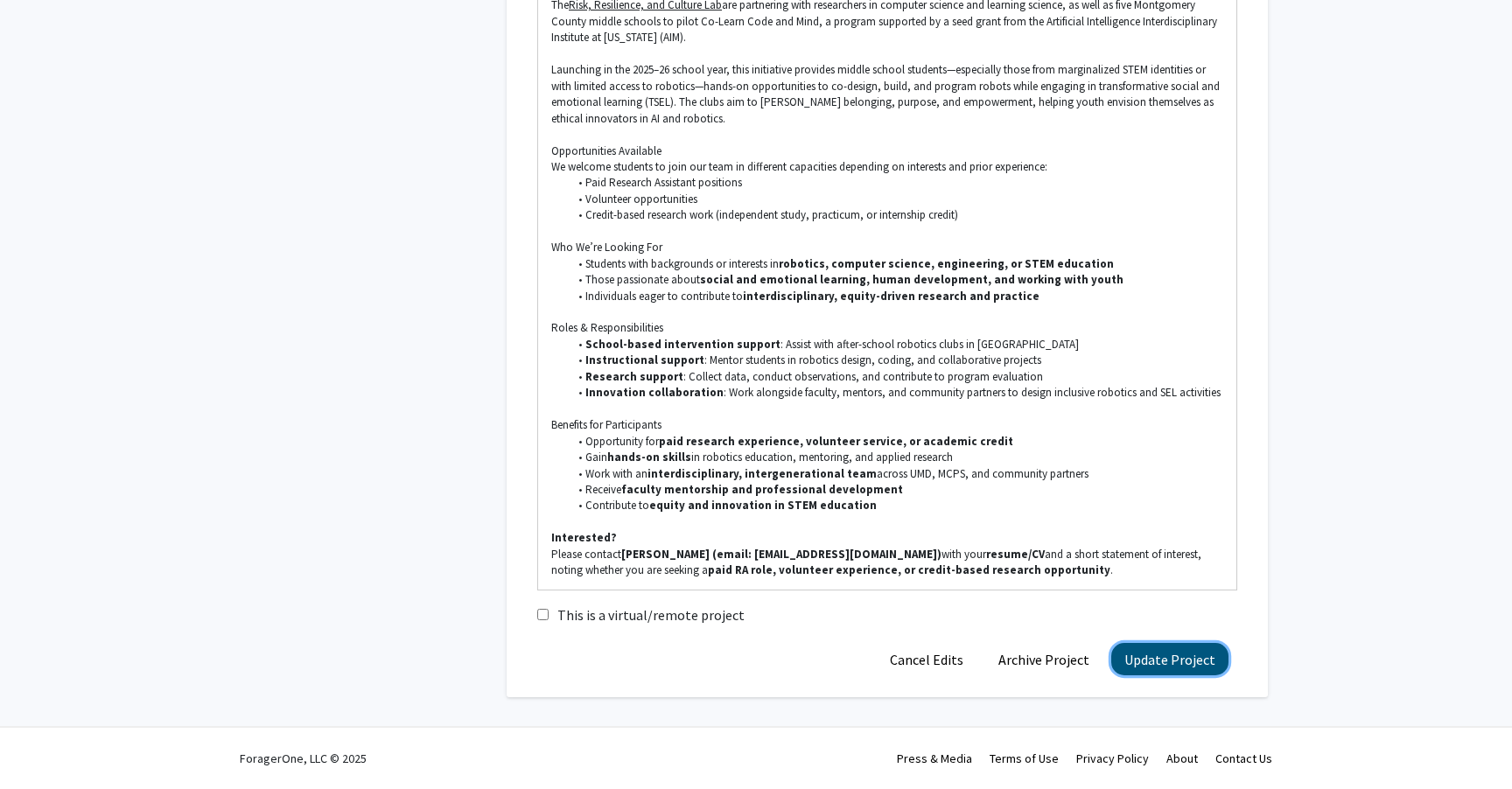
click at [1165, 659] on button "Update Project" at bounding box center [1170, 659] width 118 height 33
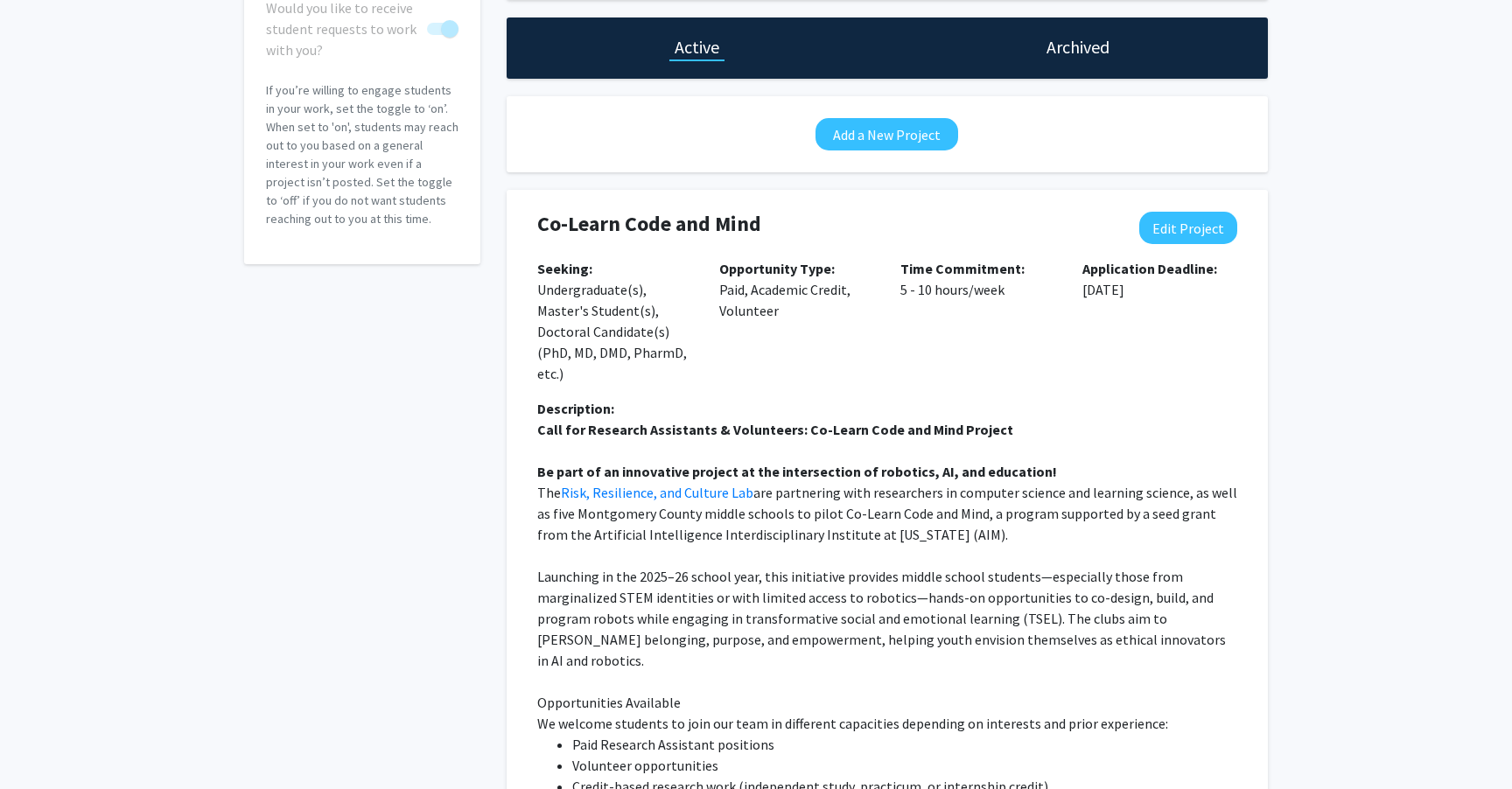
scroll to position [0, 0]
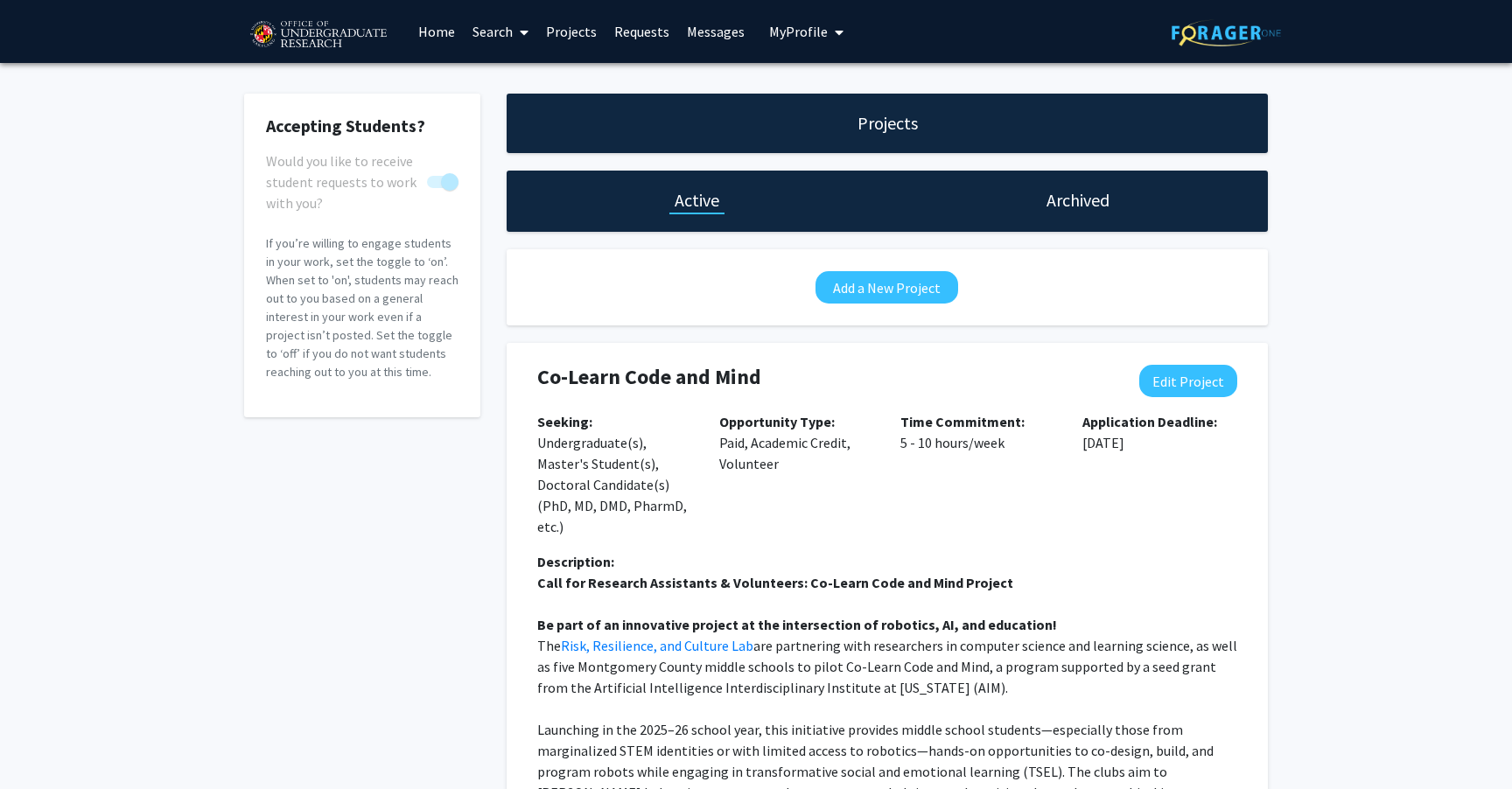
click at [439, 29] on link "Home" at bounding box center [437, 32] width 54 height 62
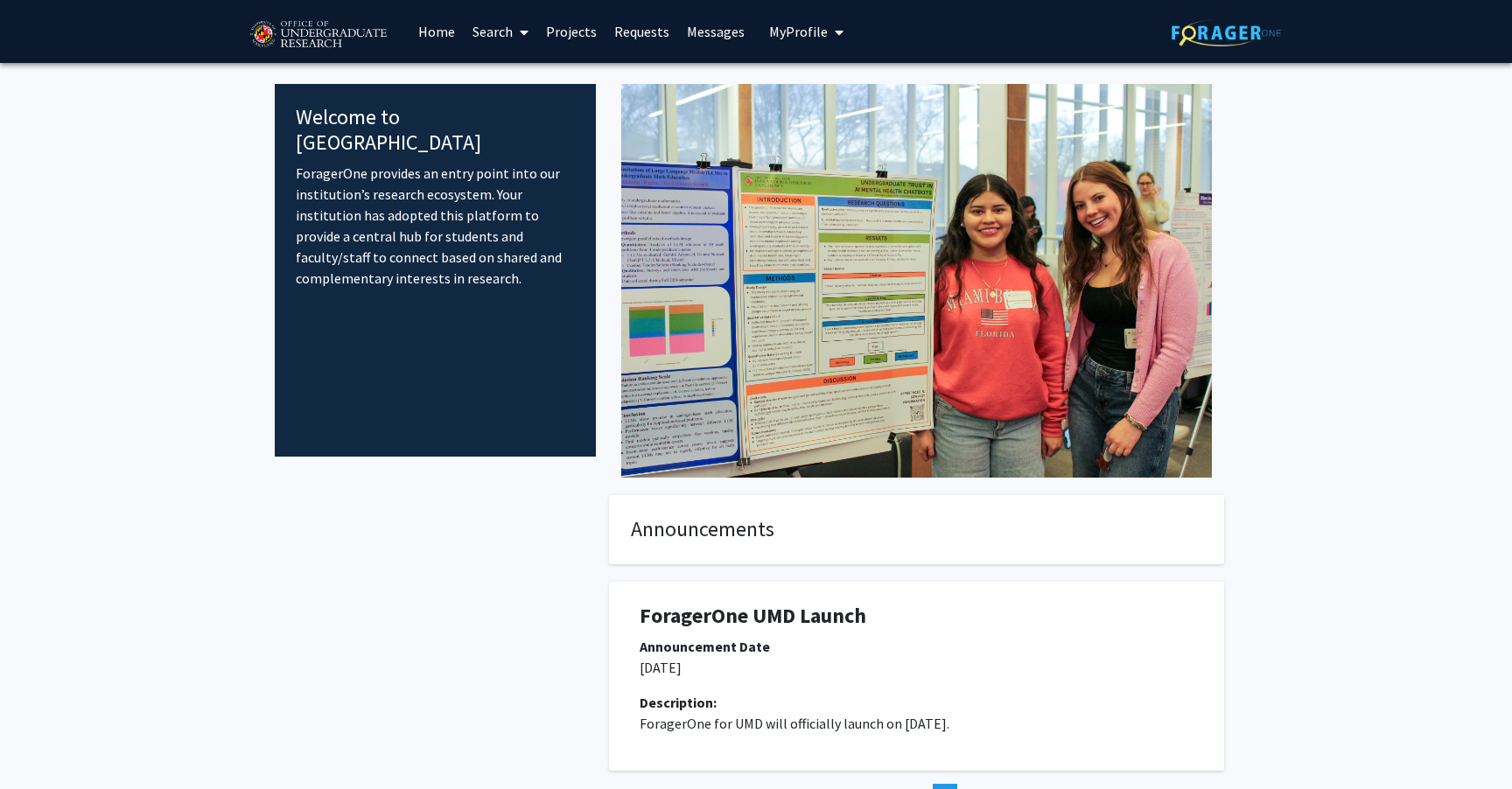
click at [491, 27] on link "Search" at bounding box center [500, 32] width 73 height 62
click at [532, 83] on span "Faculty/Staff" at bounding box center [527, 80] width 128 height 35
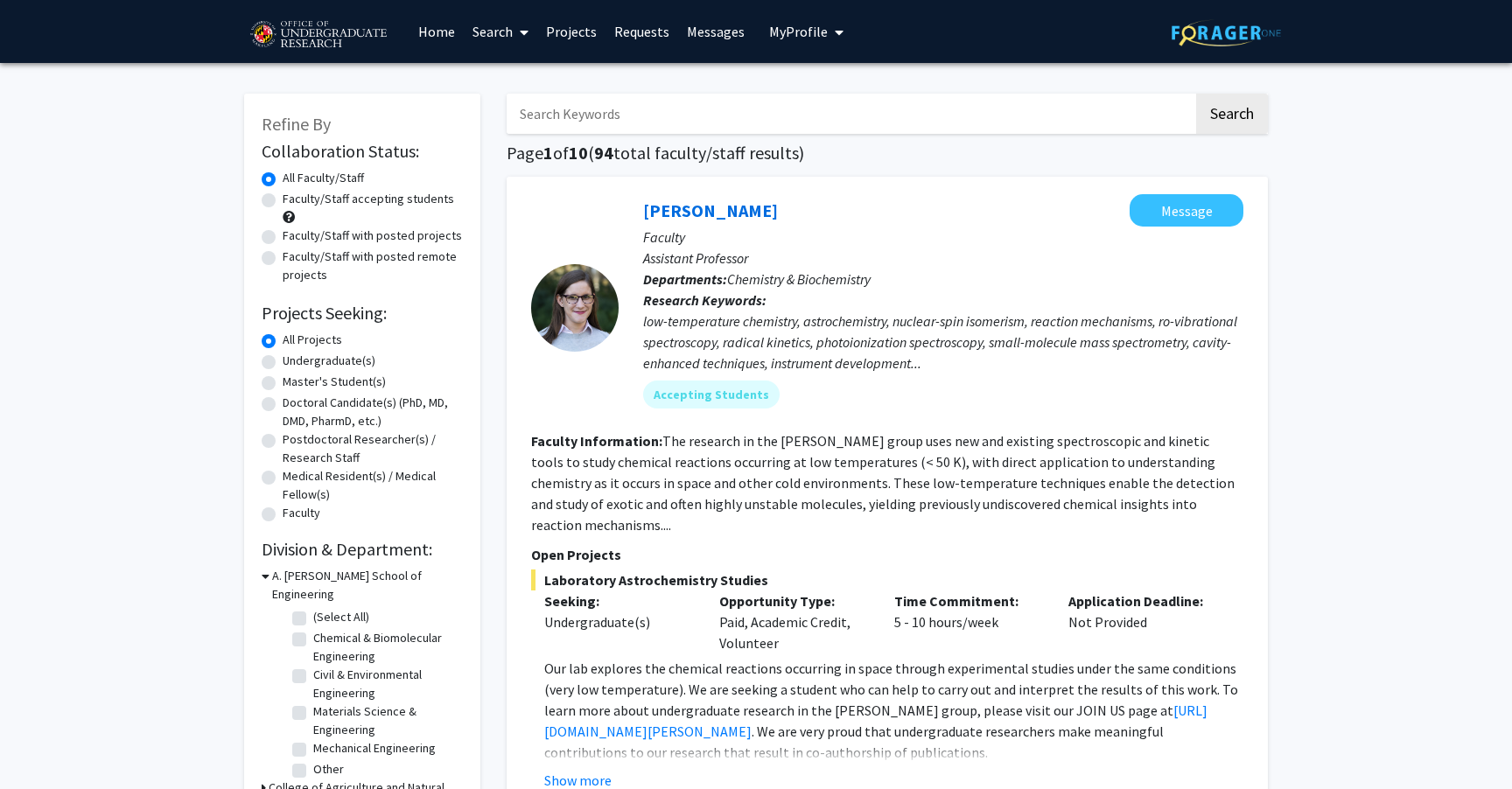
click at [316, 25] on img at bounding box center [317, 35] width 147 height 43
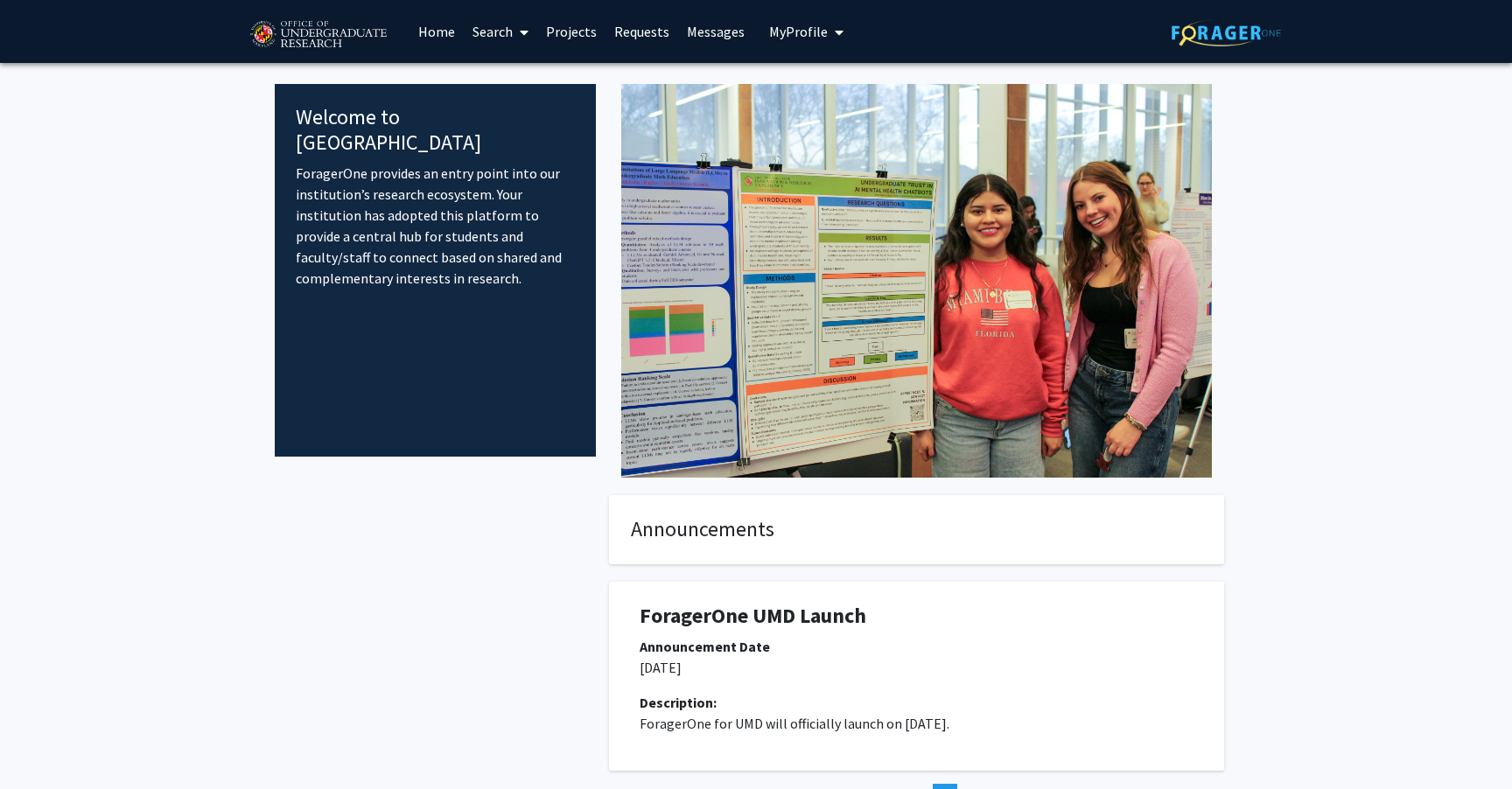
click at [561, 36] on link "Projects" at bounding box center [570, 32] width 68 height 62
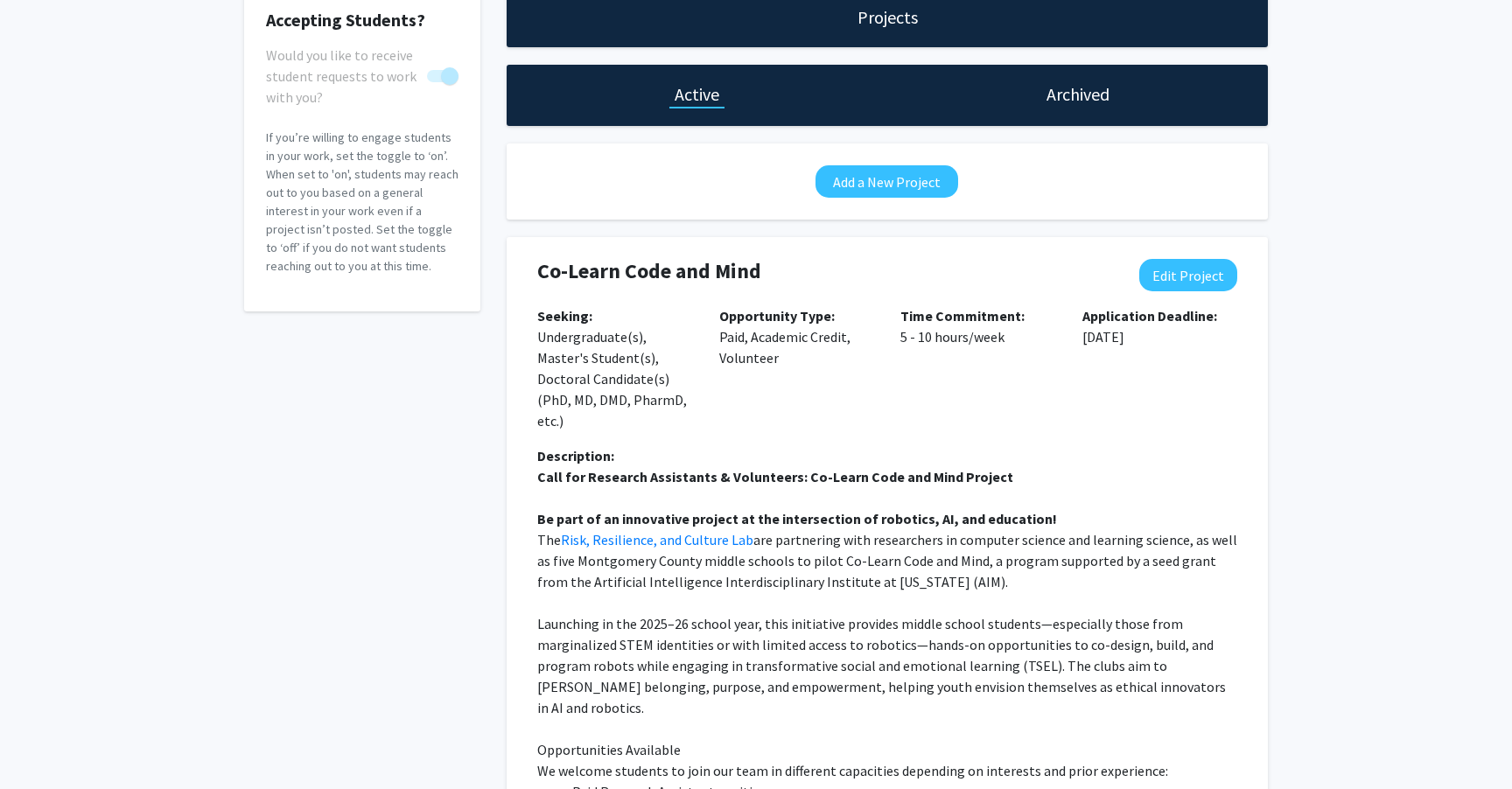
scroll to position [29, 0]
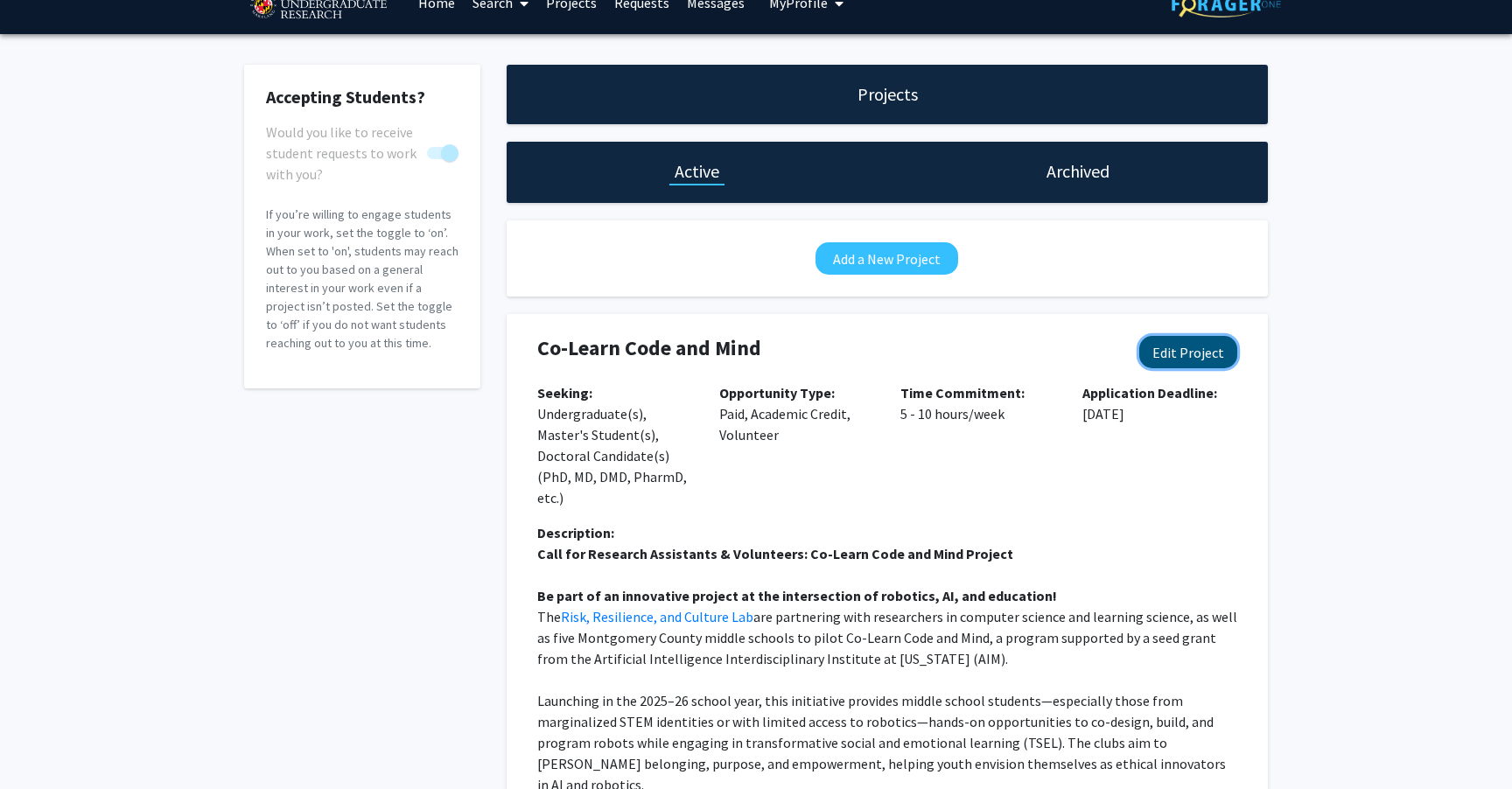
click at [1190, 354] on button "Edit Project" at bounding box center [1188, 353] width 98 height 33
select select "5 - 10"
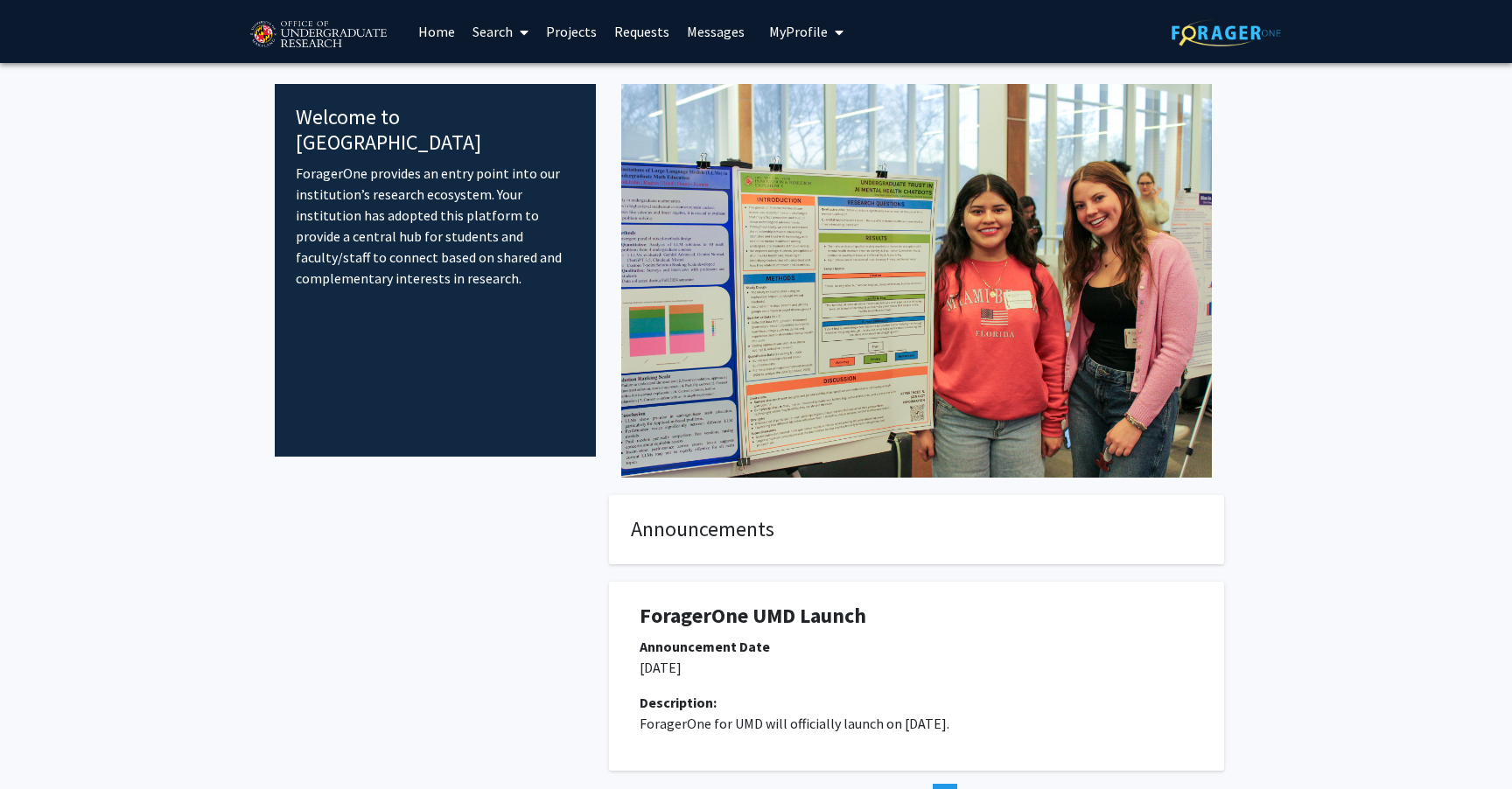
click at [565, 41] on link "Projects" at bounding box center [570, 32] width 68 height 62
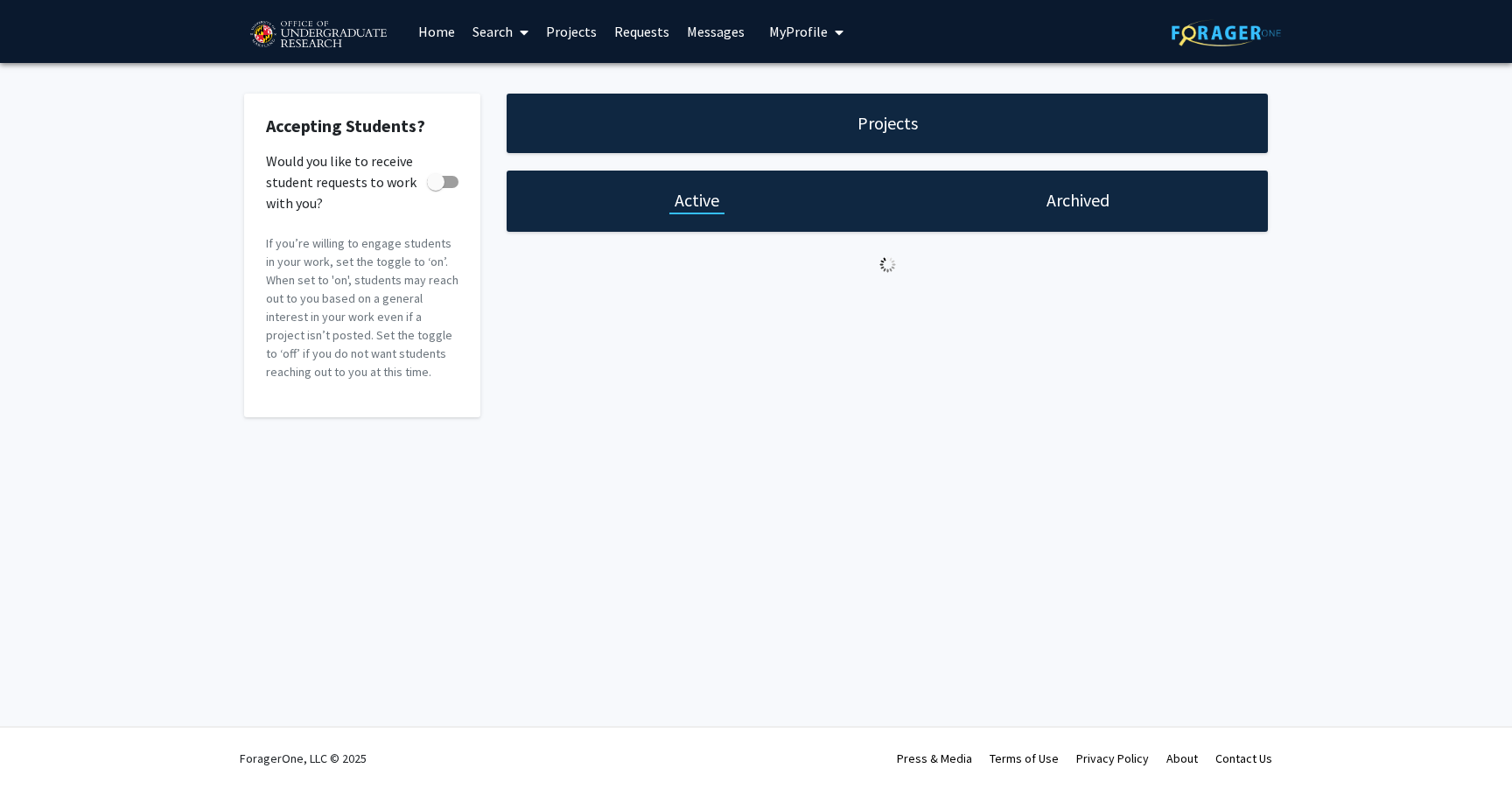
checkbox input "true"
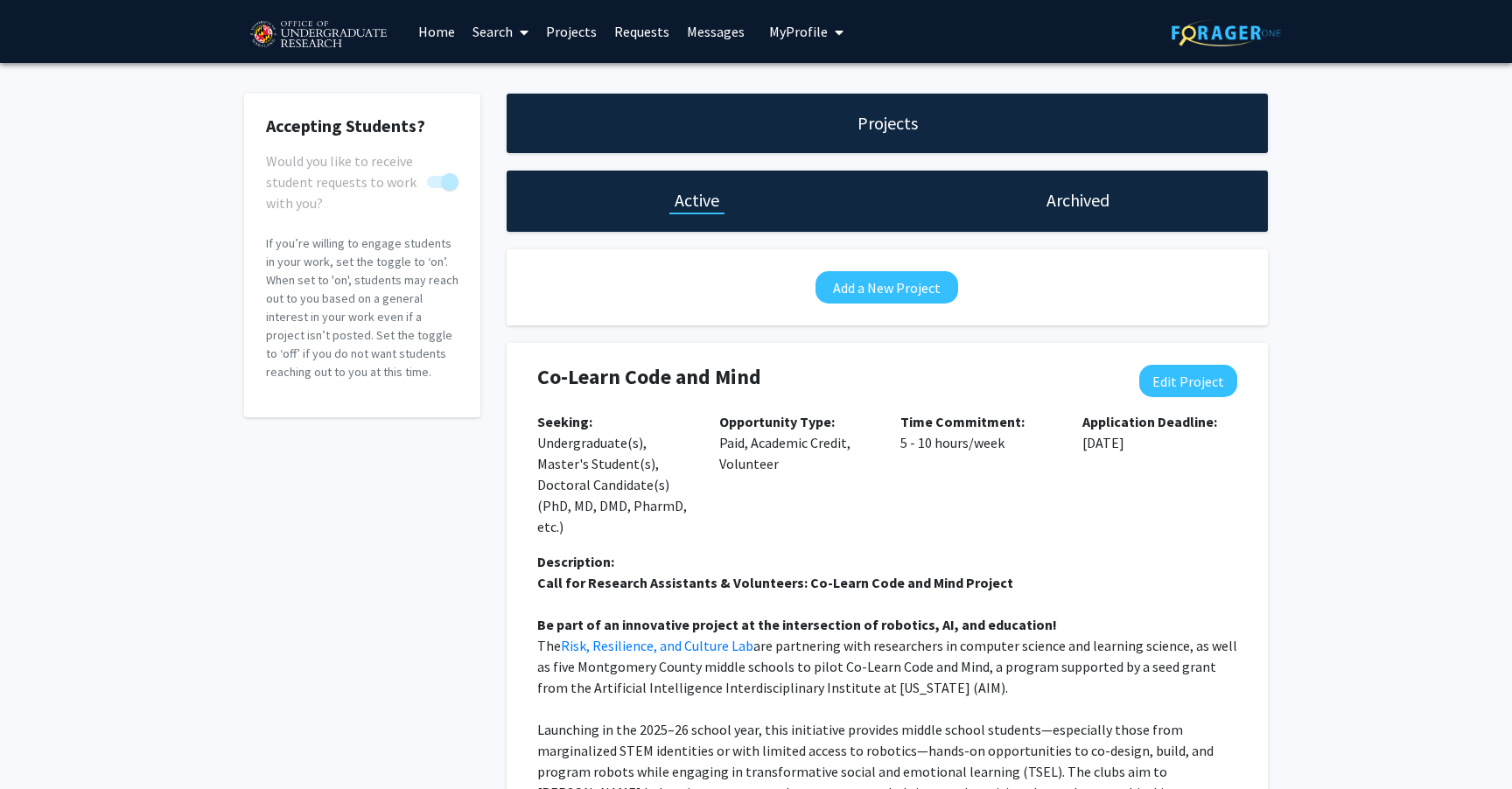
click at [486, 26] on link "Search" at bounding box center [500, 32] width 73 height 62
click at [509, 111] on span "Students" at bounding box center [517, 116] width 107 height 35
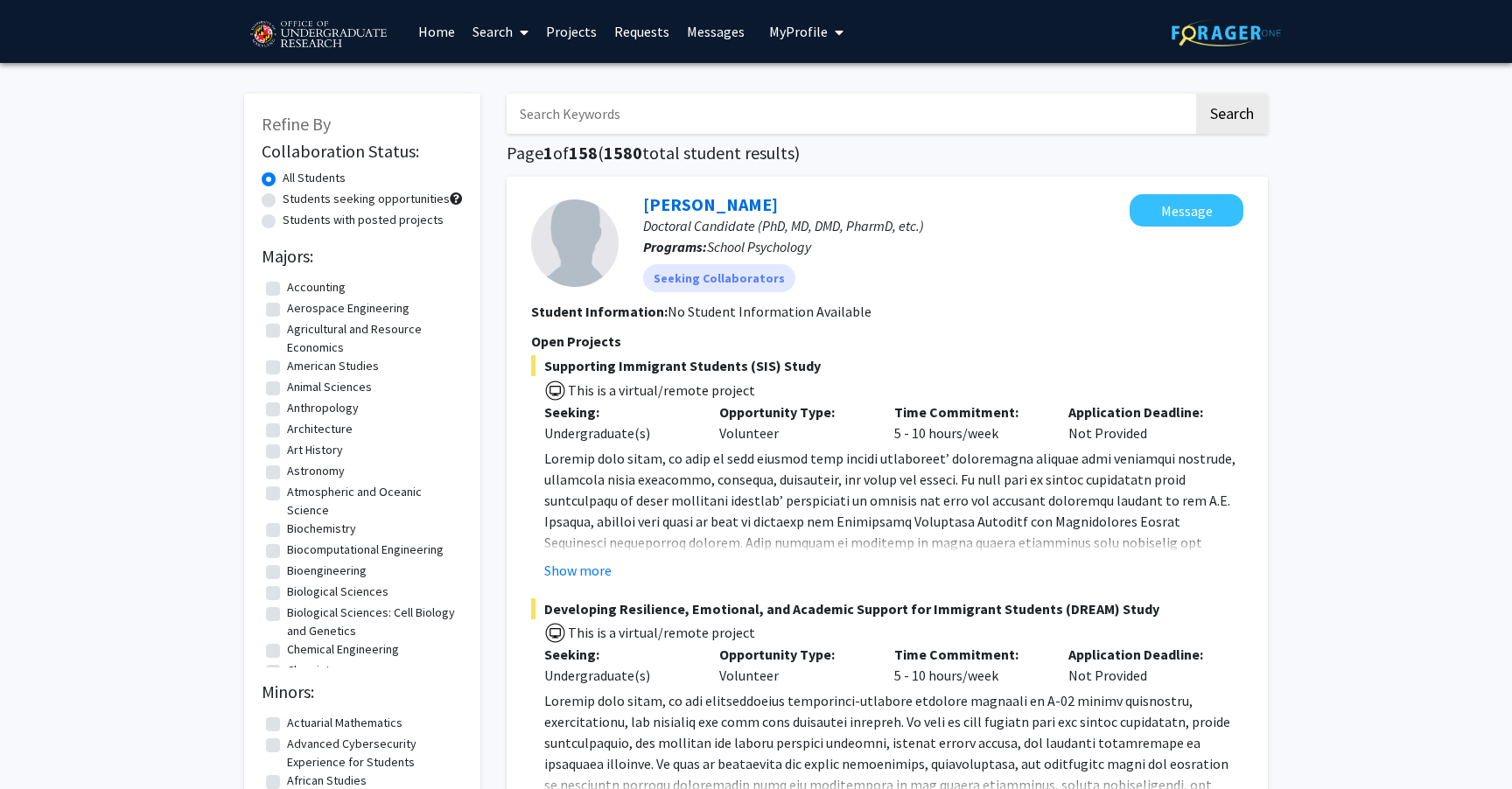
click at [488, 30] on link "Search" at bounding box center [500, 32] width 73 height 62
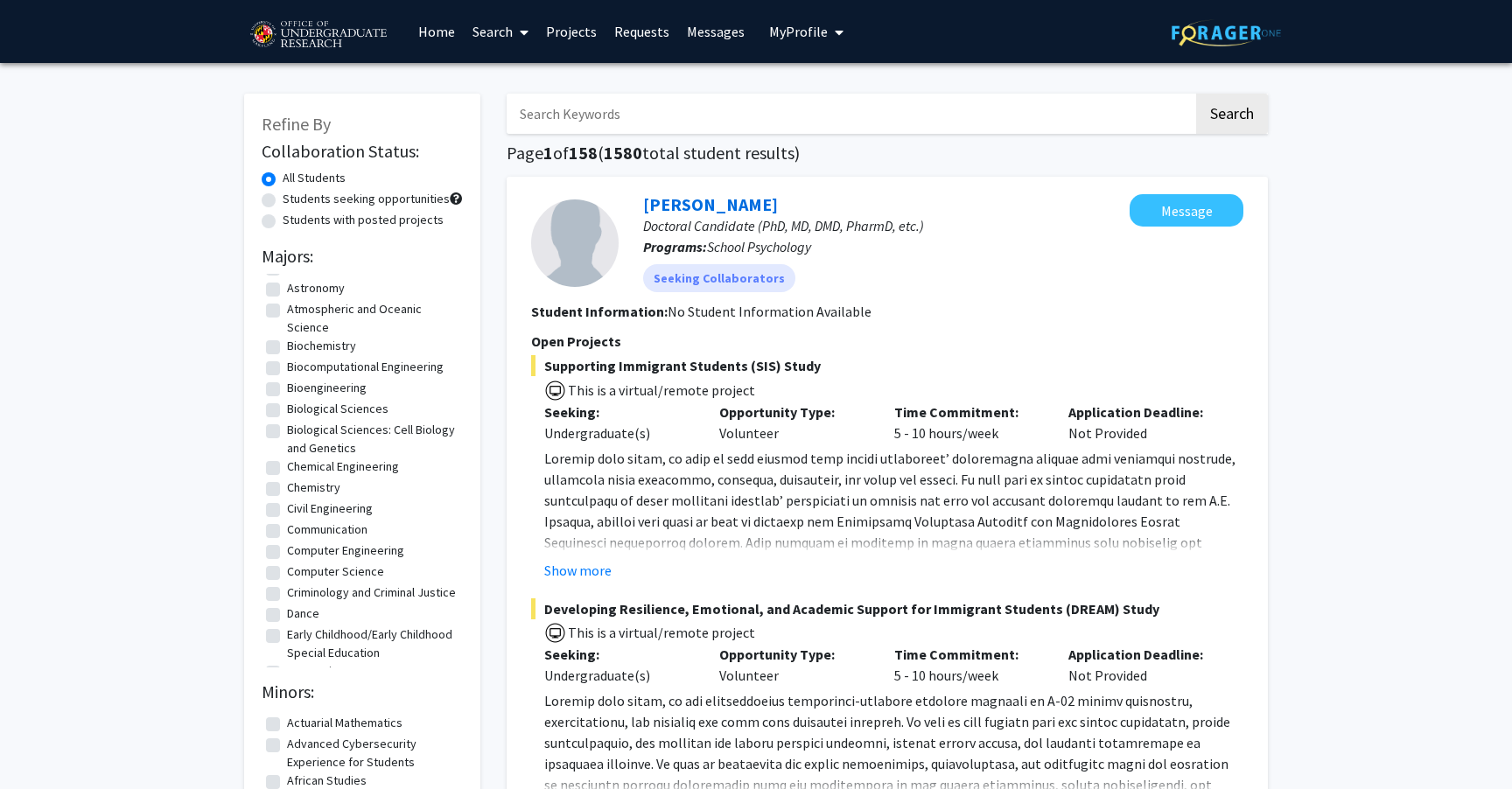
scroll to position [240, 0]
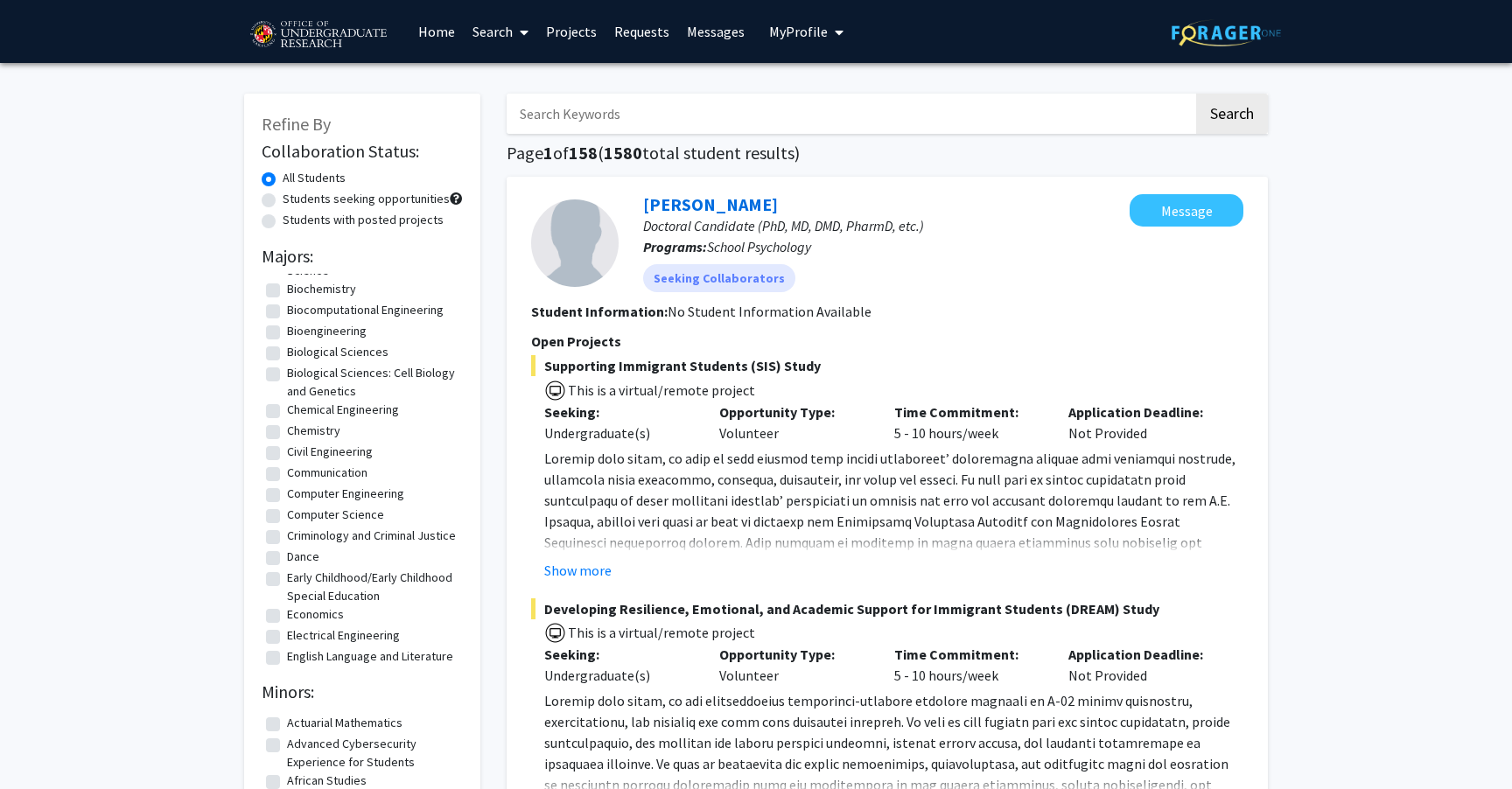
click at [347, 516] on label "Computer Science" at bounding box center [335, 514] width 97 height 18
click at [299, 516] on input "Computer Science" at bounding box center [293, 512] width 12 height 12
checkbox input "true"
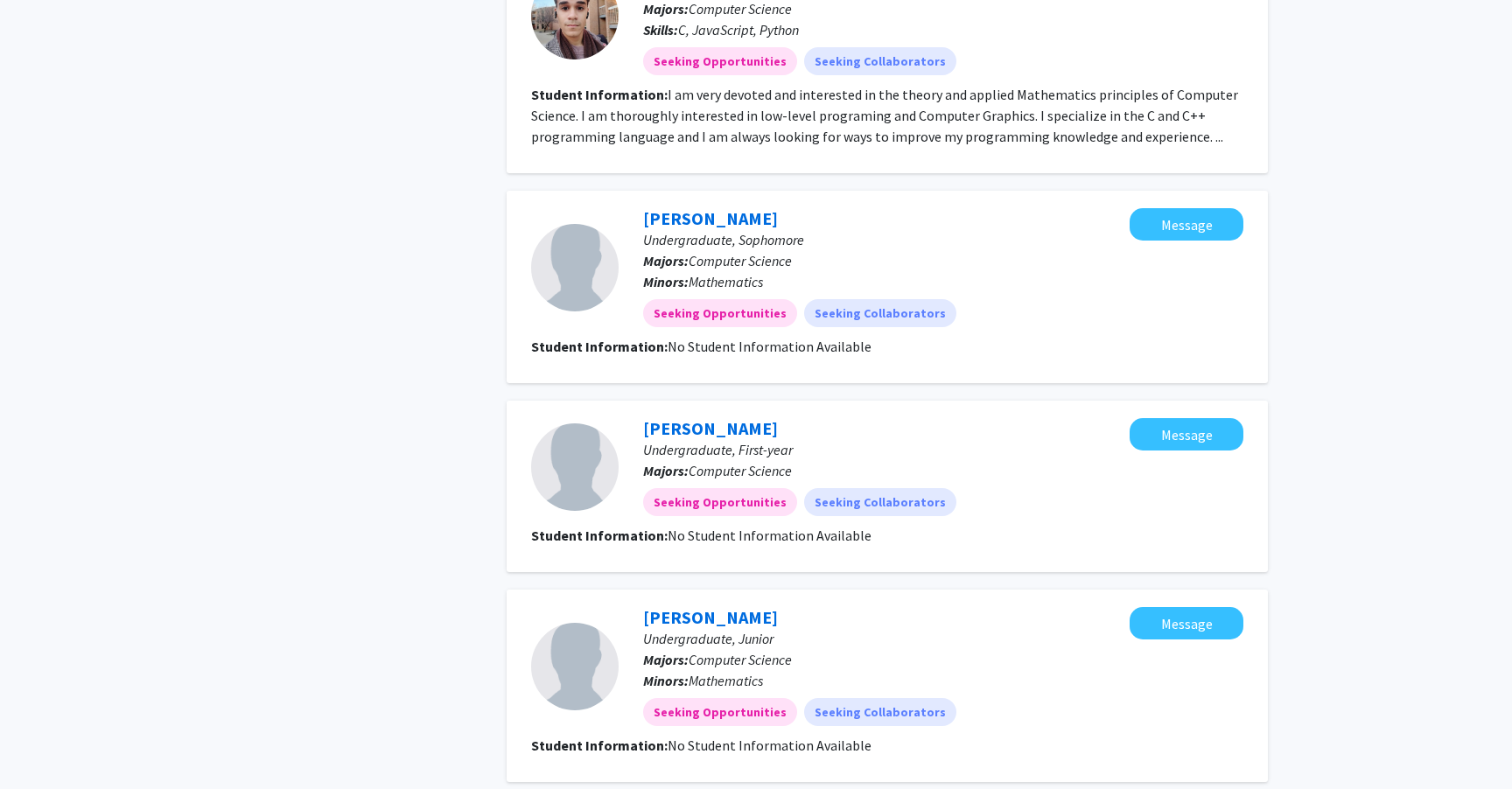
scroll to position [2229, 0]
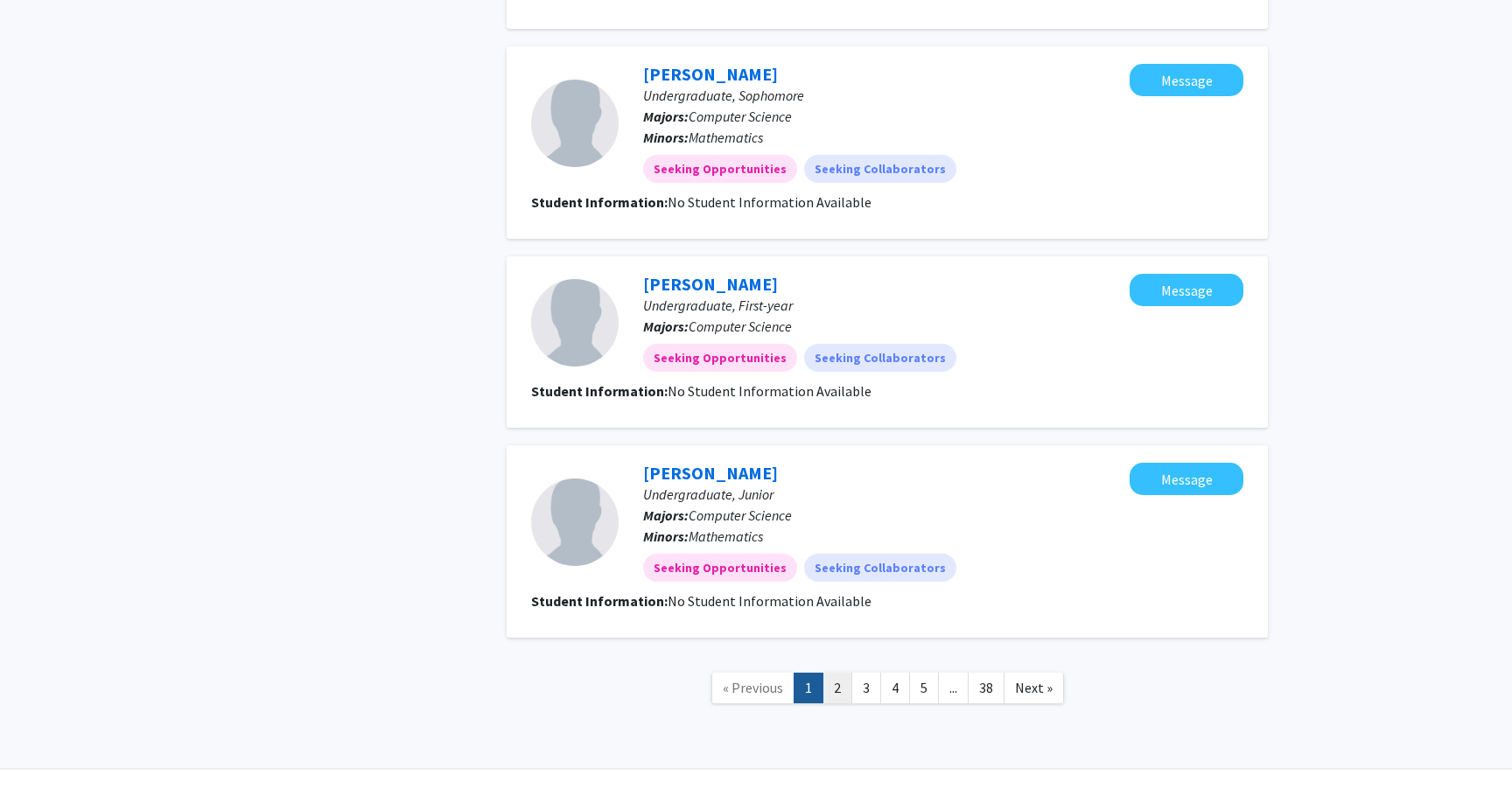
click at [841, 672] on link "2" at bounding box center [836, 688] width 30 height 31
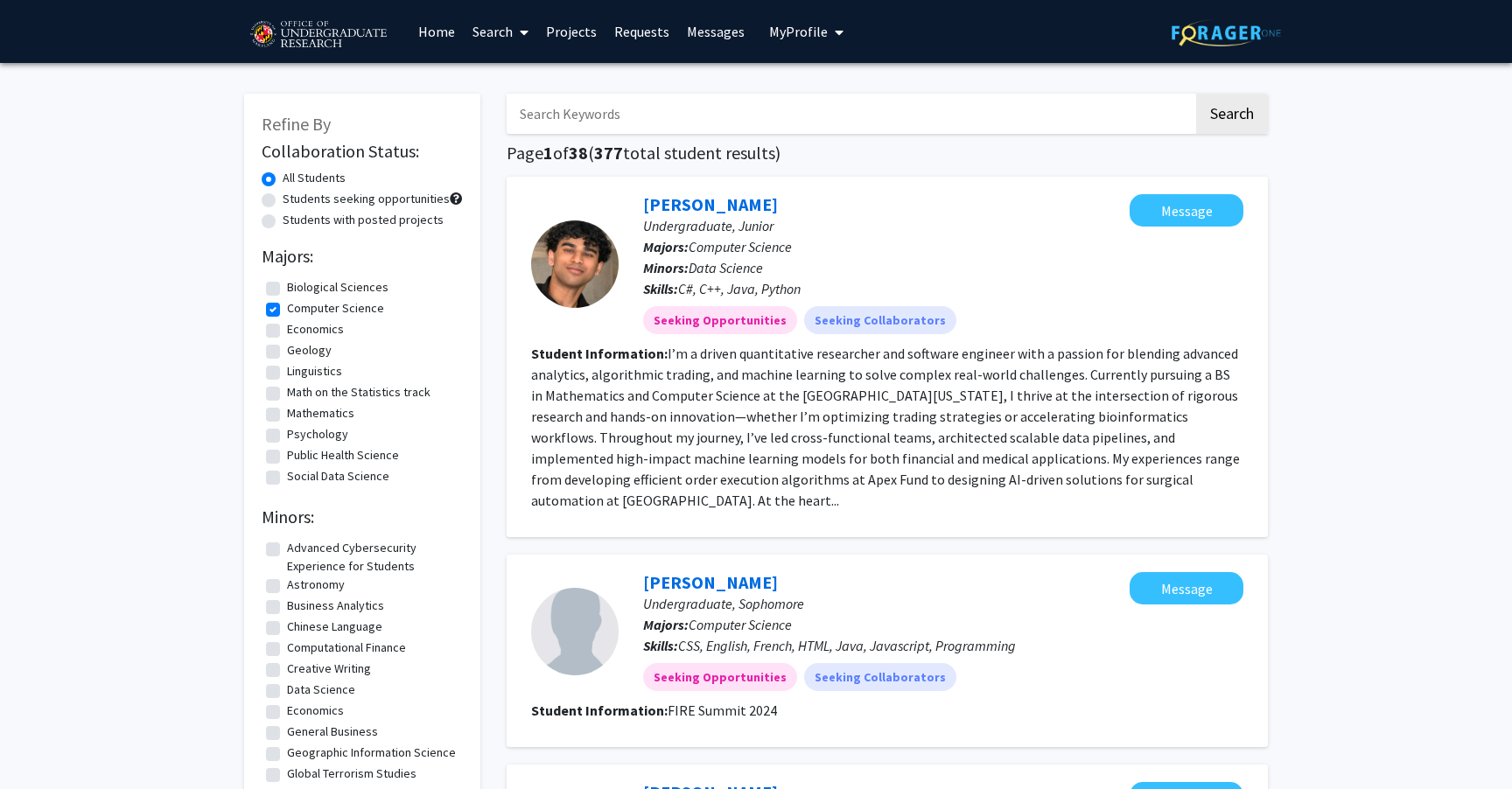
click at [792, 32] on span "My Profile" at bounding box center [798, 32] width 59 height 17
click at [851, 83] on span "[PERSON_NAME]" at bounding box center [878, 81] width 106 height 19
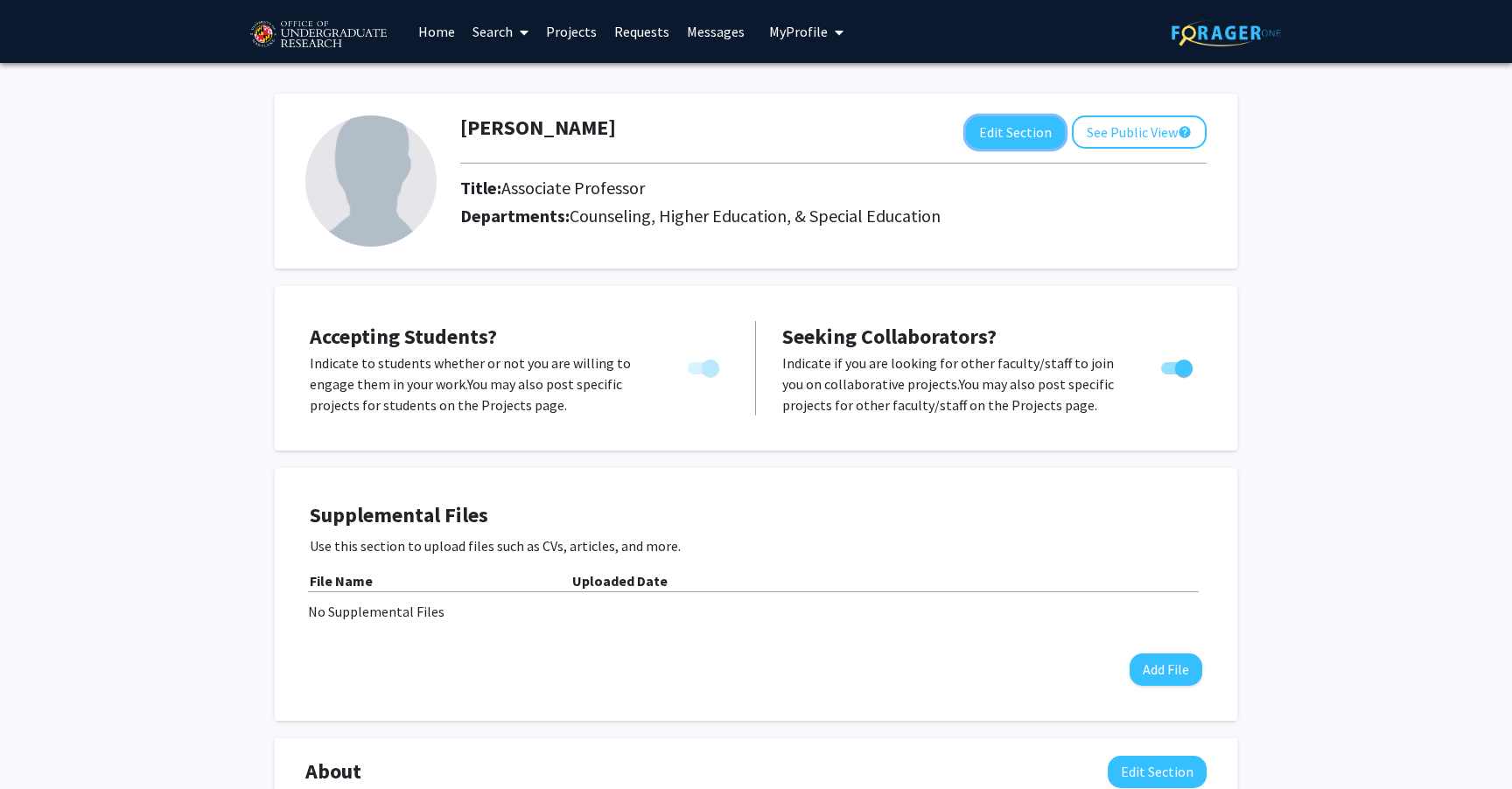
drag, startPoint x: 1009, startPoint y: 136, endPoint x: 346, endPoint y: 174, distance: 664.1
click at [346, 174] on form "[PERSON_NAME] Edit Section See Public View help Title: Associate Professor Depa…" at bounding box center [756, 181] width 927 height 131
click at [358, 175] on img at bounding box center [371, 181] width 131 height 131
click at [1010, 133] on button "Edit Section" at bounding box center [1015, 133] width 99 height 33
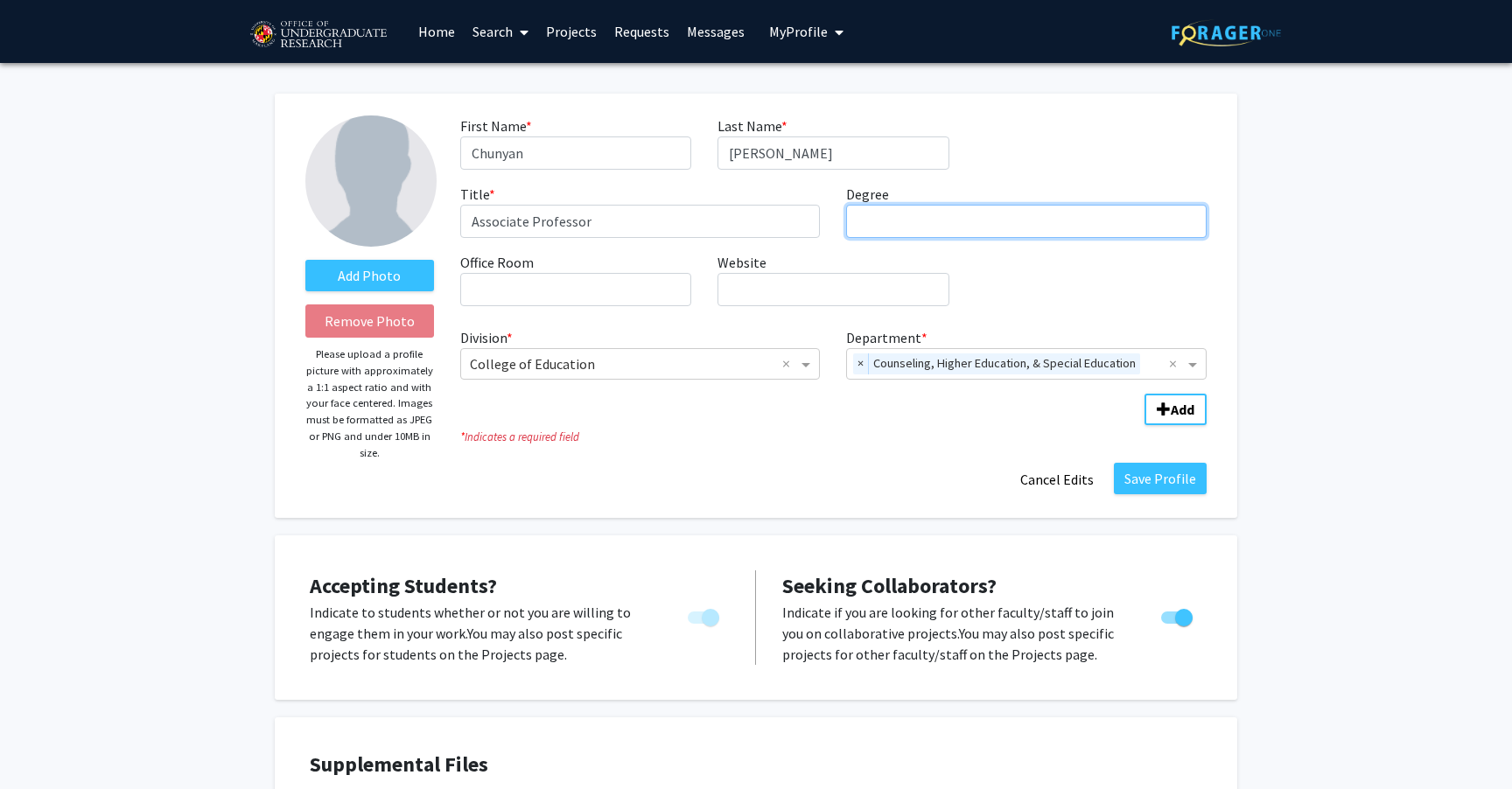
click at [877, 221] on input "Degree required" at bounding box center [1026, 221] width 360 height 33
type input "Ph.D. in School Psychology"
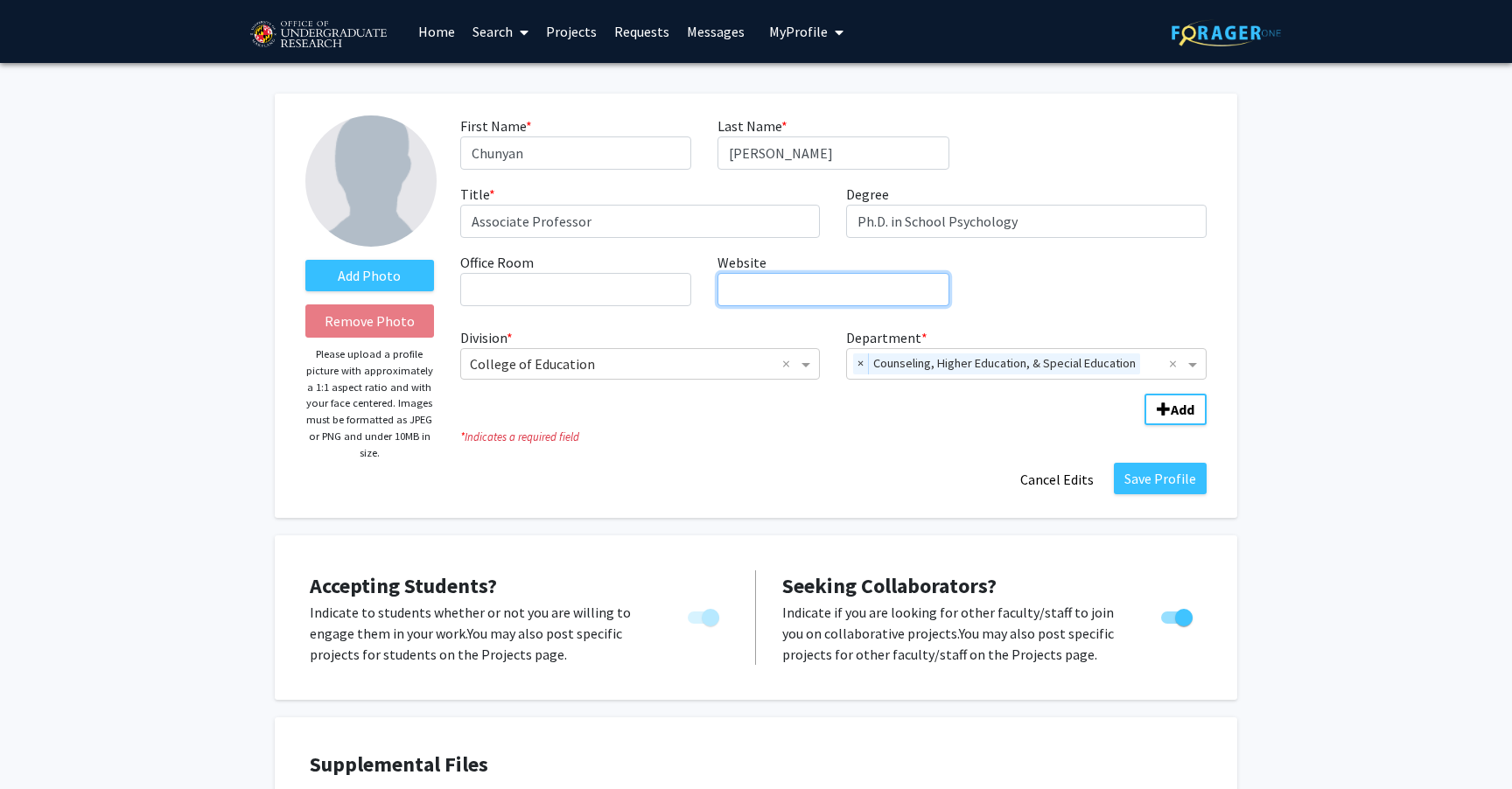
click at [830, 288] on input "Website required" at bounding box center [833, 289] width 231 height 33
paste input "[URL][DOMAIN_NAME][PERSON_NAME]"
type input "[URL][DOMAIN_NAME][PERSON_NAME]"
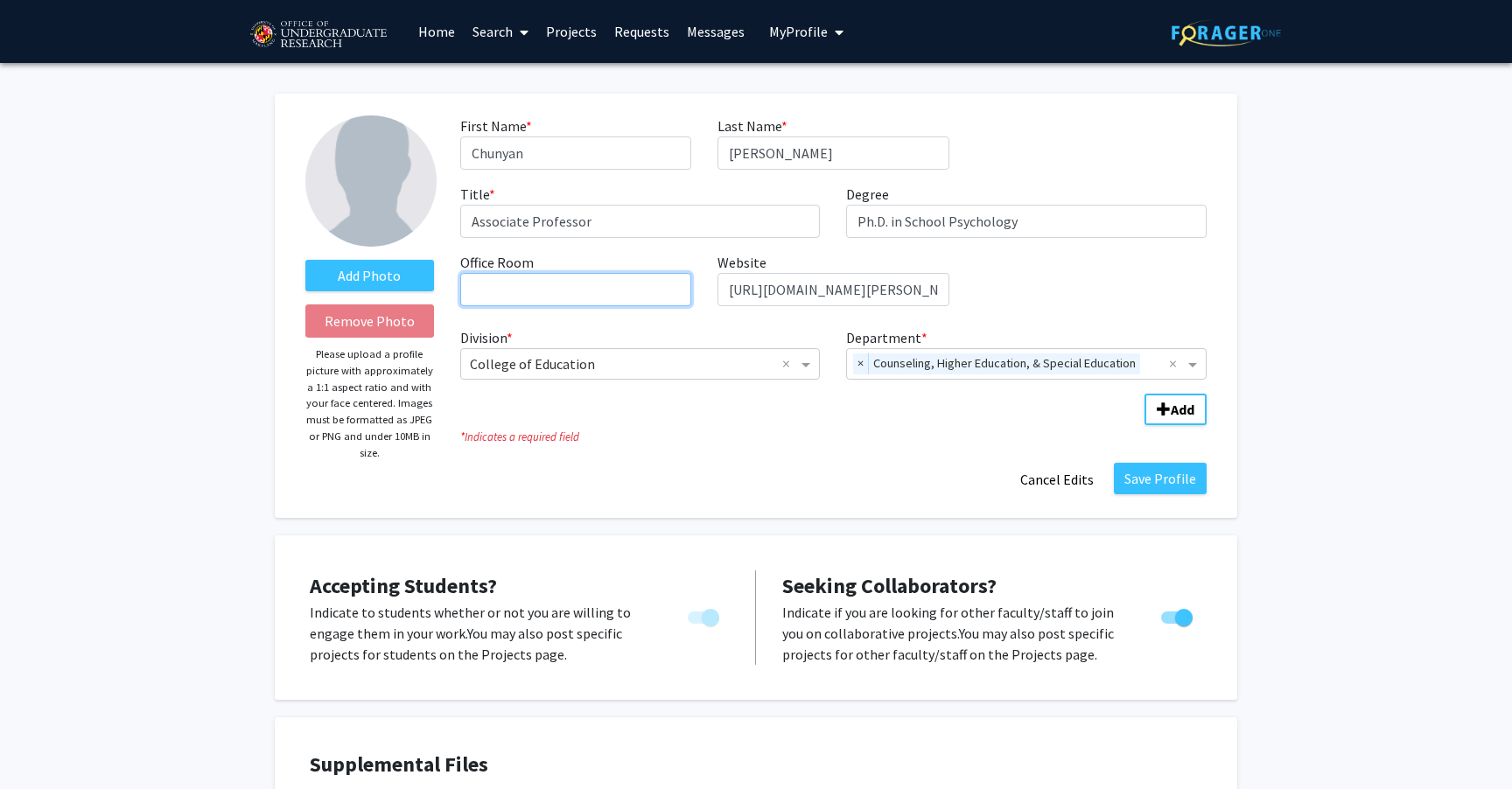
click at [539, 298] on input "Office Room required" at bounding box center [575, 289] width 231 height 33
type input "[PERSON_NAME][GEOGRAPHIC_DATA]"
click at [1152, 480] on button "Save Profile" at bounding box center [1160, 478] width 93 height 32
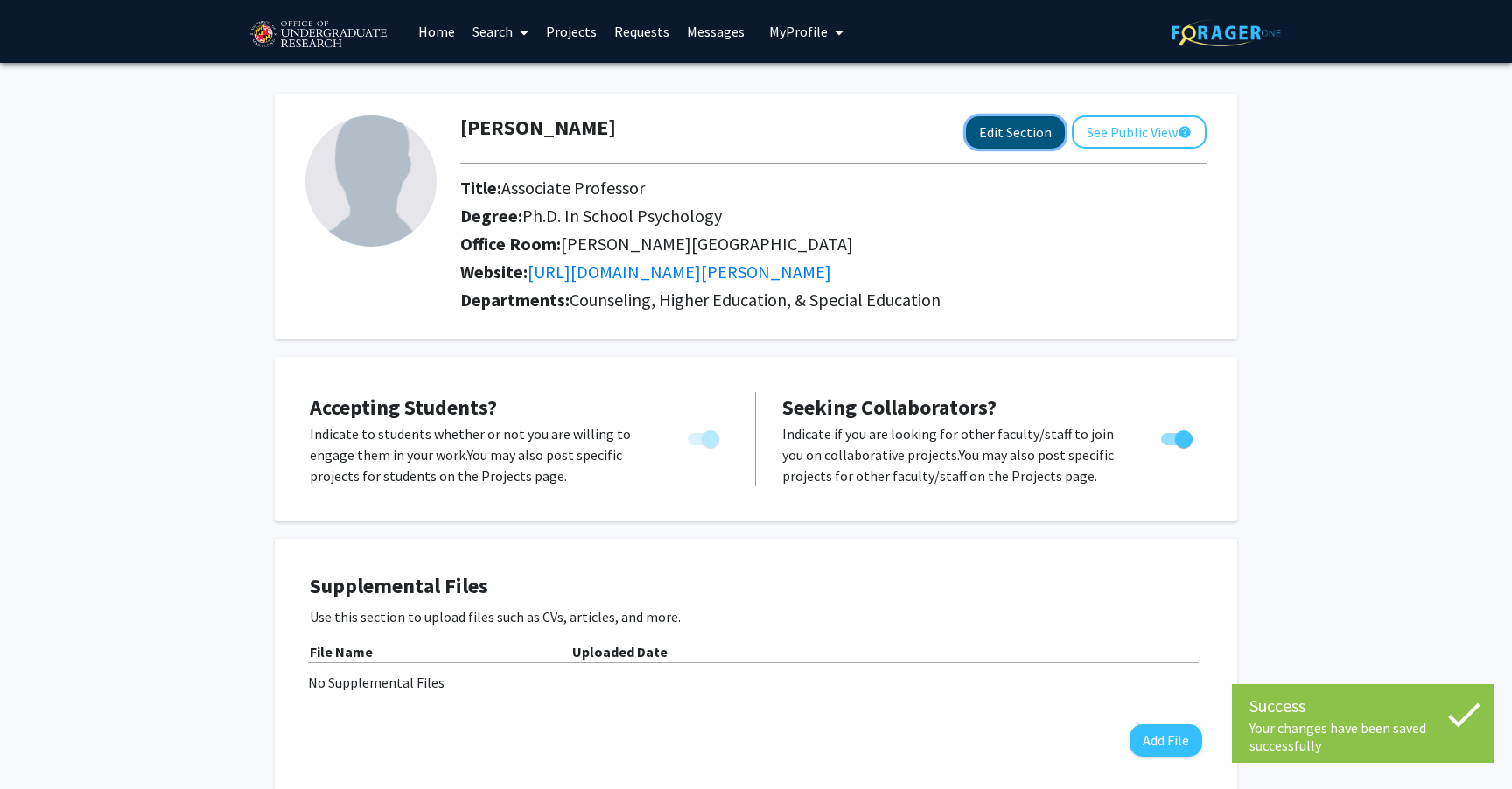
click at [1013, 142] on button "Edit Section" at bounding box center [1015, 133] width 99 height 33
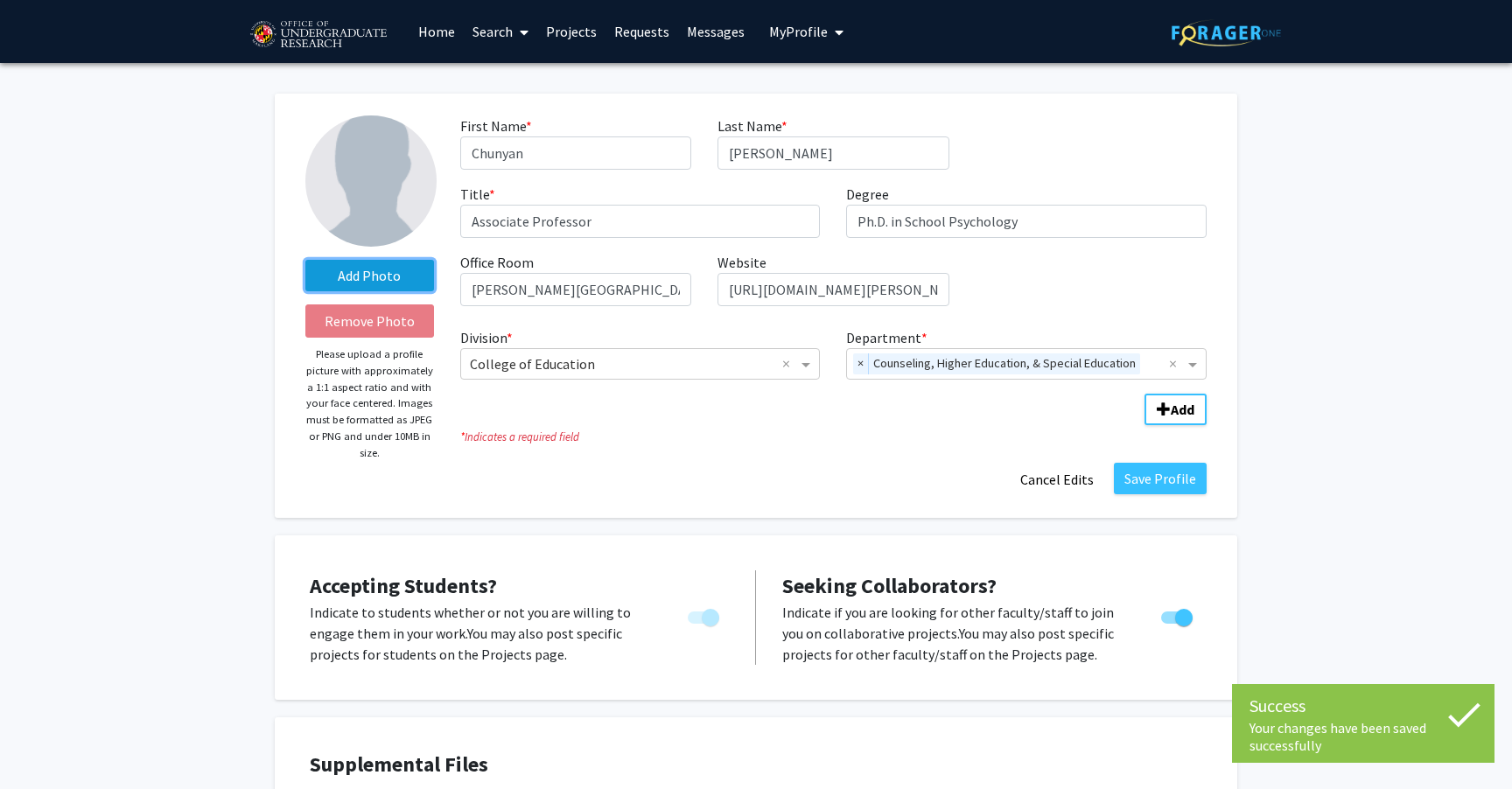
click at [371, 275] on label "Add Photo" at bounding box center [369, 276] width 128 height 32
click at [0, 0] on input "Add Photo" at bounding box center [0, 0] width 0 height 0
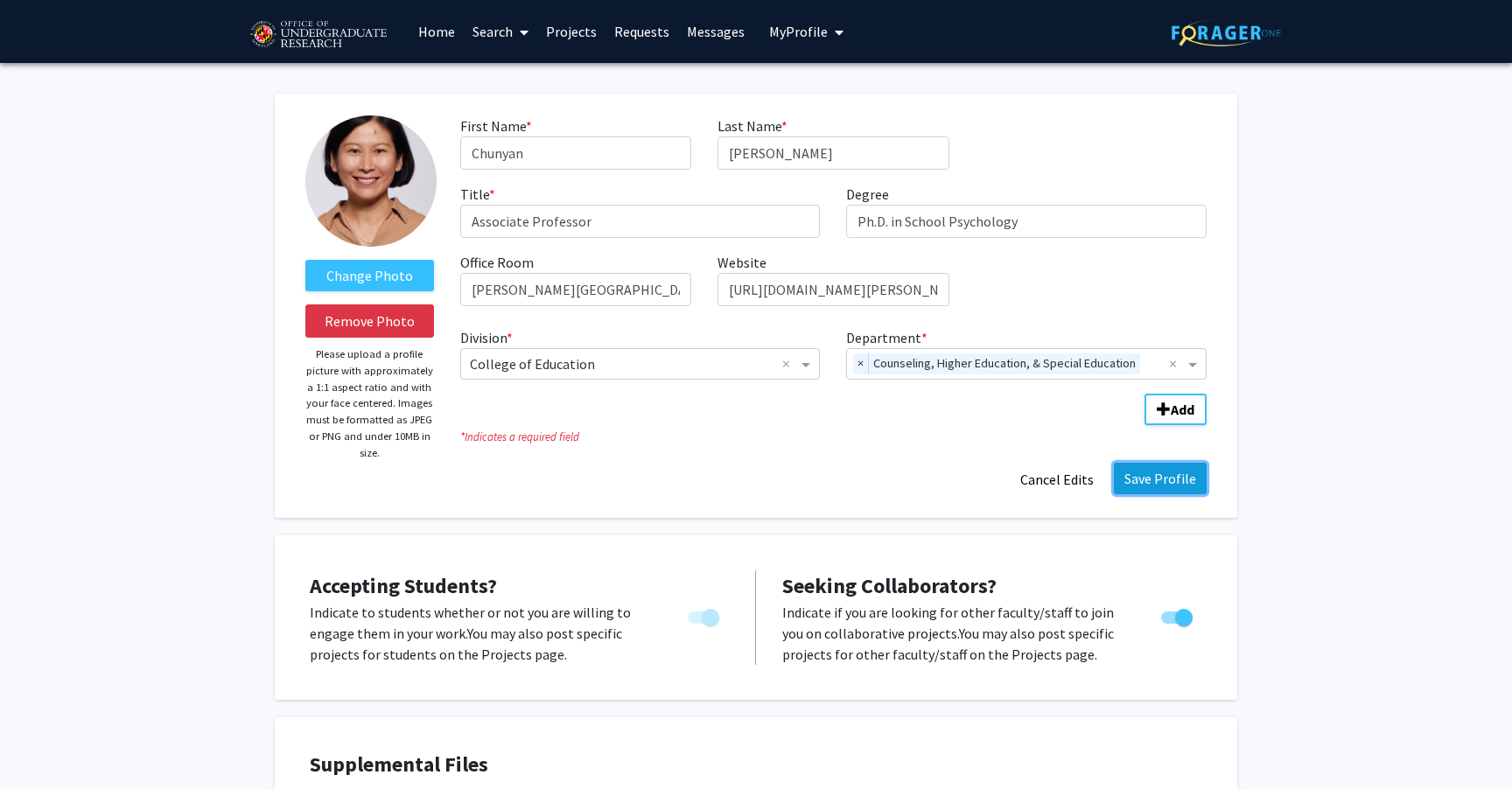
click at [1152, 488] on button "Save Profile" at bounding box center [1160, 478] width 93 height 32
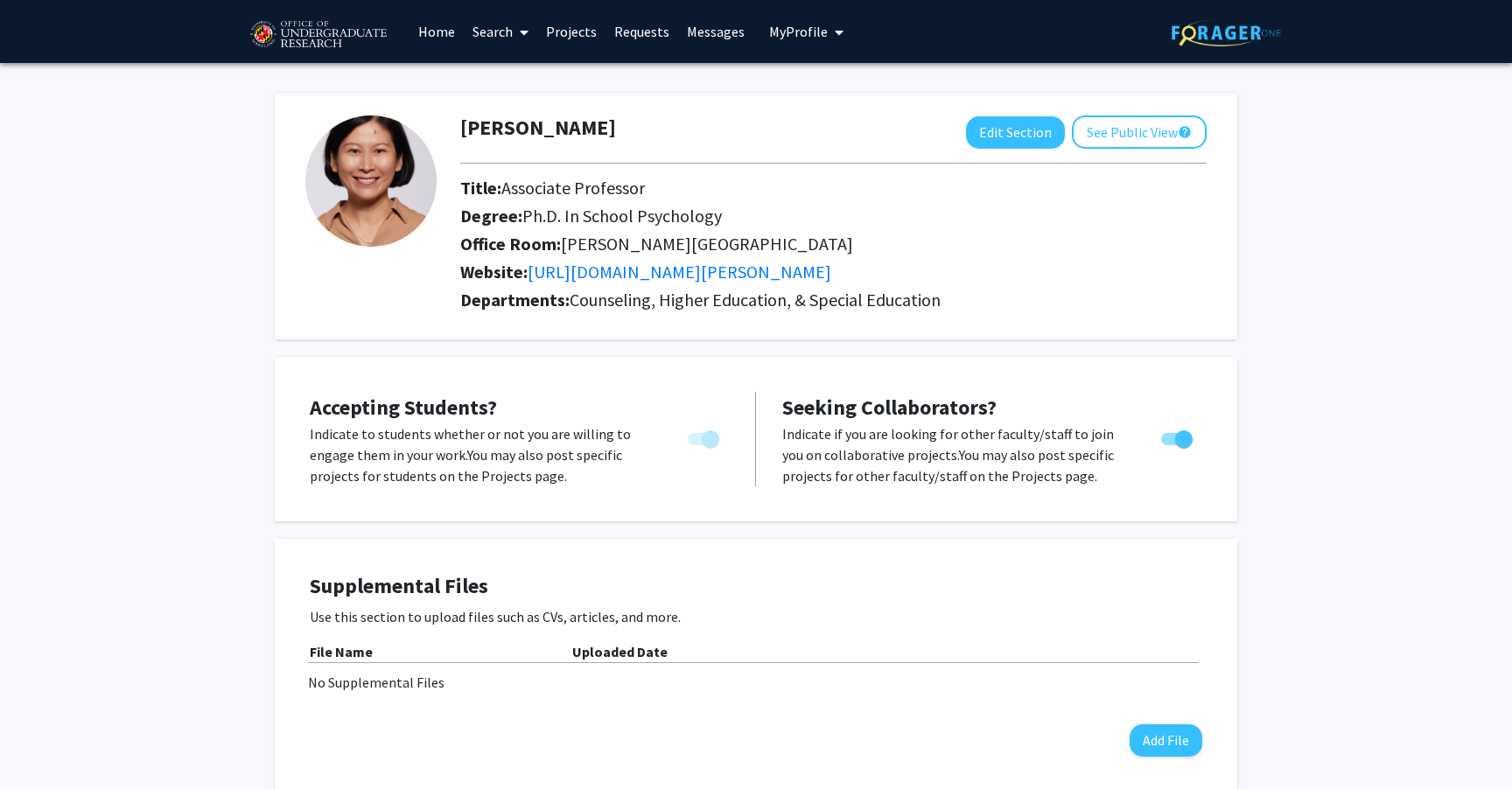
click at [493, 39] on link "Search" at bounding box center [500, 32] width 73 height 62
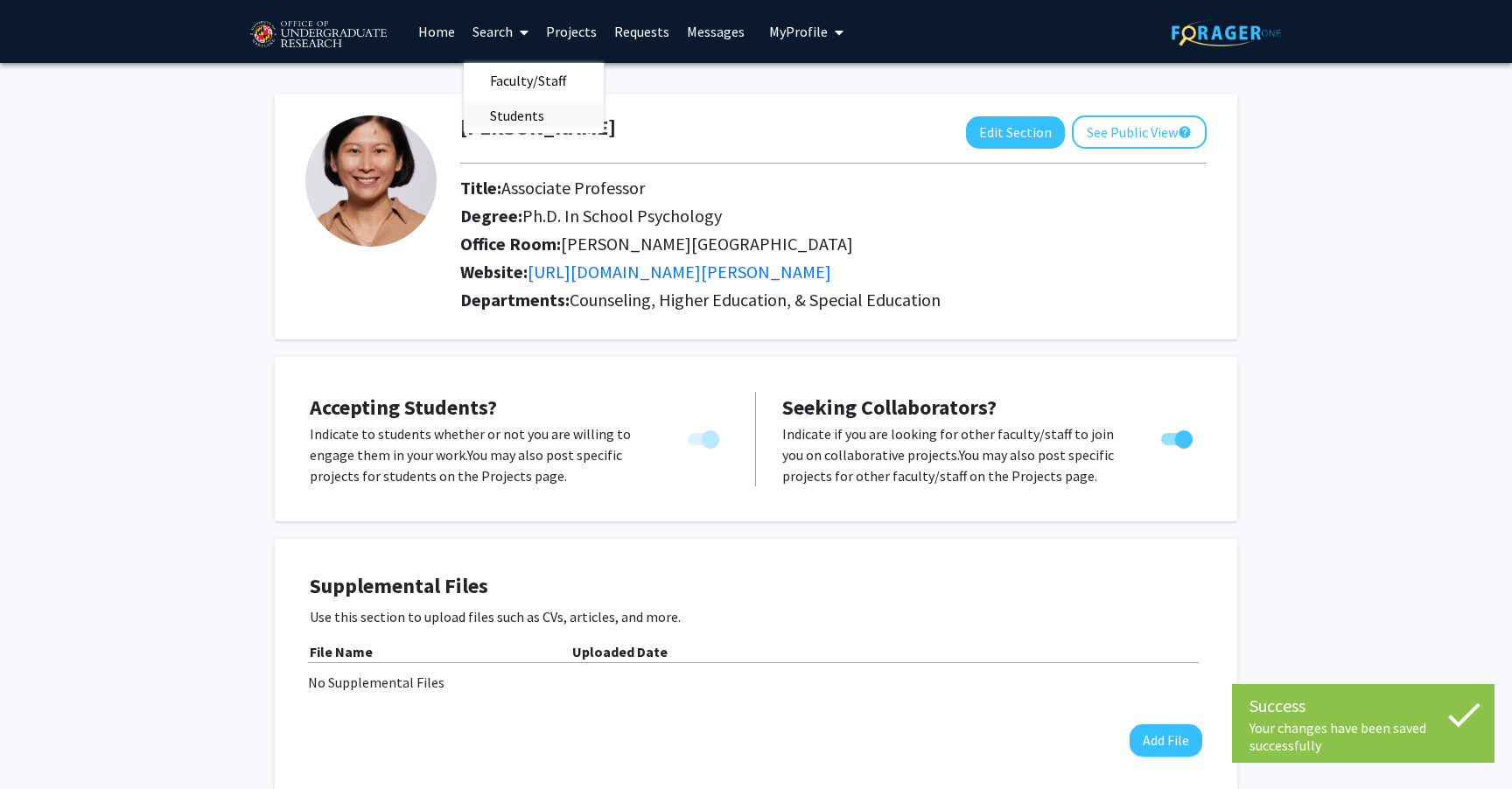
click at [511, 113] on span "Students" at bounding box center [517, 116] width 107 height 35
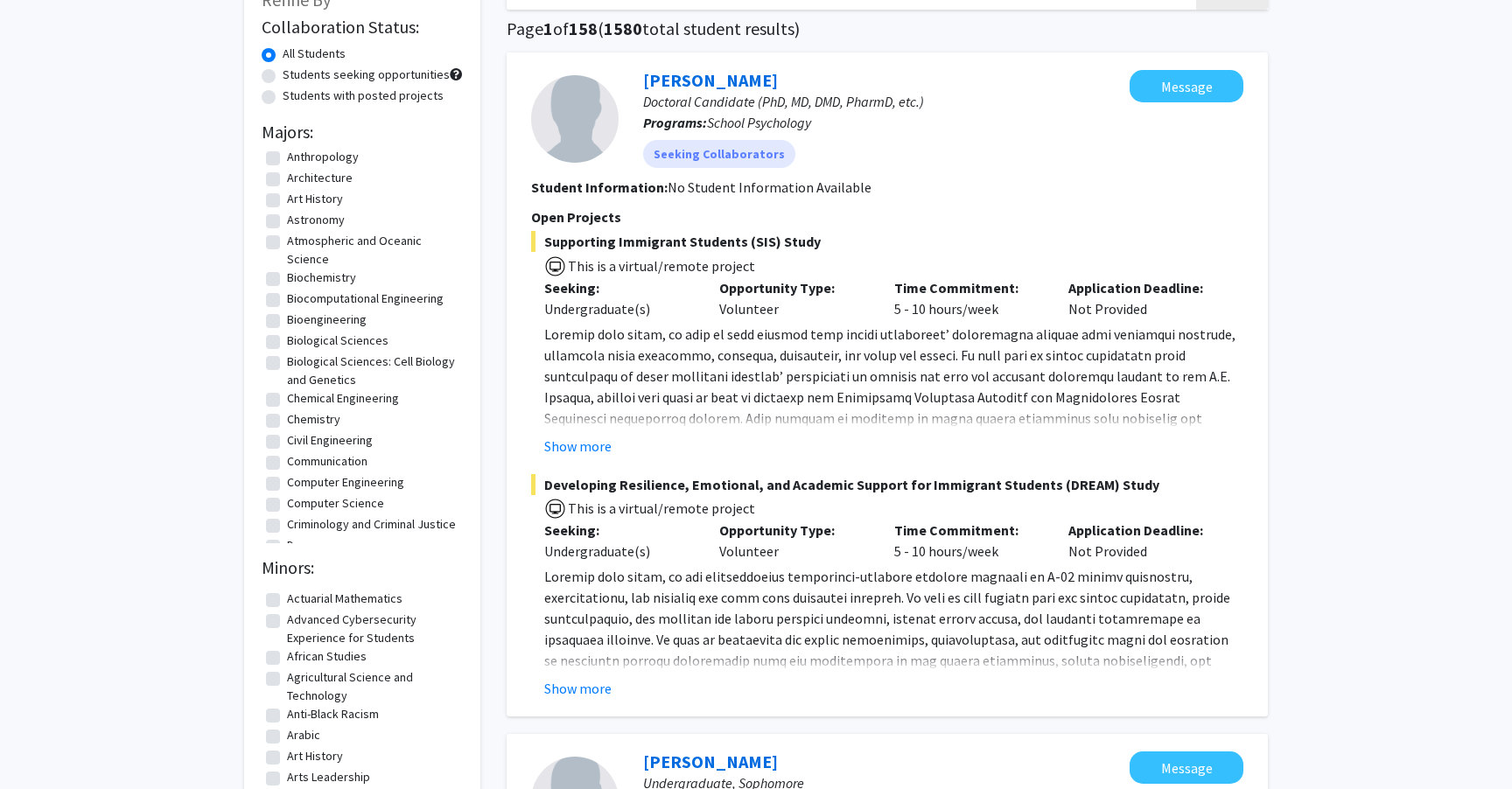
scroll to position [128, 0]
click at [287, 505] on label "Computer Science" at bounding box center [335, 502] width 97 height 18
click at [287, 505] on input "Computer Science" at bounding box center [293, 499] width 12 height 12
checkbox input "true"
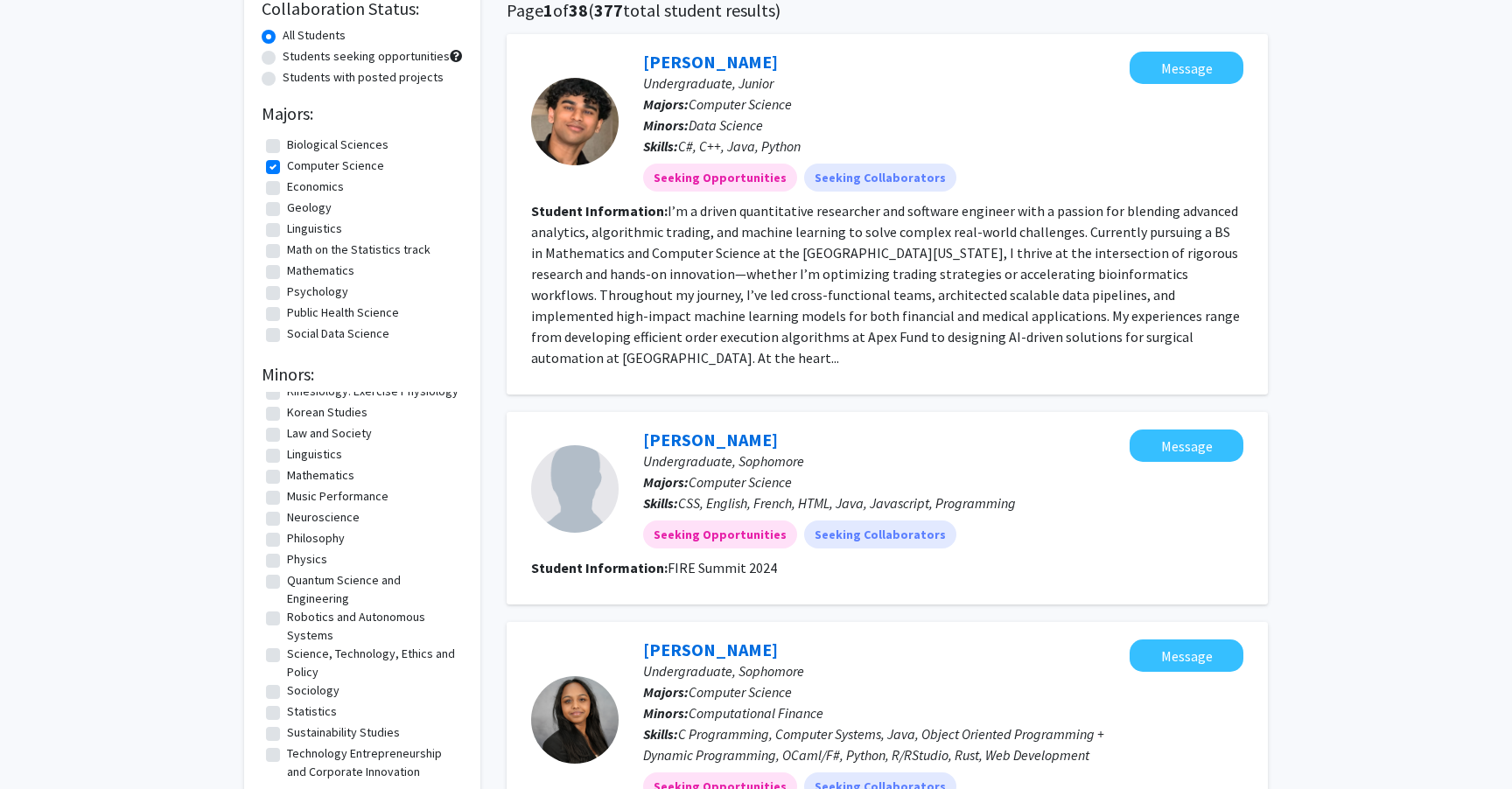
scroll to position [156, 0]
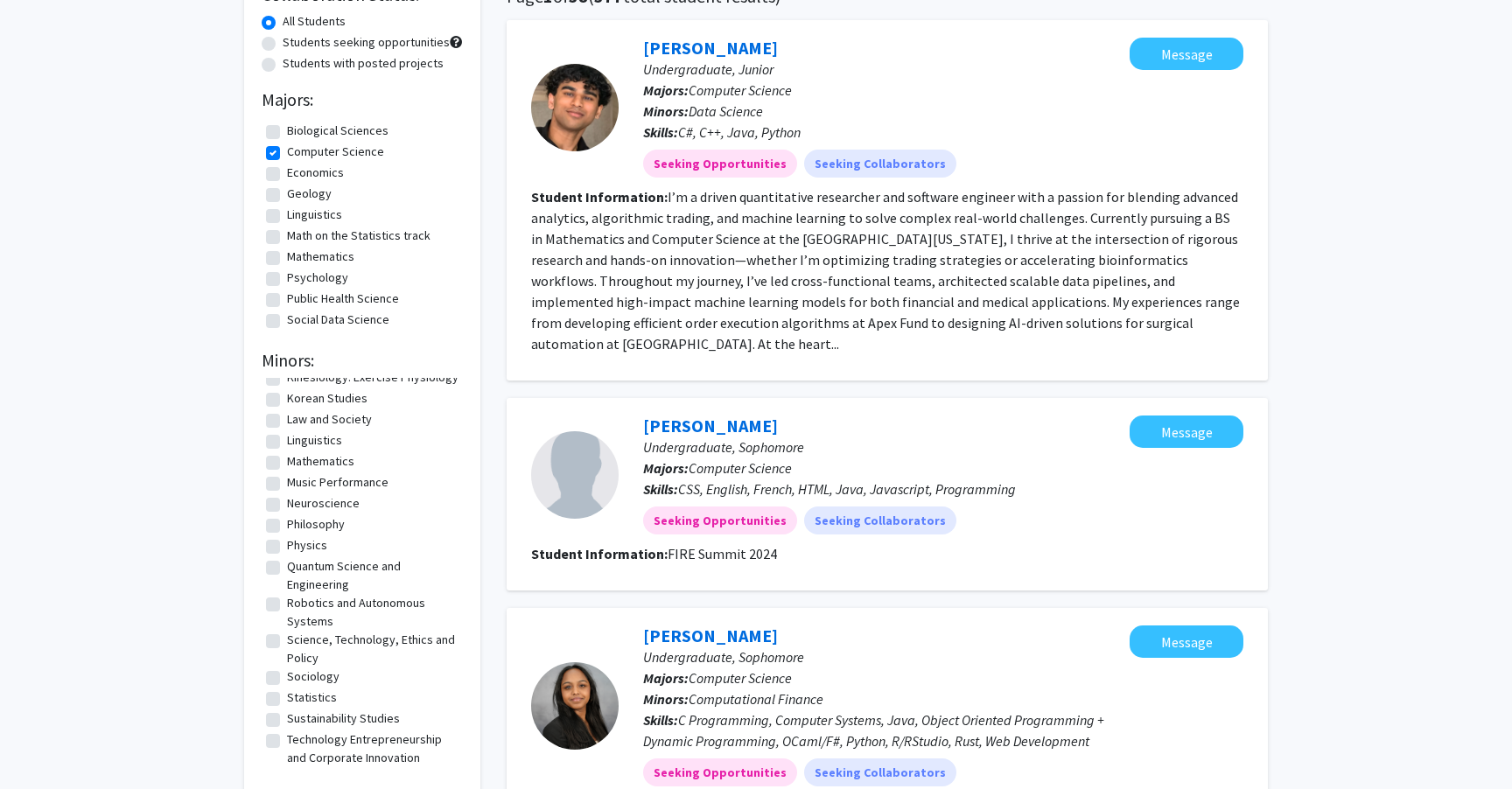
click at [287, 603] on label "Robotics and Autonomous Systems" at bounding box center [373, 612] width 172 height 37
click at [287, 603] on input "Robotics and Autonomous Systems" at bounding box center [293, 599] width 12 height 12
checkbox input "true"
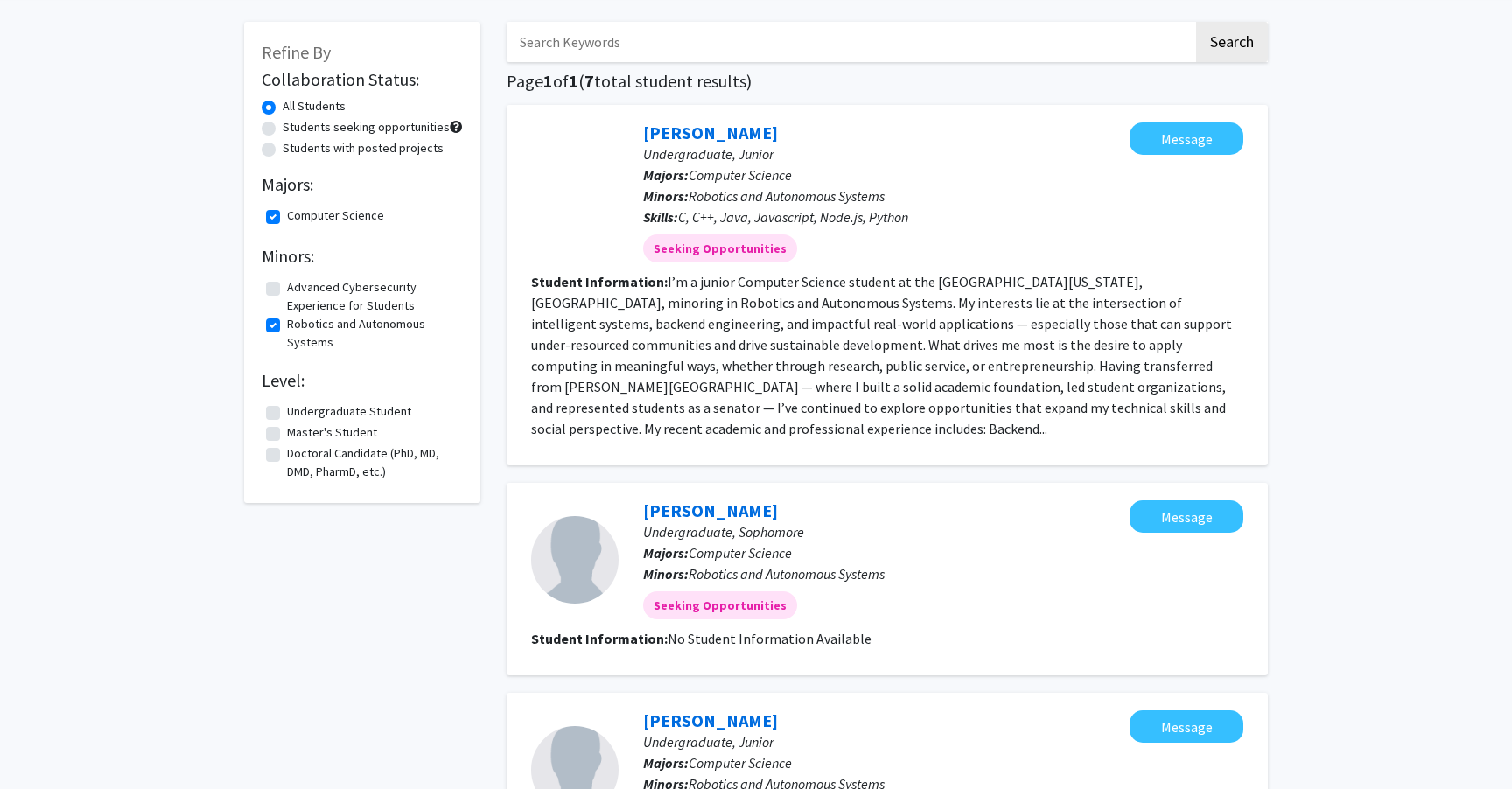
scroll to position [66, 0]
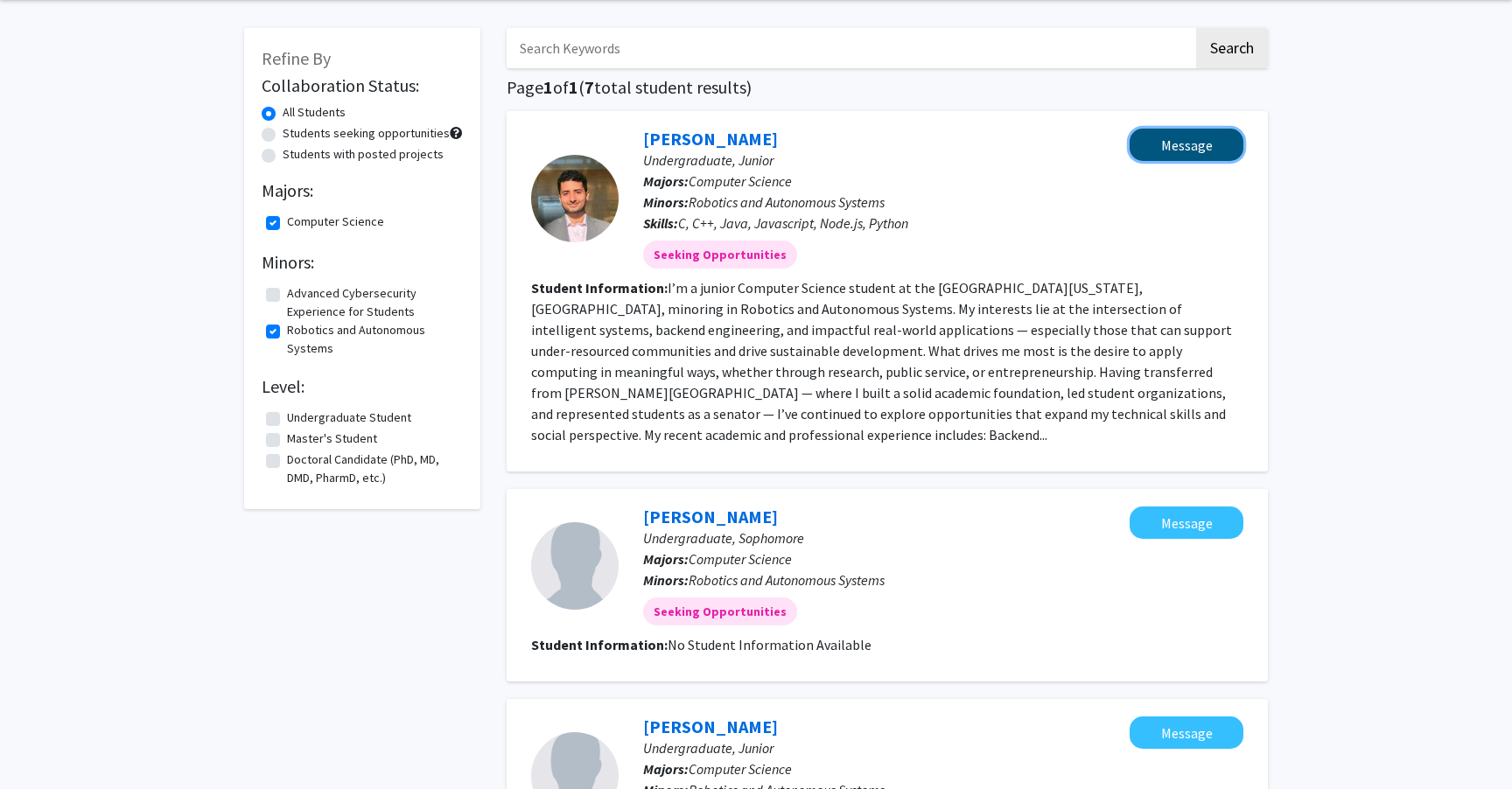
click at [1182, 142] on button "Message" at bounding box center [1186, 145] width 114 height 33
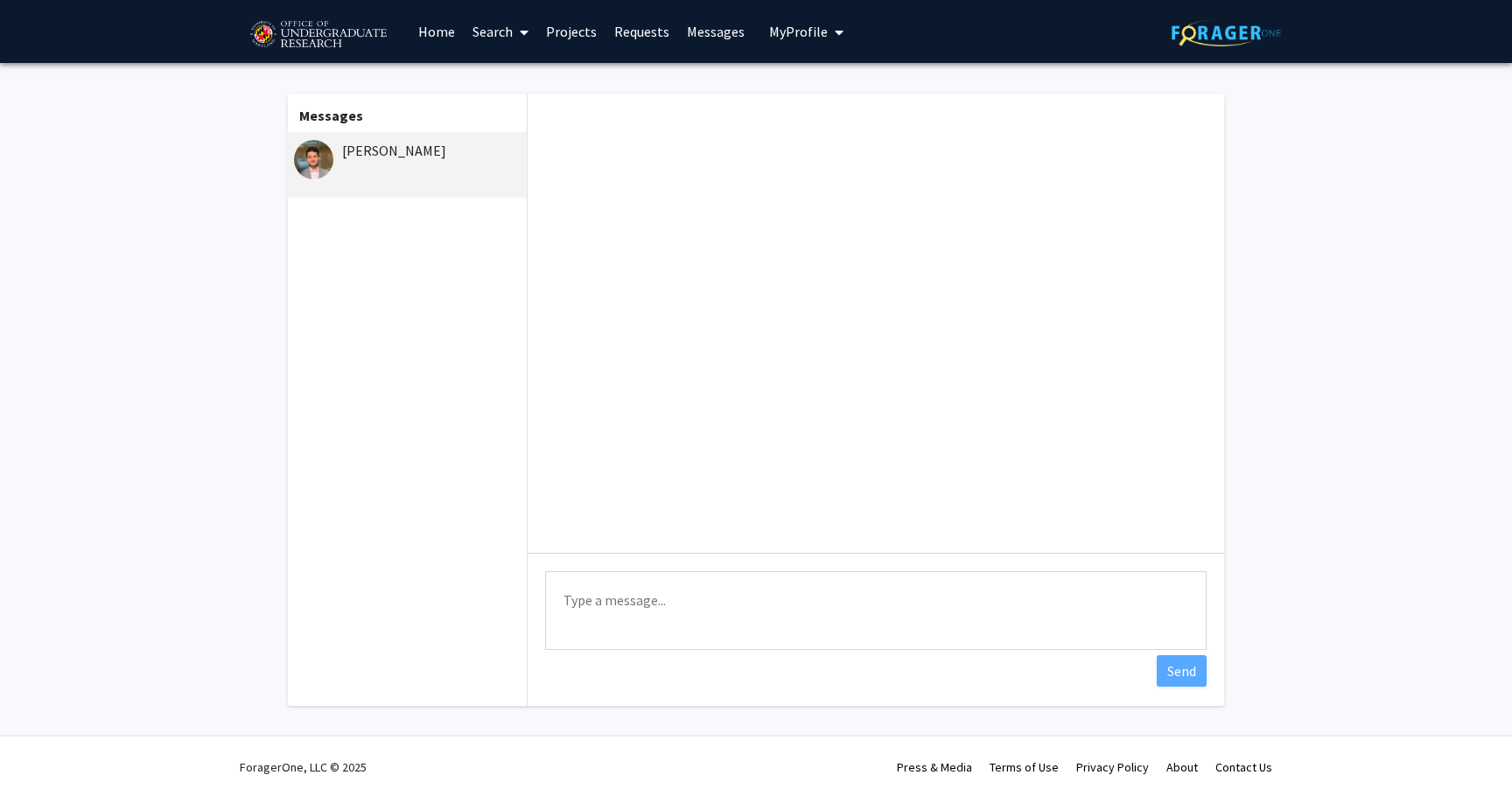
click at [402, 158] on div "[PERSON_NAME]" at bounding box center [408, 150] width 228 height 21
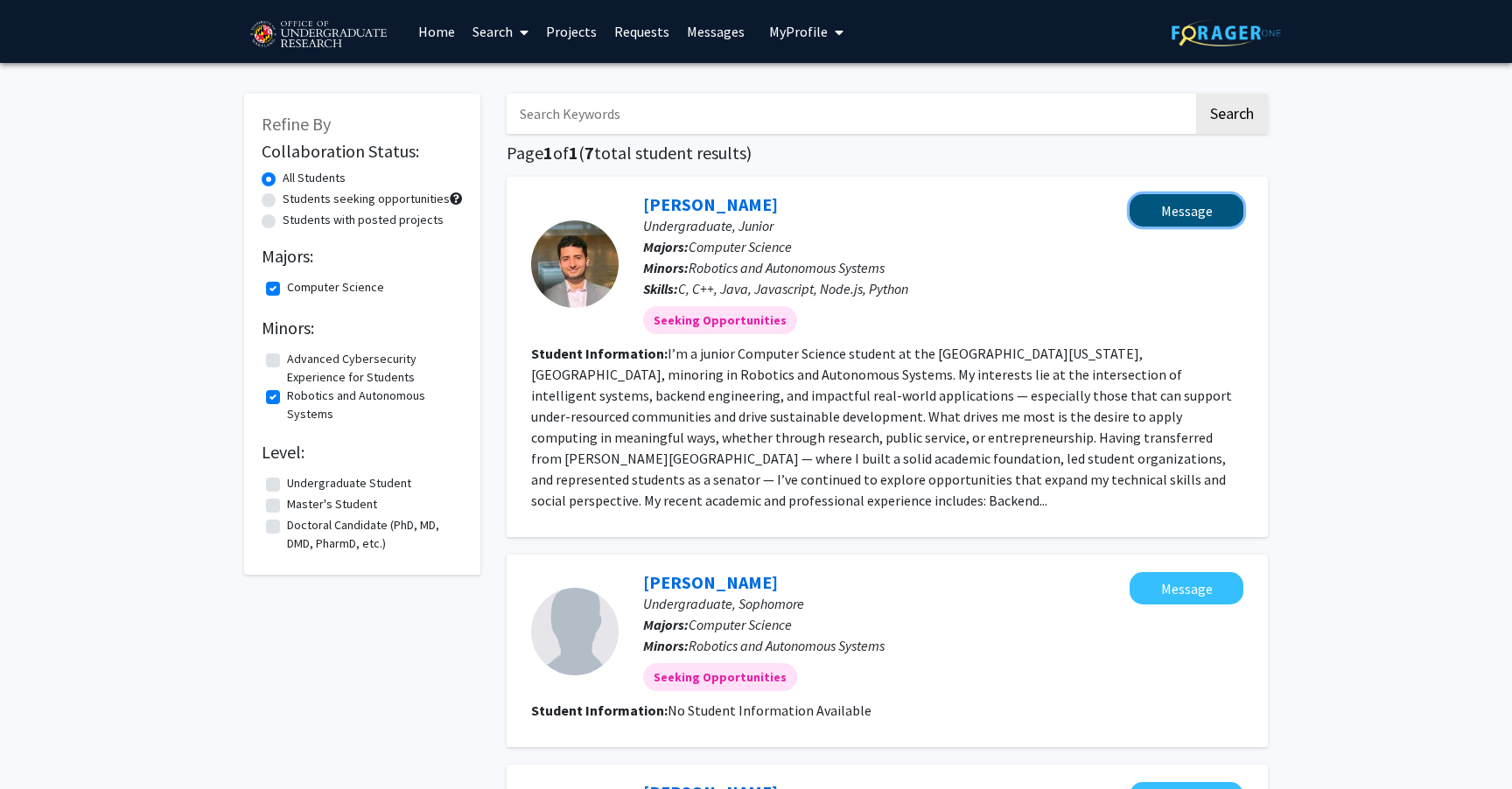
click at [1165, 212] on button "Message" at bounding box center [1186, 211] width 114 height 33
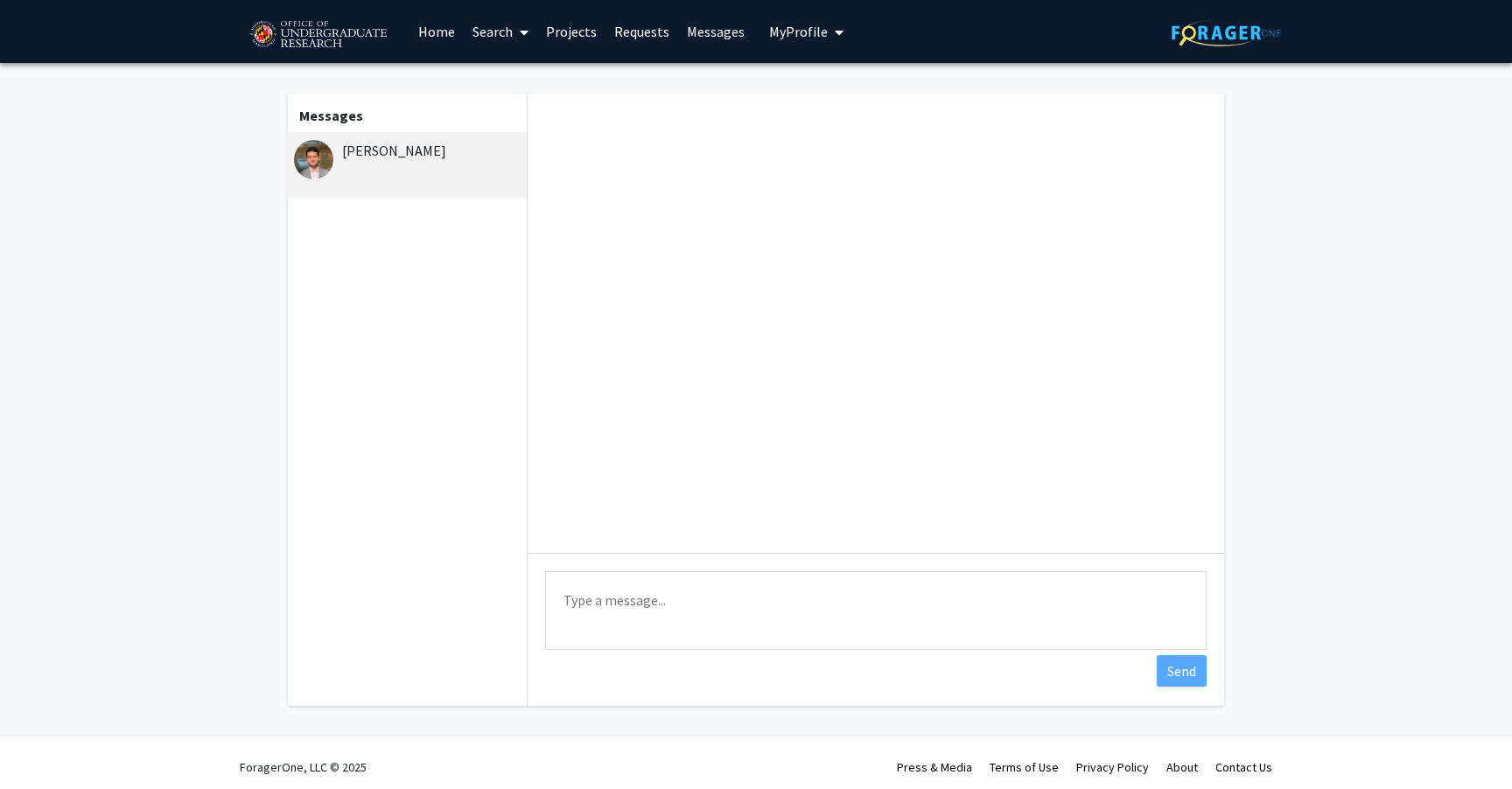
click at [674, 600] on textarea "Type a message" at bounding box center [876, 611] width 661 height 79
type textarea "Hi [PERSON_NAME],"
click at [572, 41] on link "Projects" at bounding box center [570, 32] width 68 height 62
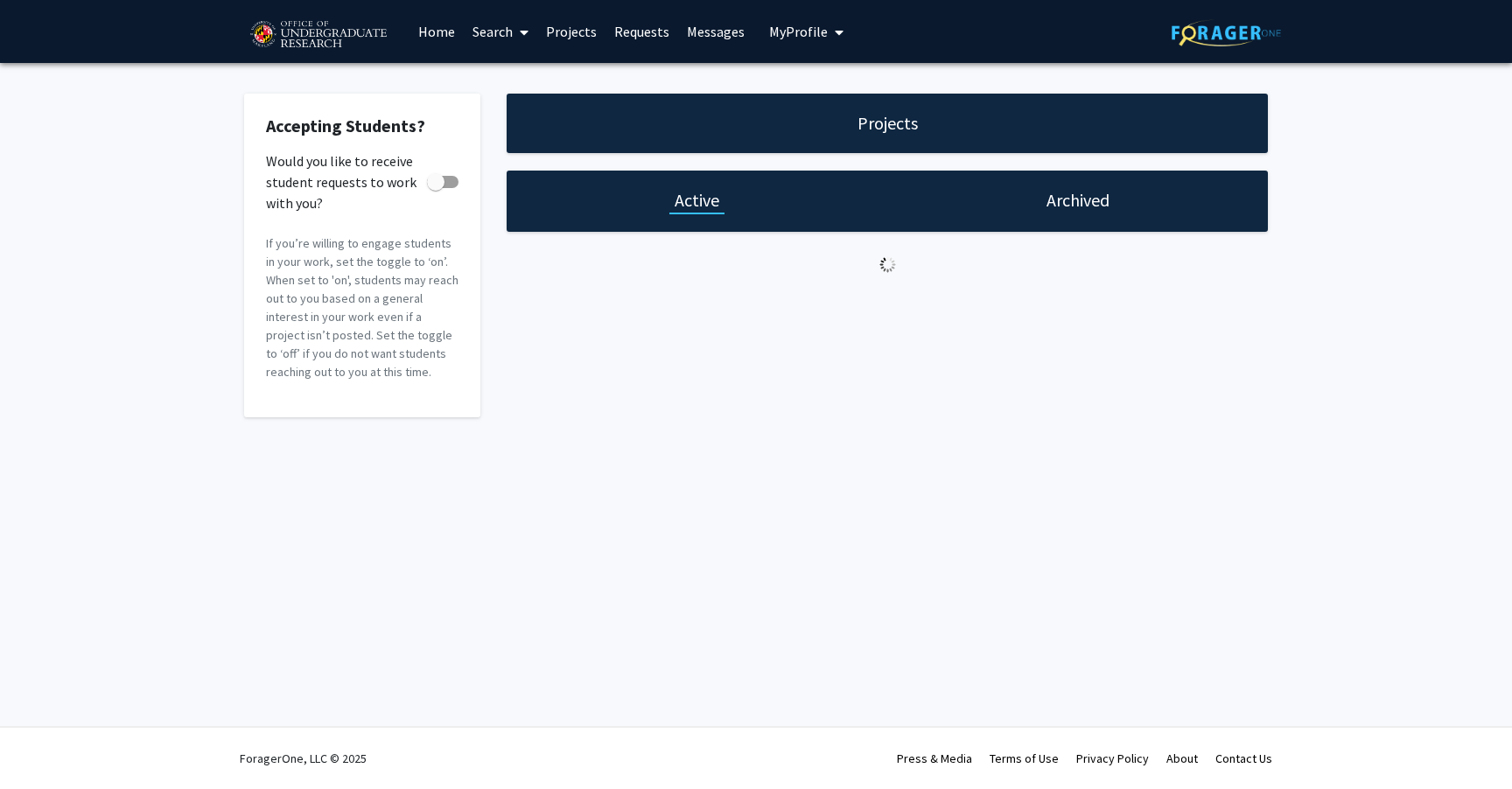
checkbox input "true"
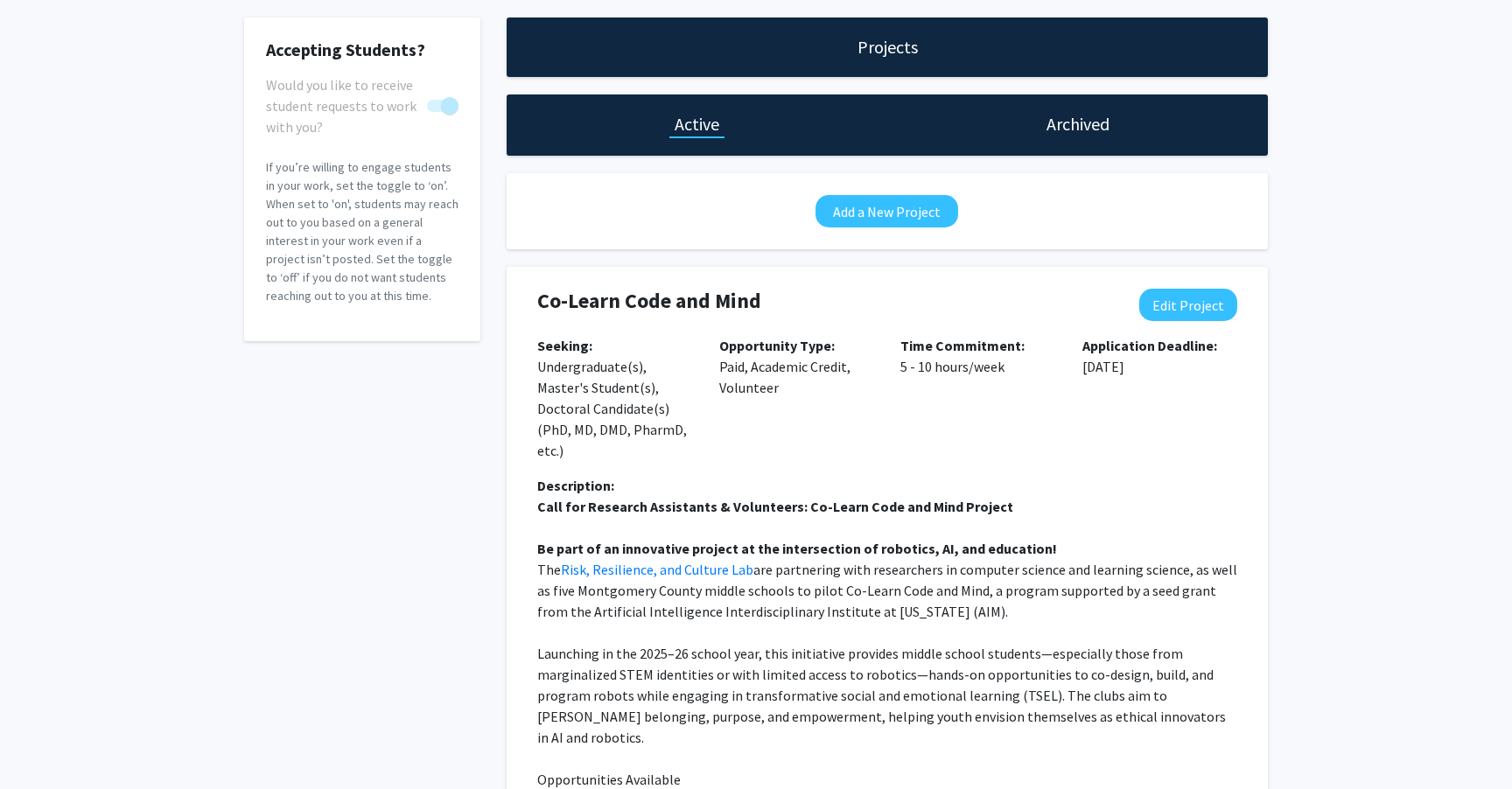
scroll to position [81, 0]
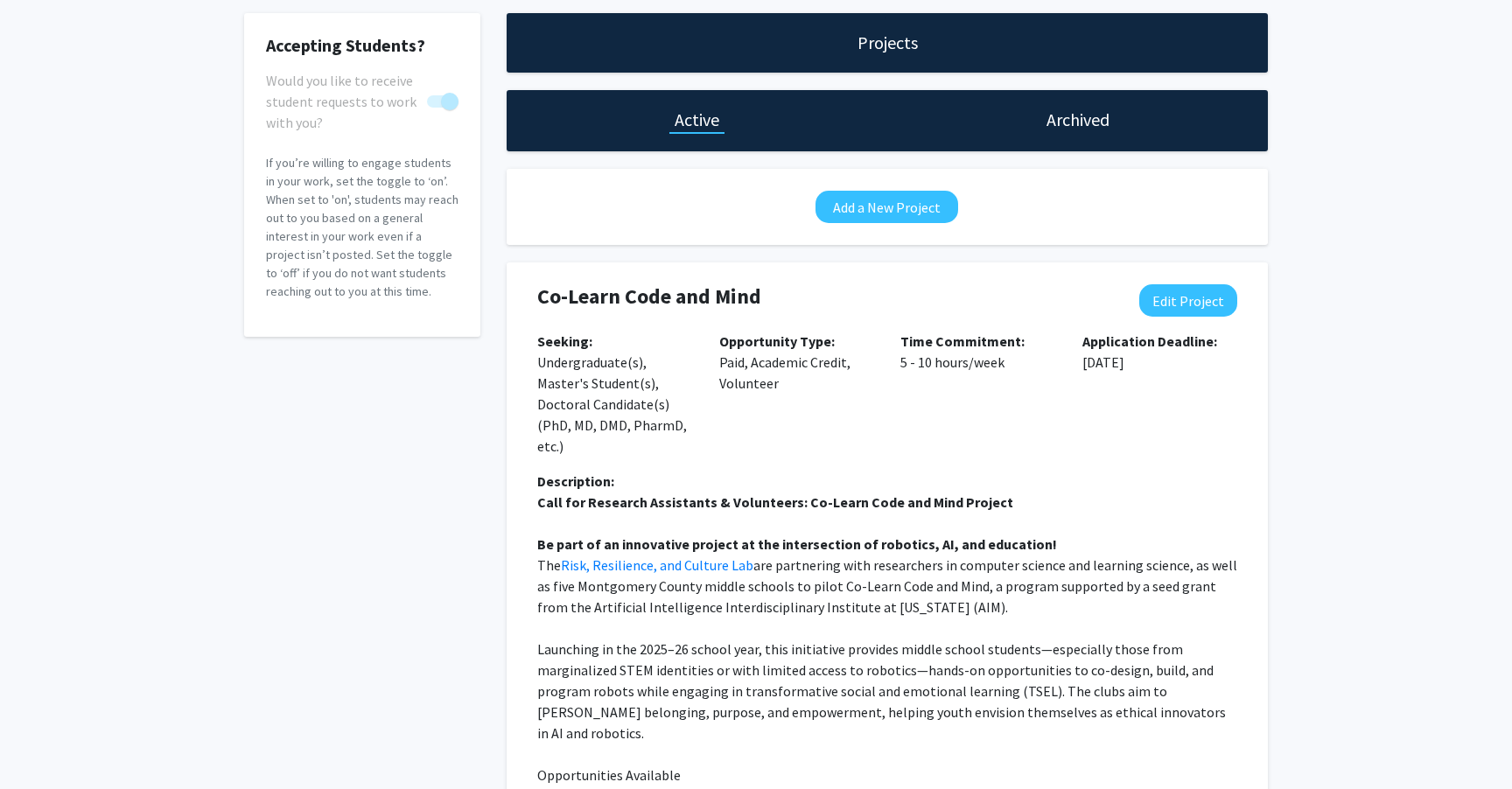
click at [1028, 463] on div "Time Commitment: 5 - 10 hours/week" at bounding box center [977, 400] width 182 height 140
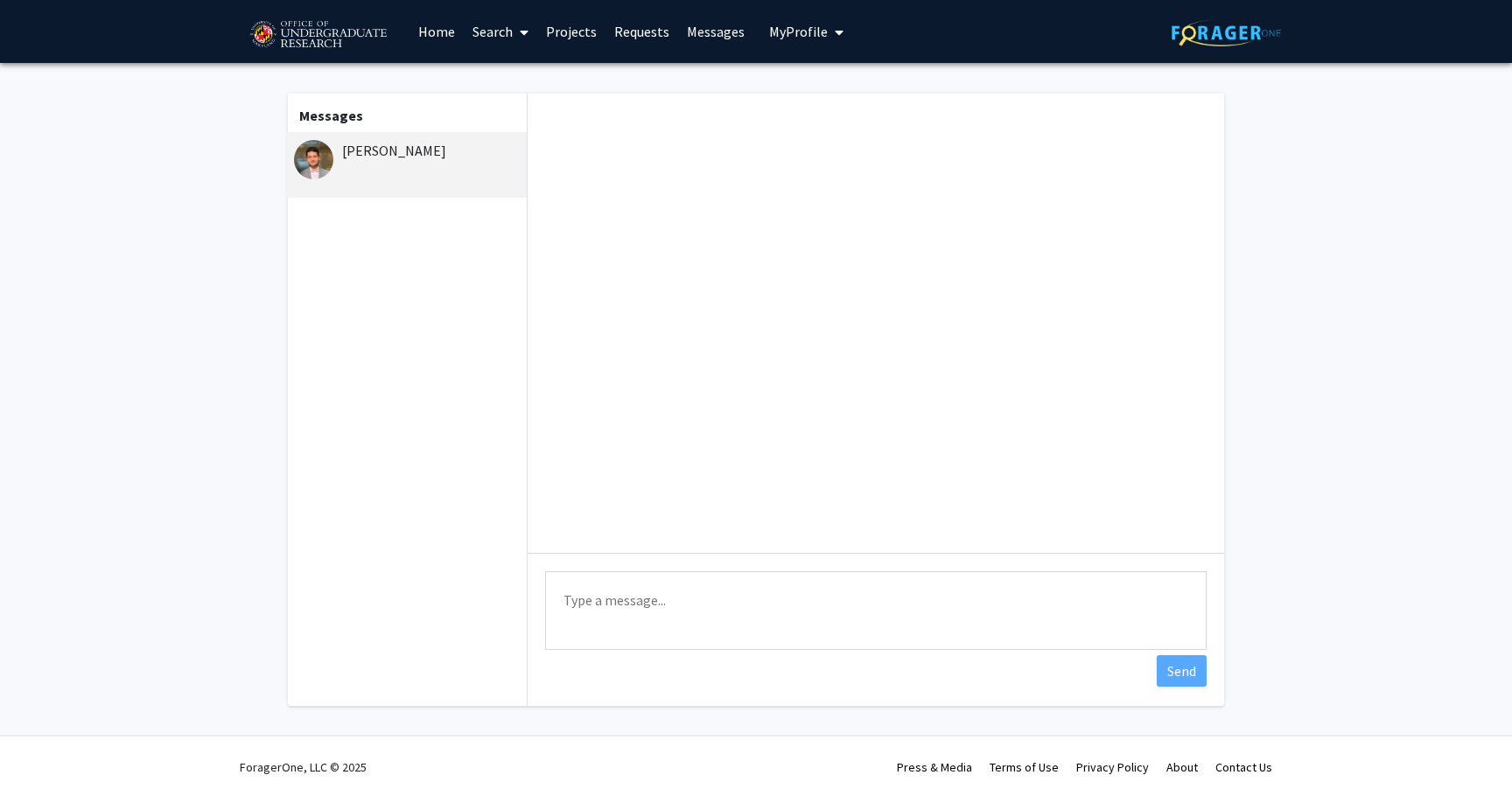
click at [655, 590] on textarea "Type a message" at bounding box center [876, 611] width 661 height 79
drag, startPoint x: 573, startPoint y: 600, endPoint x: 550, endPoint y: 600, distance: 23.0
click at [557, 600] on textarea "hi [PERSON_NAME]," at bounding box center [876, 611] width 661 height 79
click at [699, 608] on textarea "Hi [PERSON_NAME]," at bounding box center [876, 611] width 661 height 79
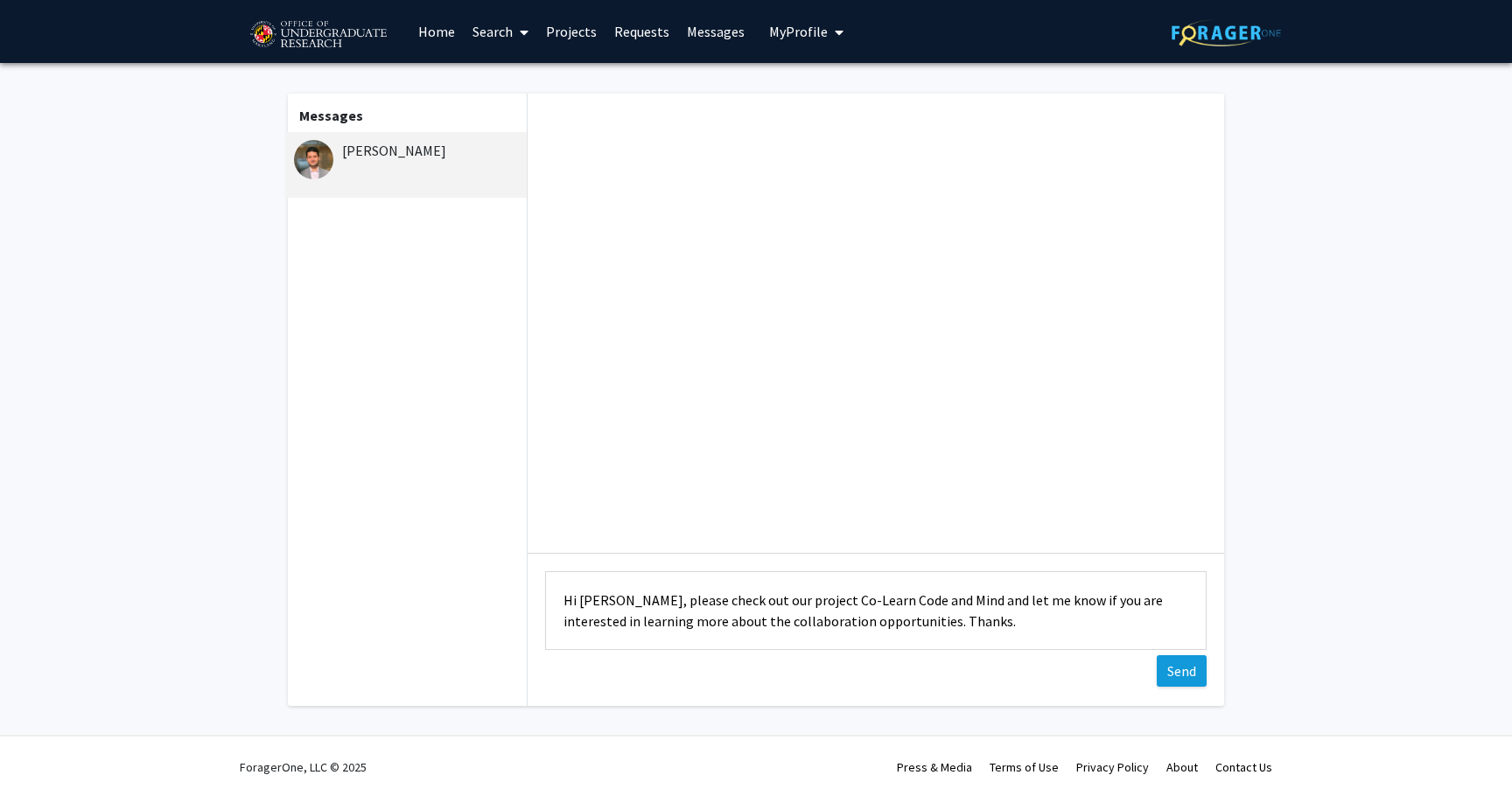
type textarea "Hi [PERSON_NAME], please check out our project Co-Learn Code and Mind and let m…"
click at [1187, 671] on button "Send" at bounding box center [1181, 671] width 50 height 32
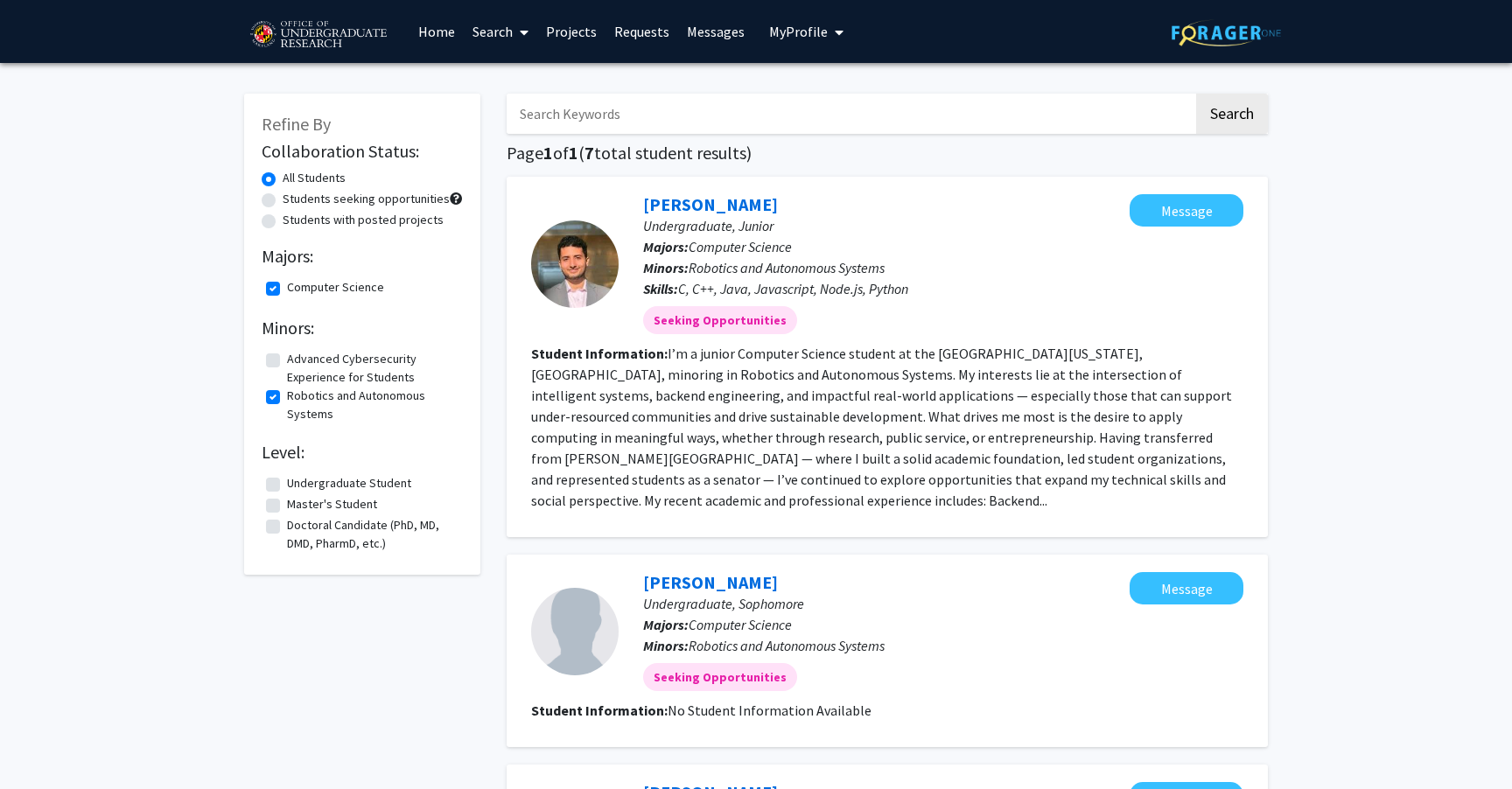
click at [569, 38] on link "Projects" at bounding box center [570, 32] width 68 height 62
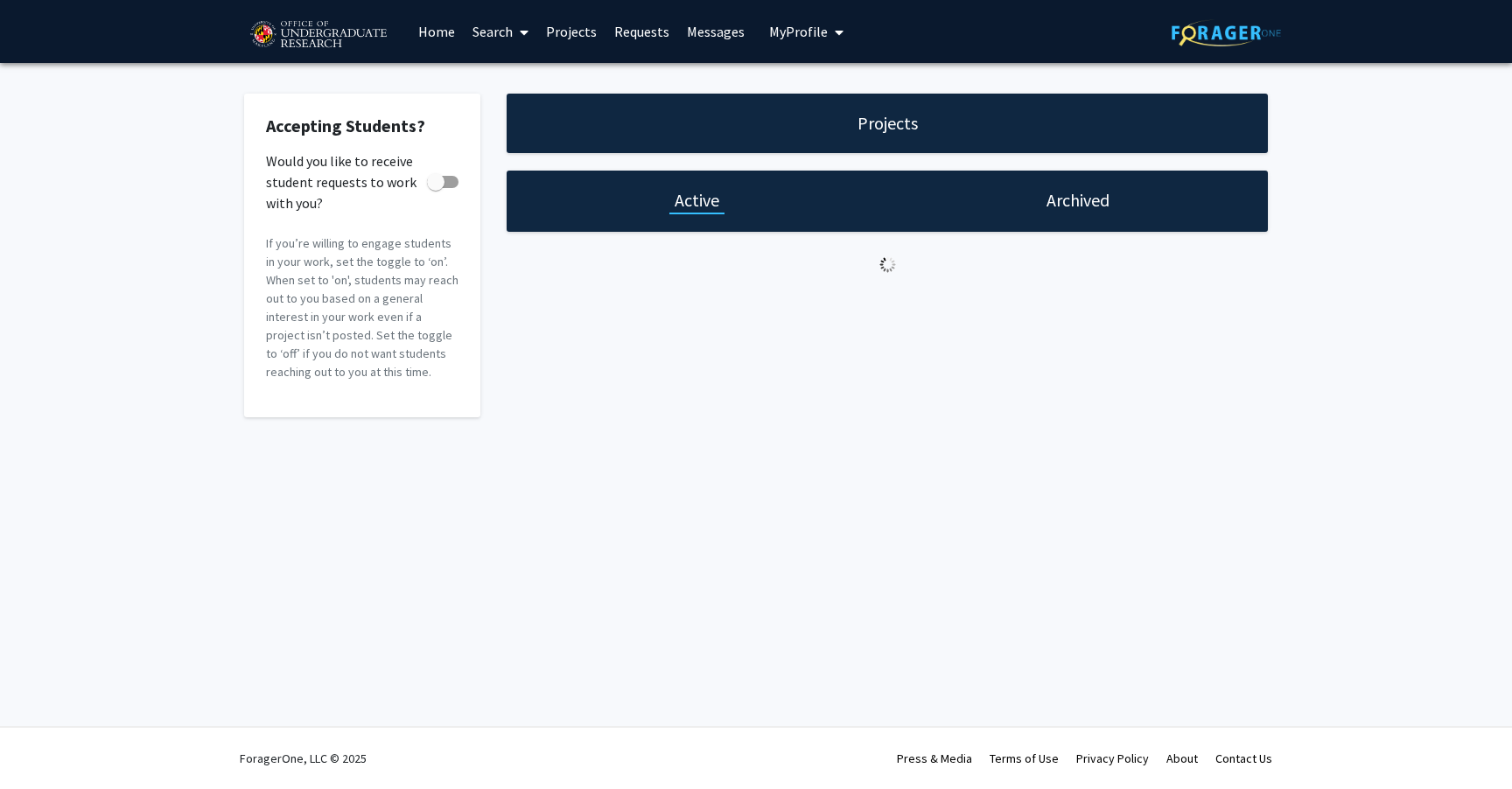
checkbox input "true"
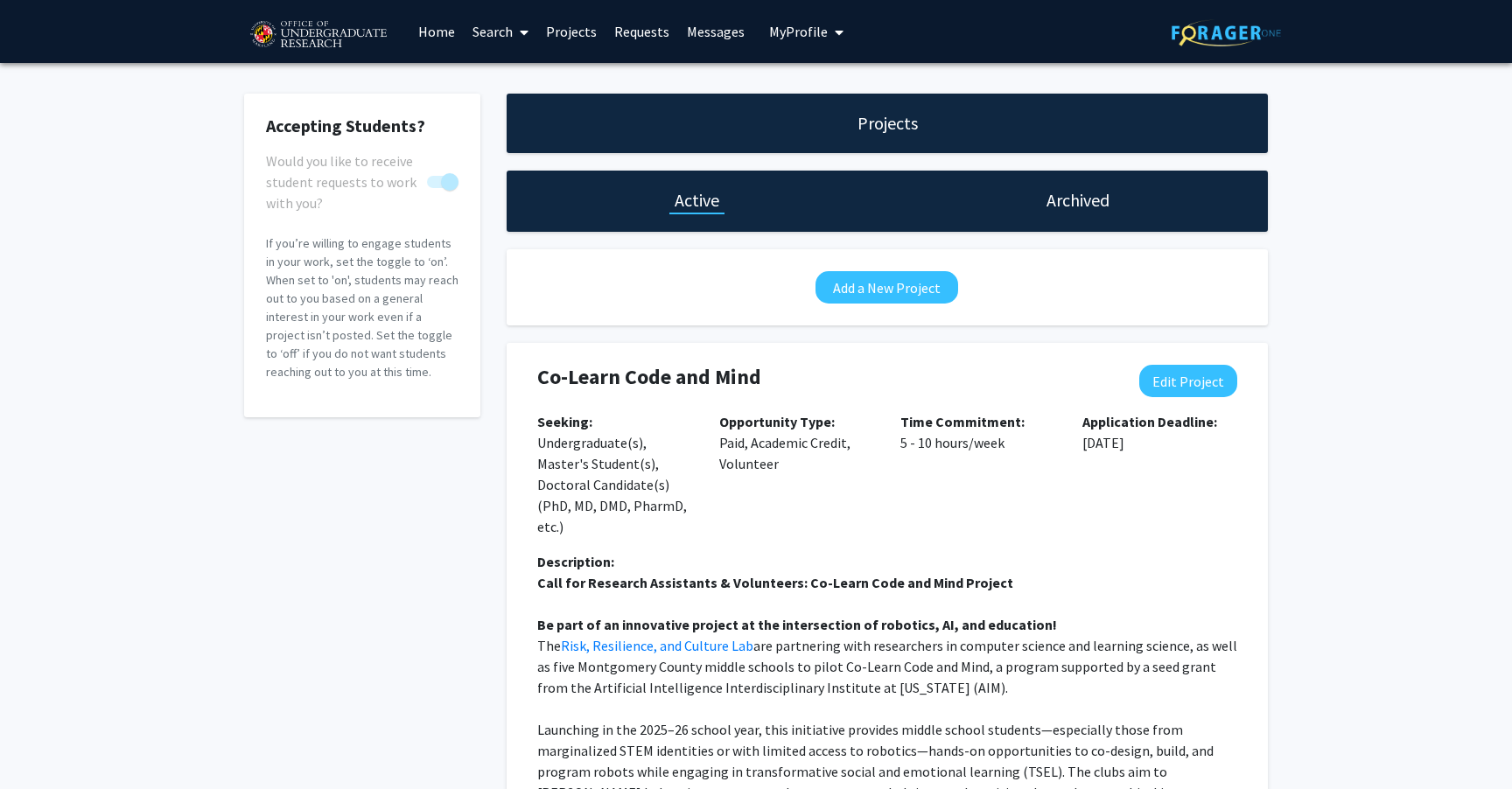
click at [793, 33] on span "My Profile" at bounding box center [798, 32] width 59 height 17
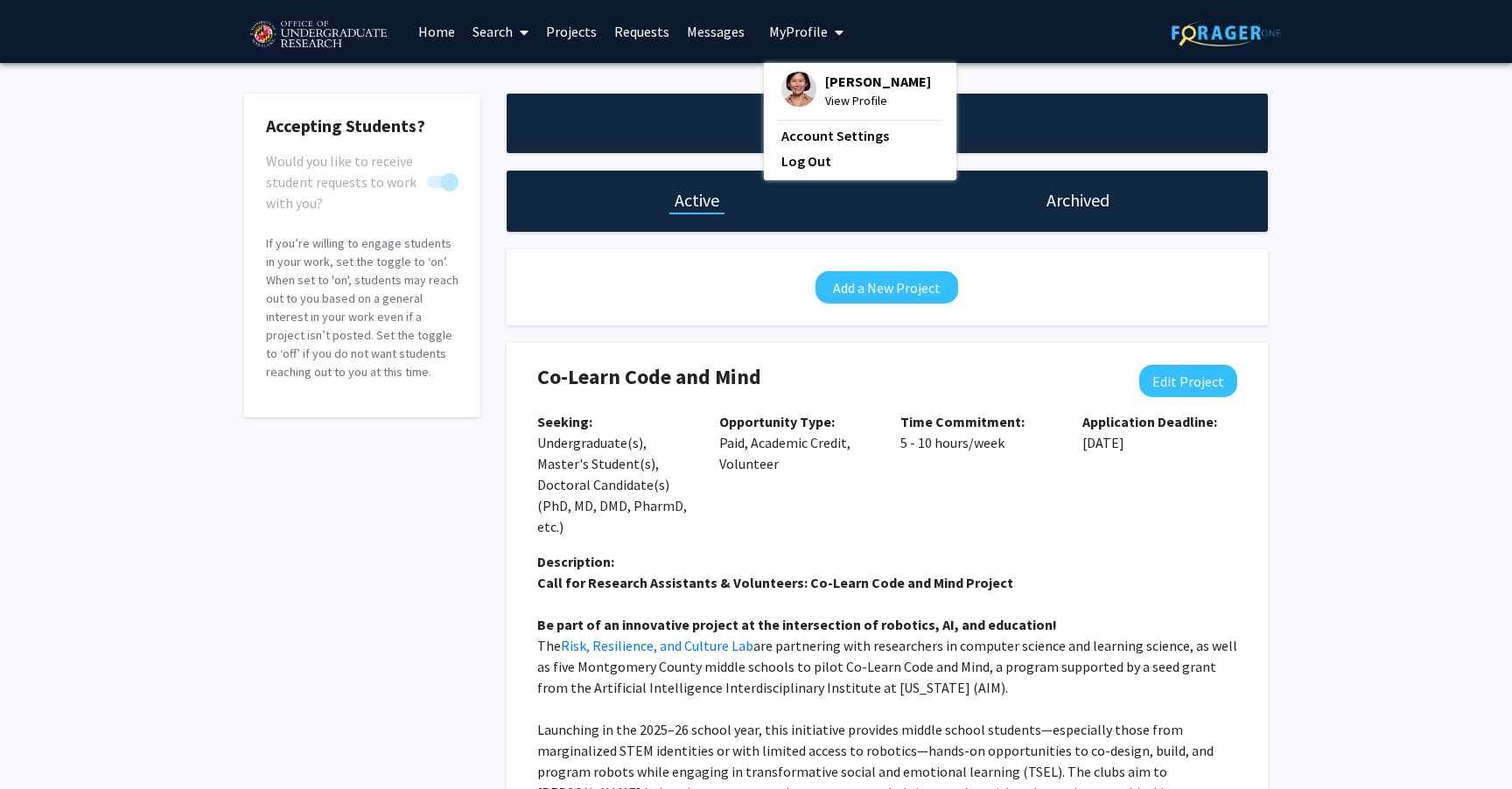
click at [705, 35] on link "Messages" at bounding box center [715, 32] width 75 height 62
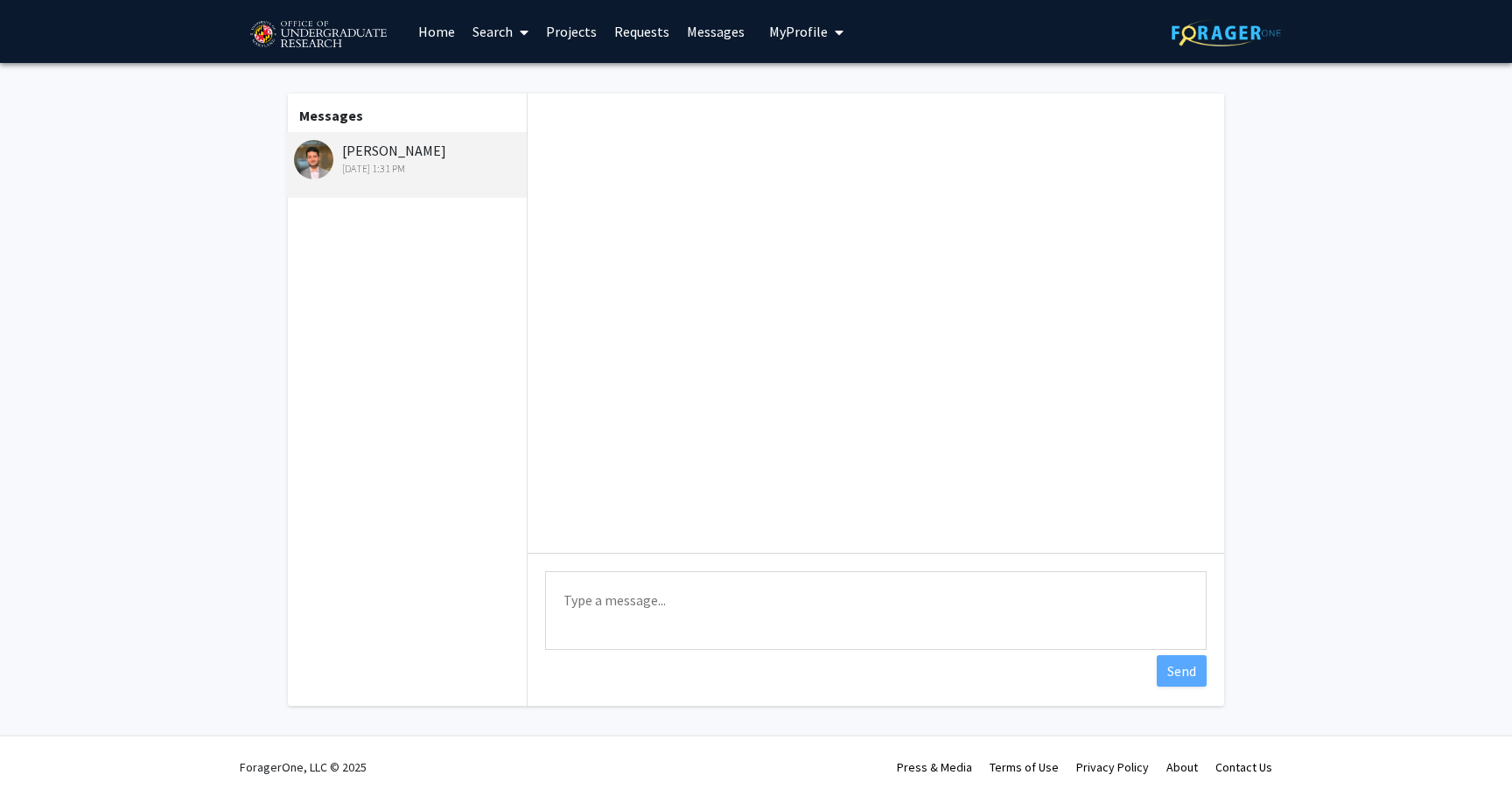
click at [633, 37] on link "Requests" at bounding box center [641, 32] width 72 height 62
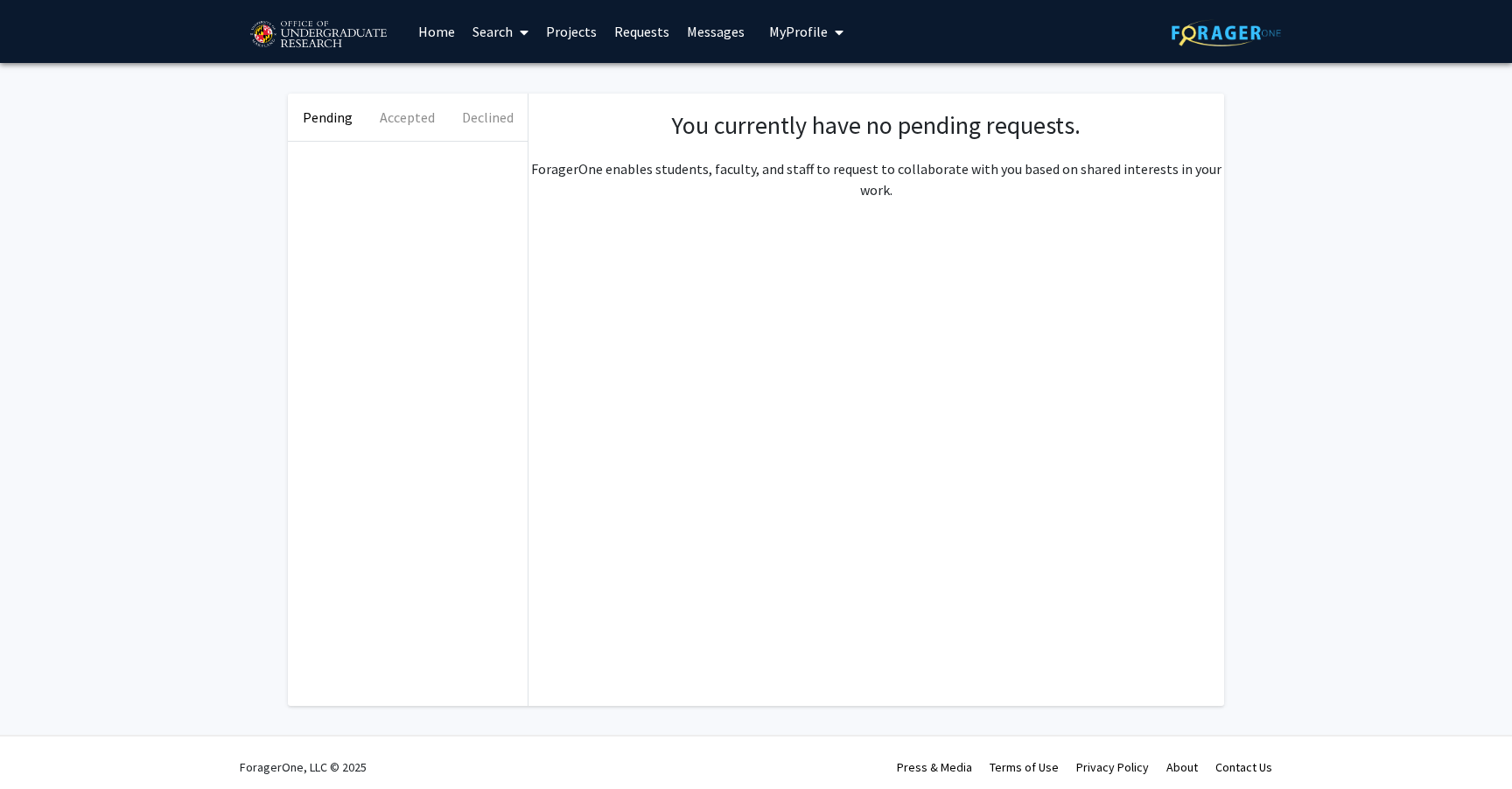
click at [568, 33] on link "Projects" at bounding box center [570, 32] width 68 height 62
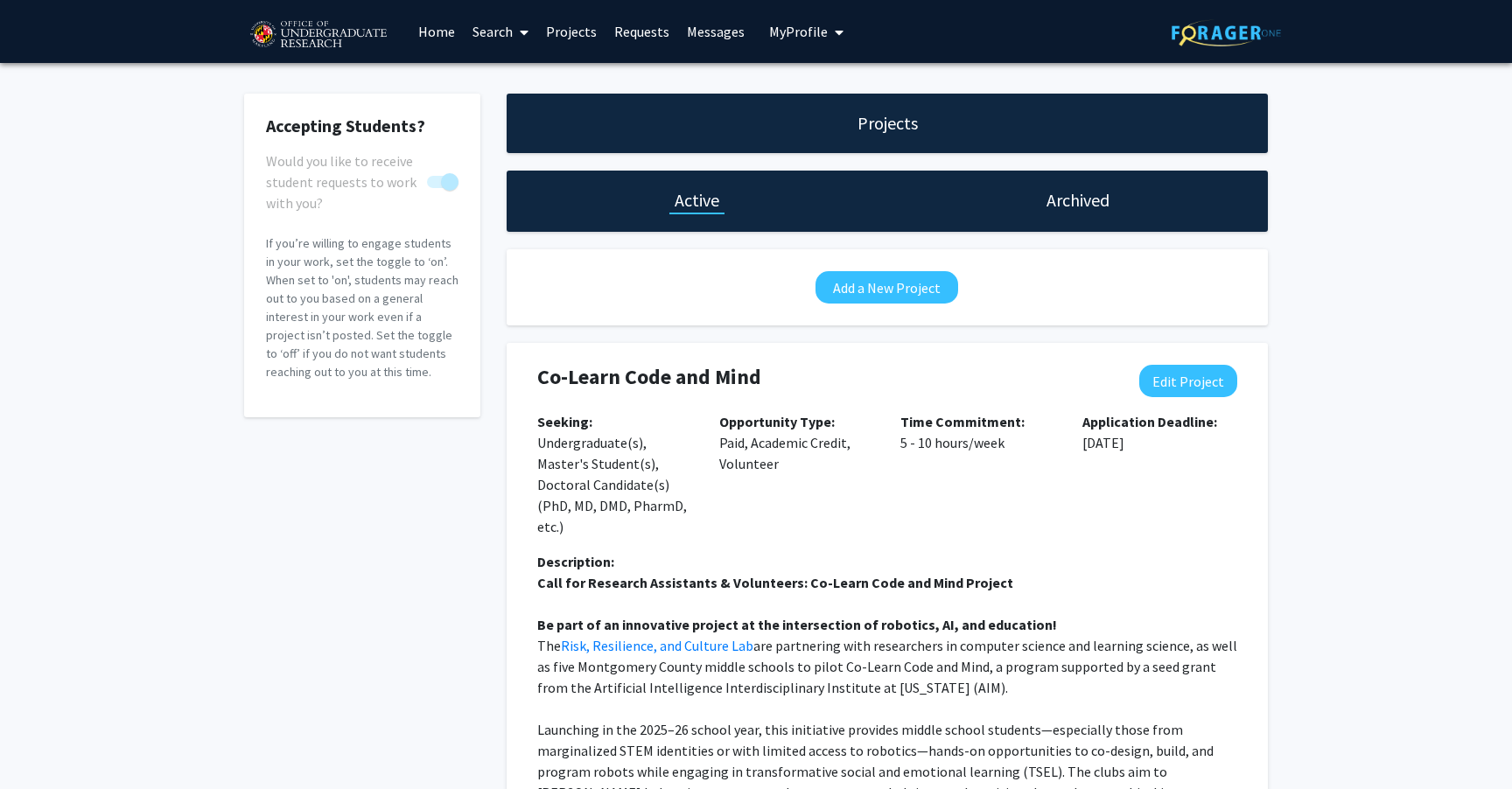
checkbox input "true"
click at [497, 34] on link "Search" at bounding box center [500, 32] width 73 height 62
click at [514, 114] on span "Students" at bounding box center [517, 116] width 107 height 35
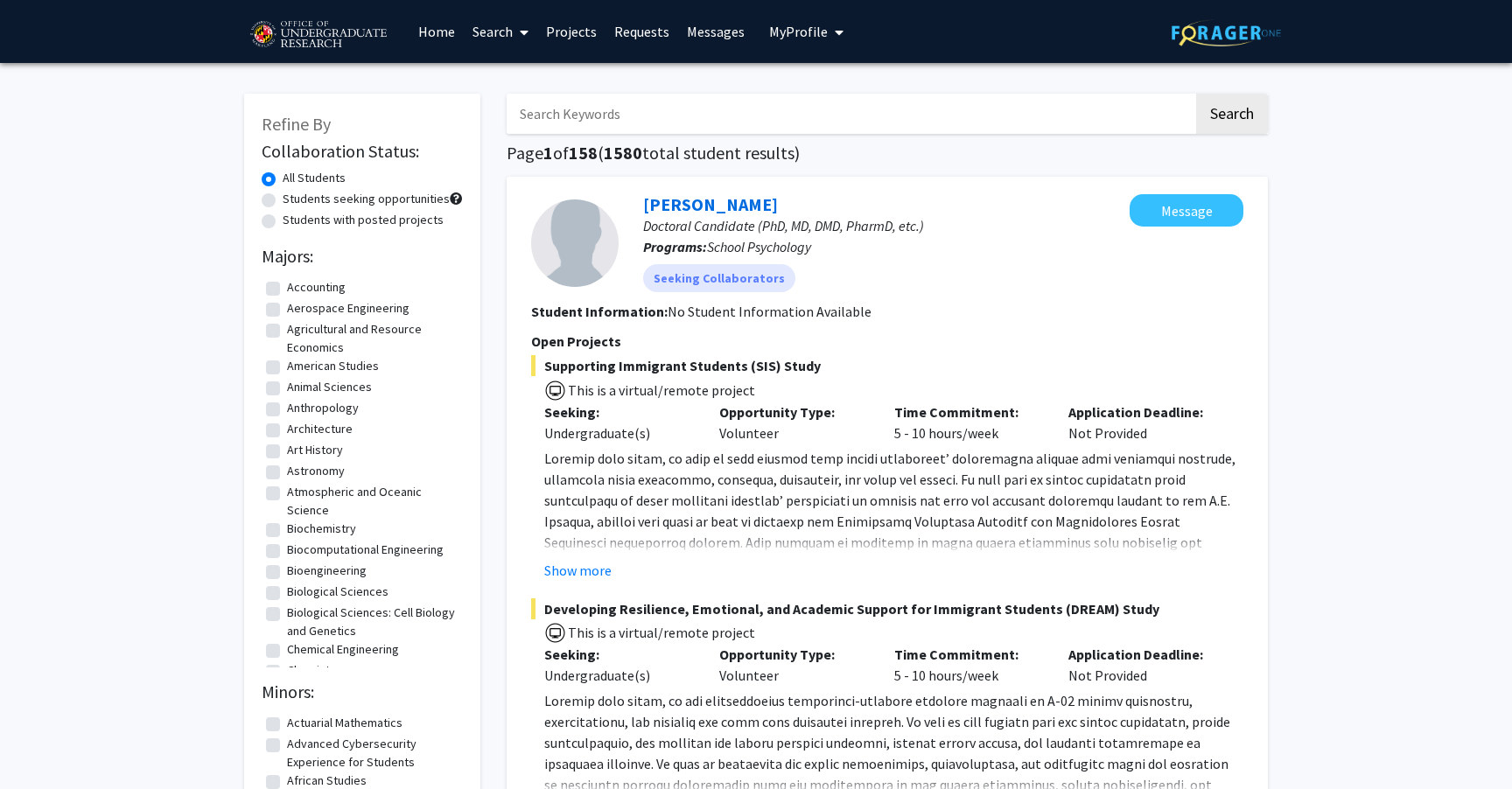
click at [504, 31] on link "Search" at bounding box center [500, 32] width 73 height 62
click at [526, 80] on span "Faculty/Staff" at bounding box center [527, 80] width 128 height 35
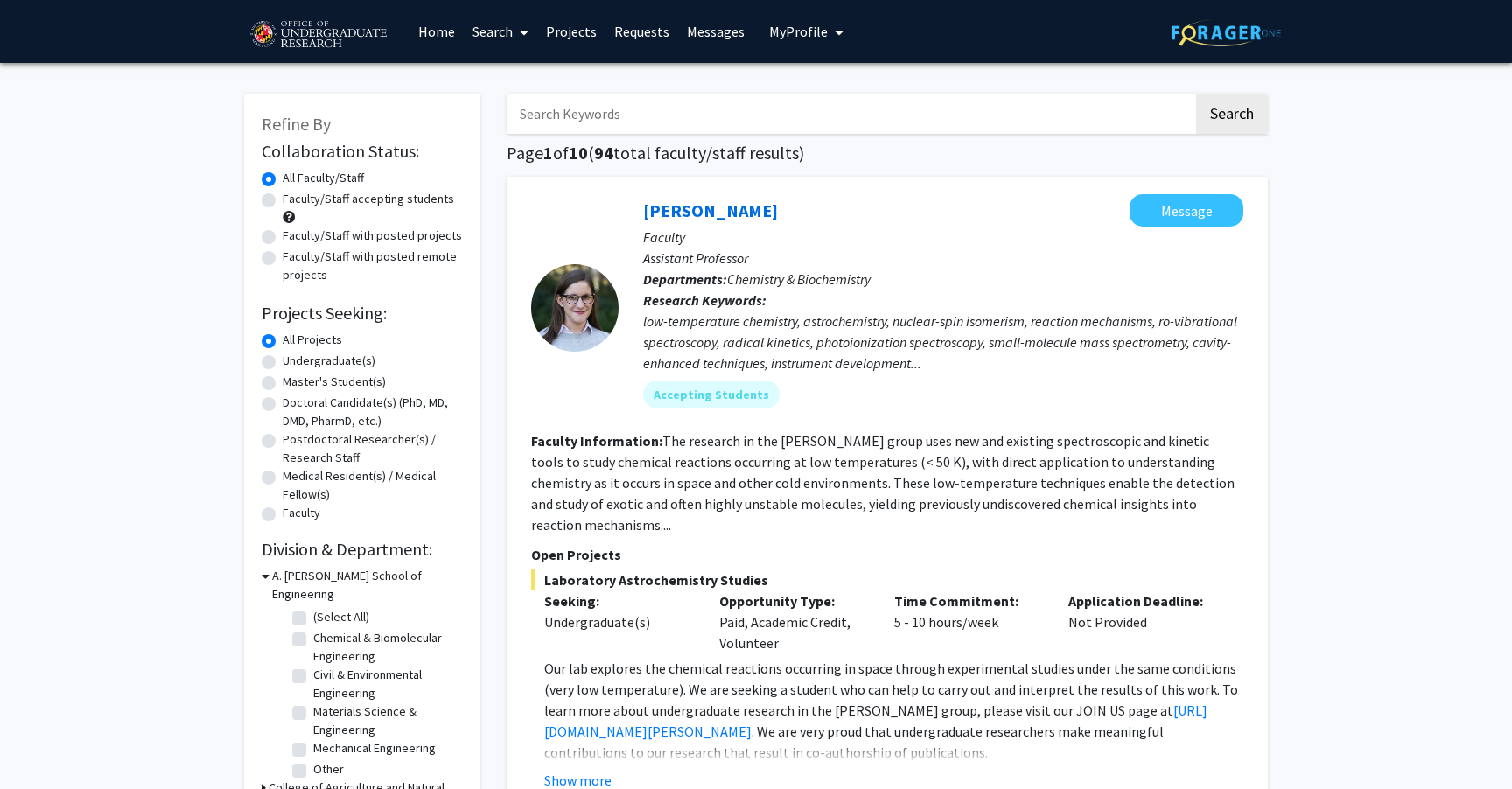
click at [491, 41] on link "Search" at bounding box center [500, 32] width 73 height 62
click at [500, 118] on span "Students" at bounding box center [517, 116] width 107 height 35
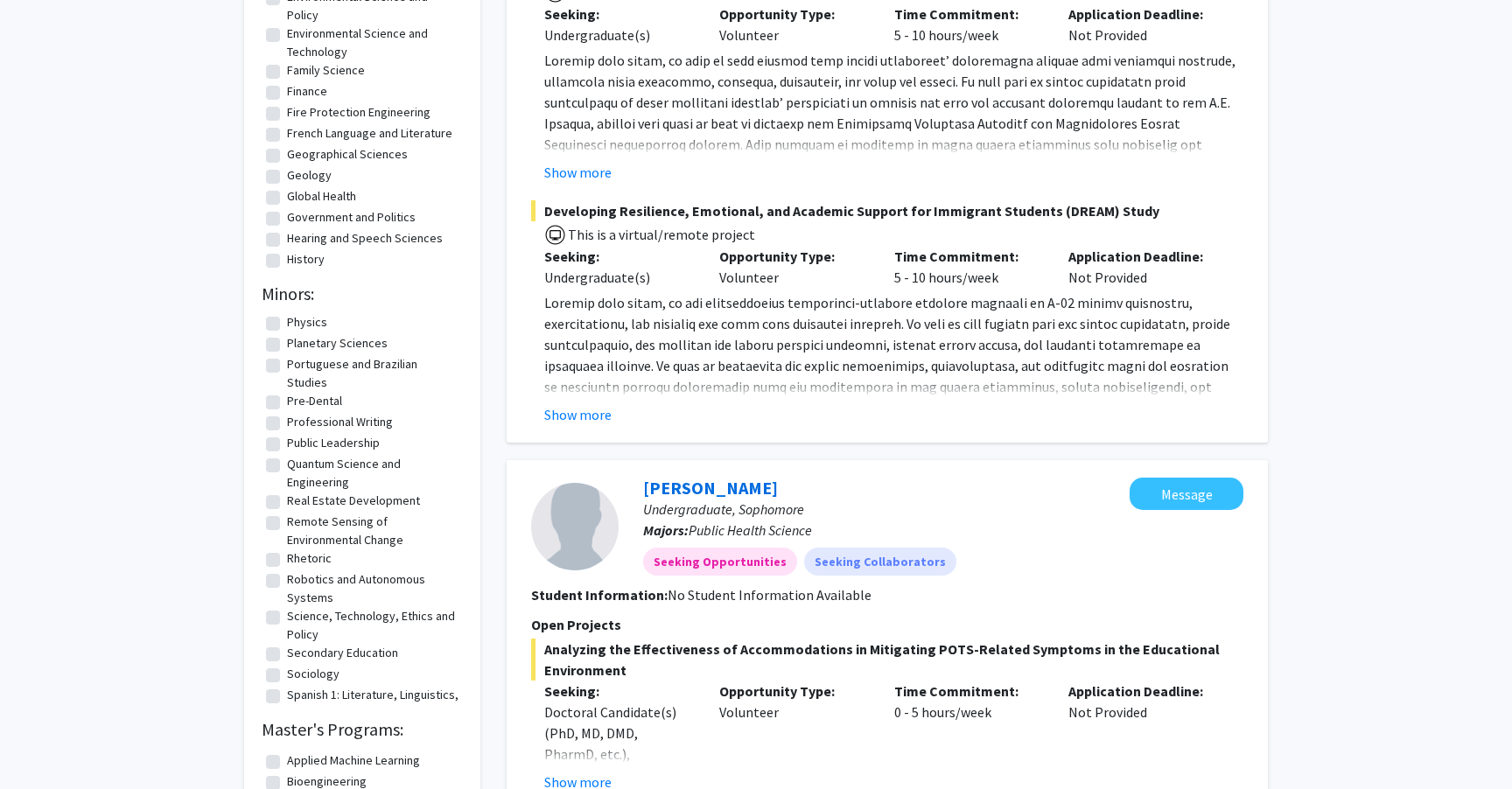
scroll to position [1133, 0]
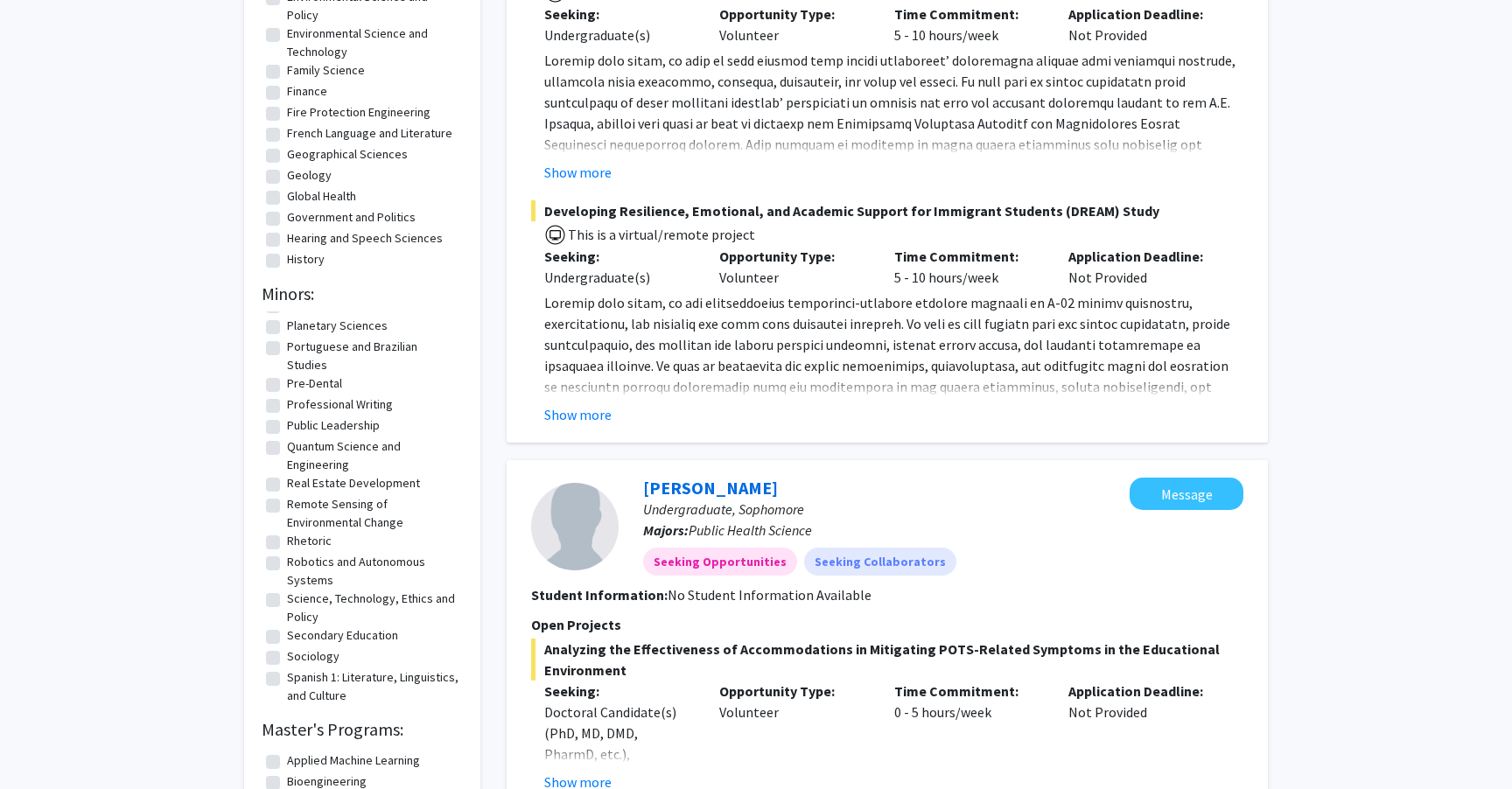
click at [287, 562] on label "Robotics and Autonomous Systems" at bounding box center [373, 571] width 172 height 37
click at [287, 562] on input "Robotics and Autonomous Systems" at bounding box center [293, 559] width 12 height 12
checkbox input "true"
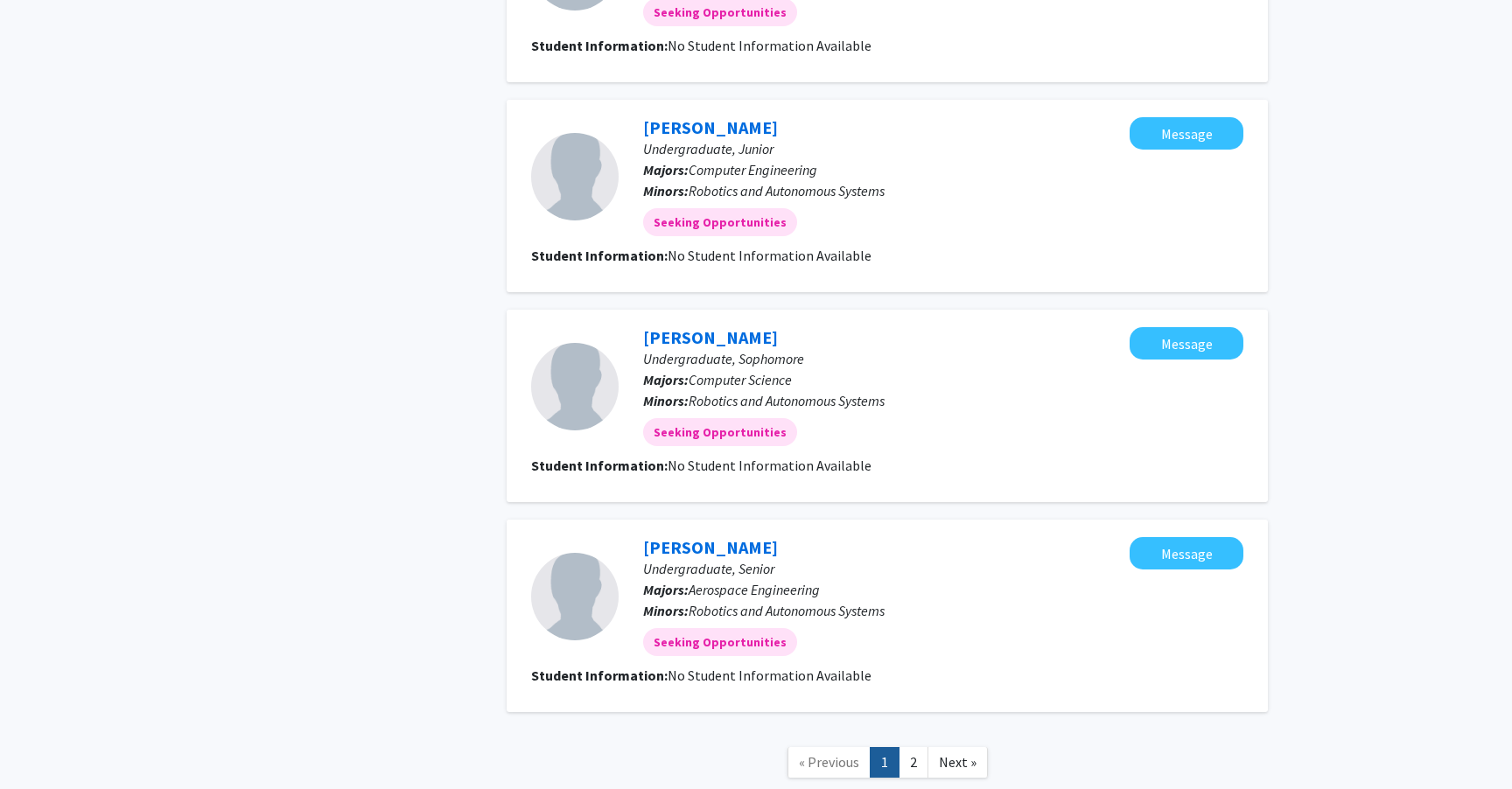
scroll to position [1719, 0]
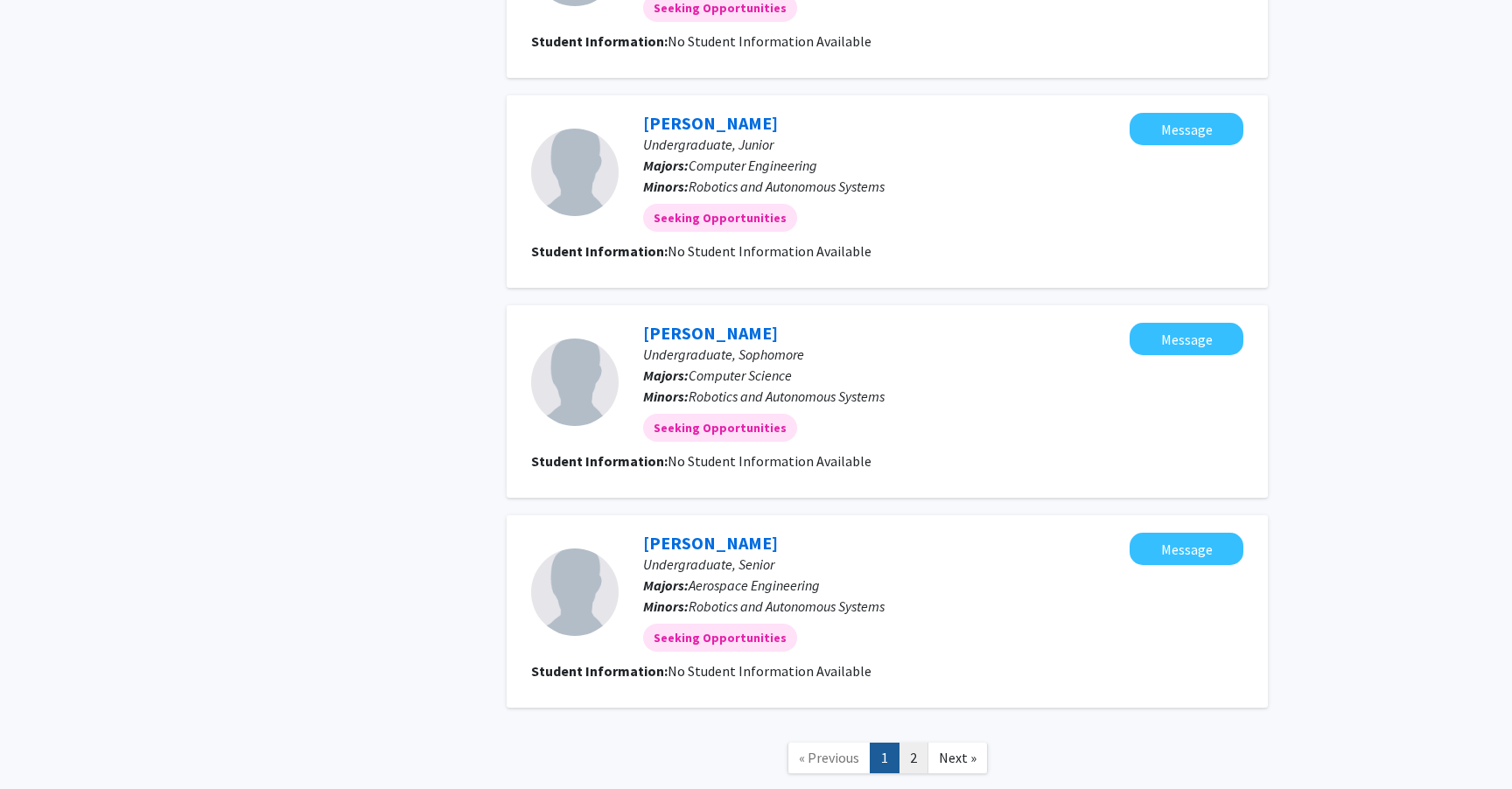
click at [915, 743] on link "2" at bounding box center [913, 758] width 30 height 31
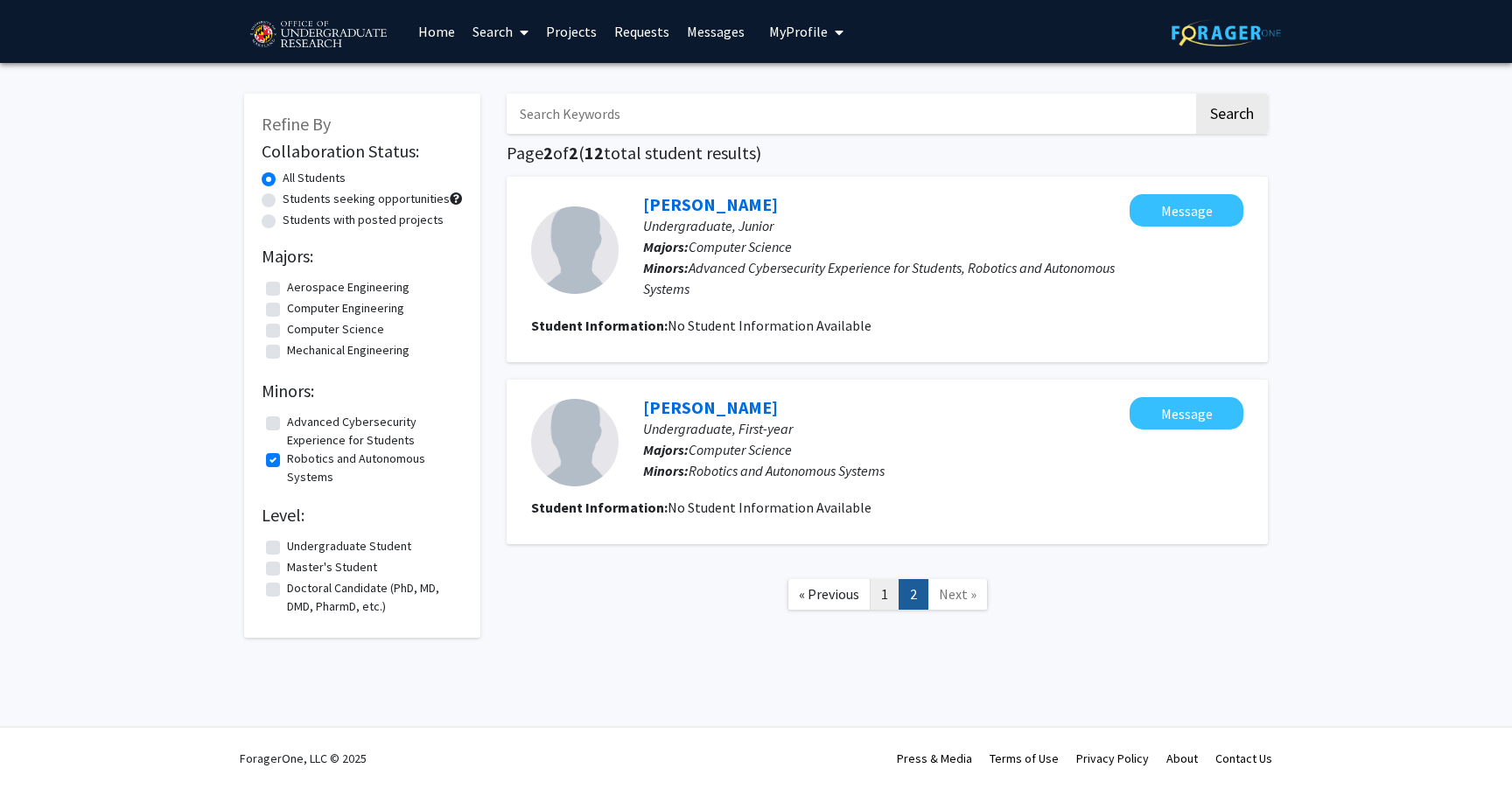
click at [890, 605] on link "1" at bounding box center [884, 594] width 30 height 31
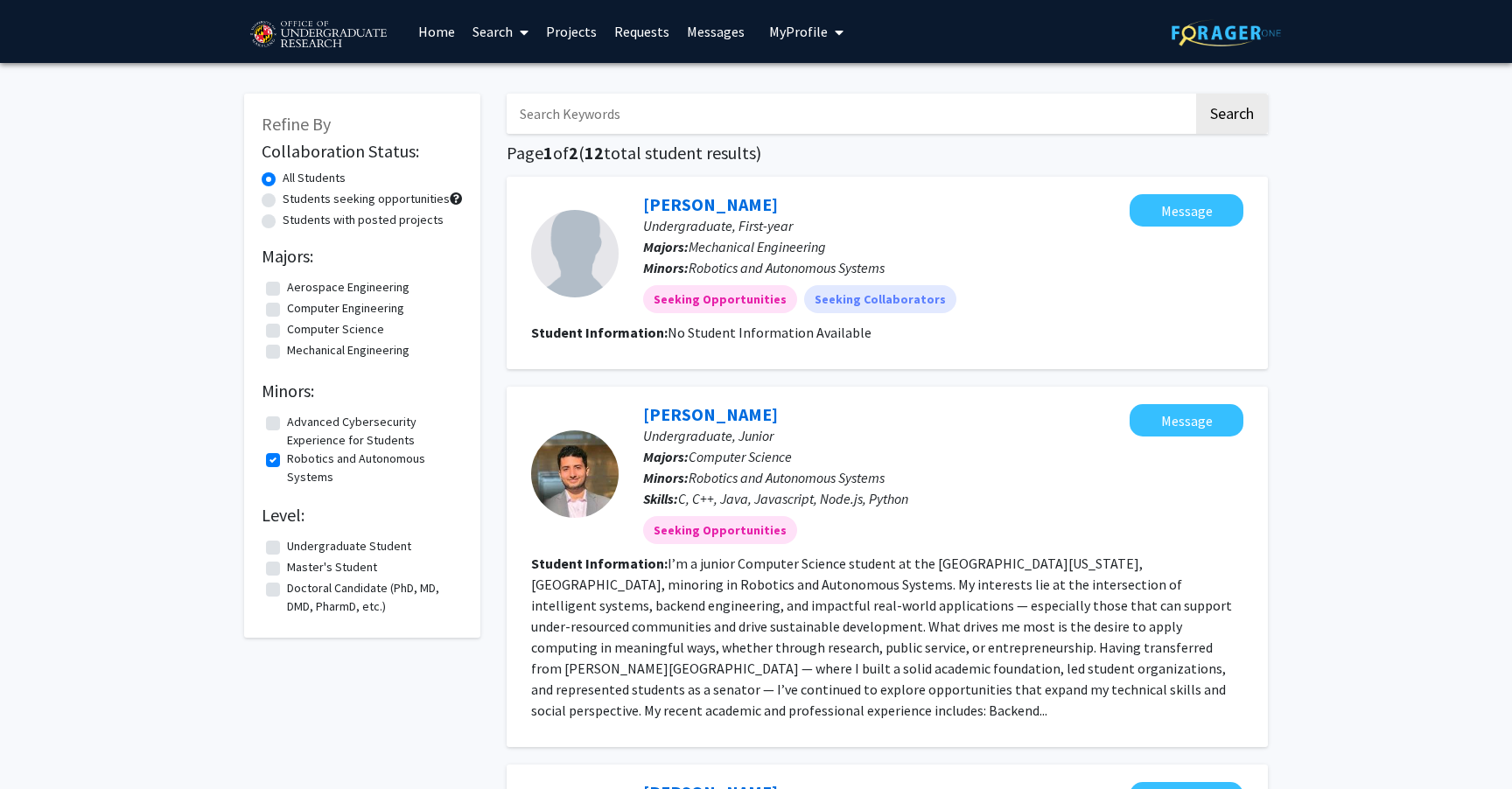
click at [287, 458] on label "Robotics and Autonomous Systems" at bounding box center [373, 468] width 172 height 37
click at [287, 458] on input "Robotics and Autonomous Systems" at bounding box center [293, 456] width 12 height 12
click at [287, 458] on label "Robotics and Autonomous Systems" at bounding box center [373, 468] width 172 height 37
click at [287, 458] on input "Robotics and Autonomous Systems" at bounding box center [293, 456] width 12 height 12
checkbox input "true"
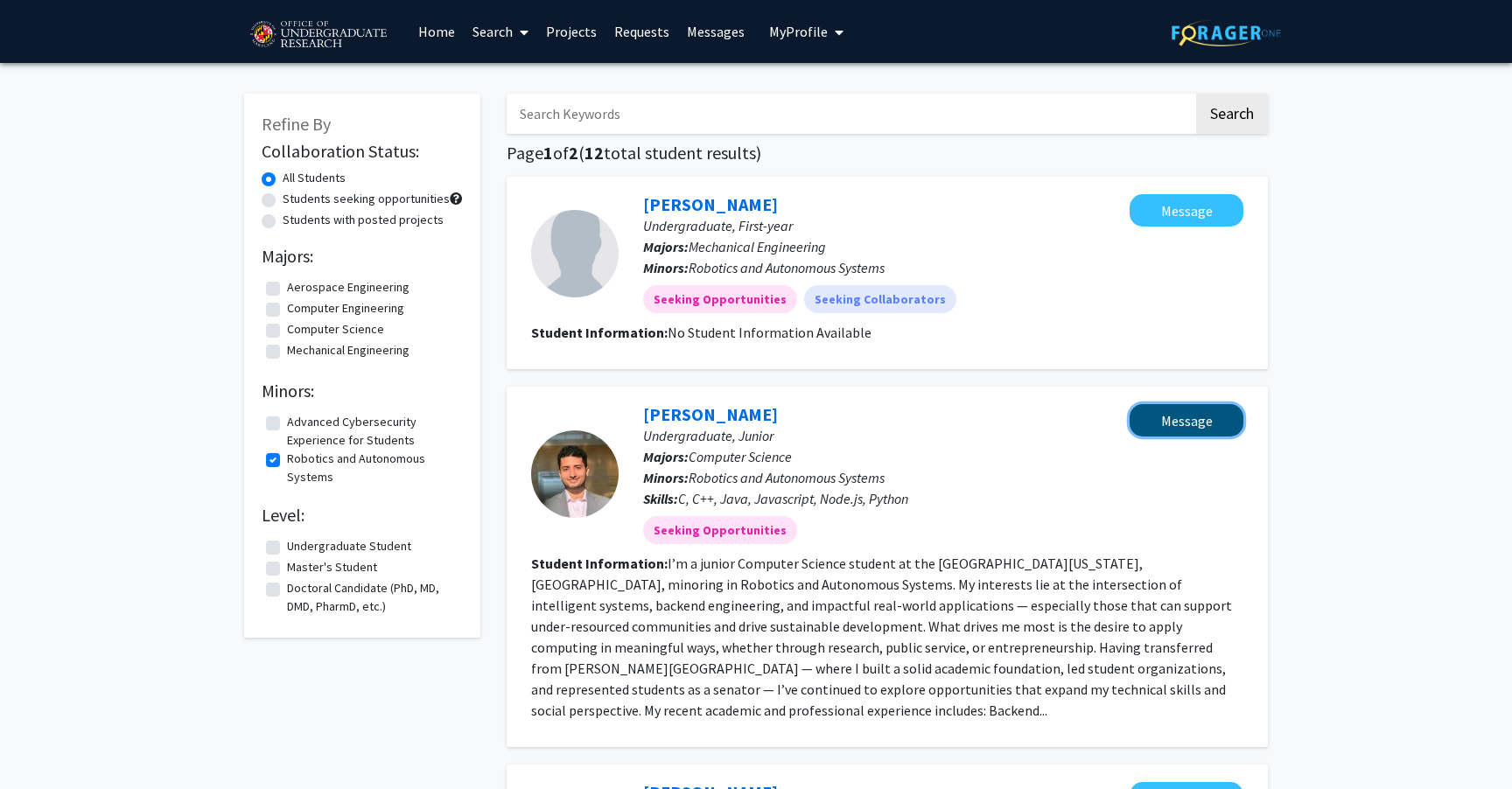
click at [1164, 423] on button "Message" at bounding box center [1186, 420] width 114 height 33
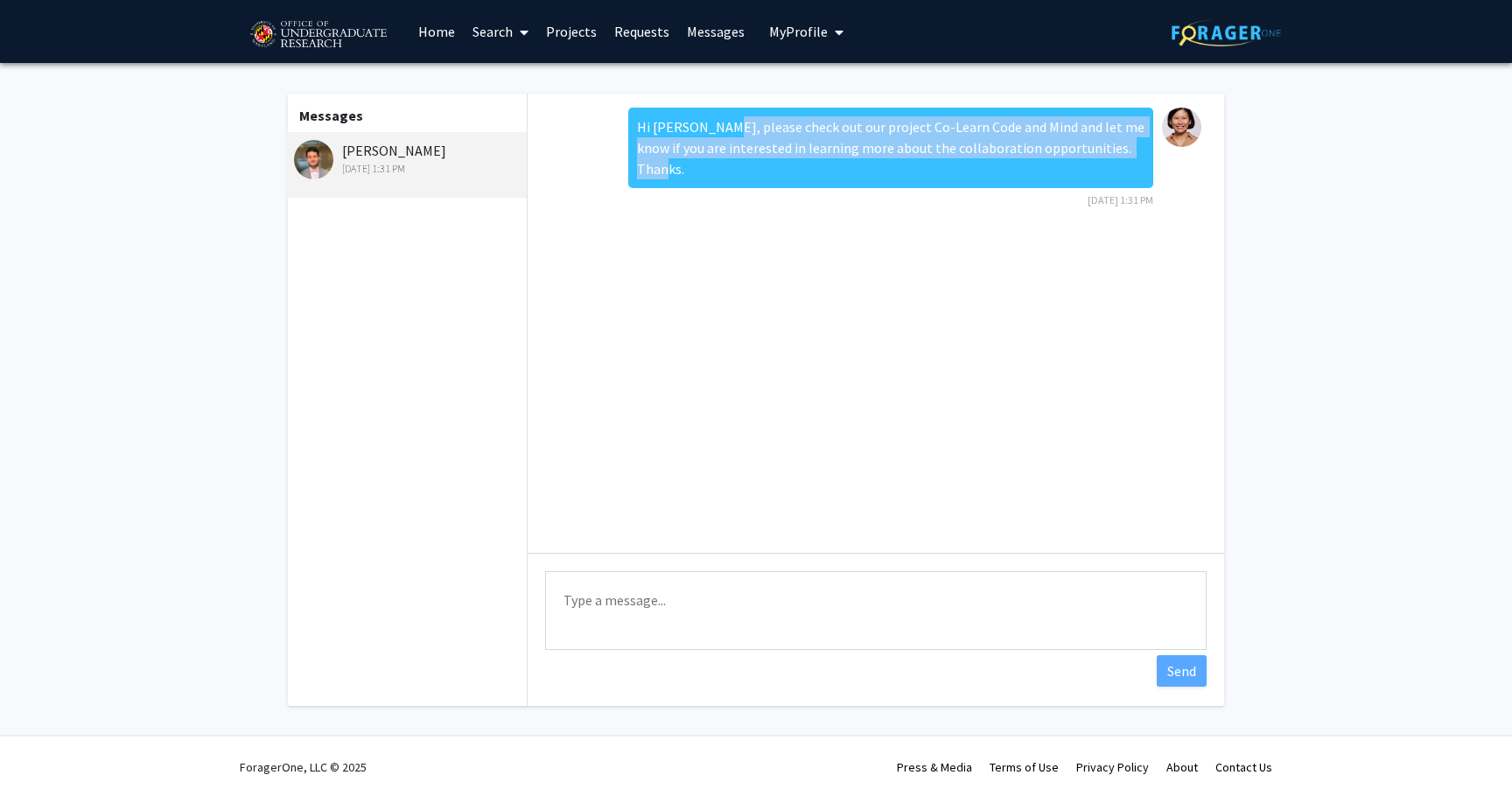
drag, startPoint x: 716, startPoint y: 131, endPoint x: 1120, endPoint y: 166, distance: 405.5
click at [1120, 166] on div "Hi [PERSON_NAME], please check out our project Co-Learn Code and Mind and let m…" at bounding box center [890, 148] width 525 height 81
copy div "please check out our project Co-Learn Code and Mind and let me know if you are …"
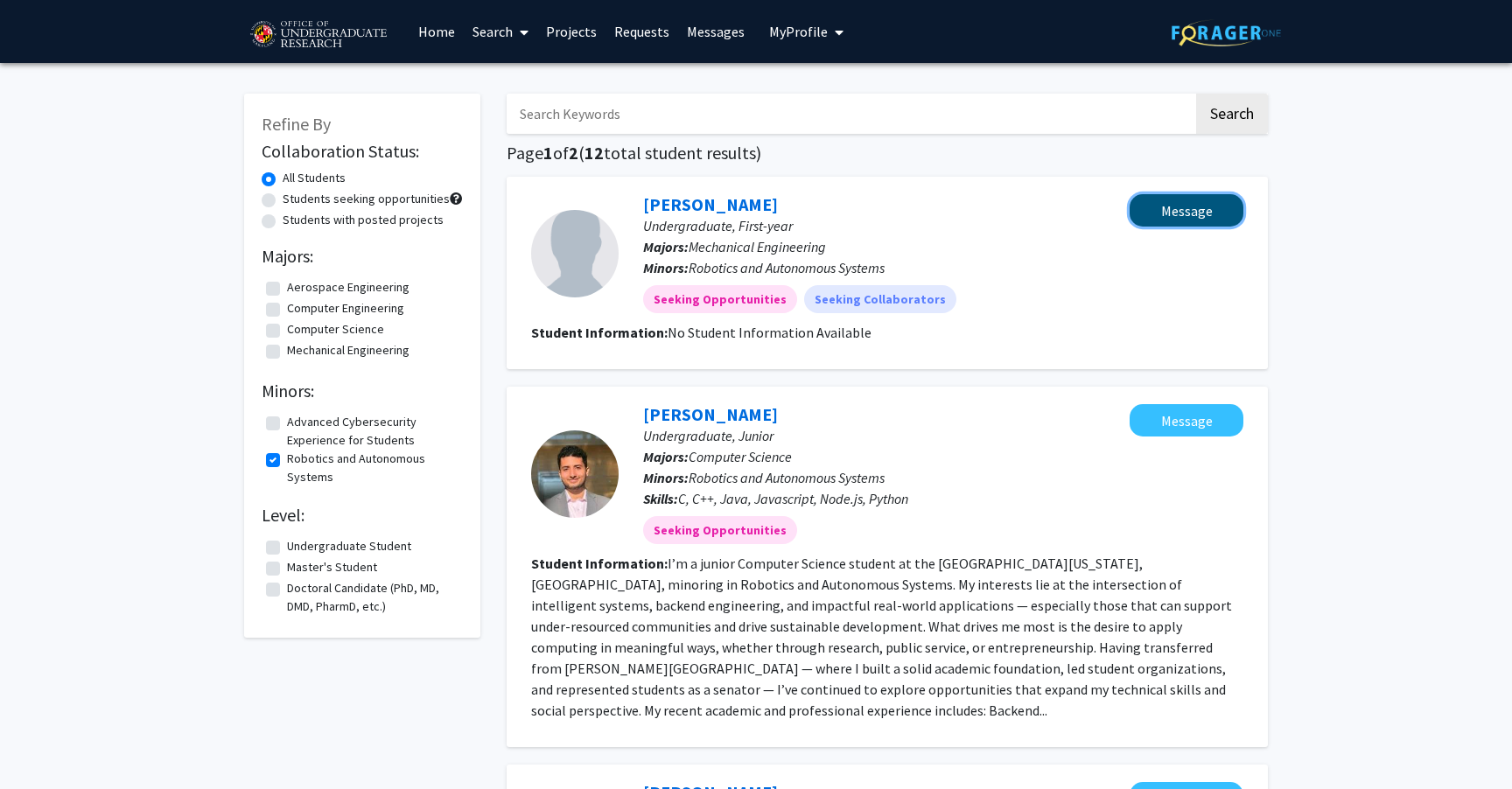
click at [1189, 213] on button "Message" at bounding box center [1186, 211] width 114 height 33
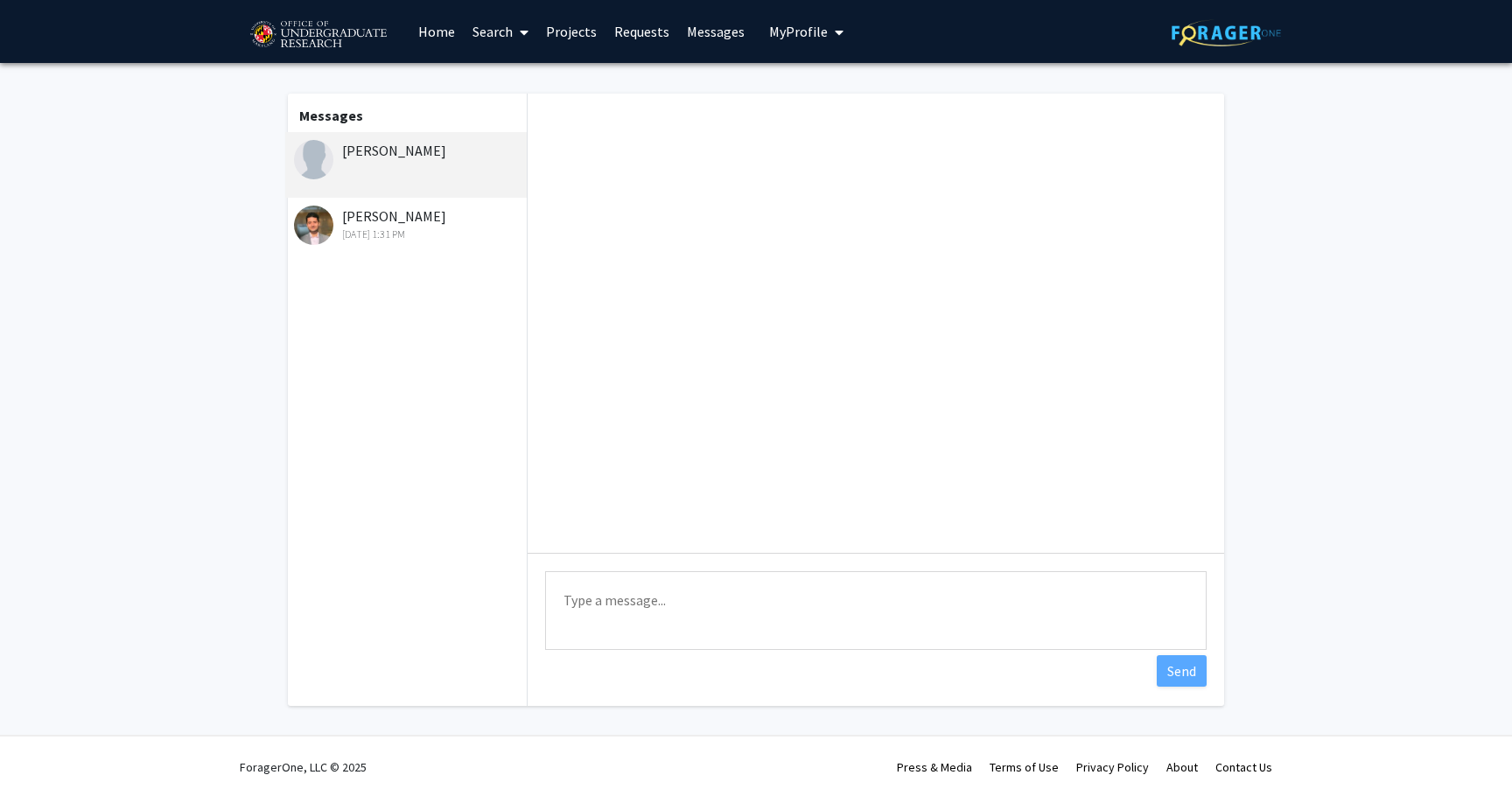
click at [771, 601] on textarea "Type a message" at bounding box center [876, 611] width 661 height 79
paste textarea "please check out our project Co-Learn Code and Mind and let me know if you are …"
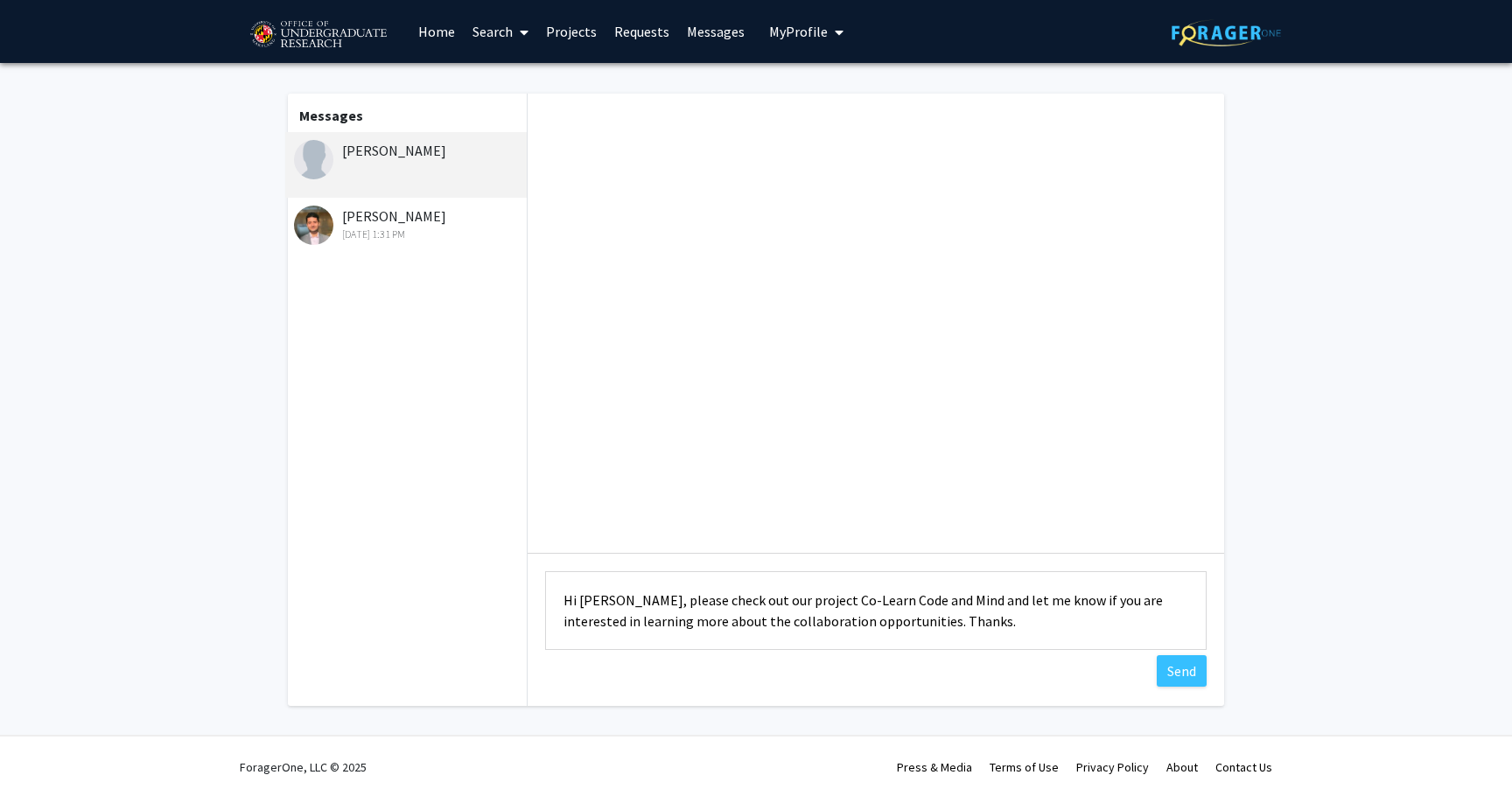
drag, startPoint x: 876, startPoint y: 626, endPoint x: 524, endPoint y: 592, distance: 353.6
click at [524, 592] on div "Messages [PERSON_NAME] [DATE] 1:31 PM Type a message Hi [PERSON_NAME], please c…" at bounding box center [756, 399] width 968 height 612
type textarea "Hi [PERSON_NAME], please check out our project Co-Learn Code and Mind and let m…"
click at [1188, 668] on button "Send" at bounding box center [1181, 671] width 50 height 32
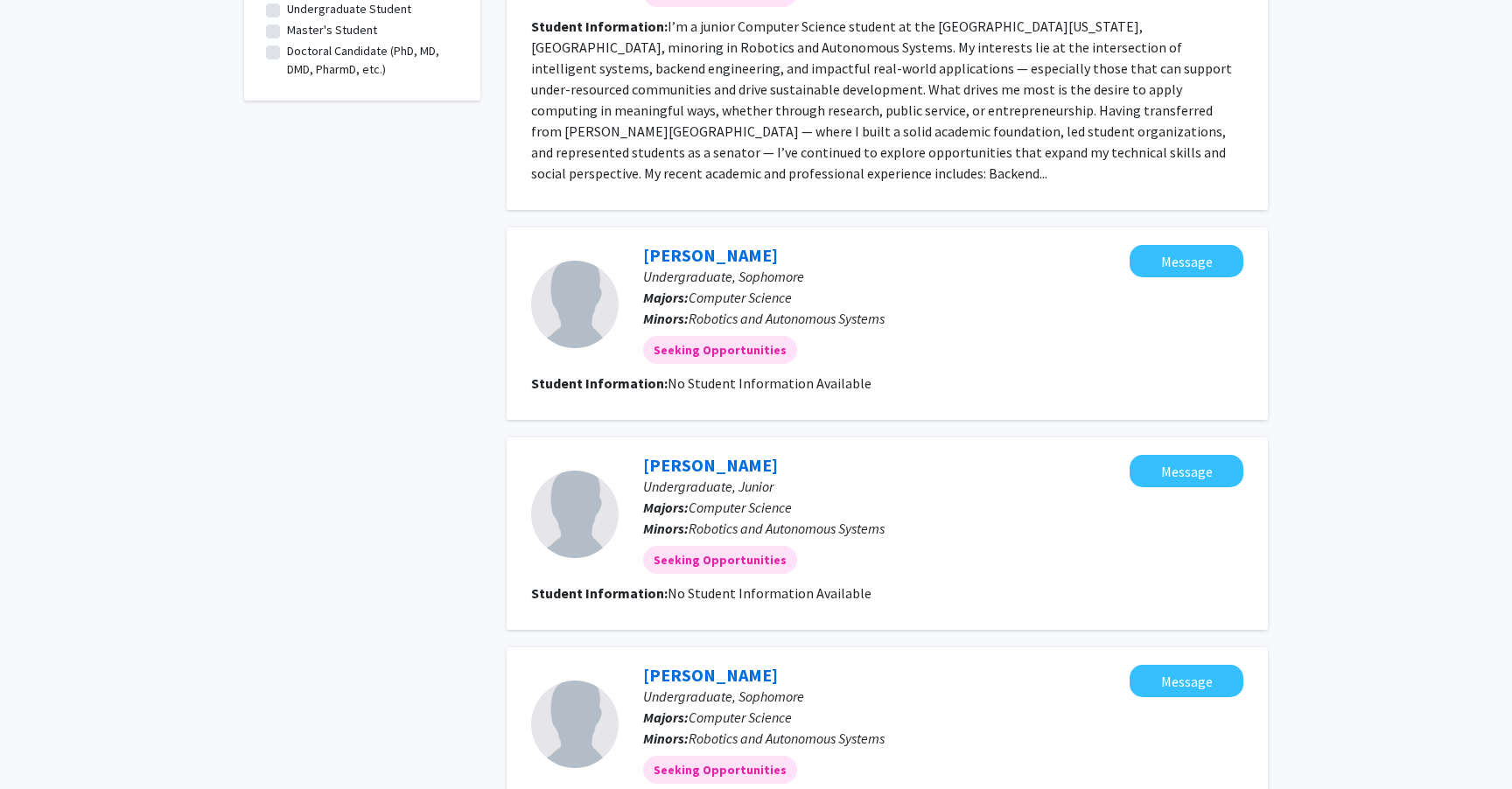
scroll to position [552, 0]
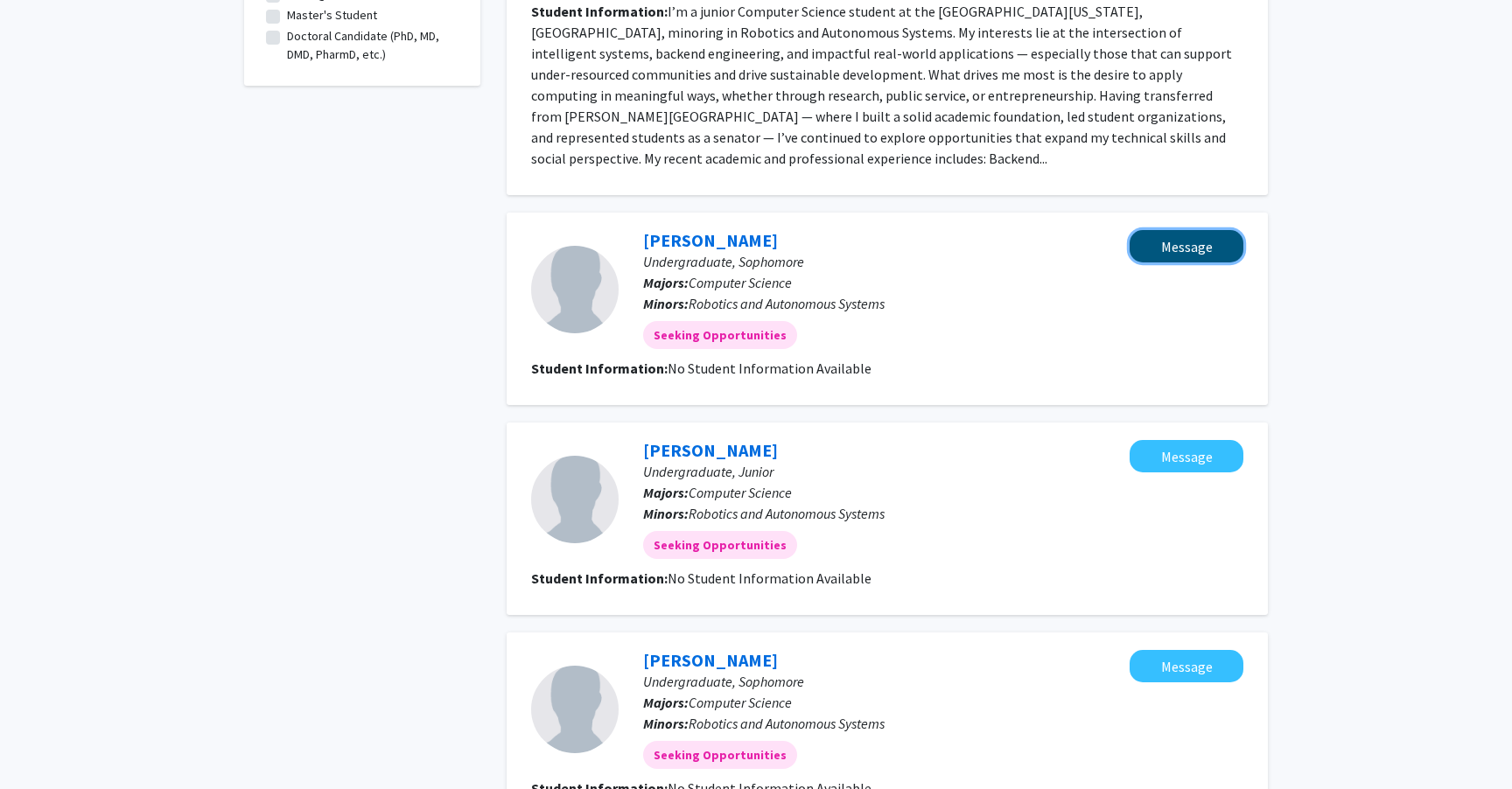
click at [1172, 233] on button "Message" at bounding box center [1186, 247] width 114 height 33
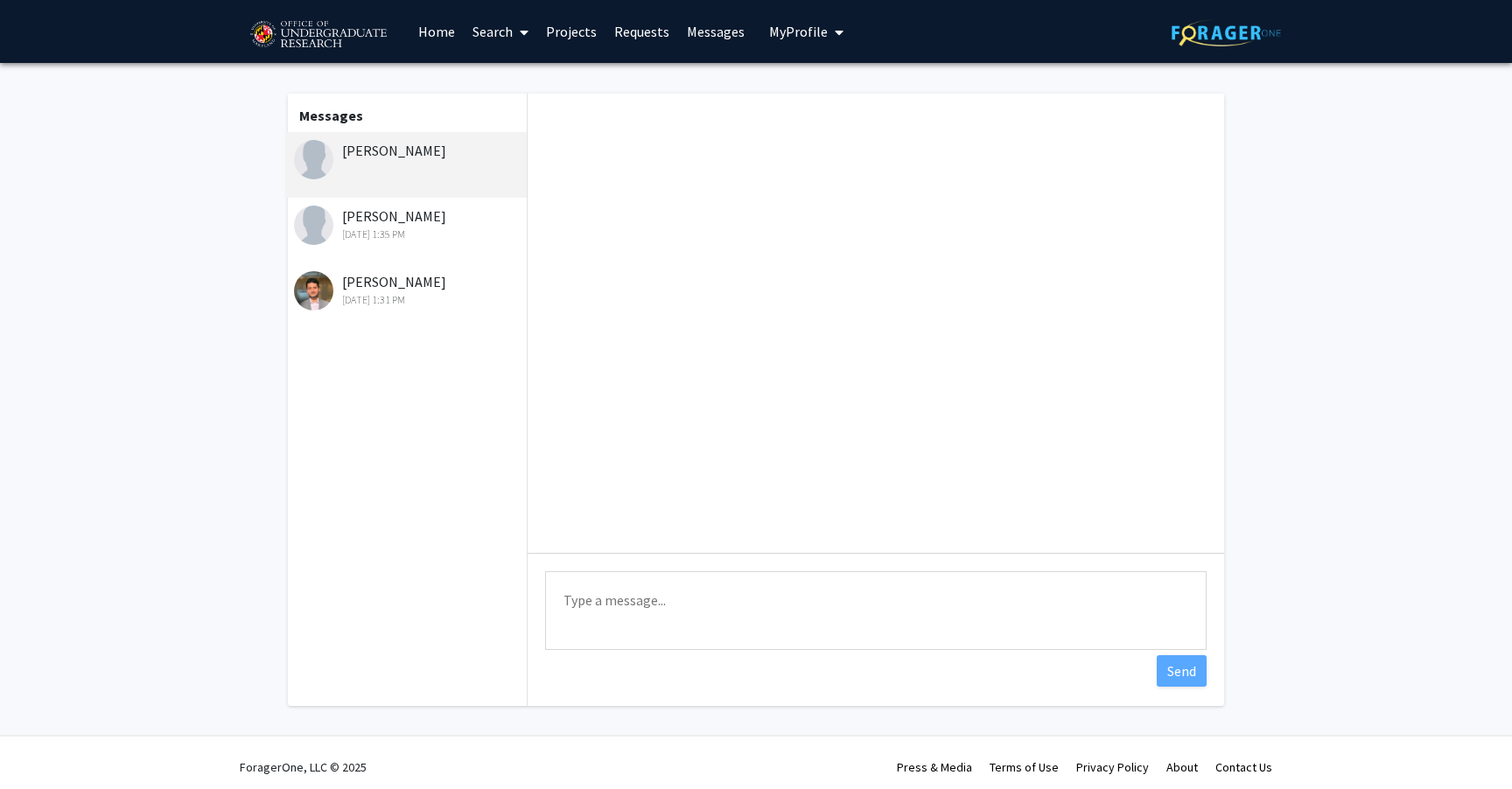
click at [758, 607] on textarea "Type a message" at bounding box center [876, 611] width 661 height 79
paste textarea "Hi [PERSON_NAME], please check out our project Co-Learn Code and Mind and let m…"
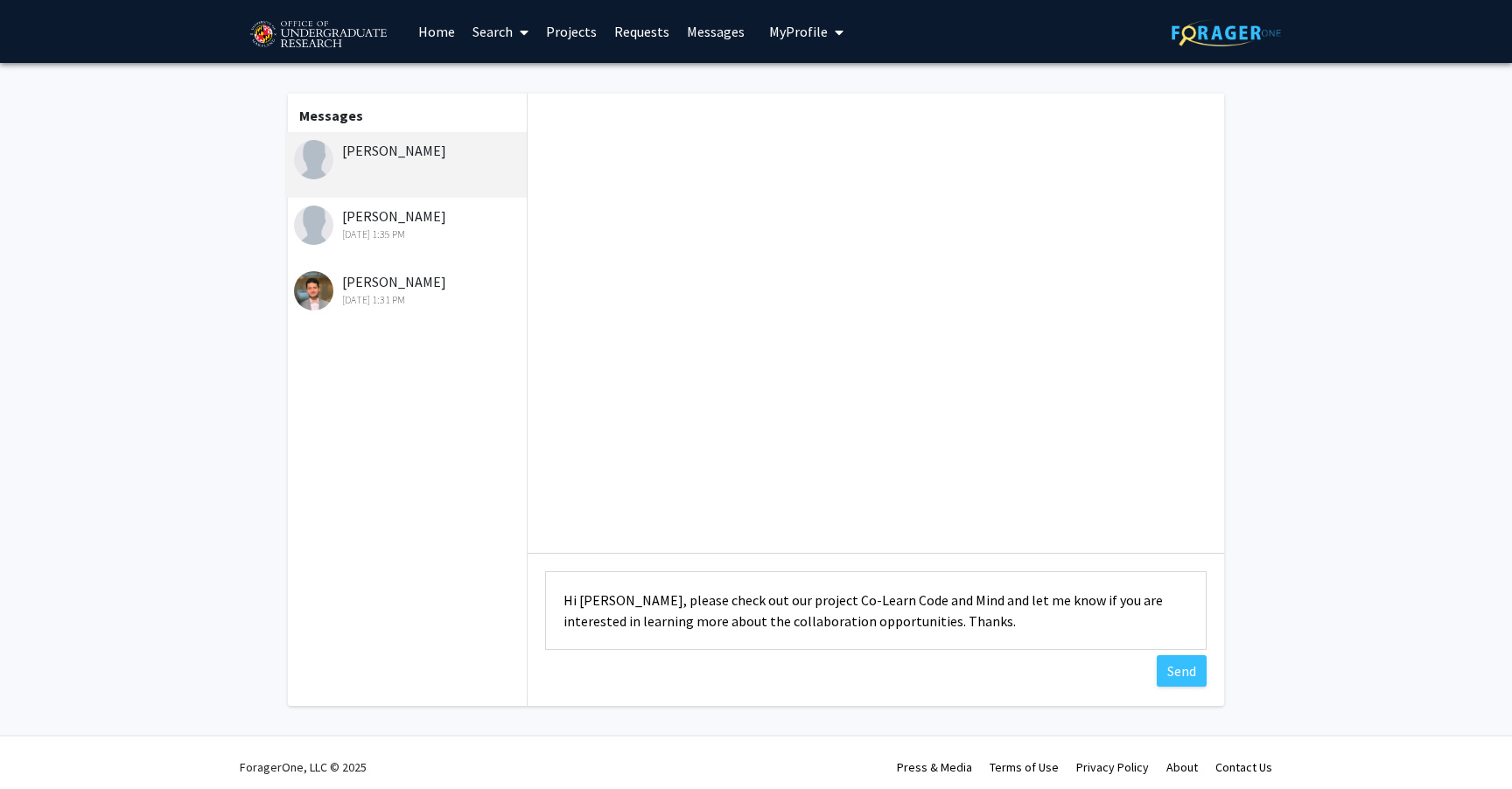
drag, startPoint x: 622, startPoint y: 603, endPoint x: 581, endPoint y: 602, distance: 41.0
click at [581, 602] on textarea "Hi [PERSON_NAME], please check out our project Co-Learn Code and Mind and let m…" at bounding box center [876, 611] width 661 height 79
drag, startPoint x: 943, startPoint y: 623, endPoint x: 628, endPoint y: 603, distance: 315.6
click at [628, 603] on textarea "Hi [PERSON_NAME], please check out our project Co-Learn Code and Mind and let m…" at bounding box center [876, 611] width 661 height 79
type textarea "Hi [PERSON_NAME], please check out our project Co-Learn Code and Mind and let m…"
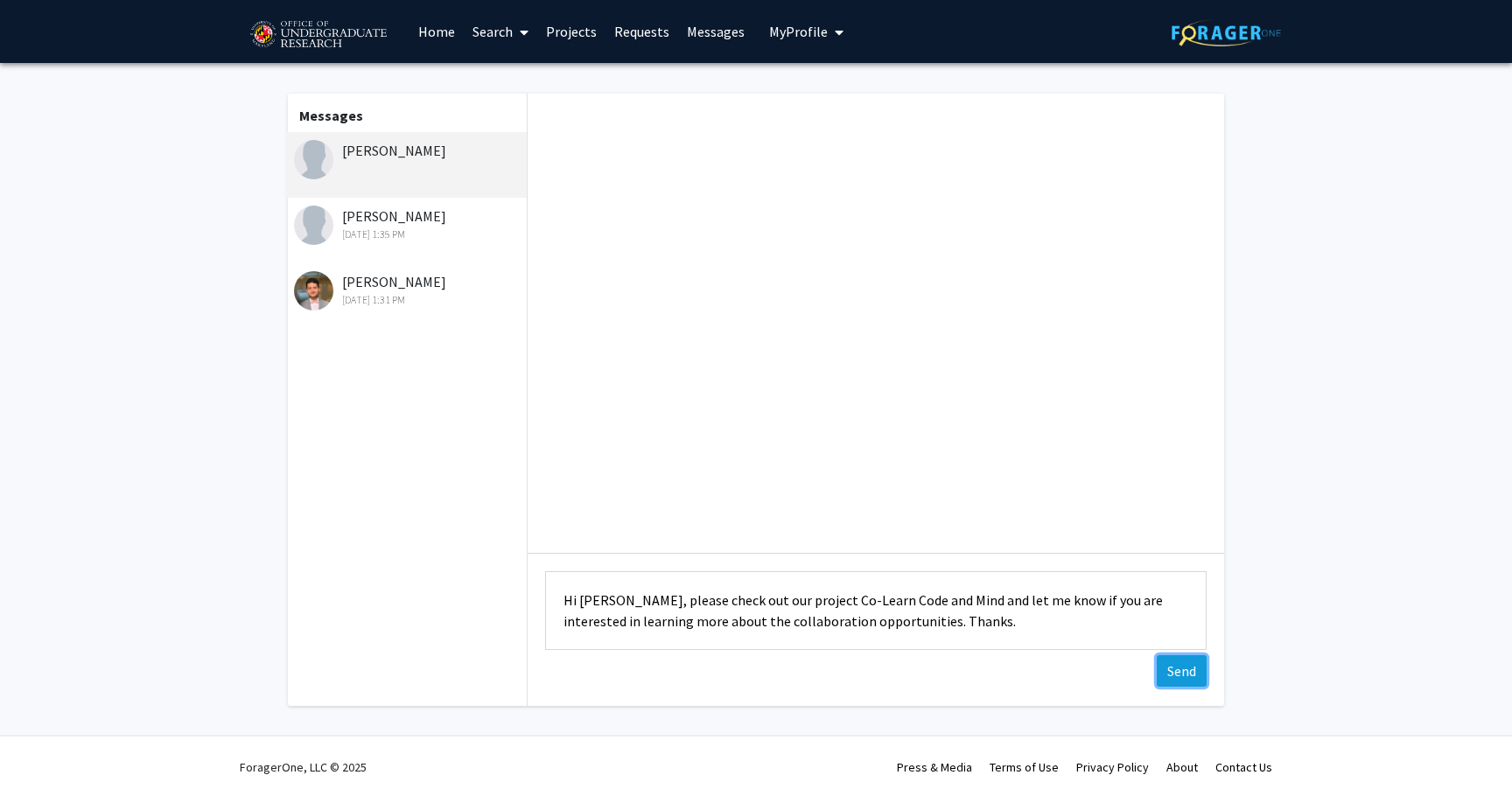
click at [1190, 677] on button "Send" at bounding box center [1181, 671] width 50 height 32
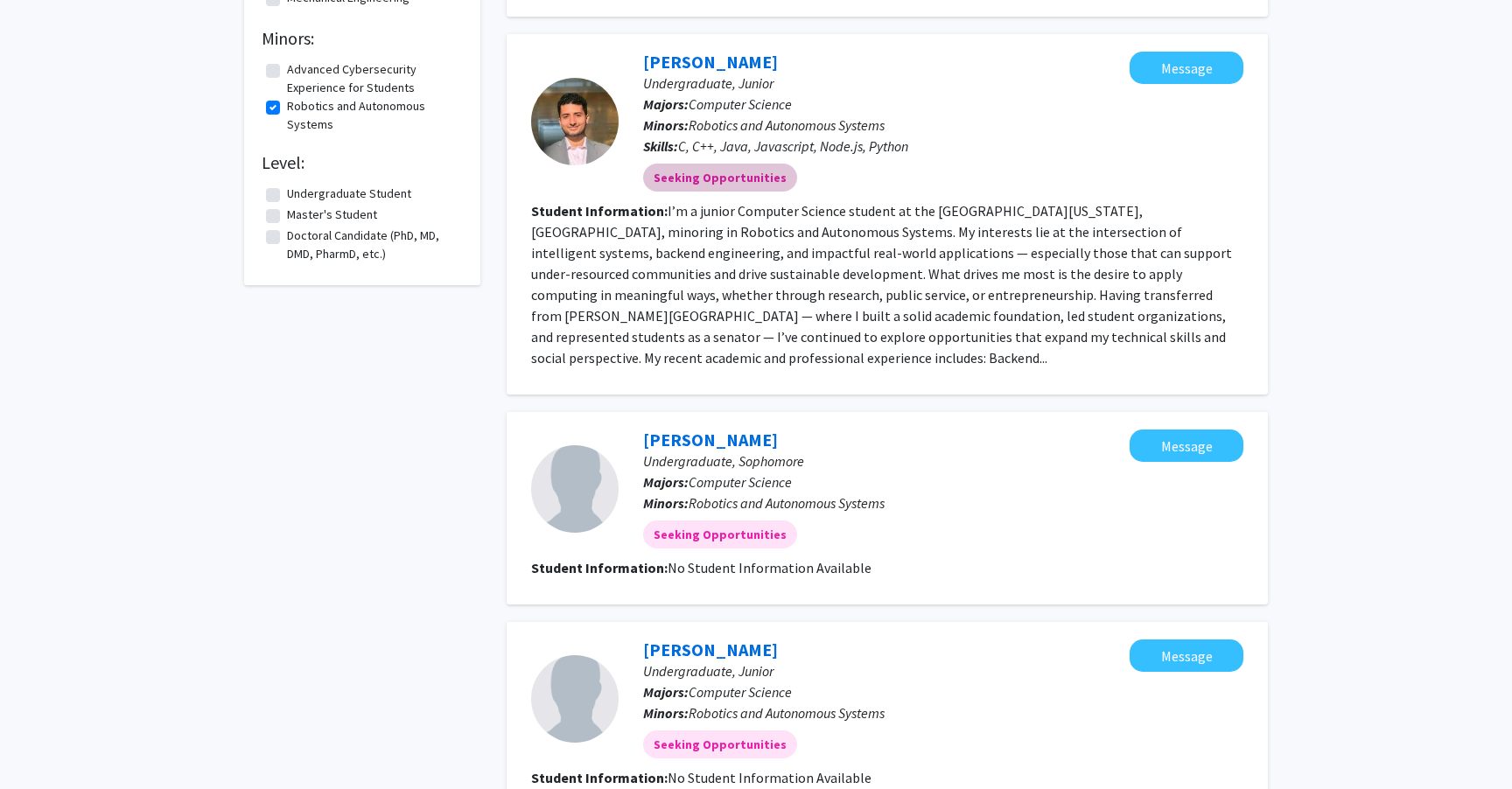
scroll to position [527, 0]
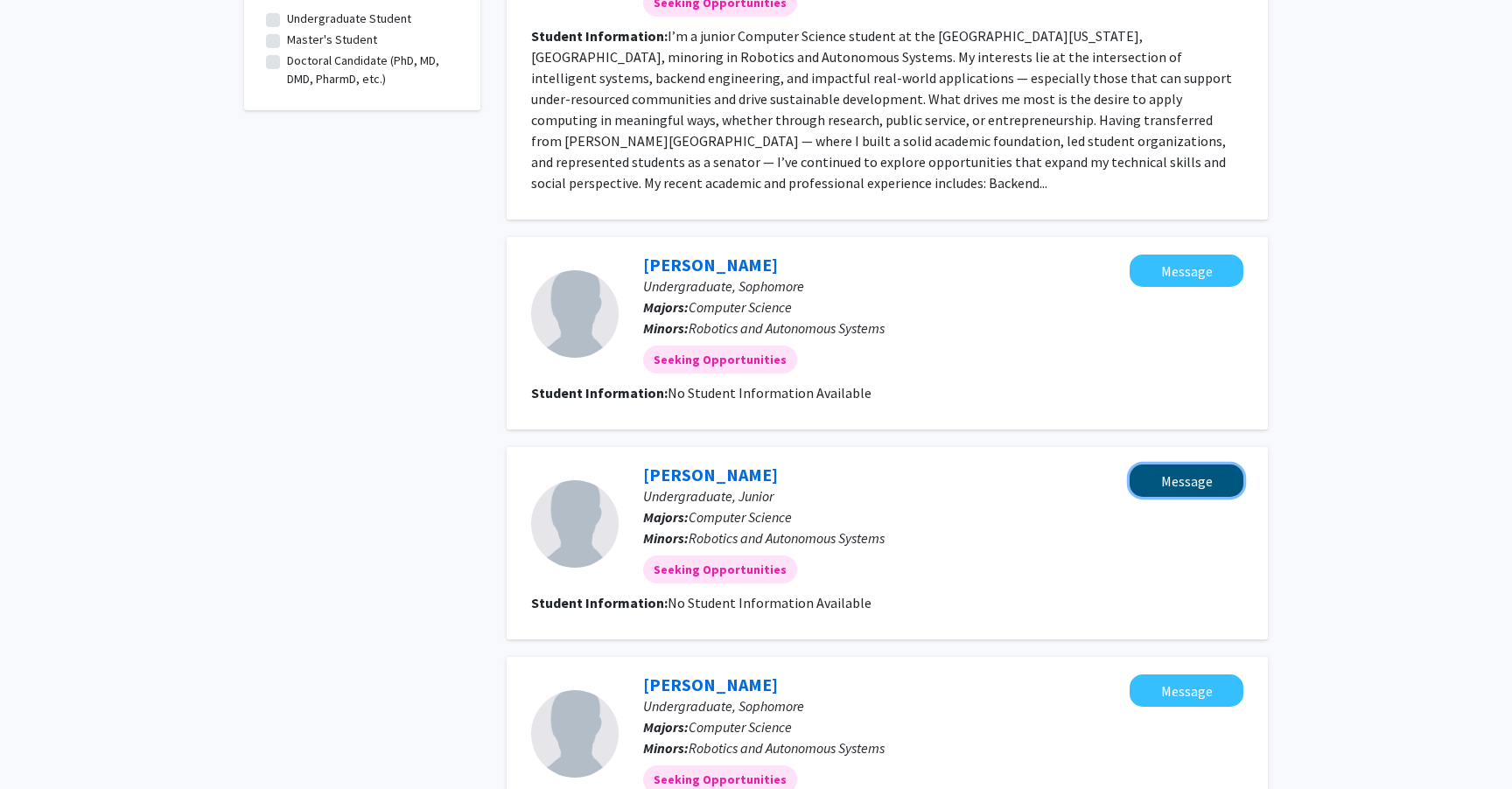
click at [1171, 464] on button "Message" at bounding box center [1186, 481] width 114 height 33
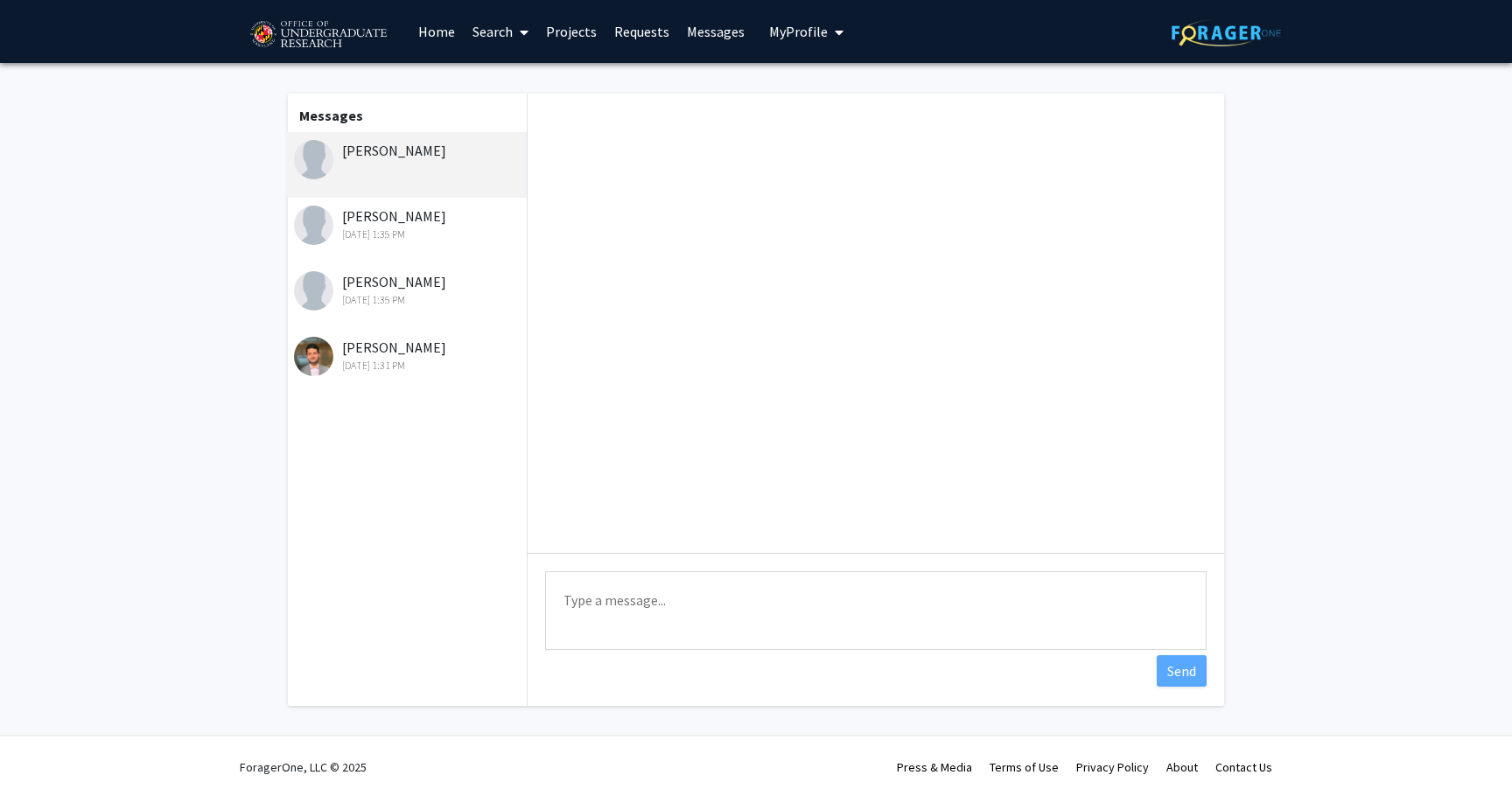
click at [683, 602] on textarea "Type a message" at bounding box center [876, 611] width 661 height 79
paste textarea "please check out our project Co-Learn Code and Mind and let me know if you are …"
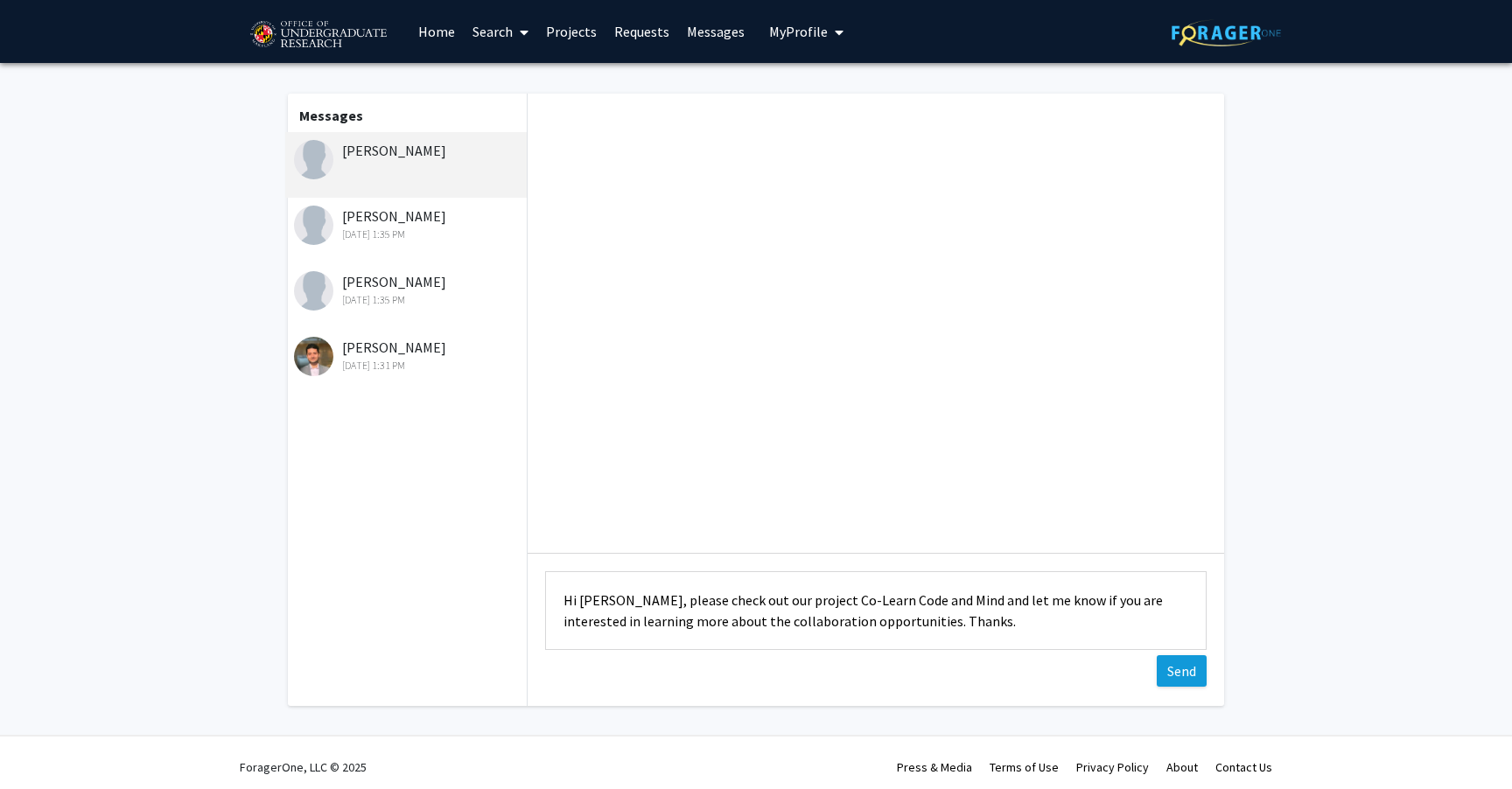
type textarea "Hi [PERSON_NAME], please check out our project Co-Learn Code and Mind and let m…"
click at [1188, 676] on button "Send" at bounding box center [1181, 671] width 50 height 32
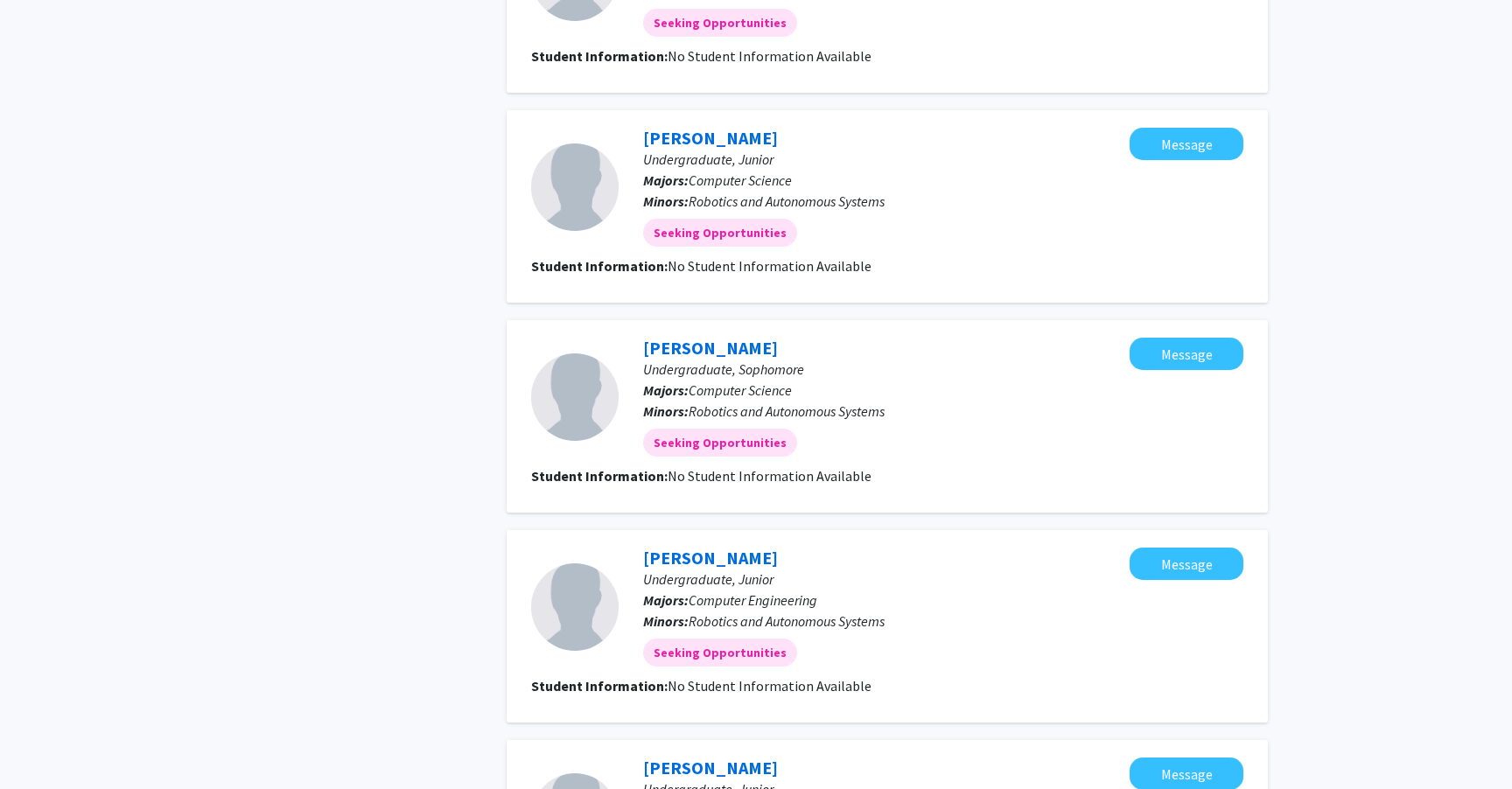
scroll to position [922, 0]
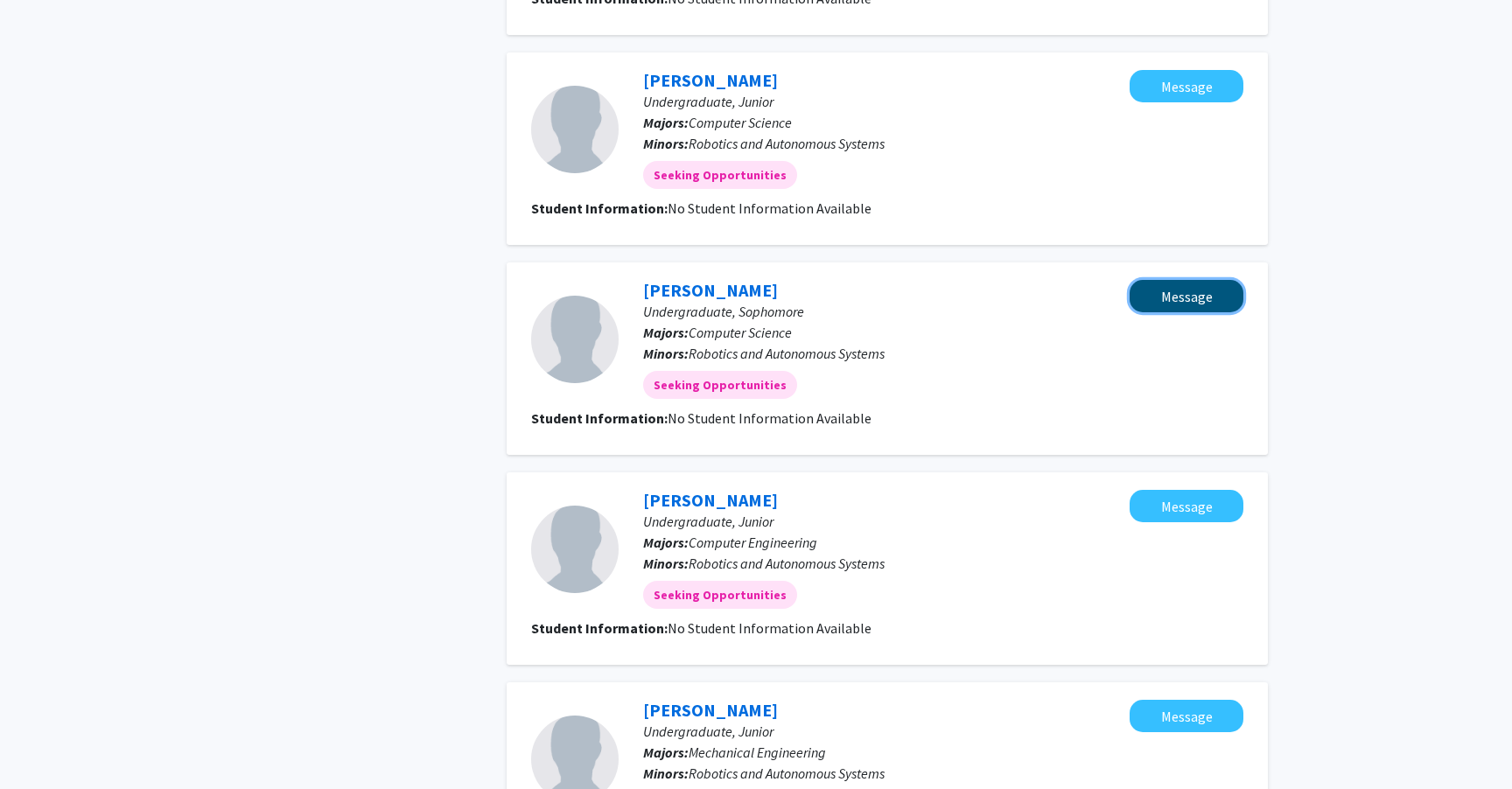
click at [1167, 281] on button "Message" at bounding box center [1186, 296] width 114 height 33
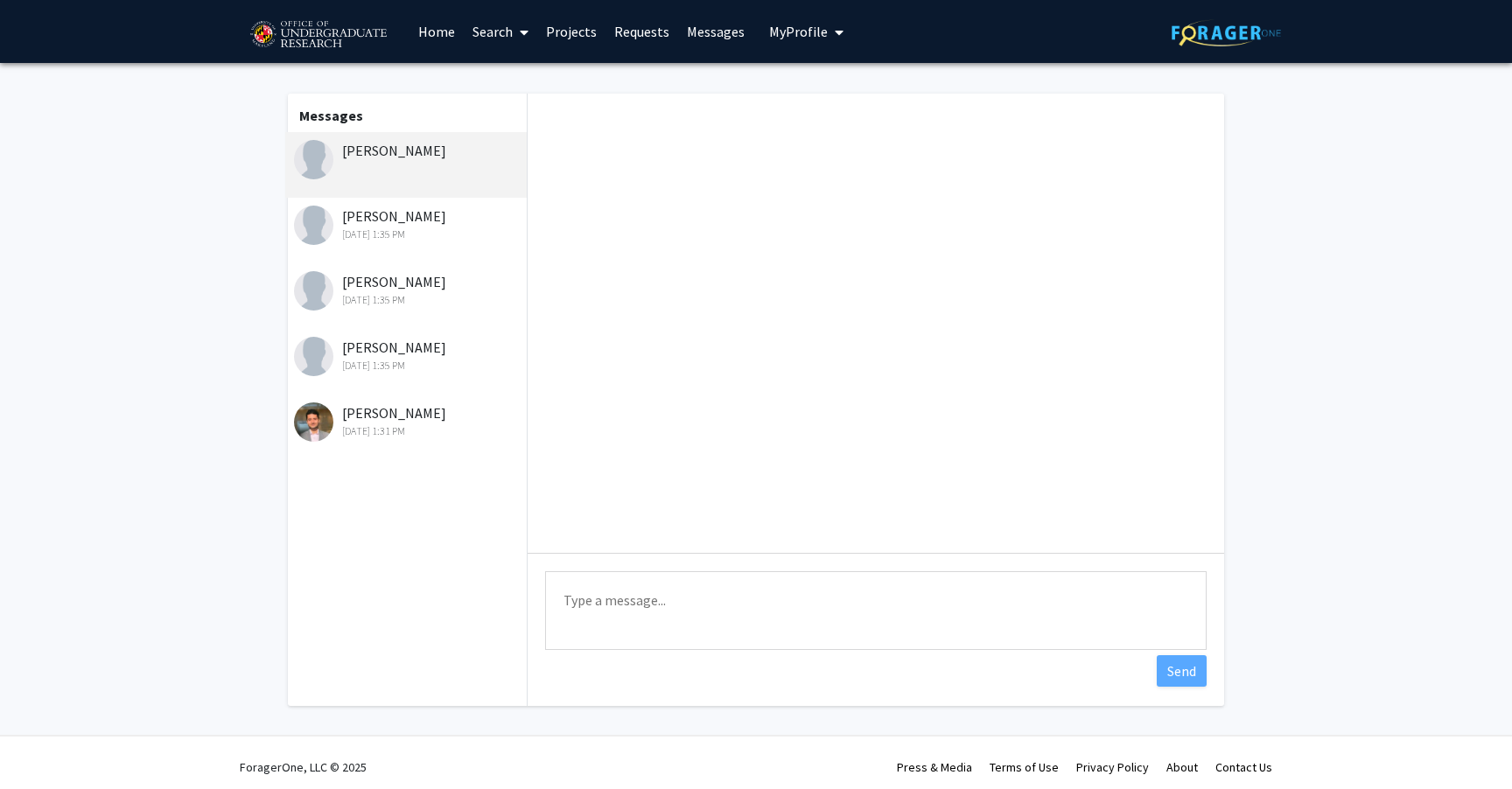
click at [679, 609] on textarea "Type a message" at bounding box center [876, 611] width 661 height 79
paste textarea "please check out our project Co-Learn Code and Mind and let me know if you are …"
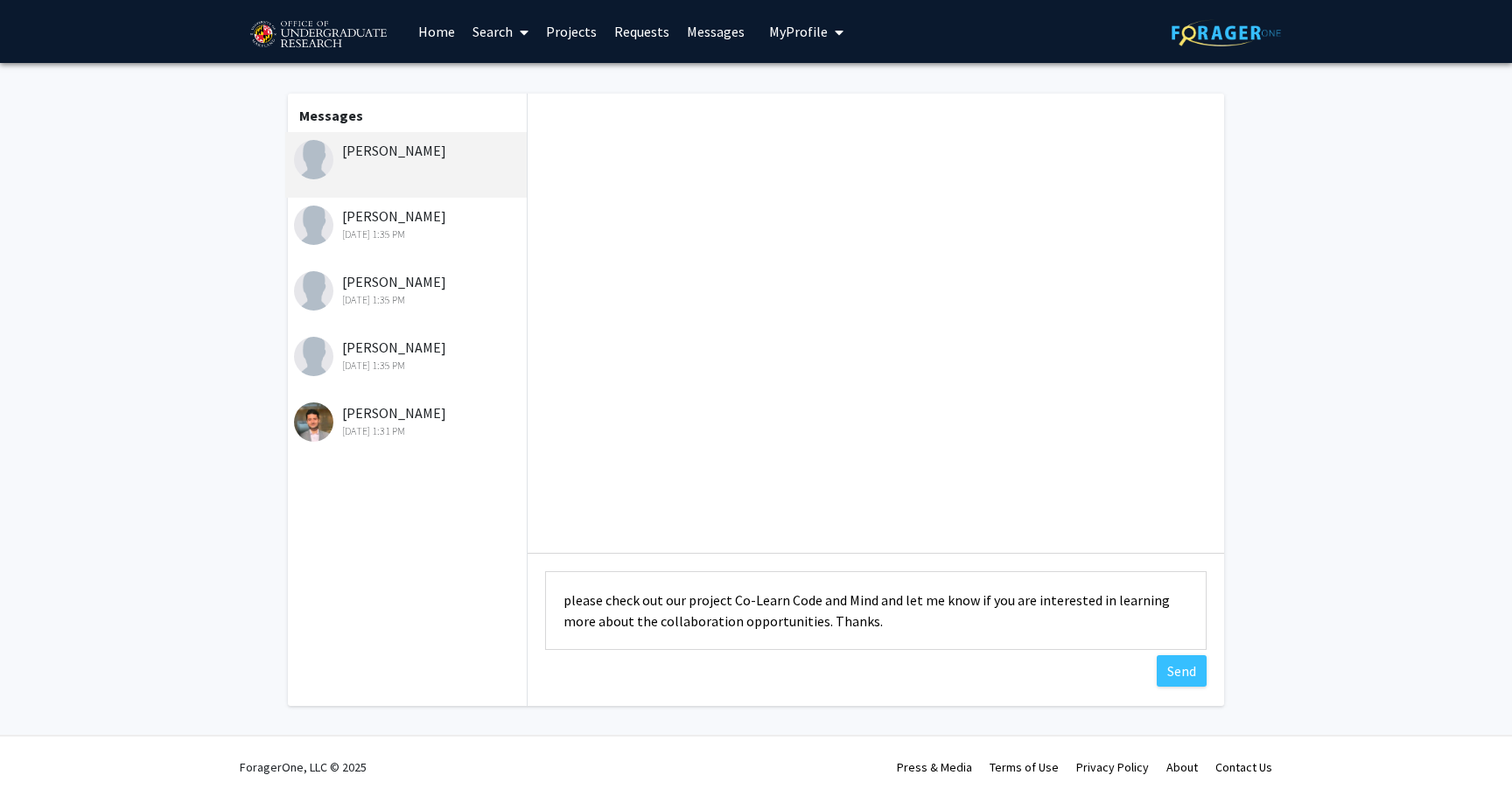
click at [563, 602] on textarea "please check out our project Co-Learn Code and Mind and let me know if you are …" at bounding box center [876, 611] width 661 height 79
type textarea "Hi [PERSON_NAME], please check out our project Co-Learn Code and Mind and let m…"
click at [1178, 678] on button "Send" at bounding box center [1181, 671] width 50 height 32
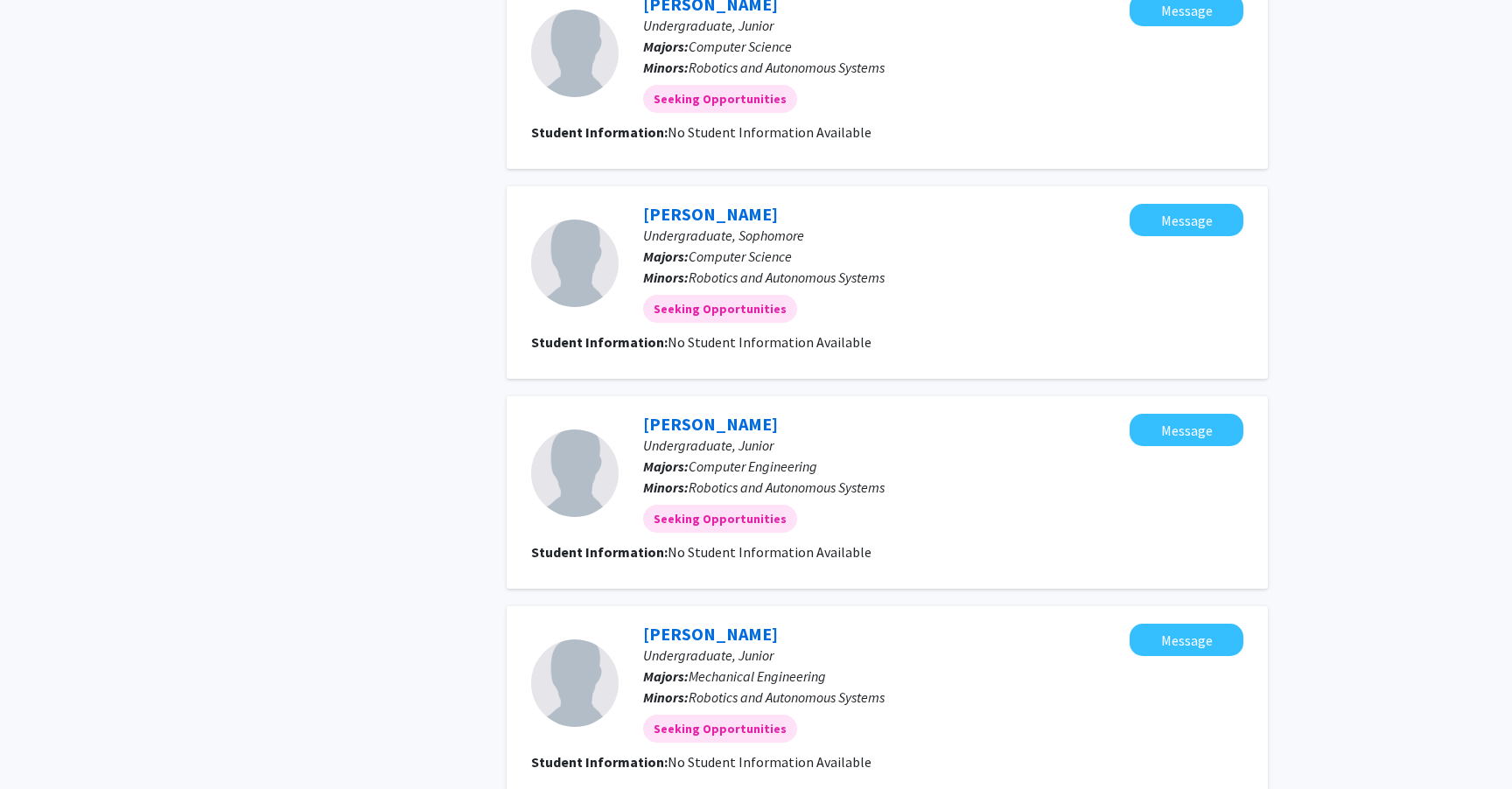
scroll to position [1035, 0]
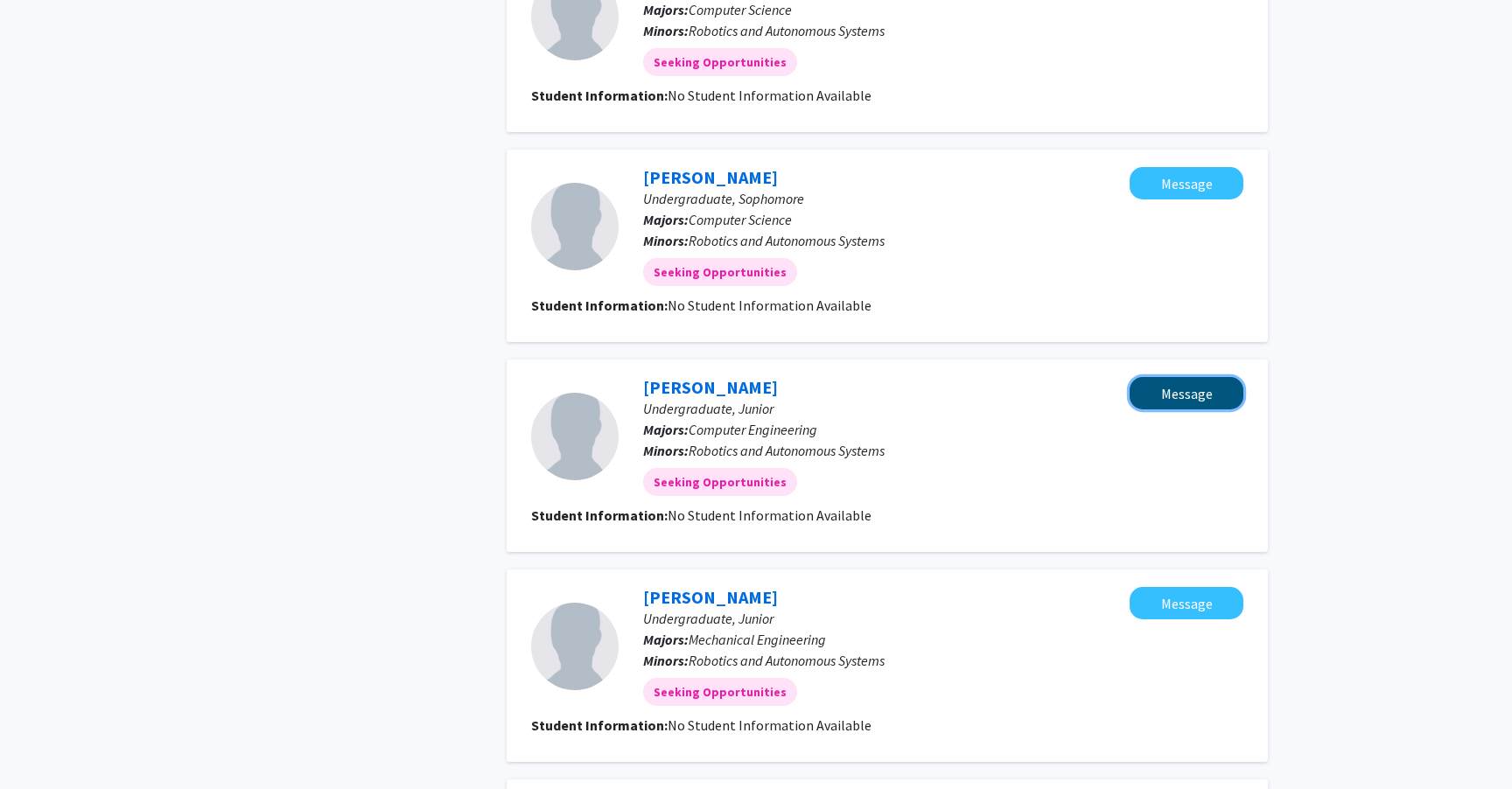
click at [1171, 377] on button "Message" at bounding box center [1186, 393] width 114 height 33
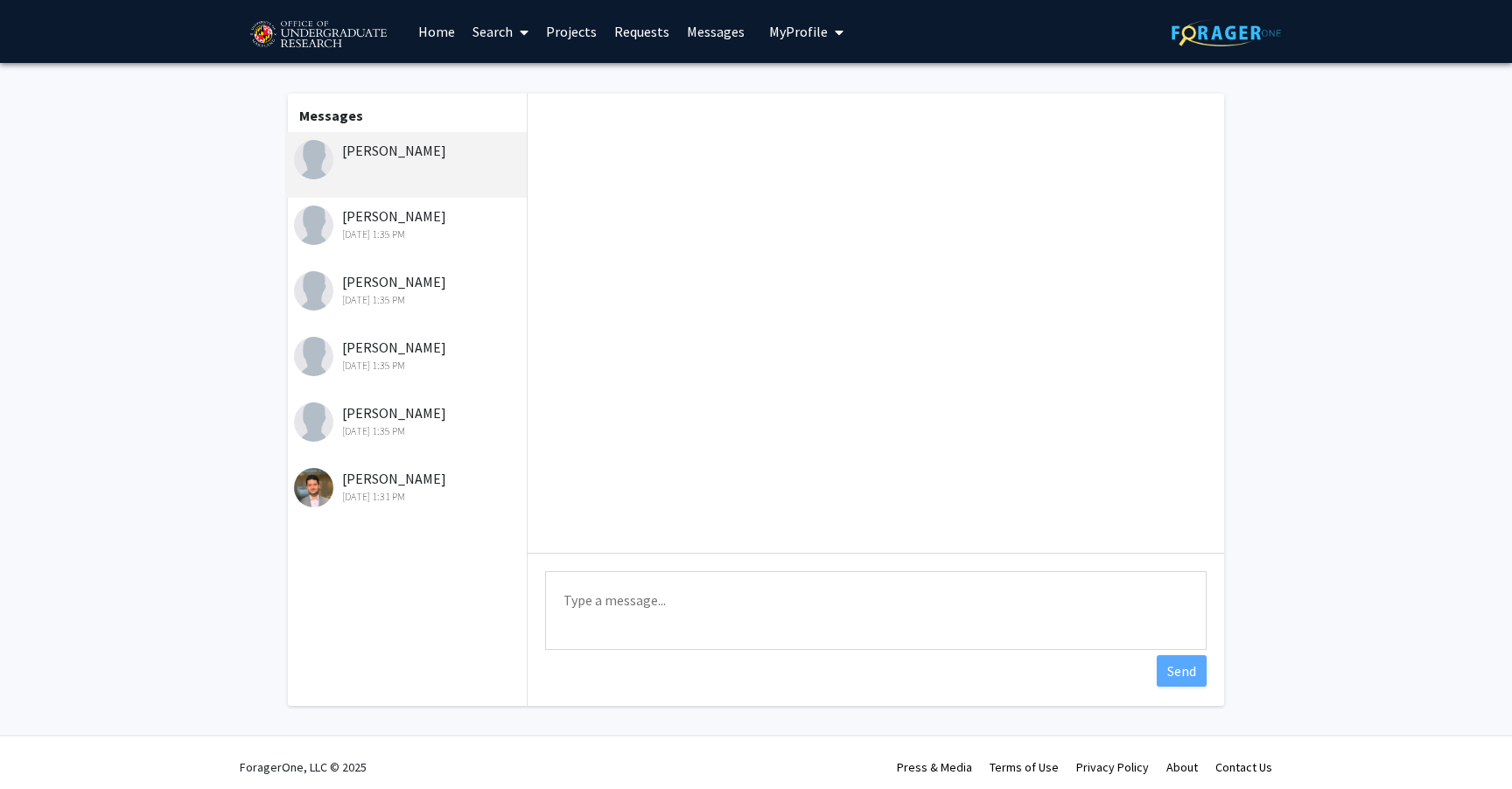
click at [684, 602] on textarea "Type a message" at bounding box center [876, 611] width 661 height 79
paste textarea "please check out our project Co-Learn Code and Mind and let me know if you are …"
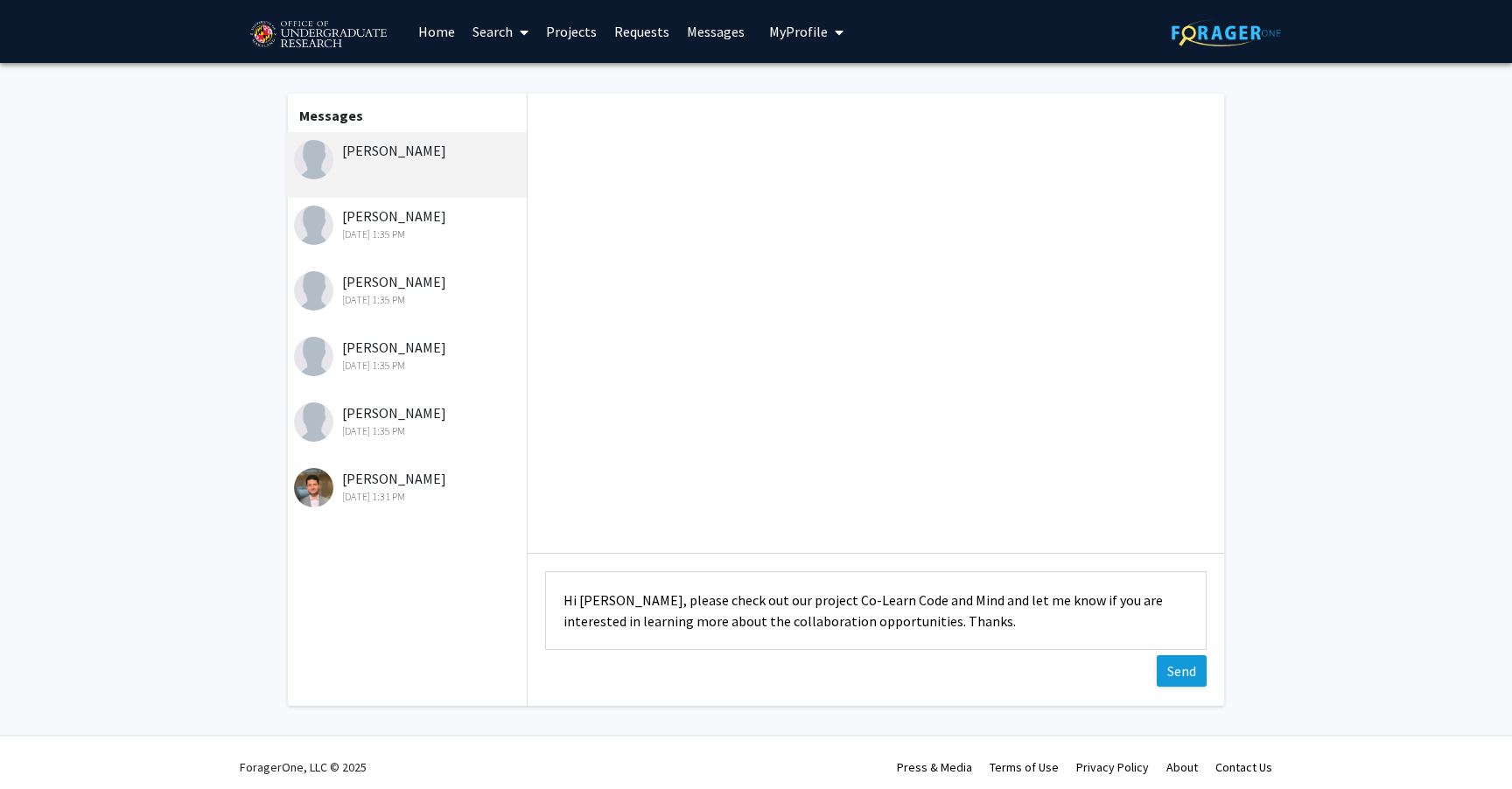
type textarea "Hi [PERSON_NAME], please check out our project Co-Learn Code and Mind and let m…"
click at [1190, 672] on button "Send" at bounding box center [1181, 671] width 50 height 32
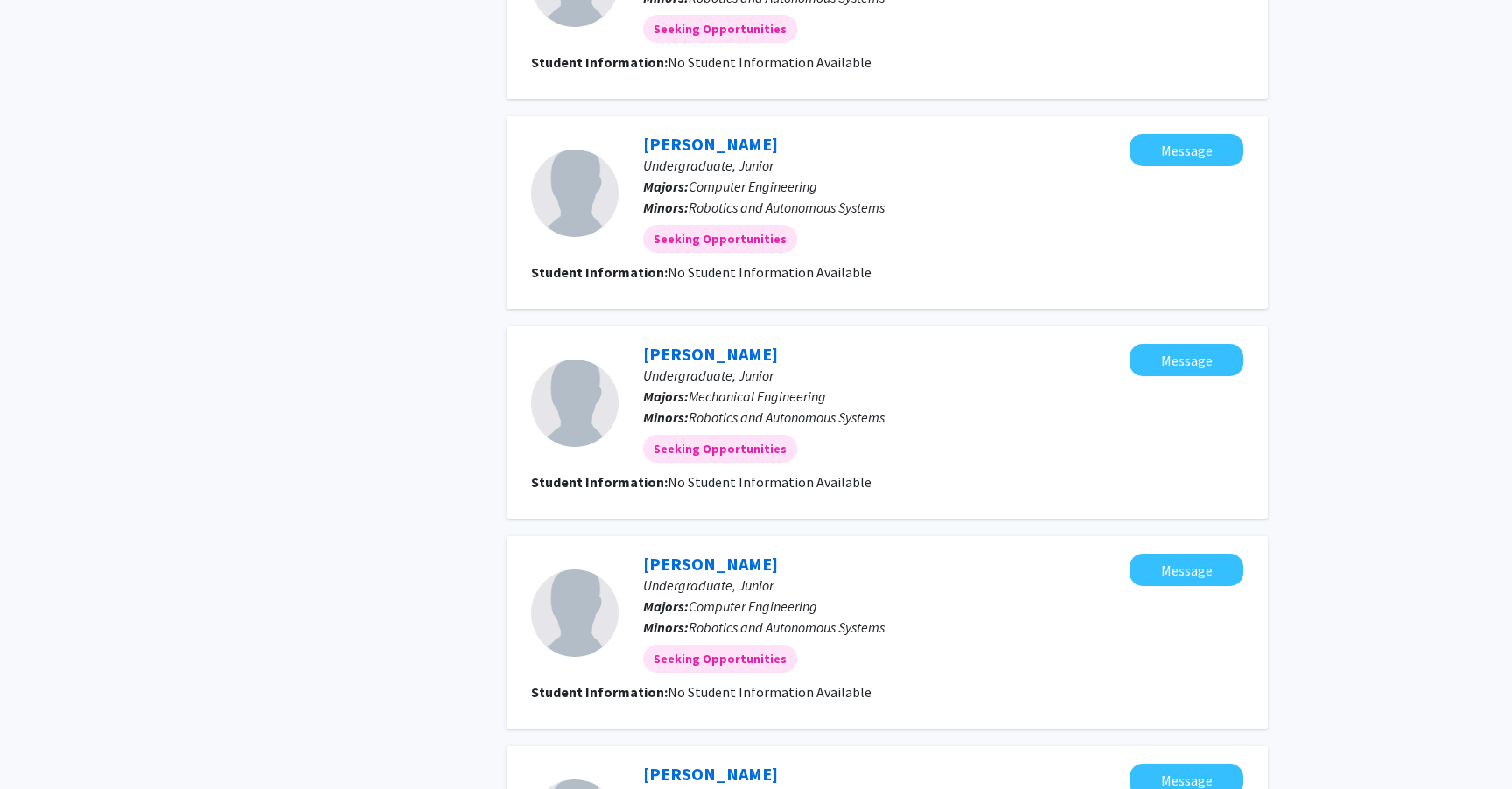
scroll to position [1433, 0]
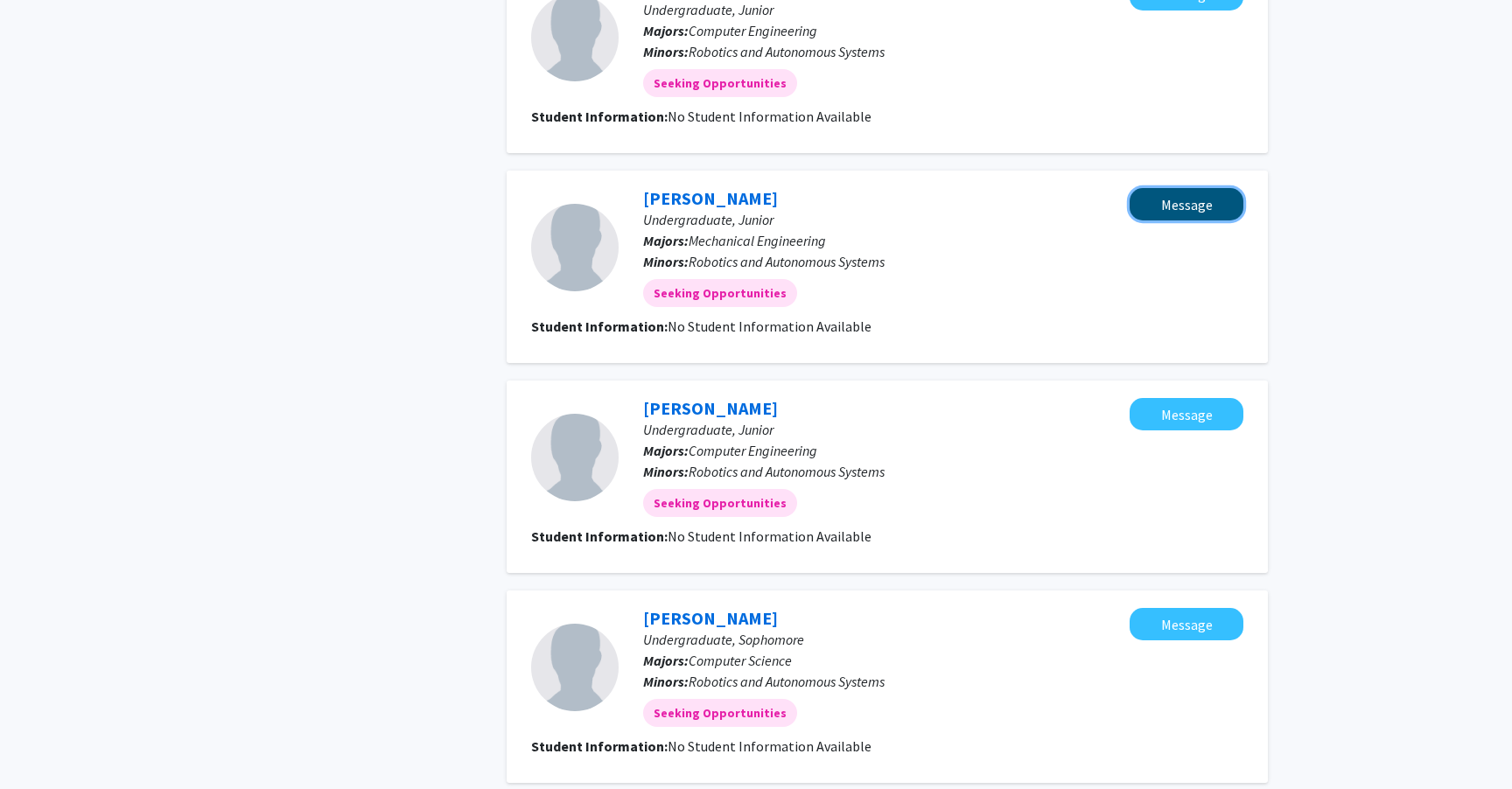
click at [1172, 190] on button "Message" at bounding box center [1186, 204] width 114 height 33
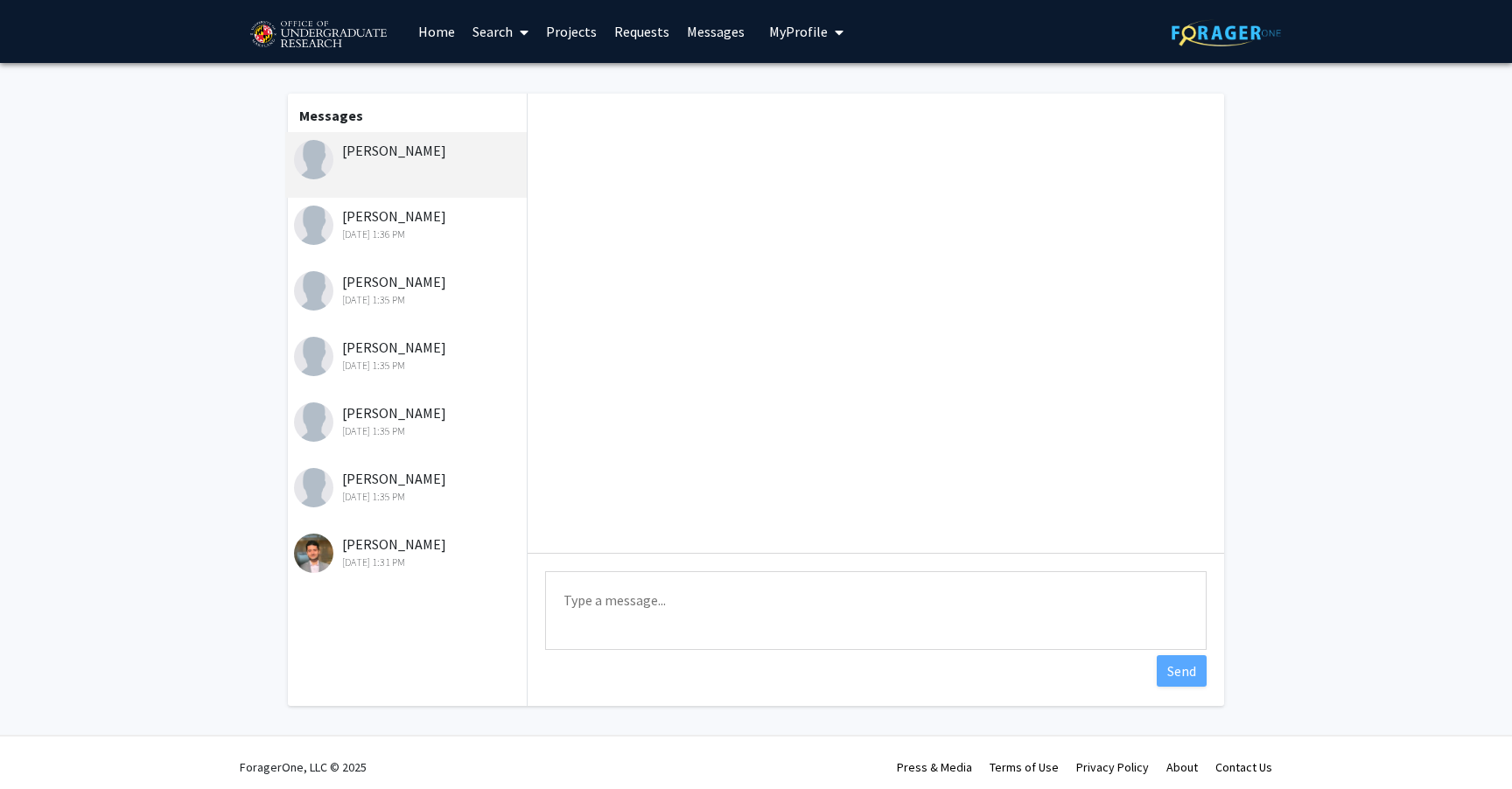
click at [621, 589] on textarea "Type a message" at bounding box center [876, 611] width 661 height 79
paste textarea "please check out our project Co-Learn Code and Mind and let me know if you are …"
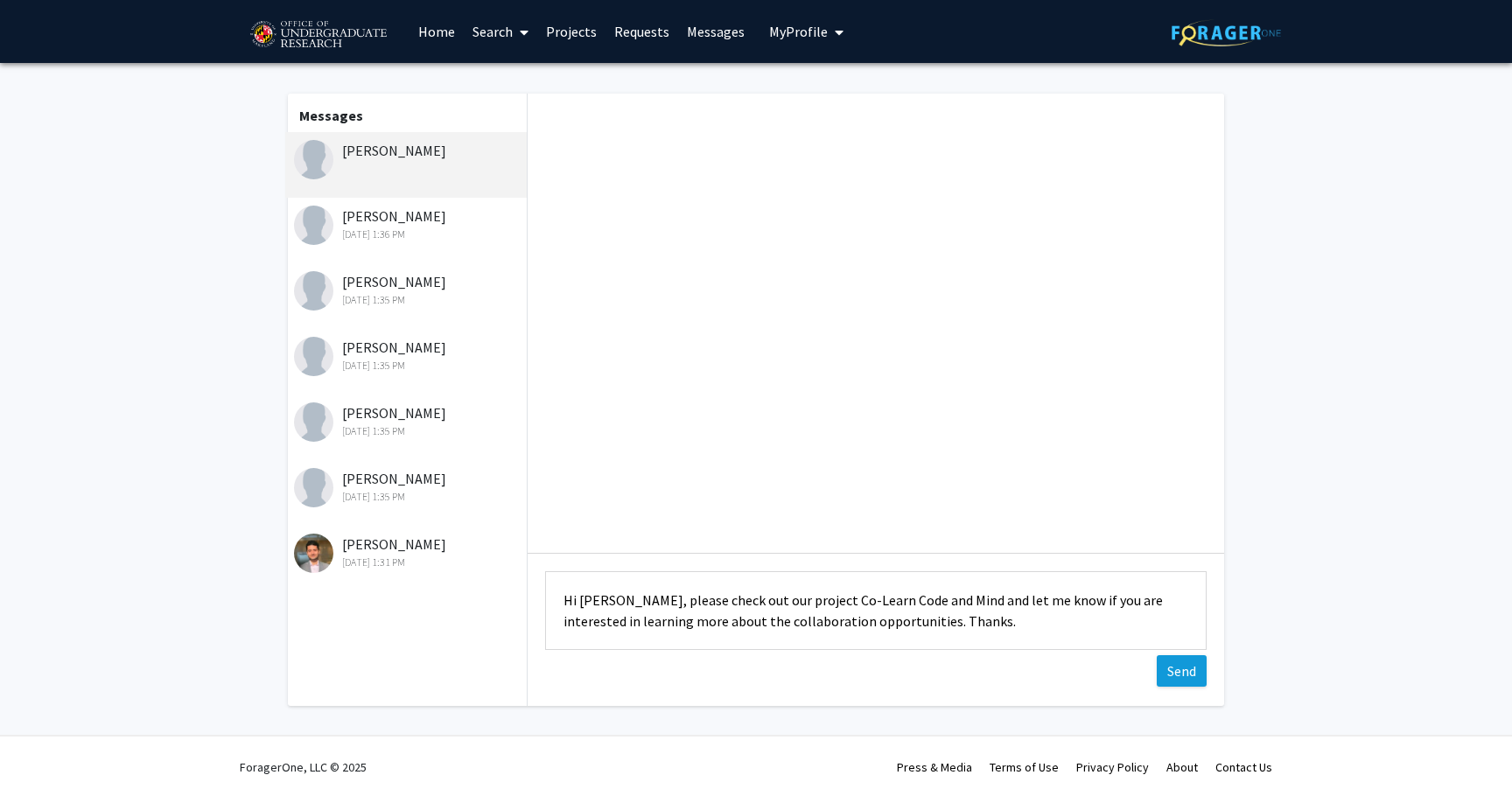
type textarea "Hi [PERSON_NAME], please check out our project Co-Learn Code and Mind and let m…"
click at [1177, 683] on button "Send" at bounding box center [1181, 671] width 50 height 32
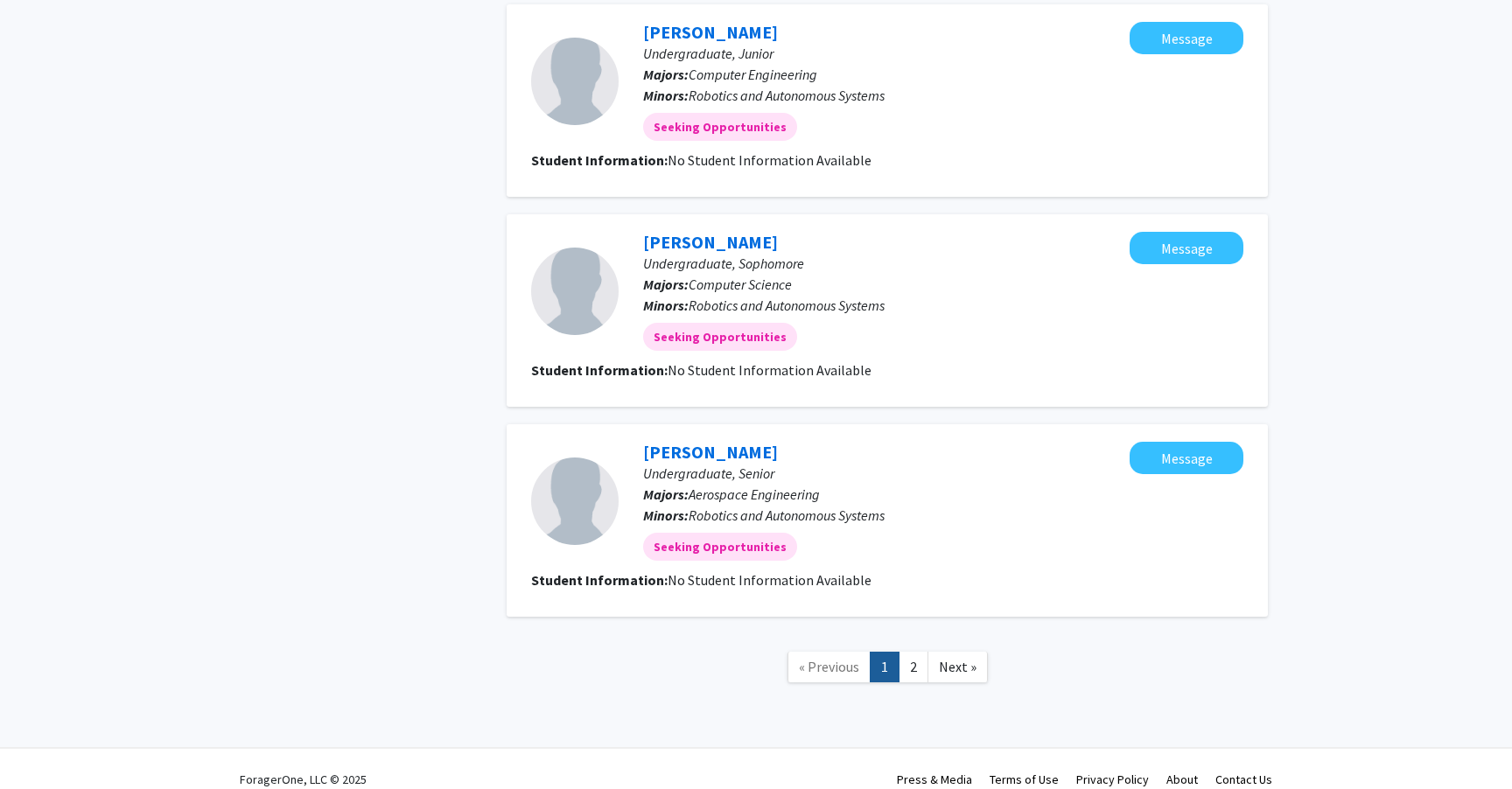
scroll to position [1786, 0]
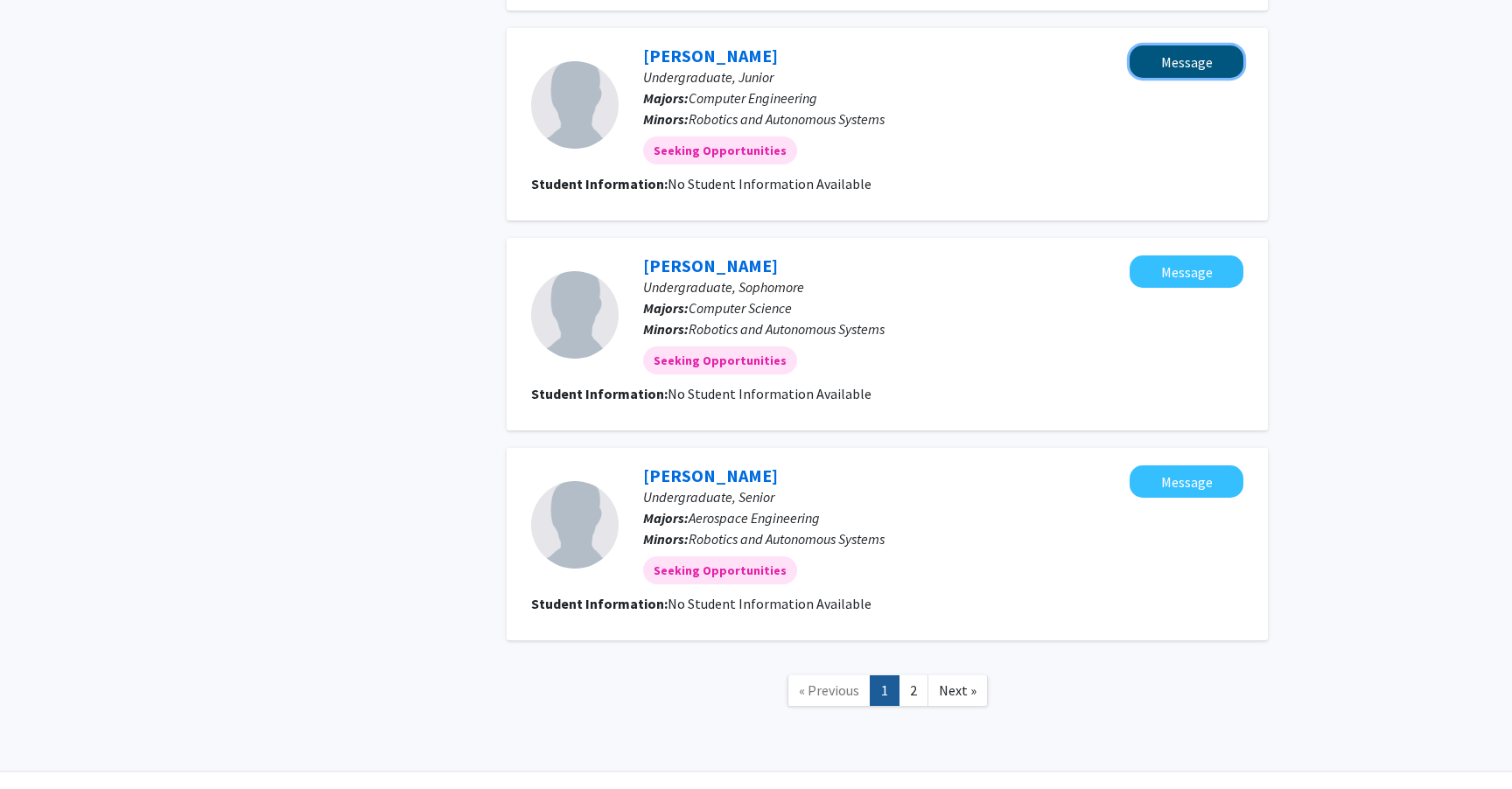
click at [1197, 45] on button "Message" at bounding box center [1186, 62] width 114 height 33
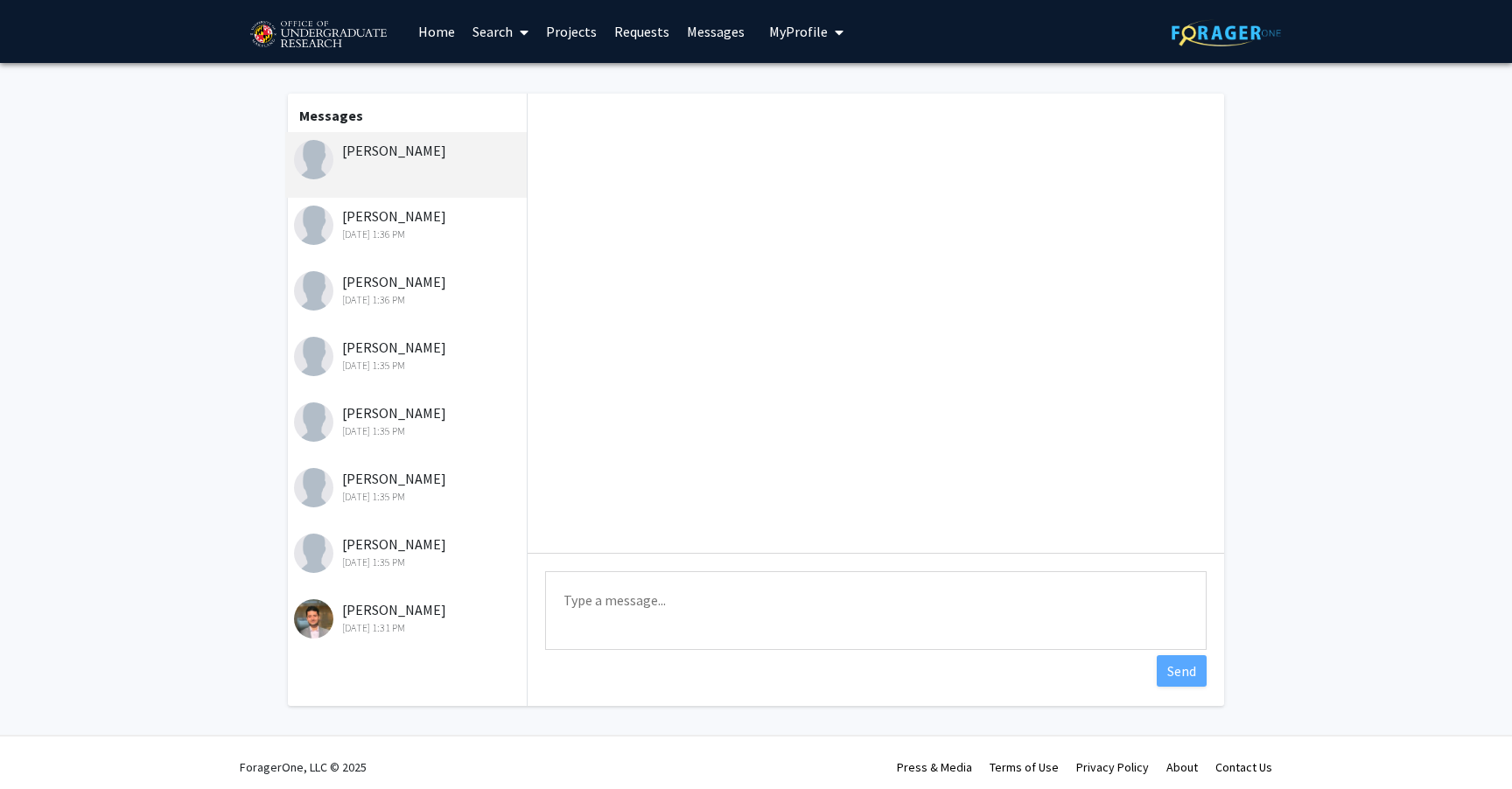
click at [764, 611] on textarea "Type a message" at bounding box center [876, 611] width 661 height 79
paste textarea "please check out our project Co-Learn Code and Mind and let me know if you are …"
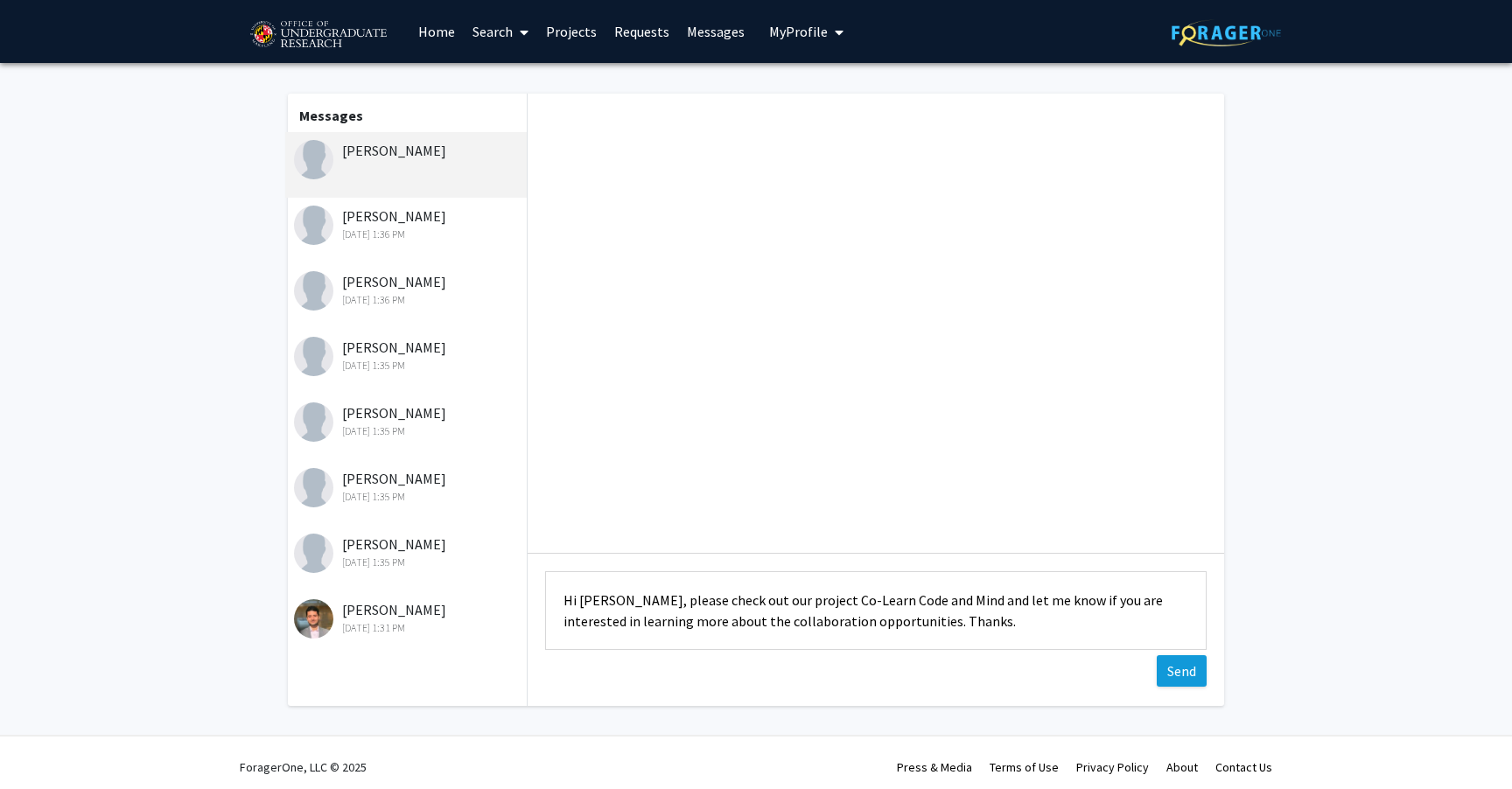
type textarea "Hi [PERSON_NAME], please check out our project Co-Learn Code and Mind and let m…"
click at [1171, 669] on button "Send" at bounding box center [1181, 671] width 50 height 32
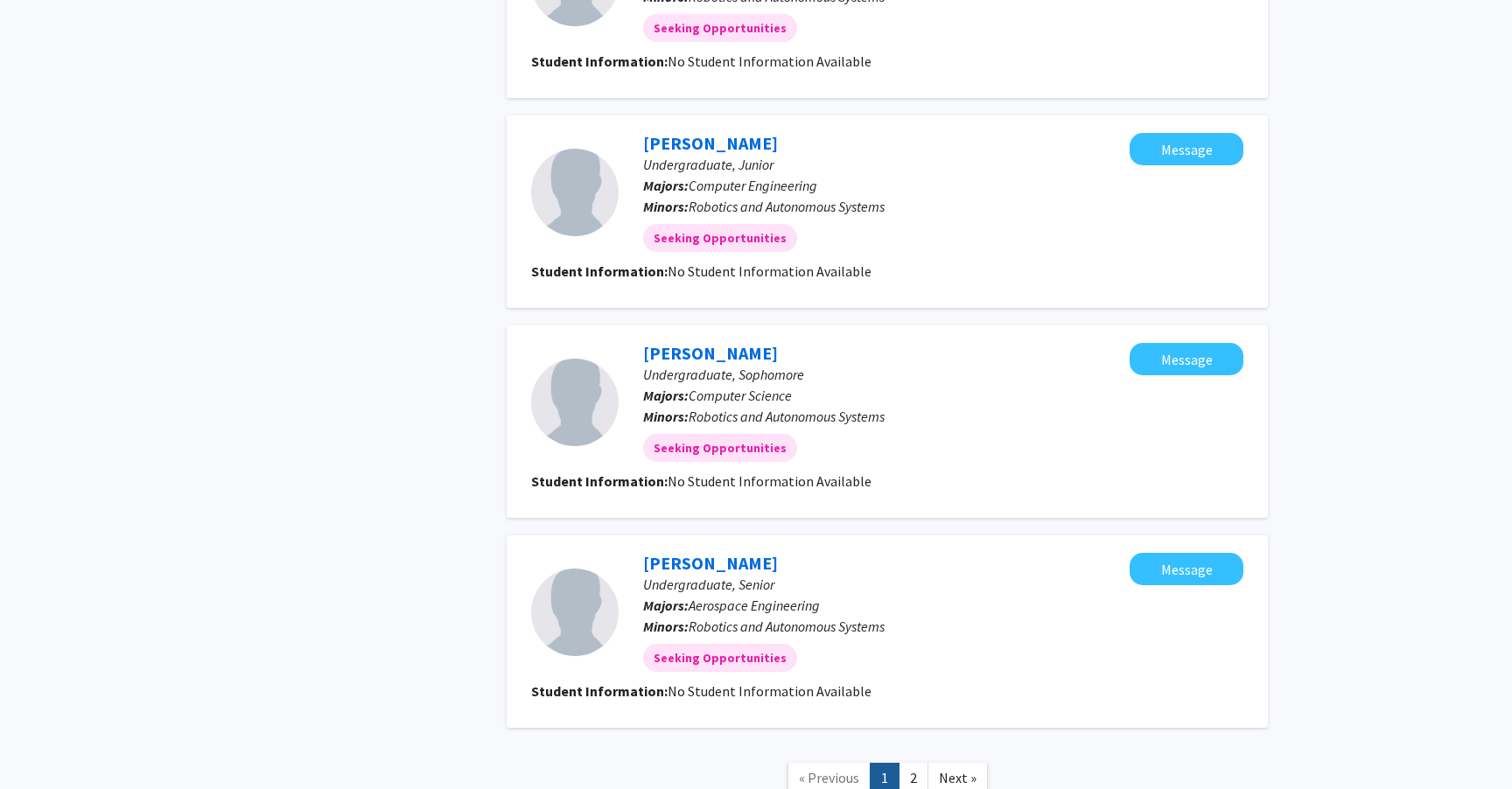
scroll to position [1809, 0]
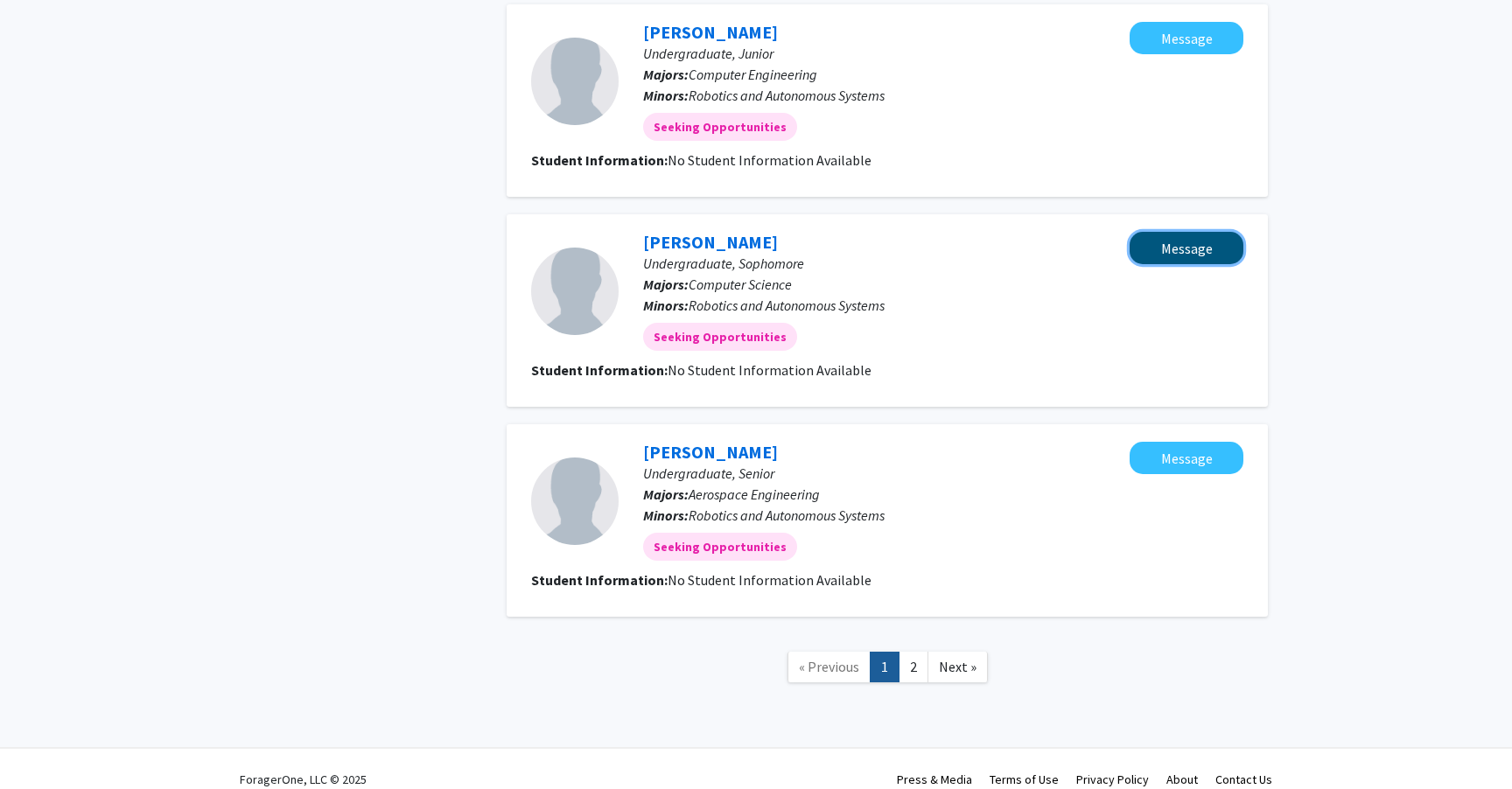
click at [1205, 232] on button "Message" at bounding box center [1186, 249] width 114 height 33
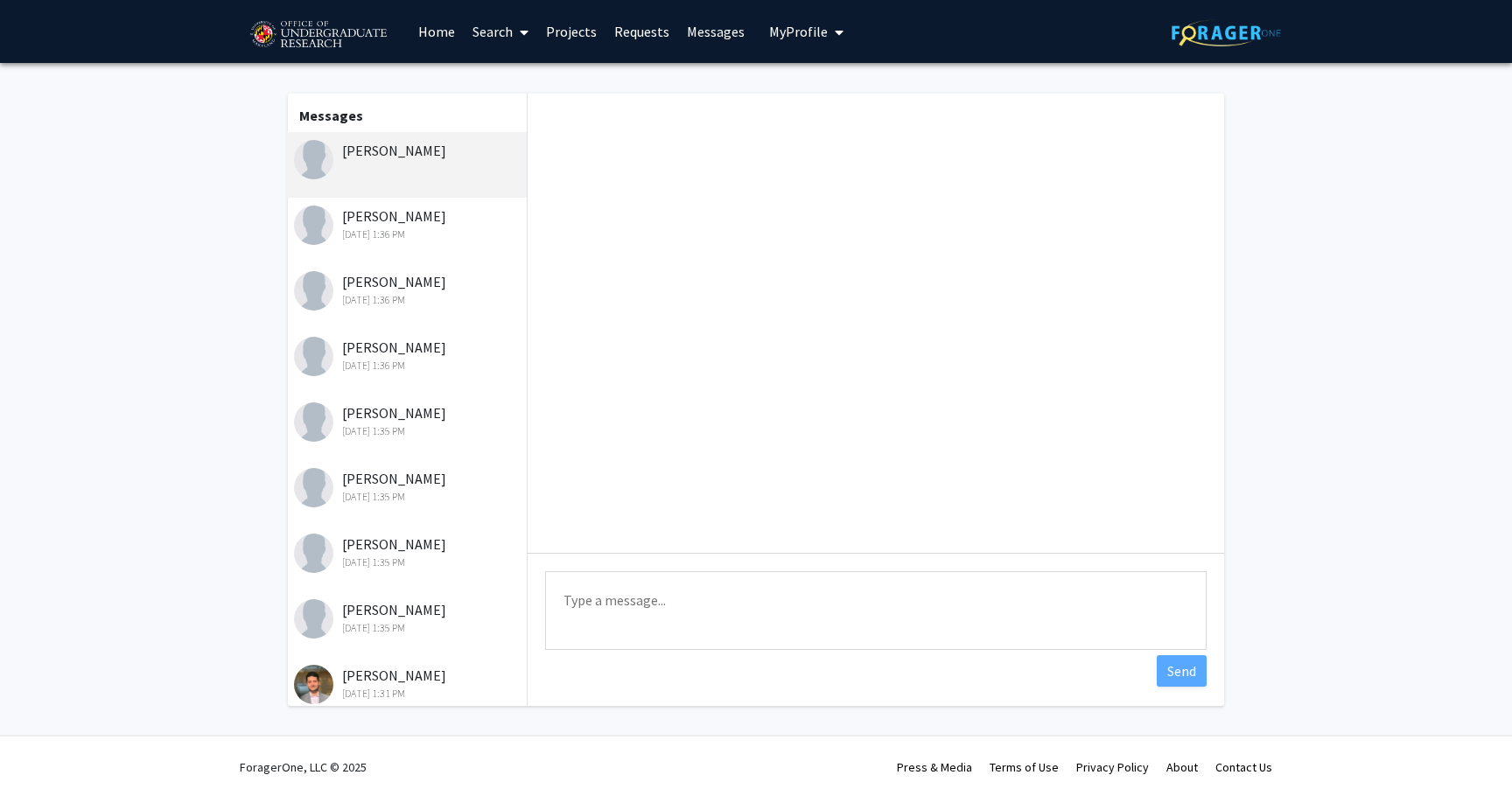
click at [875, 603] on textarea "Type a message" at bounding box center [876, 611] width 661 height 79
paste textarea "please check out our project Co-Learn Code and Mind and let me know if you are …"
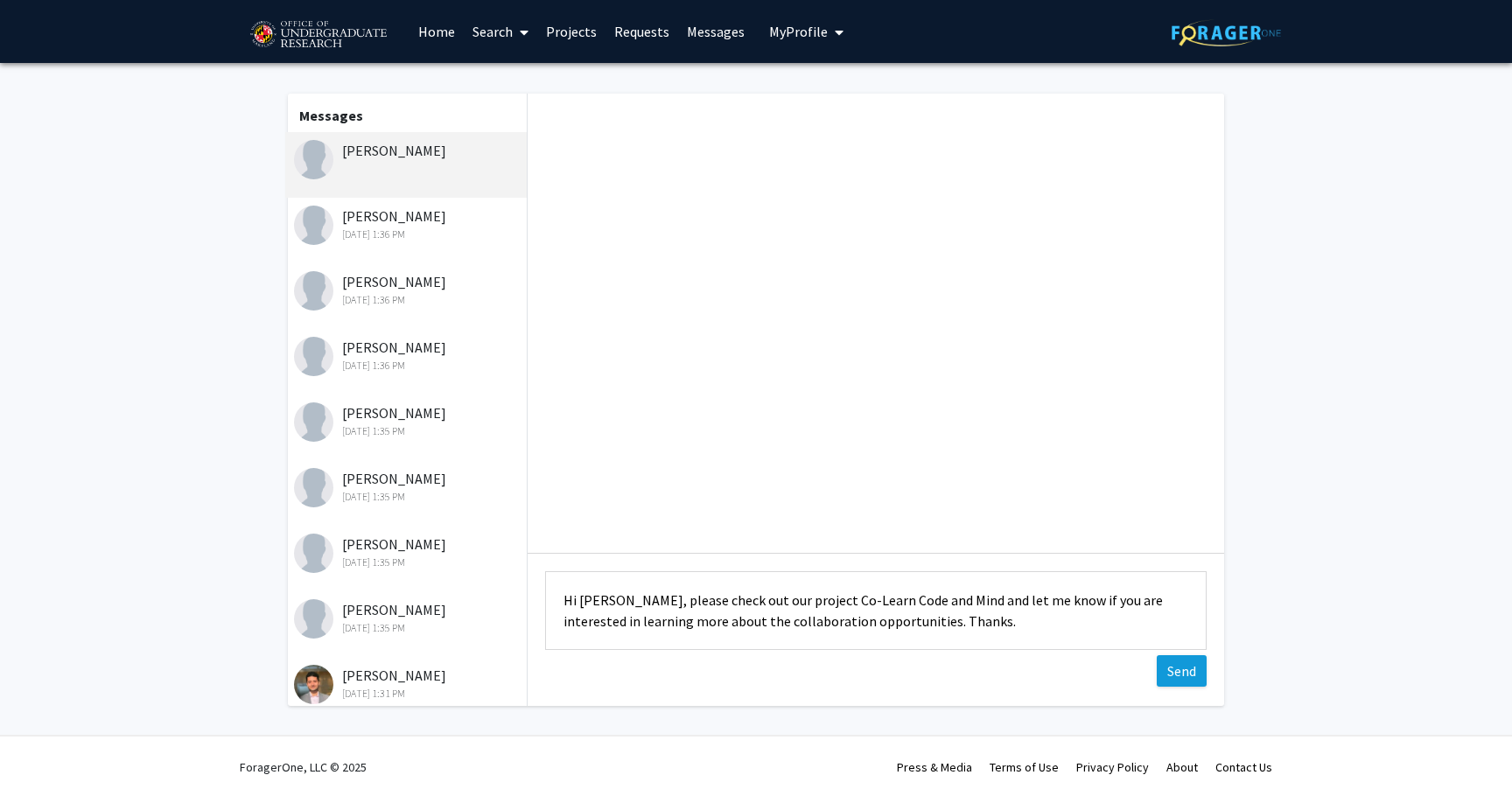
type textarea "Hi [PERSON_NAME], please check out our project Co-Learn Code and Mind and let m…"
click at [1180, 672] on button "Send" at bounding box center [1181, 671] width 50 height 32
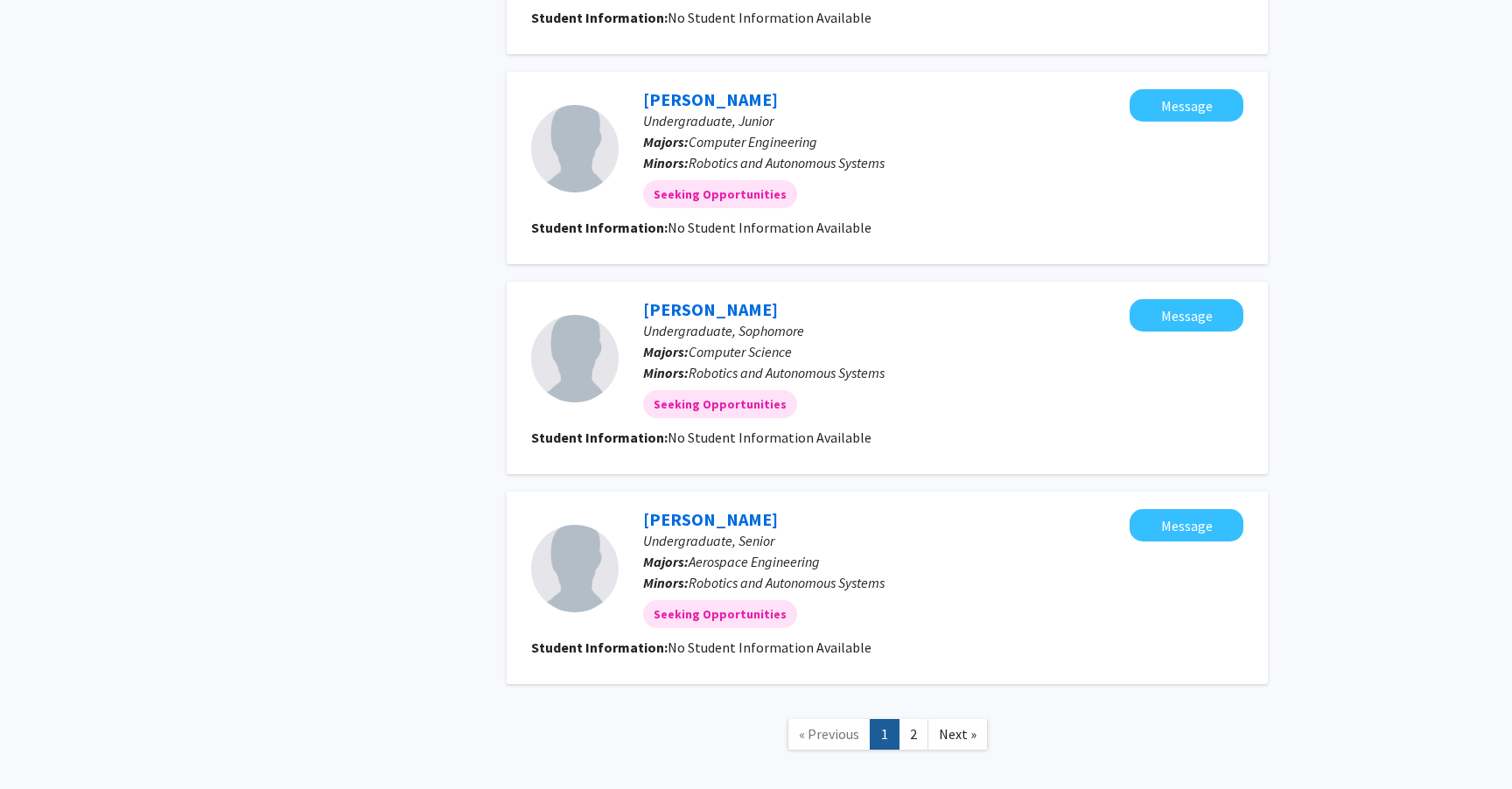
scroll to position [1809, 0]
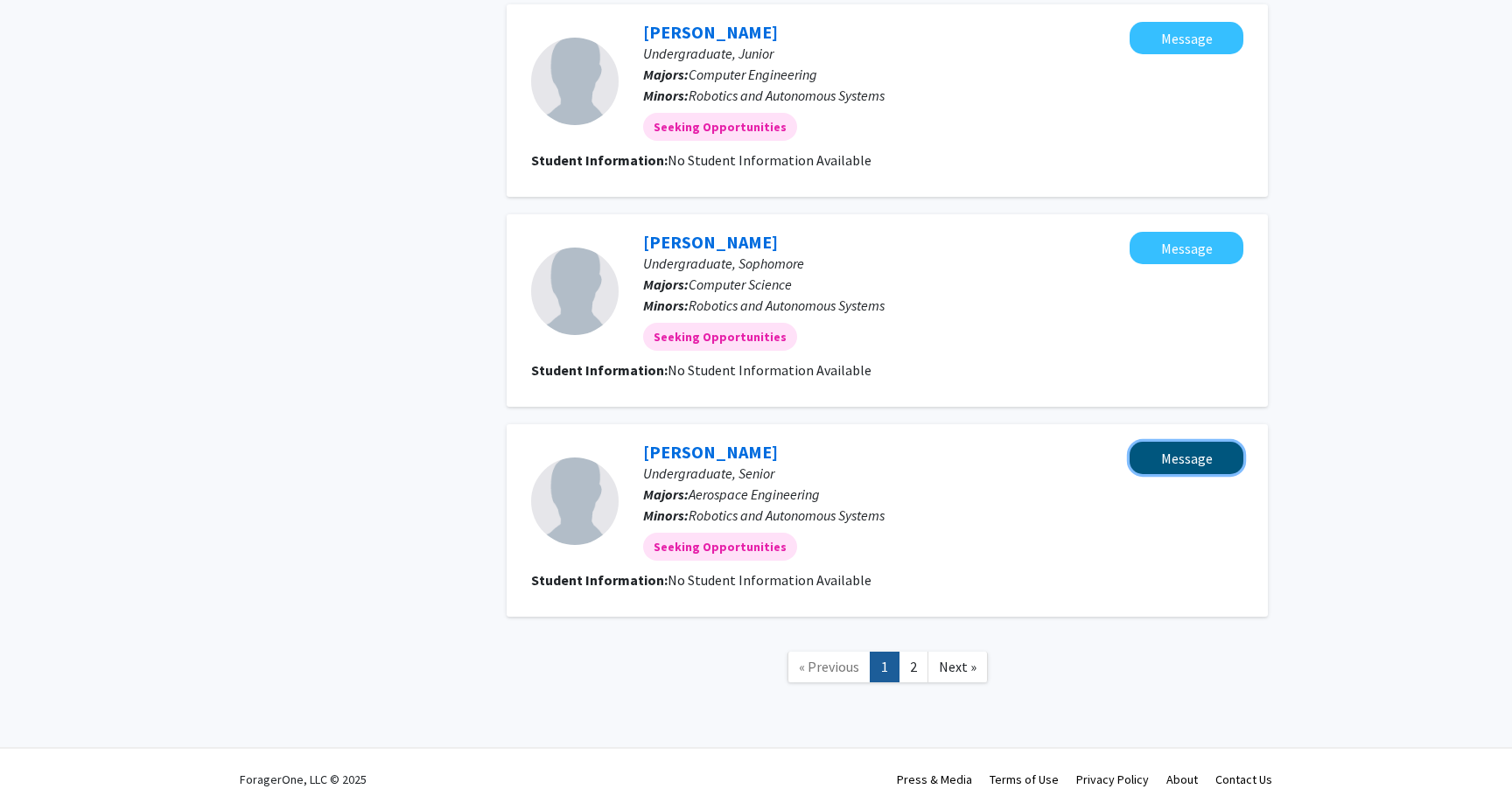
click at [1175, 441] on button "Message" at bounding box center [1186, 458] width 114 height 33
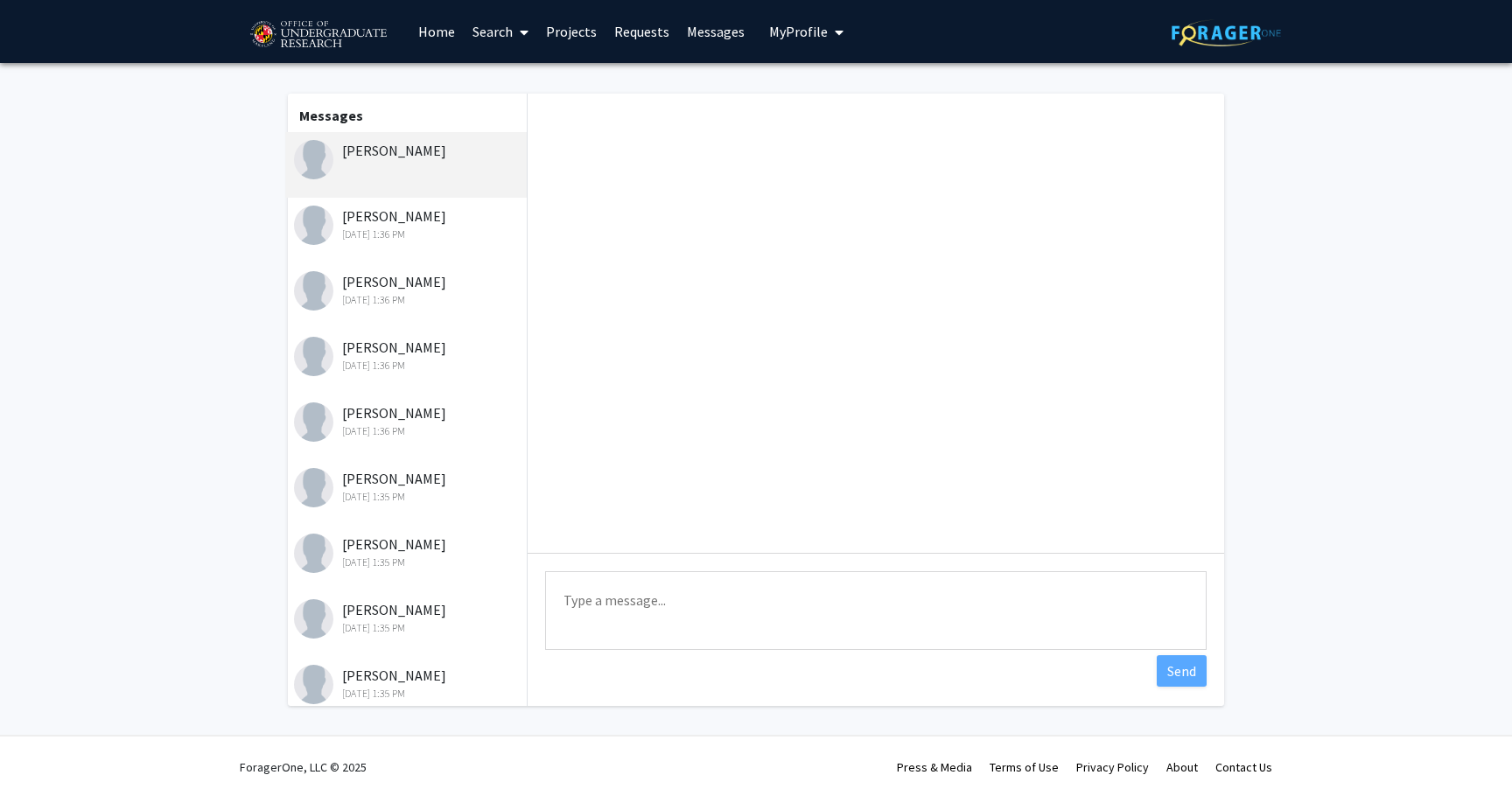
click at [746, 592] on textarea "Type a message" at bounding box center [876, 611] width 661 height 79
paste textarea "please check out our project Co-Learn Code and Mind and let me know if you are …"
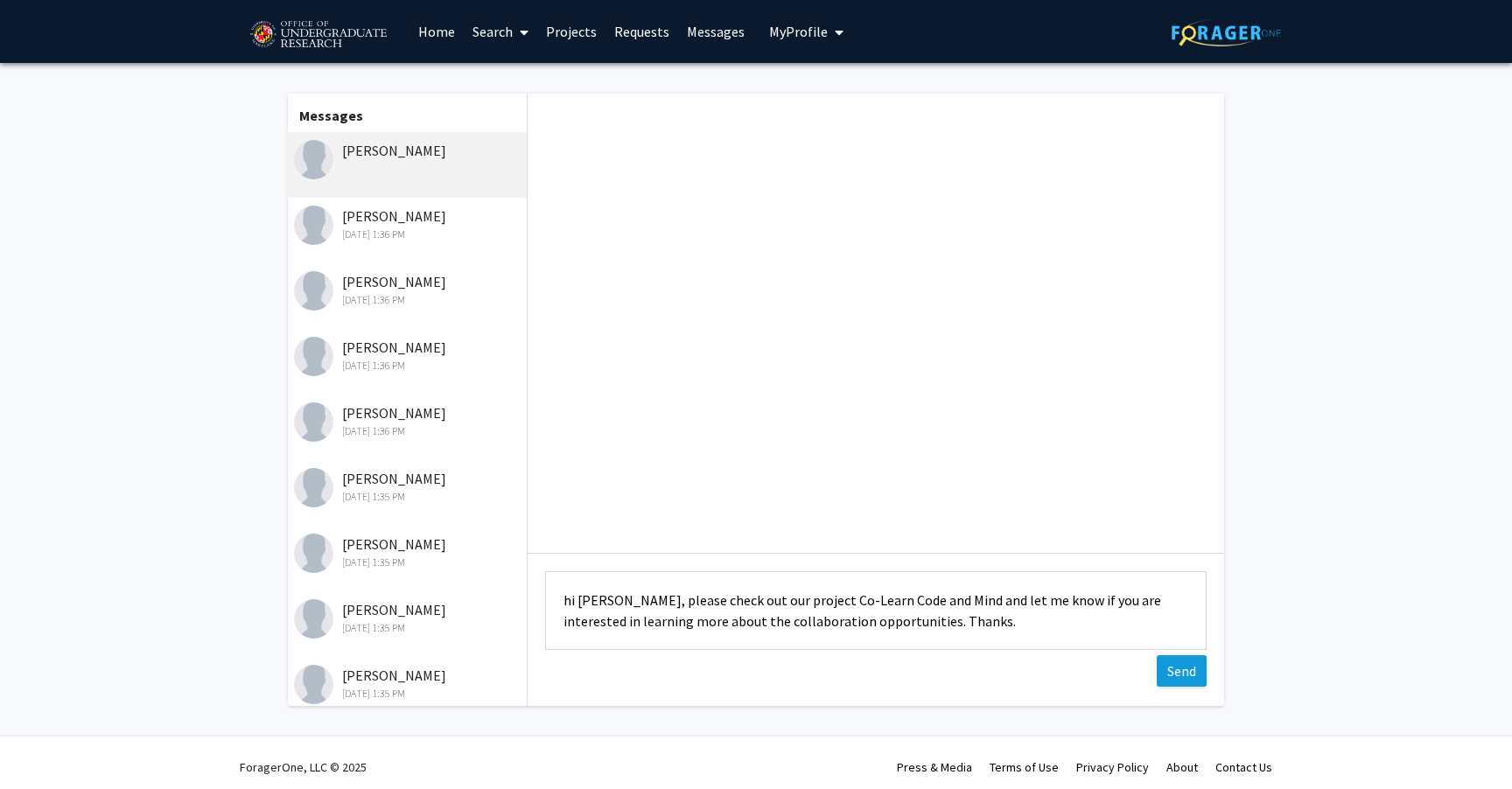
type textarea "hi [PERSON_NAME], please check out our project Co-Learn Code and Mind and let m…"
click at [1194, 677] on button "Send" at bounding box center [1181, 671] width 50 height 32
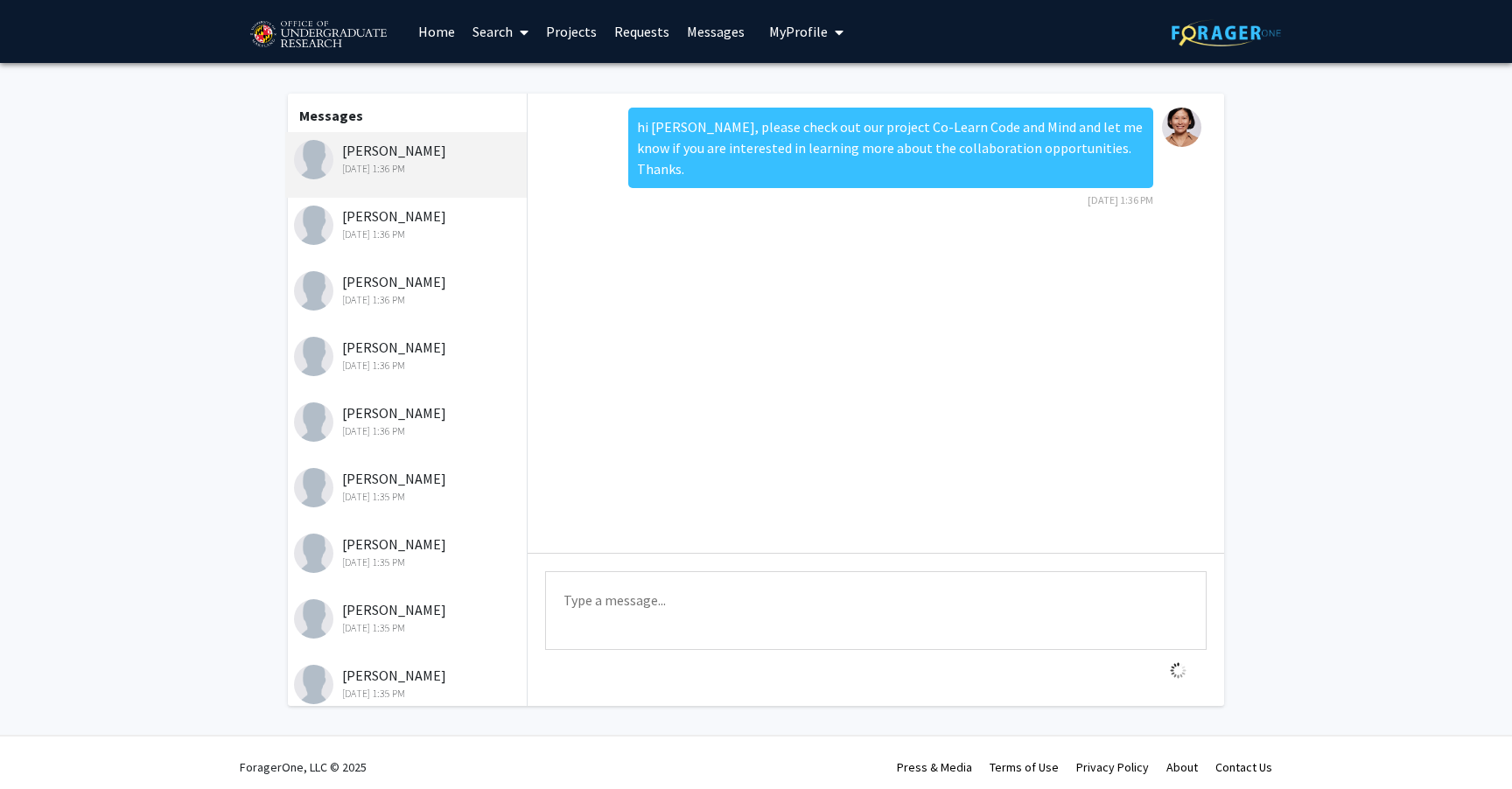
scroll to position [9, 0]
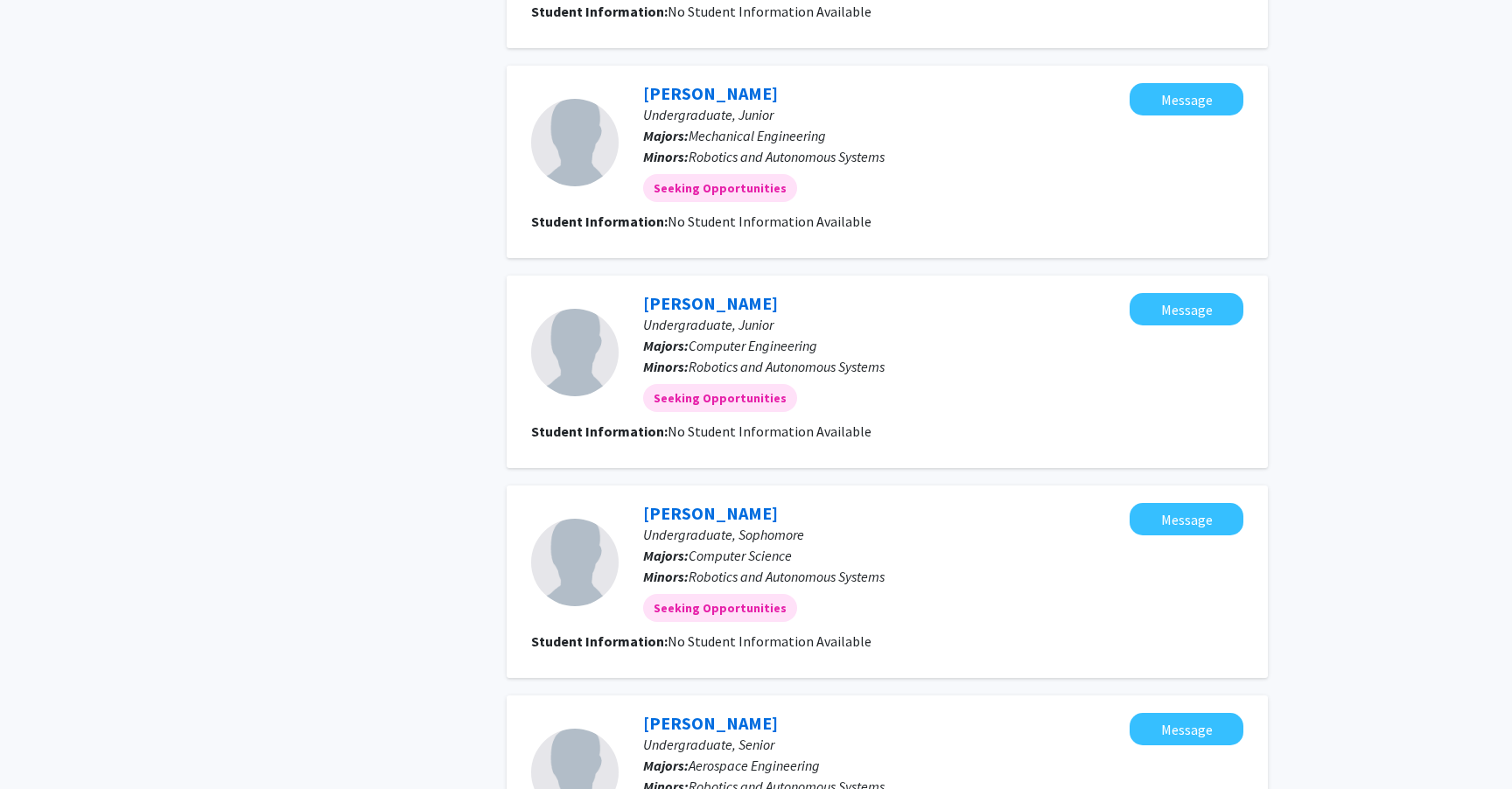
scroll to position [1809, 0]
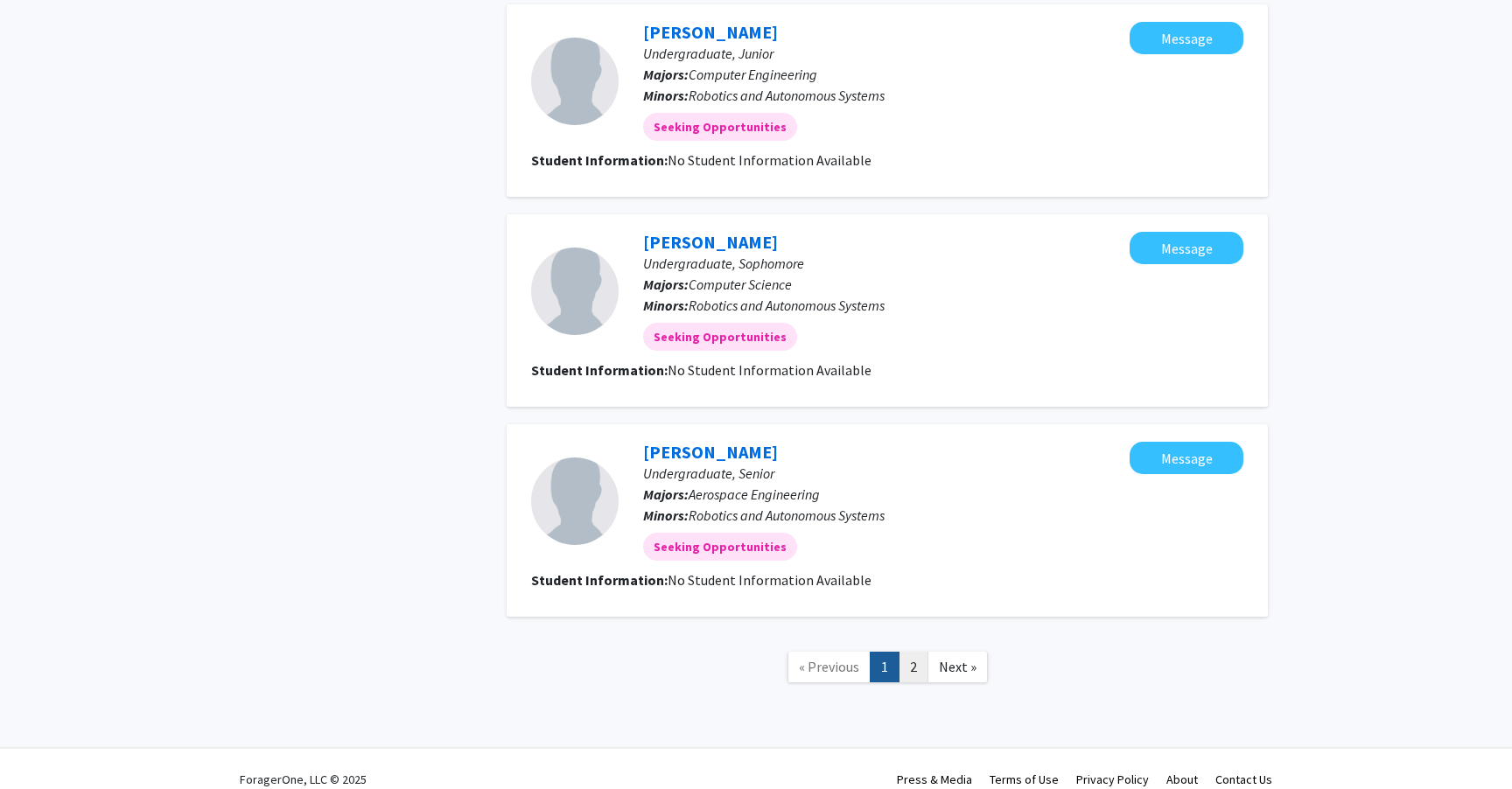
click at [923, 651] on link "2" at bounding box center [913, 667] width 30 height 31
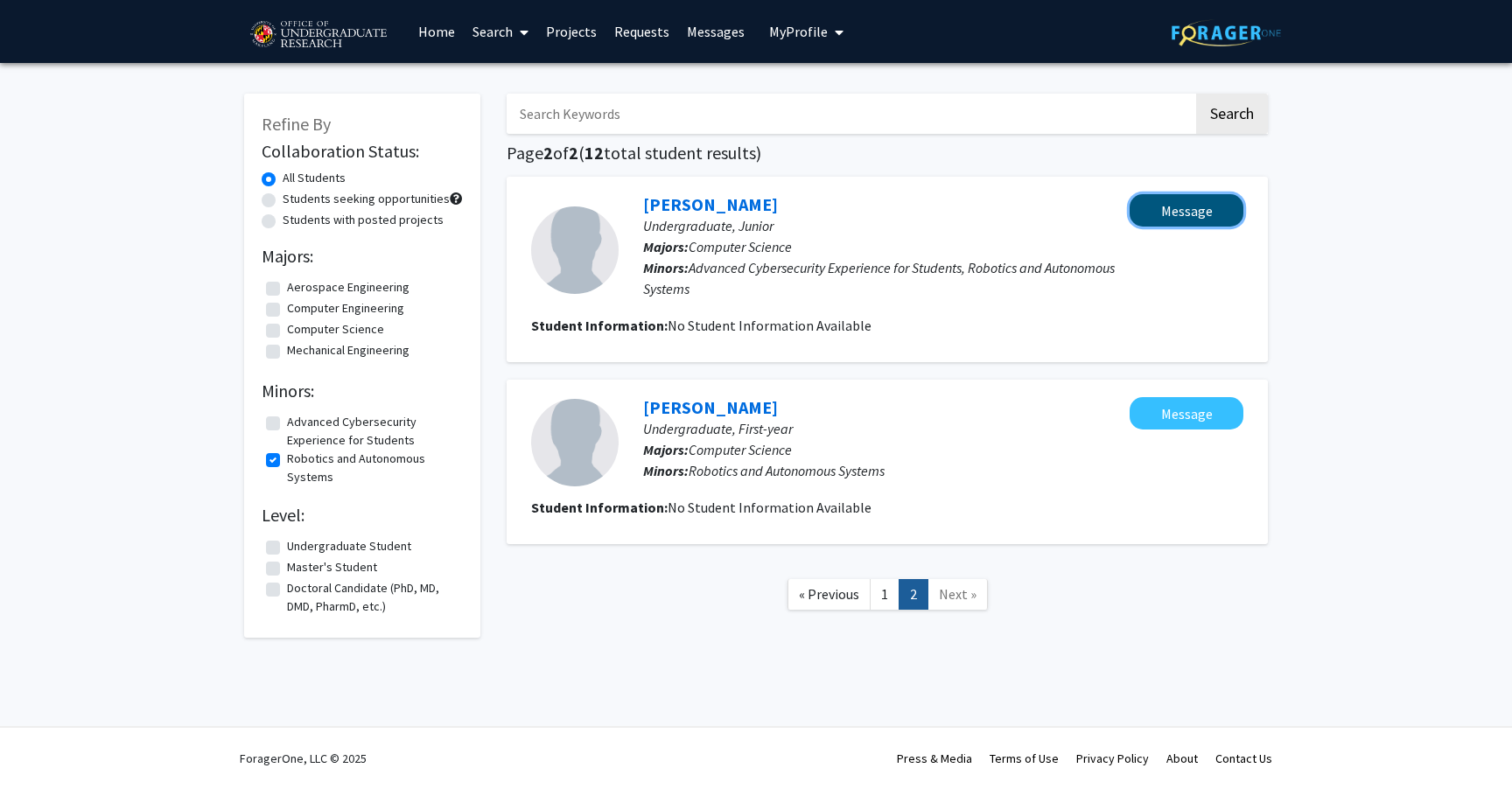
click at [1173, 210] on button "Message" at bounding box center [1186, 211] width 114 height 33
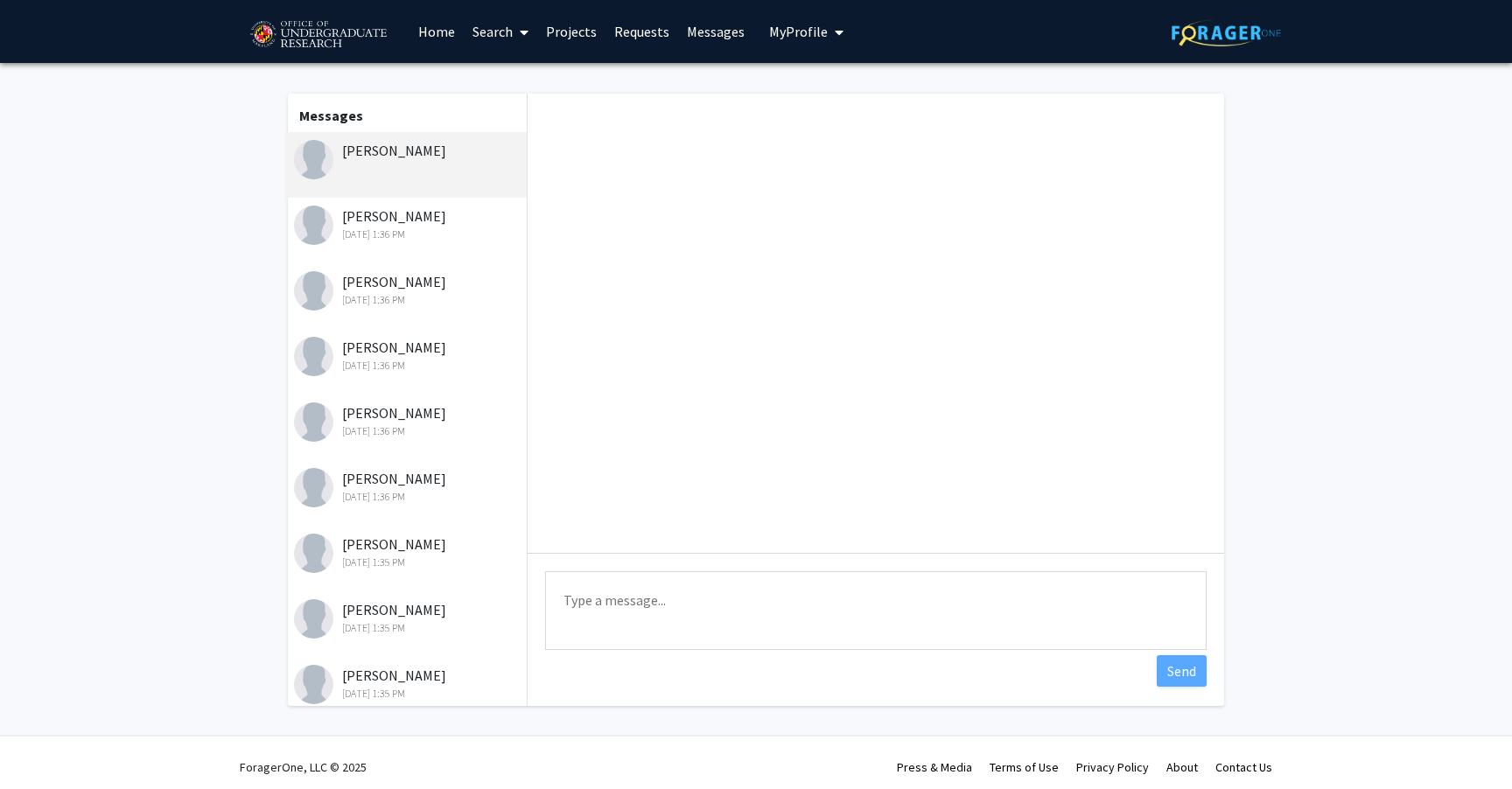
click at [846, 612] on textarea "Type a message" at bounding box center [876, 611] width 661 height 79
paste textarea "please check out our project Co-Learn Code and Mind and let me know if you are …"
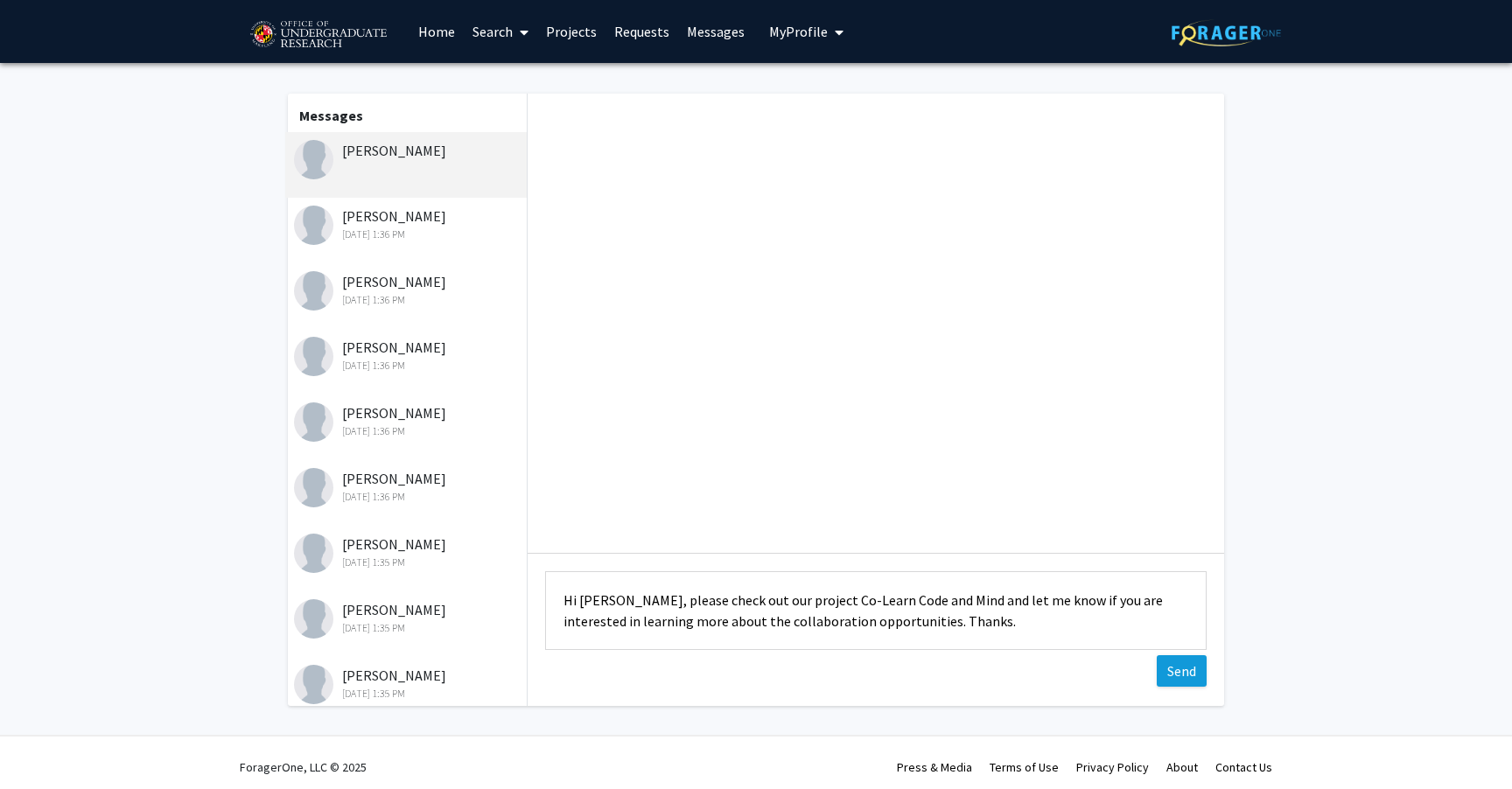
type textarea "Hi [PERSON_NAME], please check out our project Co-Learn Code and Mind and let m…"
click at [1181, 669] on button "Send" at bounding box center [1181, 671] width 50 height 32
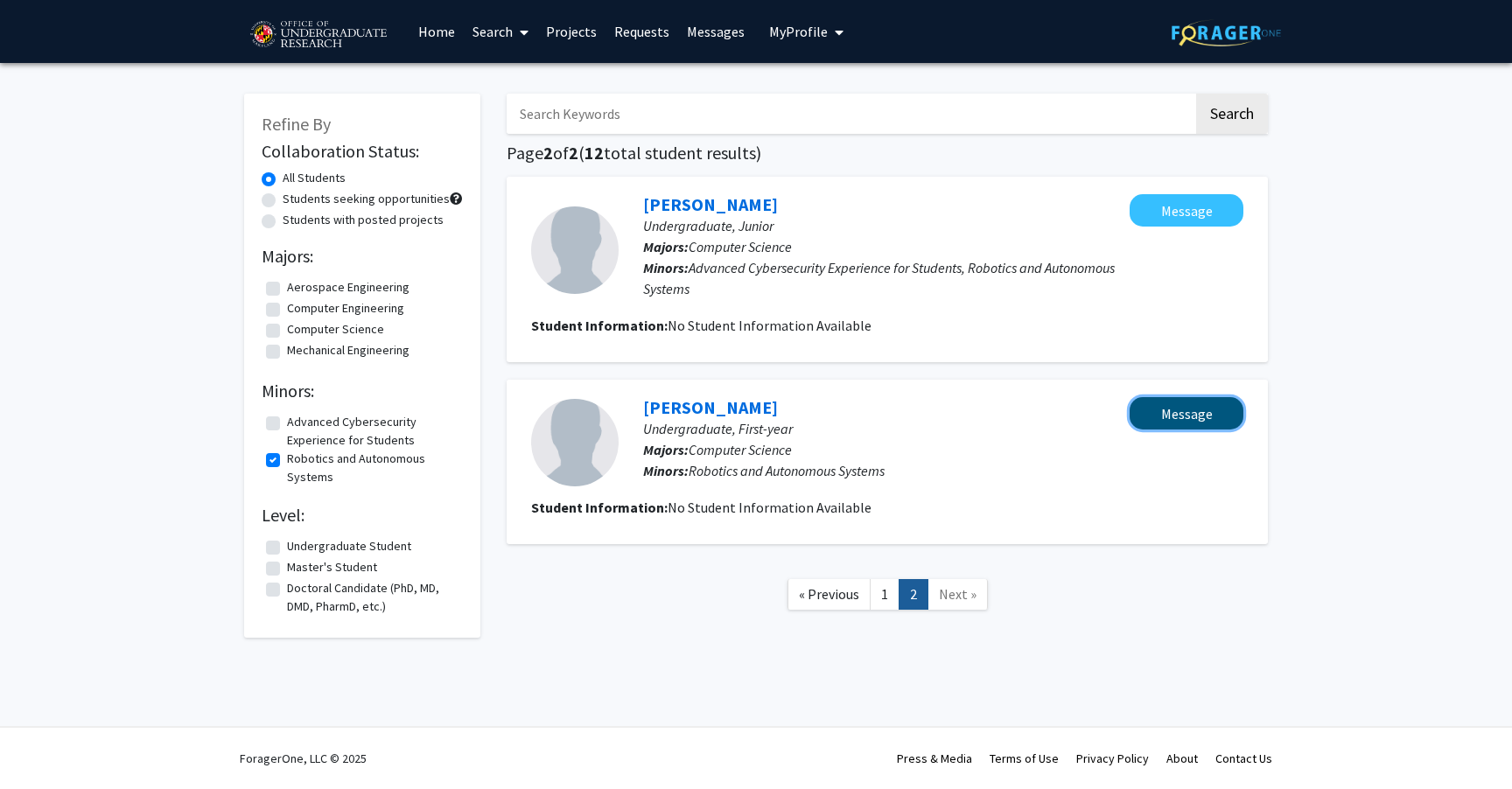
click at [1191, 409] on button "Message" at bounding box center [1186, 413] width 114 height 33
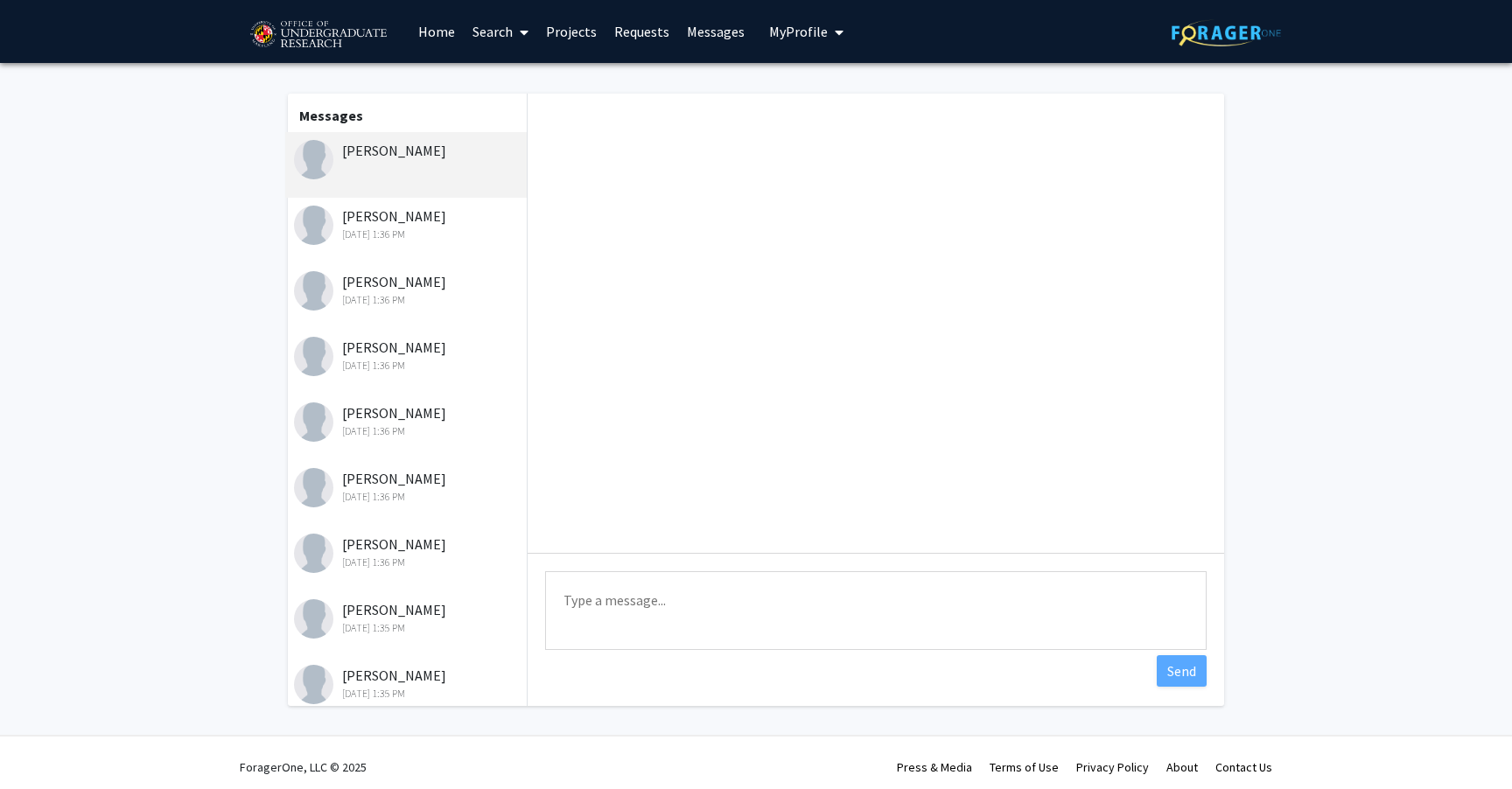
click at [739, 606] on textarea "Type a message" at bounding box center [876, 611] width 661 height 79
paste textarea "please check out our project Co-Learn Code and Mind and let me know if you are …"
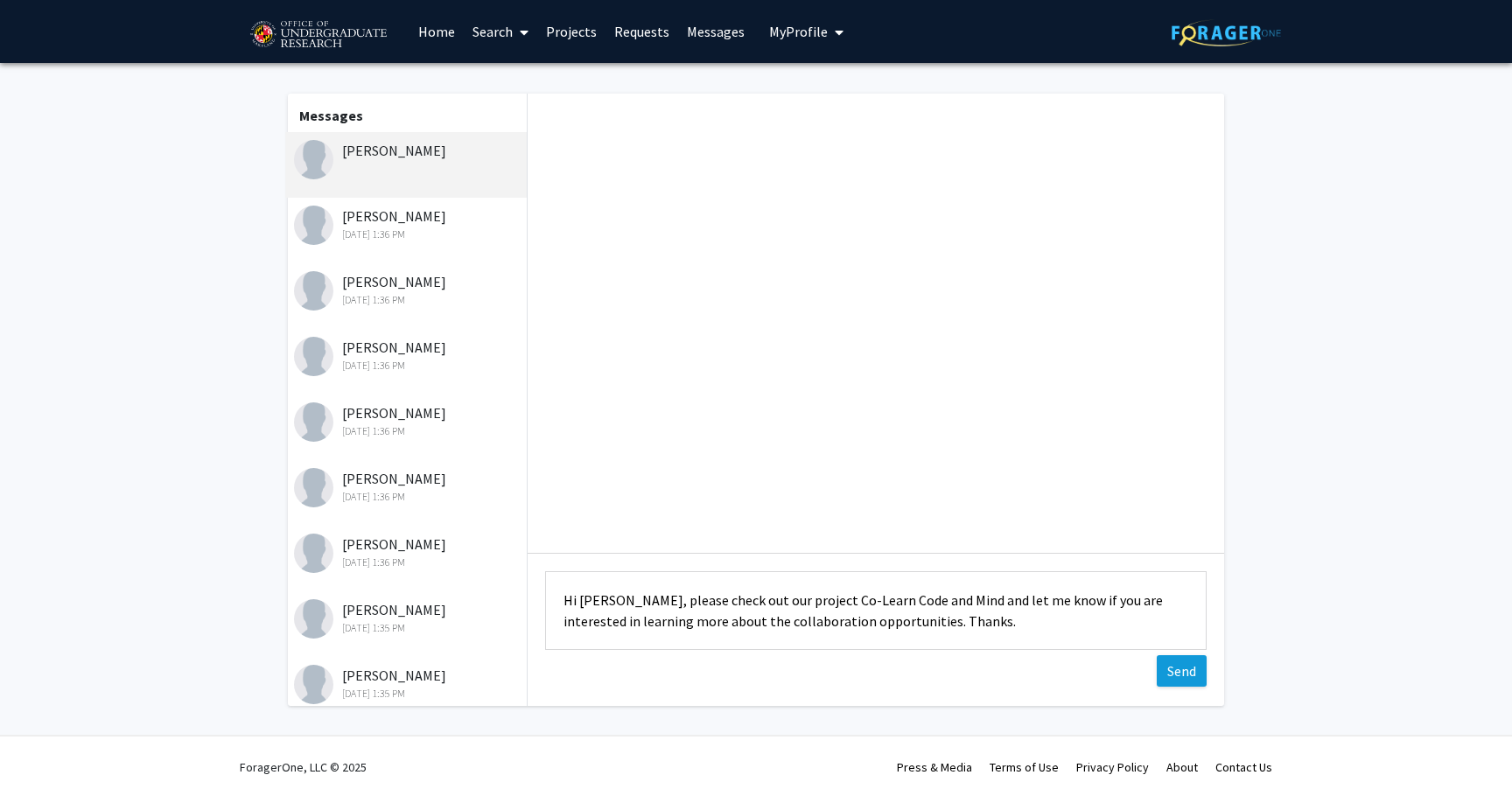
type textarea "Hi [PERSON_NAME], please check out our project Co-Learn Code and Mind and let m…"
click at [1178, 683] on button "Send" at bounding box center [1181, 671] width 50 height 32
